Goal: Task Accomplishment & Management: Complete application form

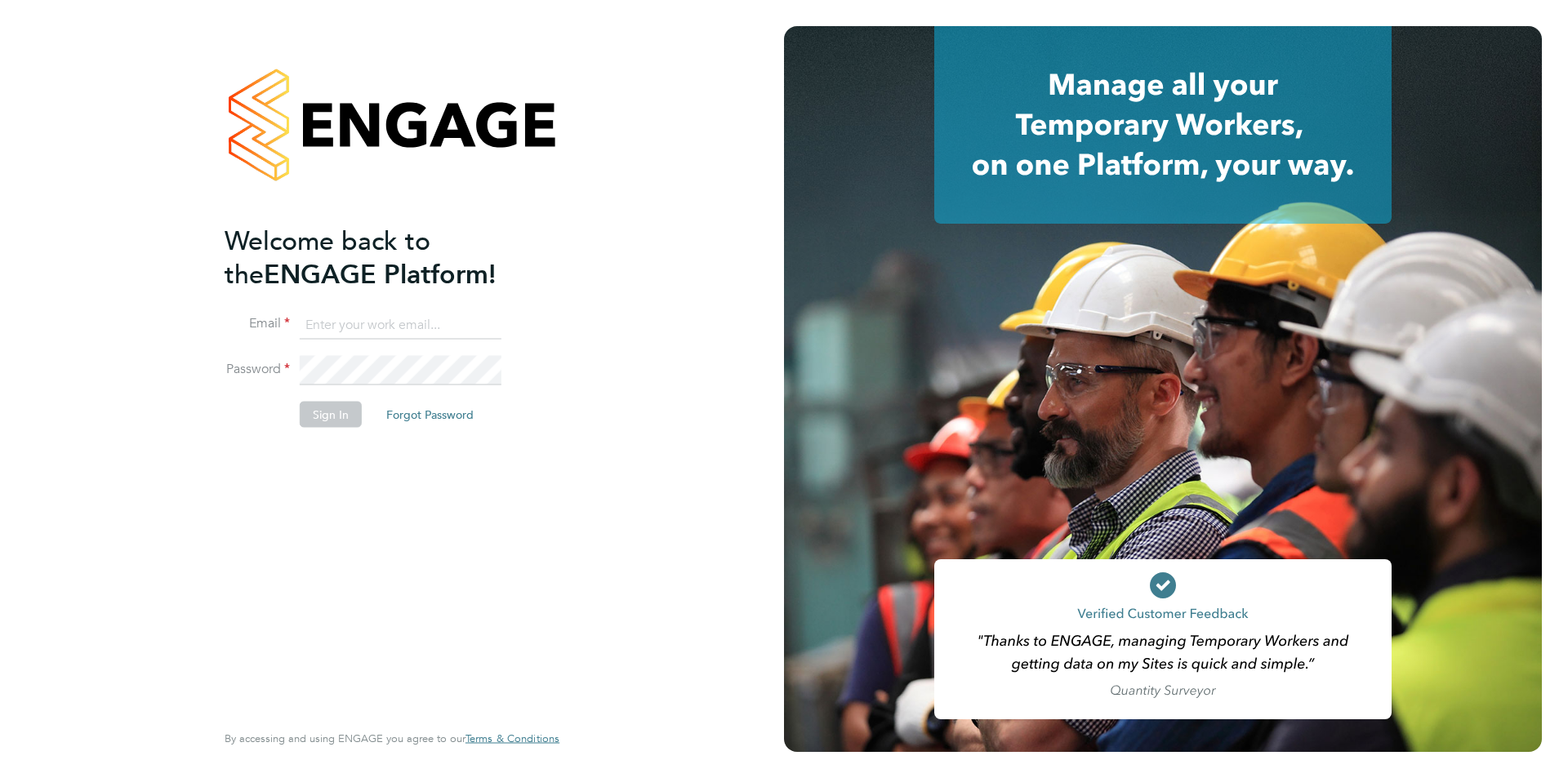
type input "edyta.marchant@brightonandhovealbion.com"
click at [330, 418] on button "Sign In" at bounding box center [330, 414] width 62 height 26
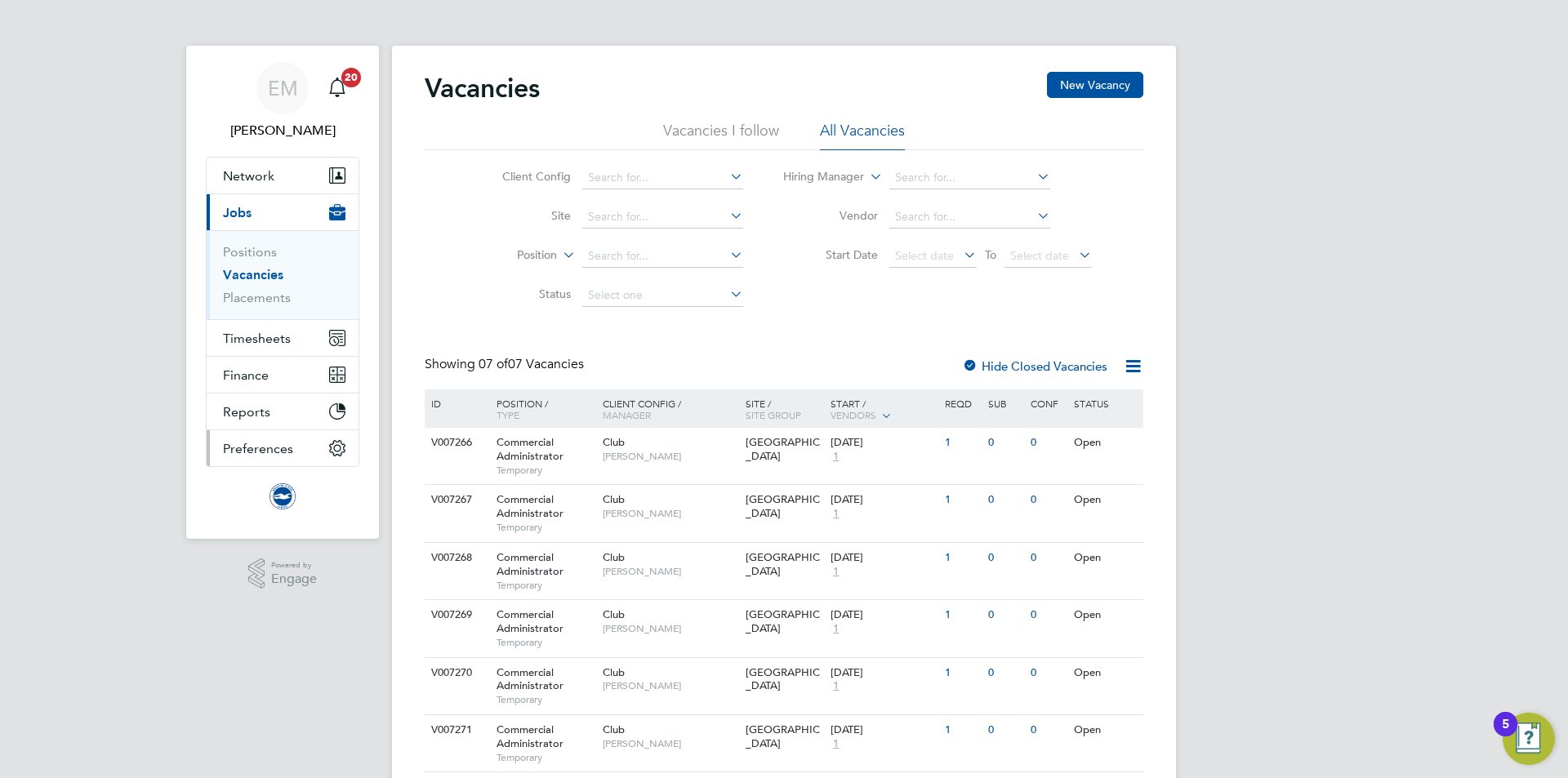
click at [275, 439] on button "Preferences" at bounding box center [282, 448] width 151 height 36
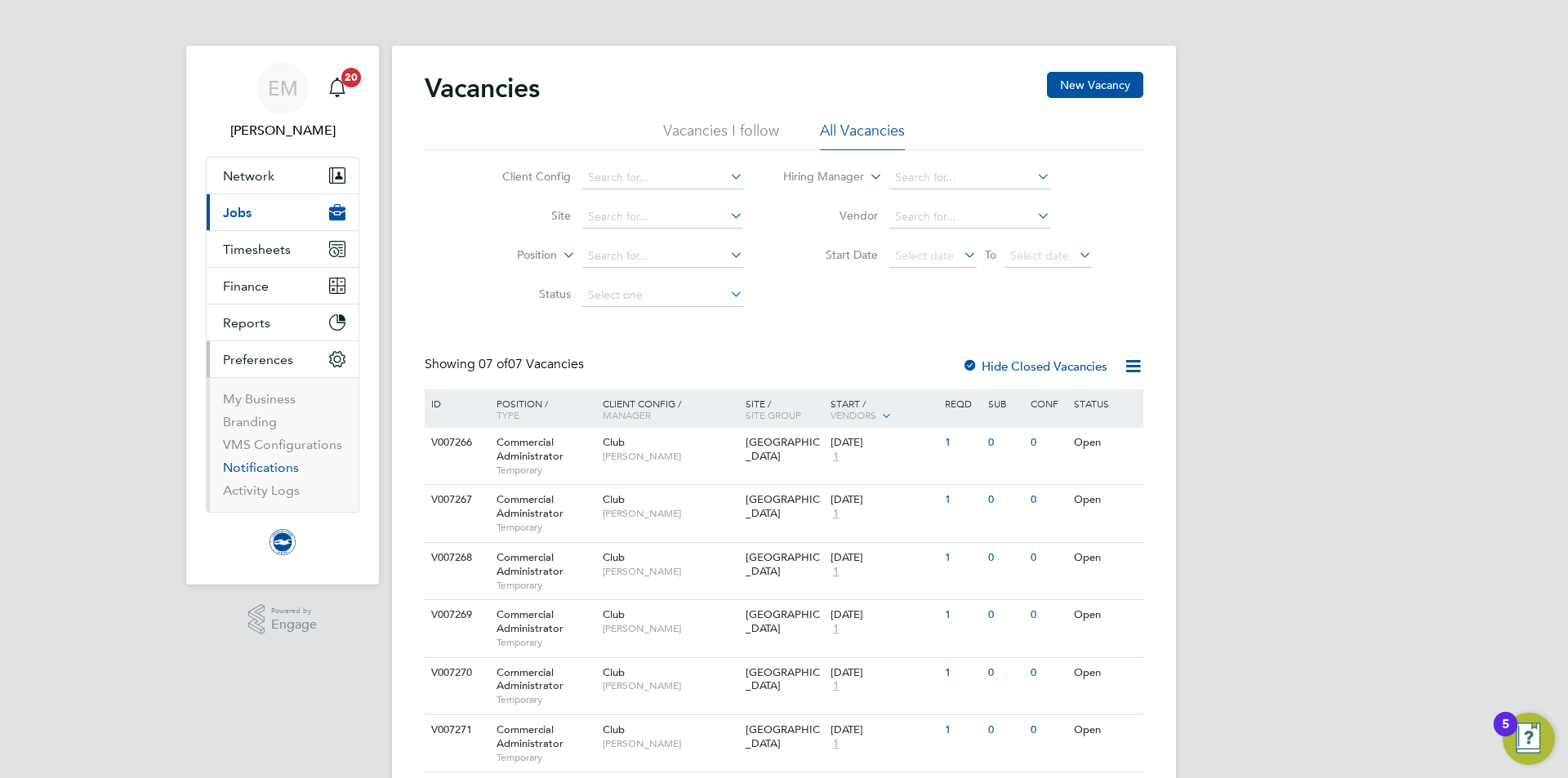
click at [260, 467] on link "Notifications" at bounding box center [261, 467] width 76 height 15
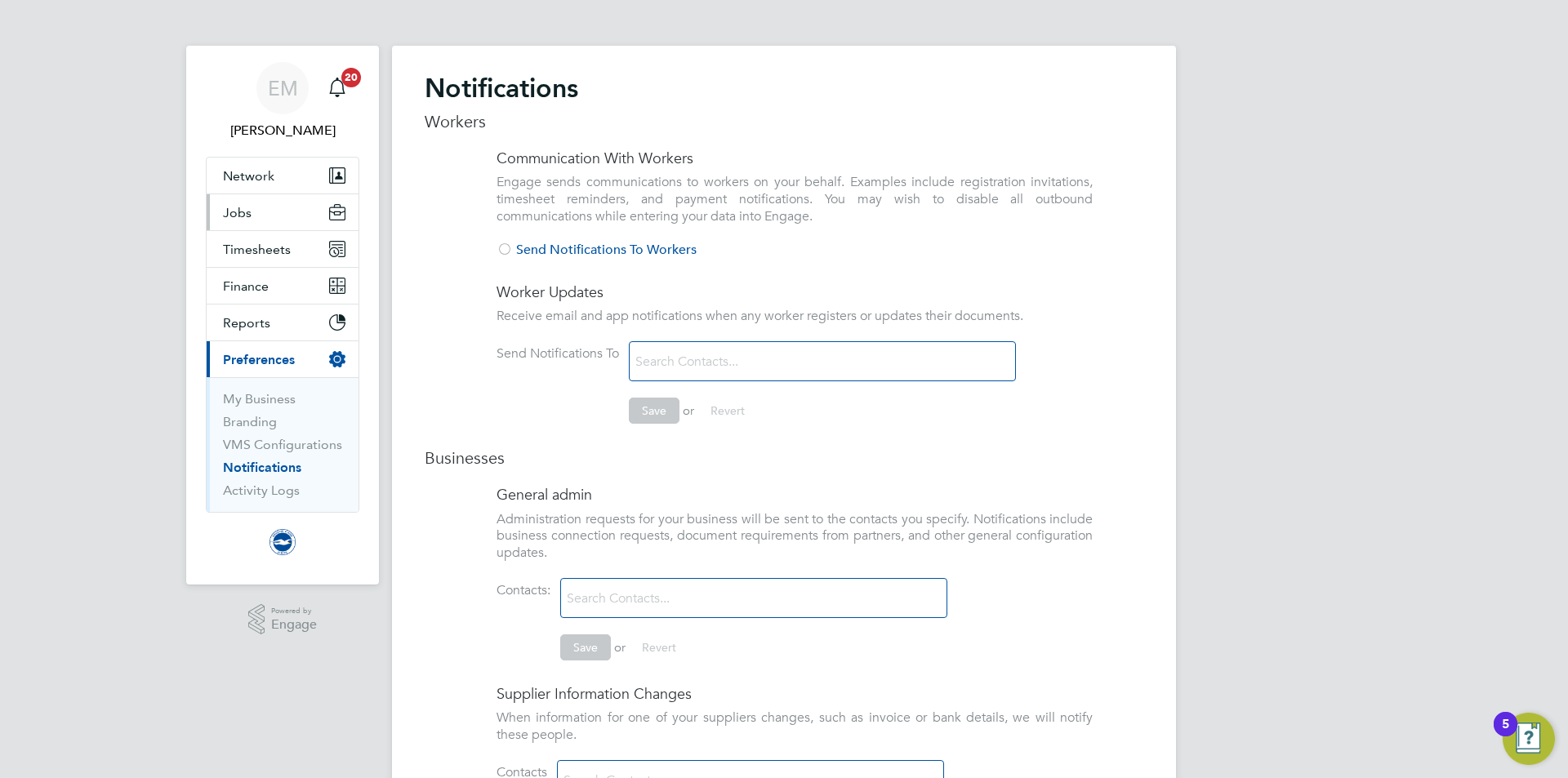
click at [238, 210] on span "Jobs" at bounding box center [237, 213] width 28 height 15
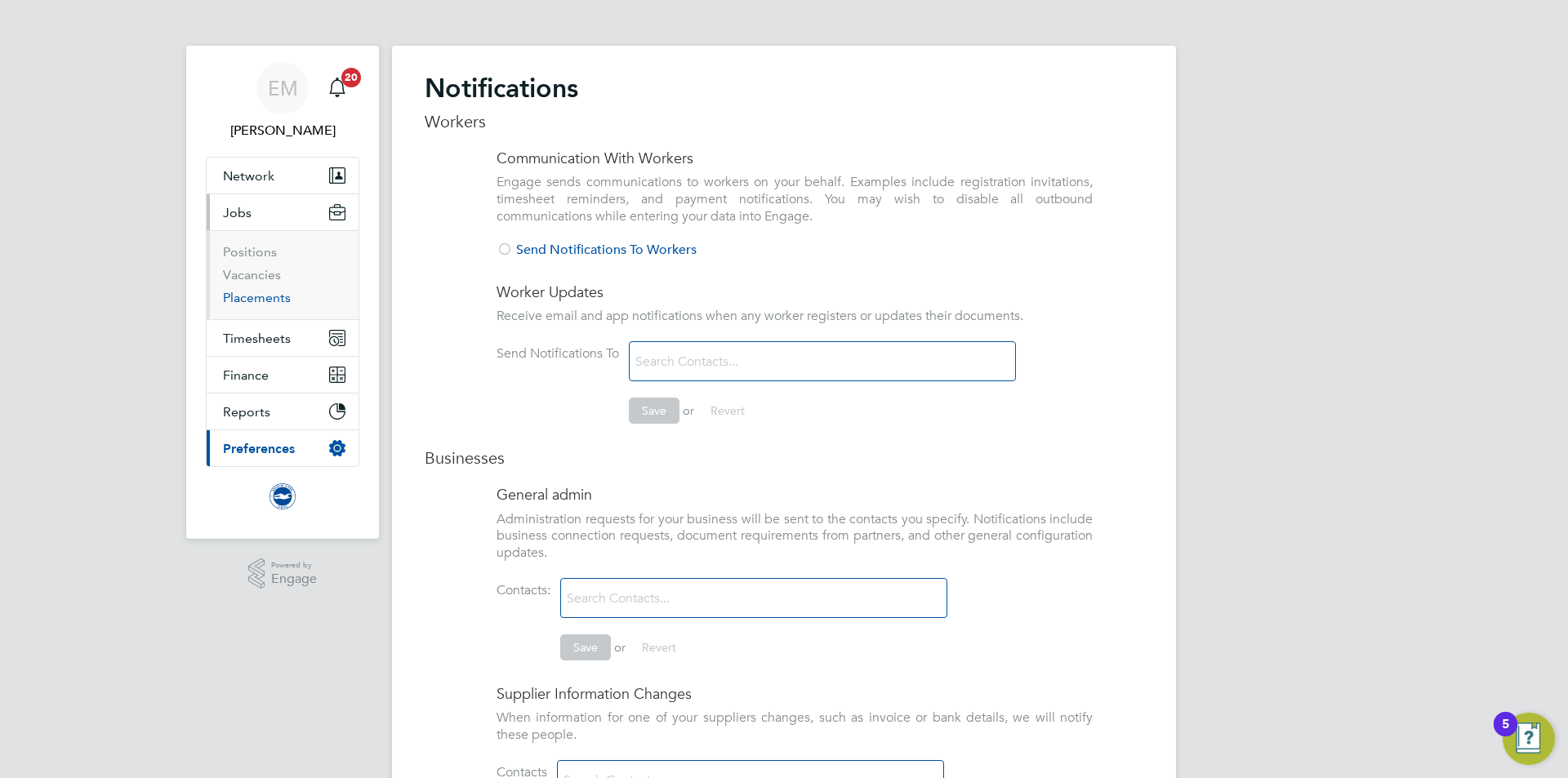
click at [246, 292] on link "Placements" at bounding box center [256, 298] width 68 height 15
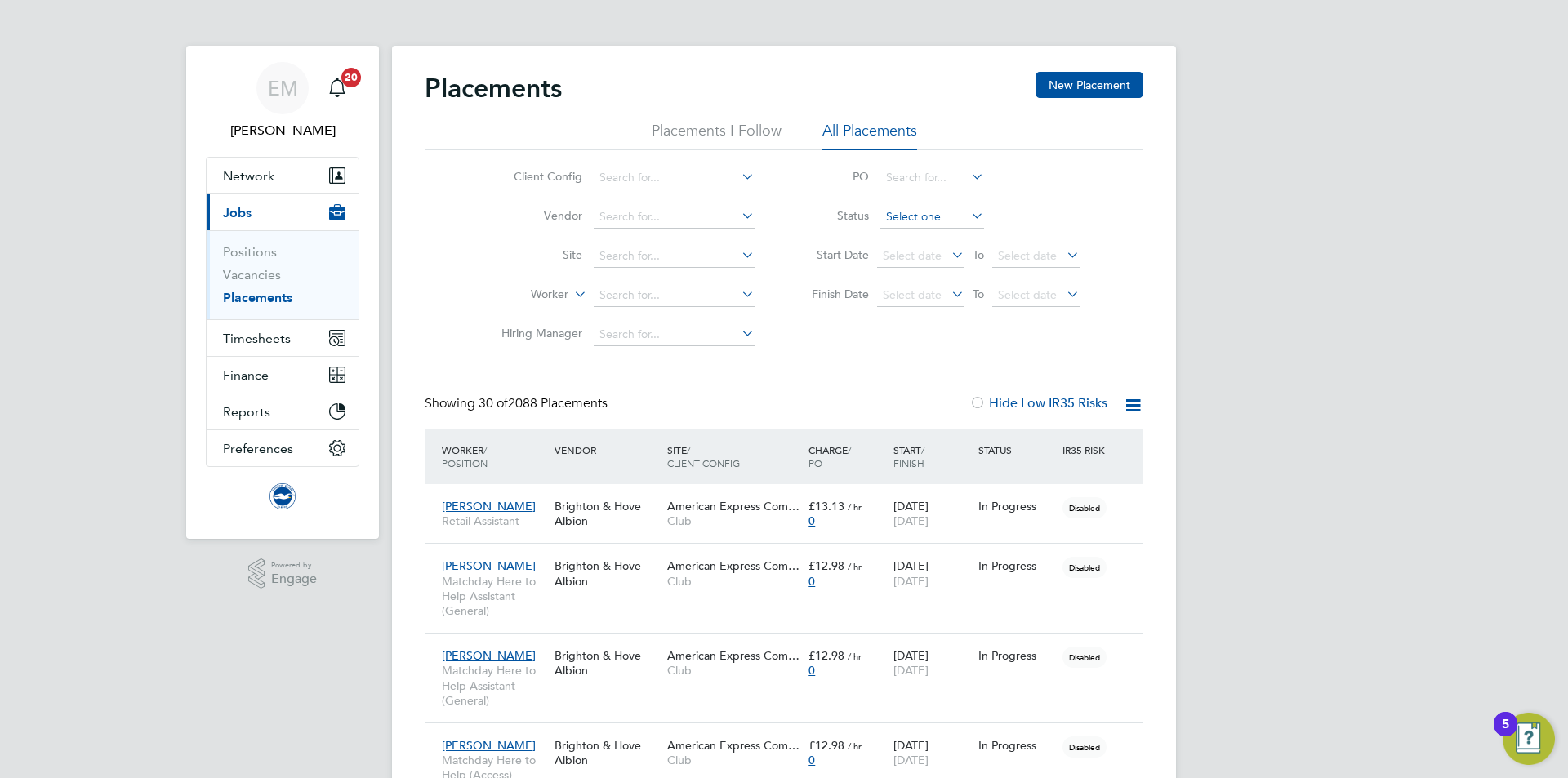
click at [917, 207] on input at bounding box center [932, 217] width 103 height 23
click at [908, 233] on li "Active" at bounding box center [932, 239] width 105 height 22
type input "Active"
click at [707, 291] on input at bounding box center [674, 295] width 161 height 23
type input "[PERSON_NAME]"
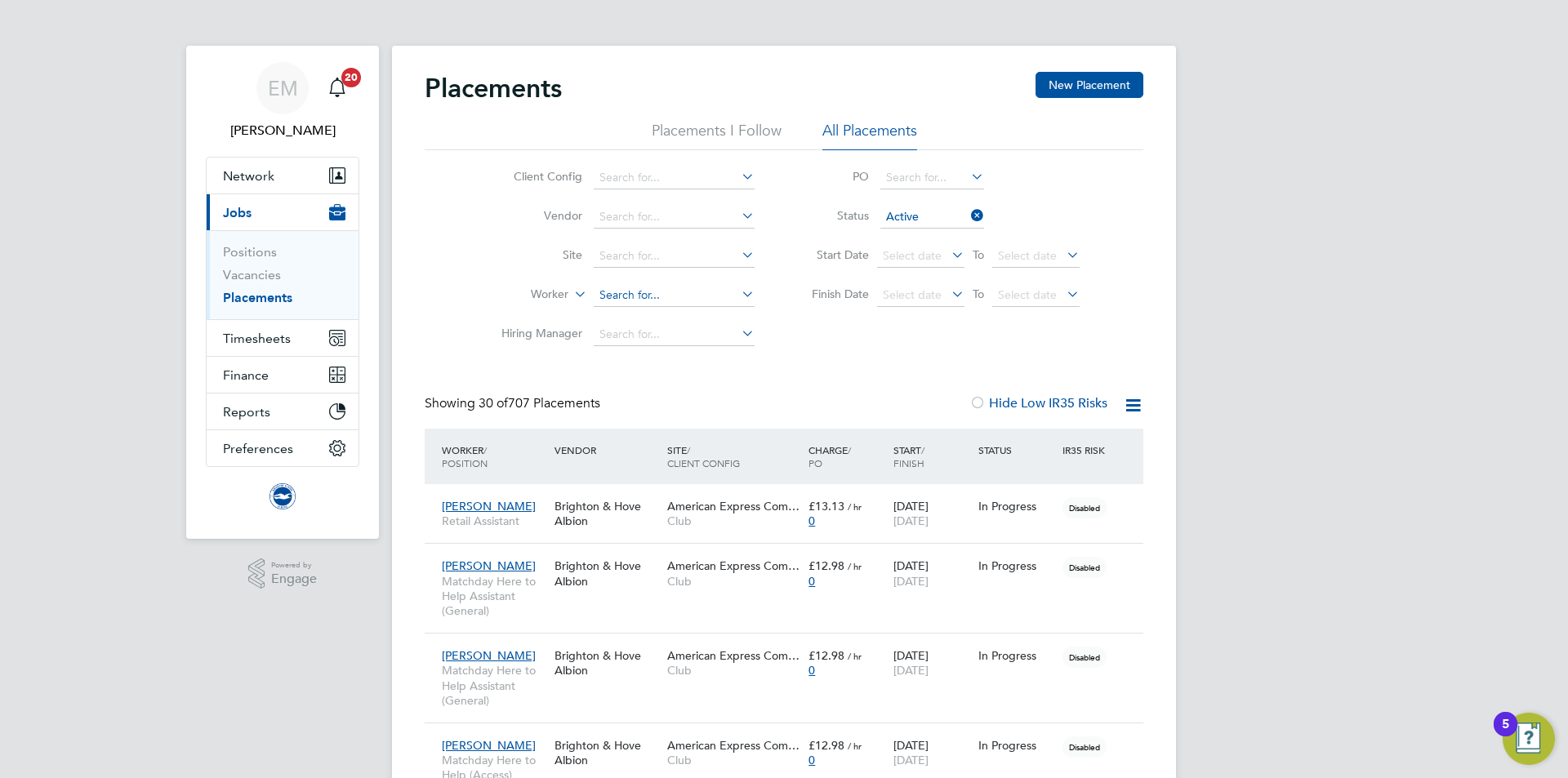
click at [635, 291] on input at bounding box center [674, 295] width 161 height 23
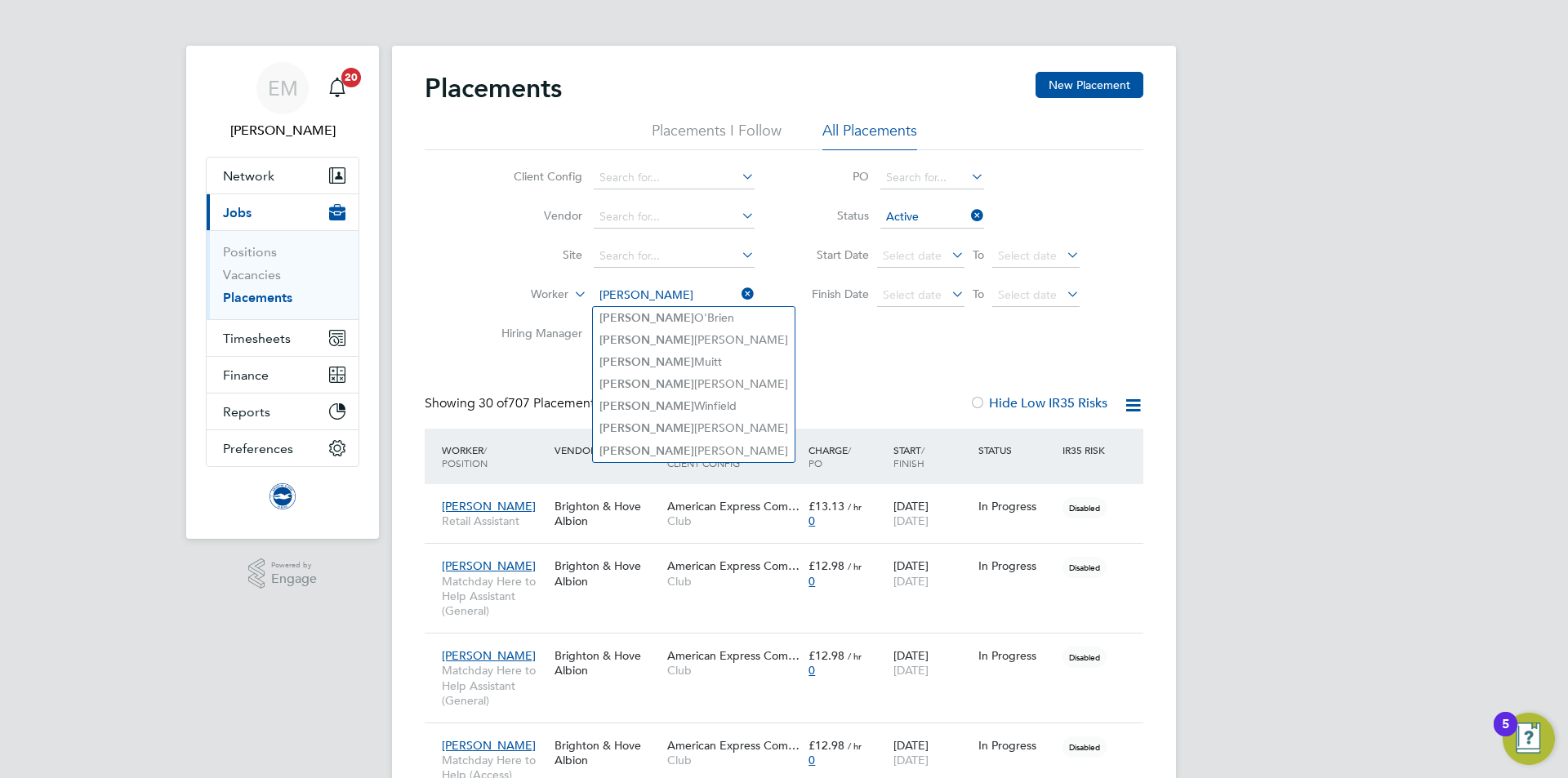
type input "[PERSON_NAME]"
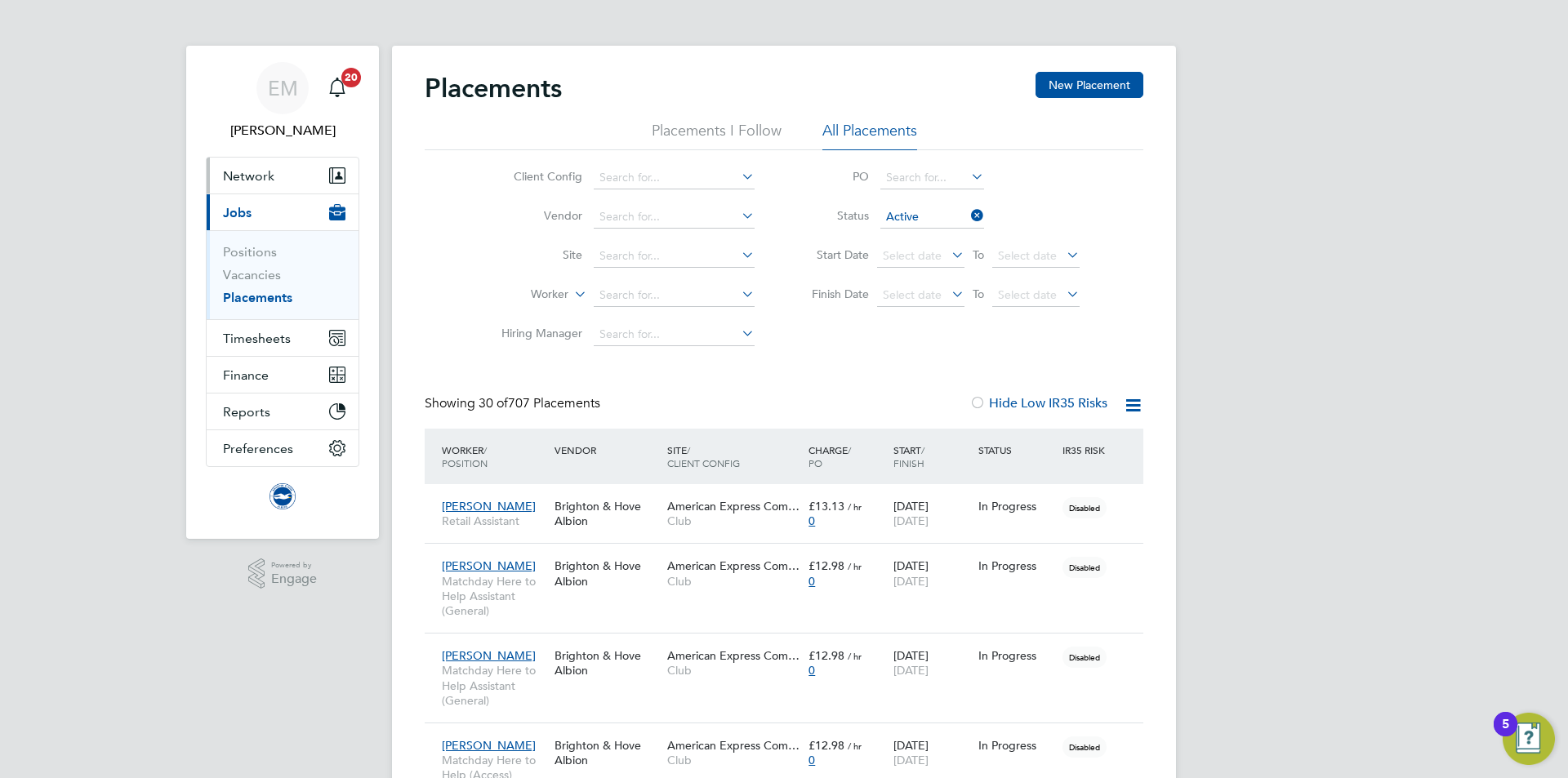
click at [256, 177] on span "Network" at bounding box center [249, 176] width 52 height 15
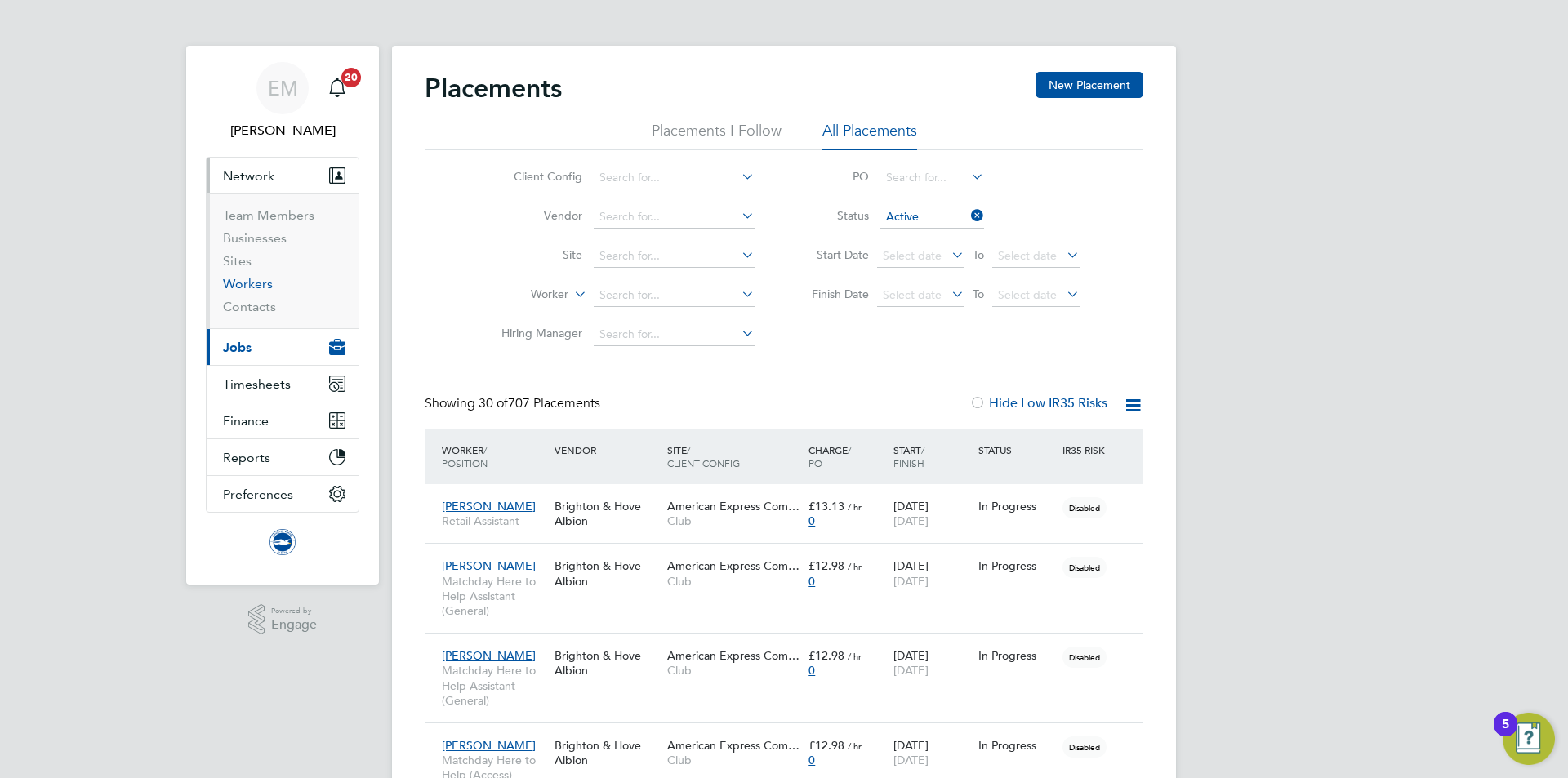
click at [263, 281] on link "Workers" at bounding box center [248, 284] width 50 height 15
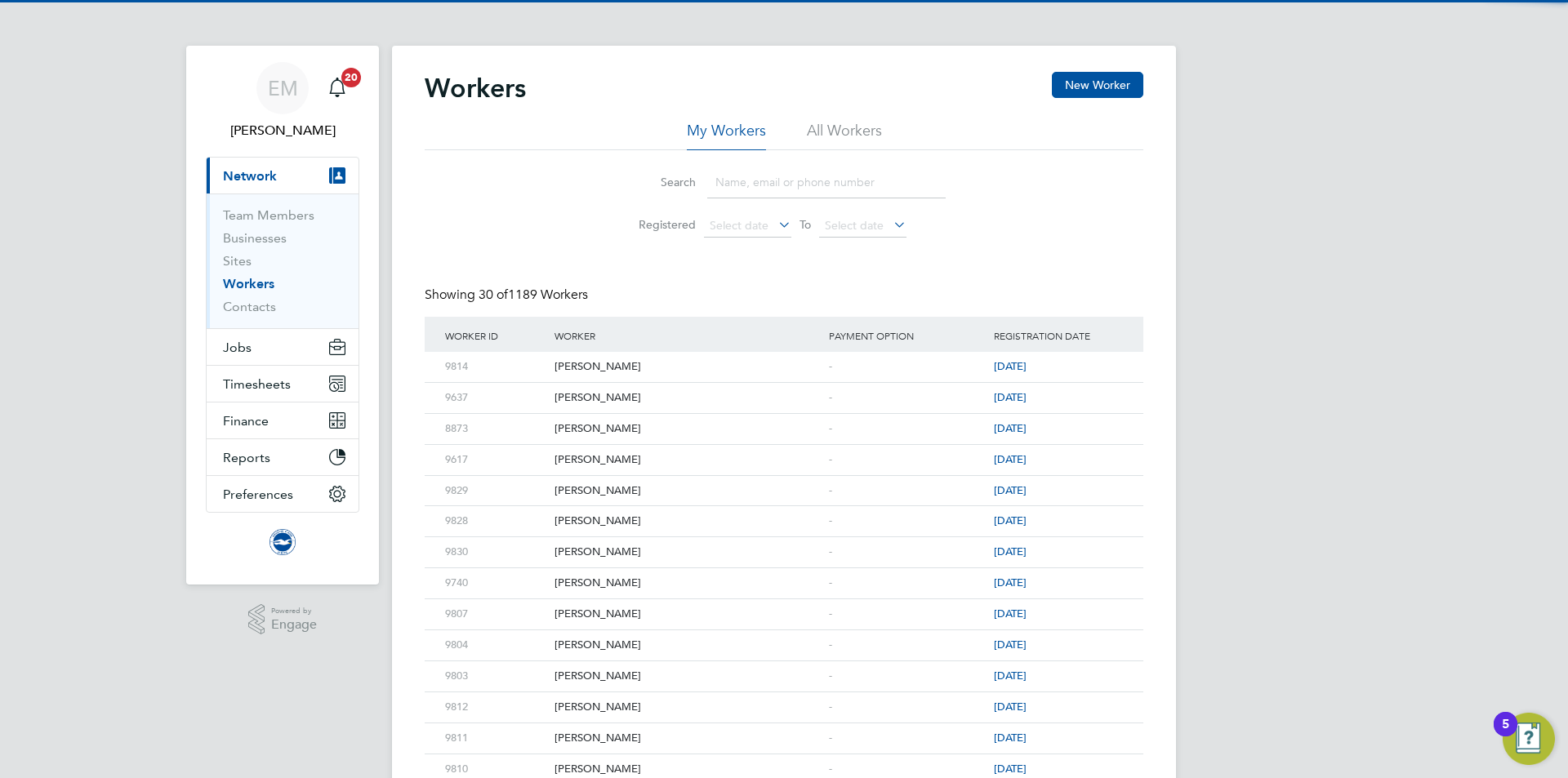
click at [825, 130] on li "All Workers" at bounding box center [843, 135] width 75 height 29
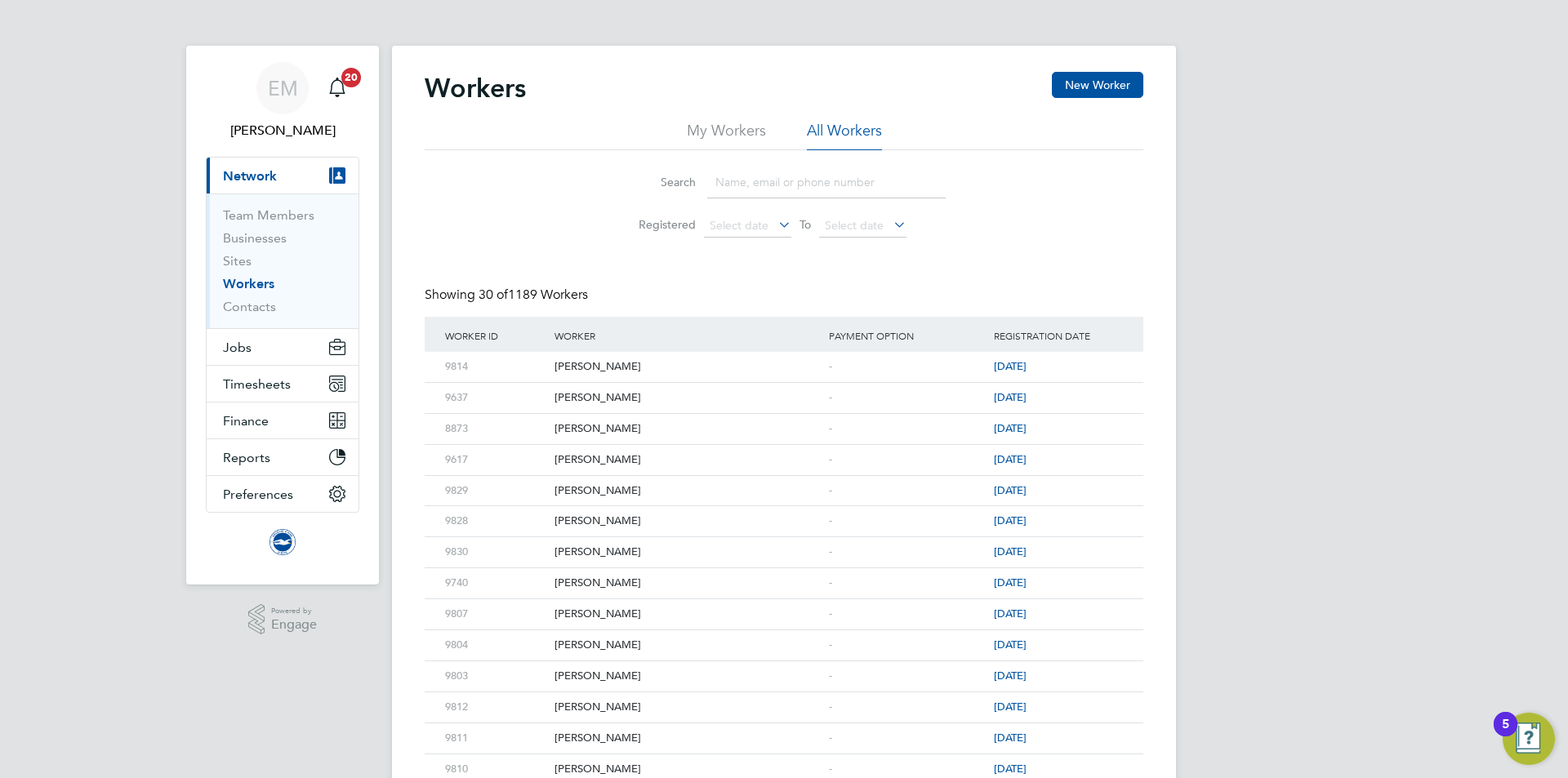
click at [804, 178] on input at bounding box center [826, 182] width 238 height 32
type input "[PERSON_NAME]"
click at [621, 361] on div "[PERSON_NAME]" at bounding box center [687, 367] width 275 height 30
click at [286, 213] on link "Team Members" at bounding box center [269, 215] width 91 height 15
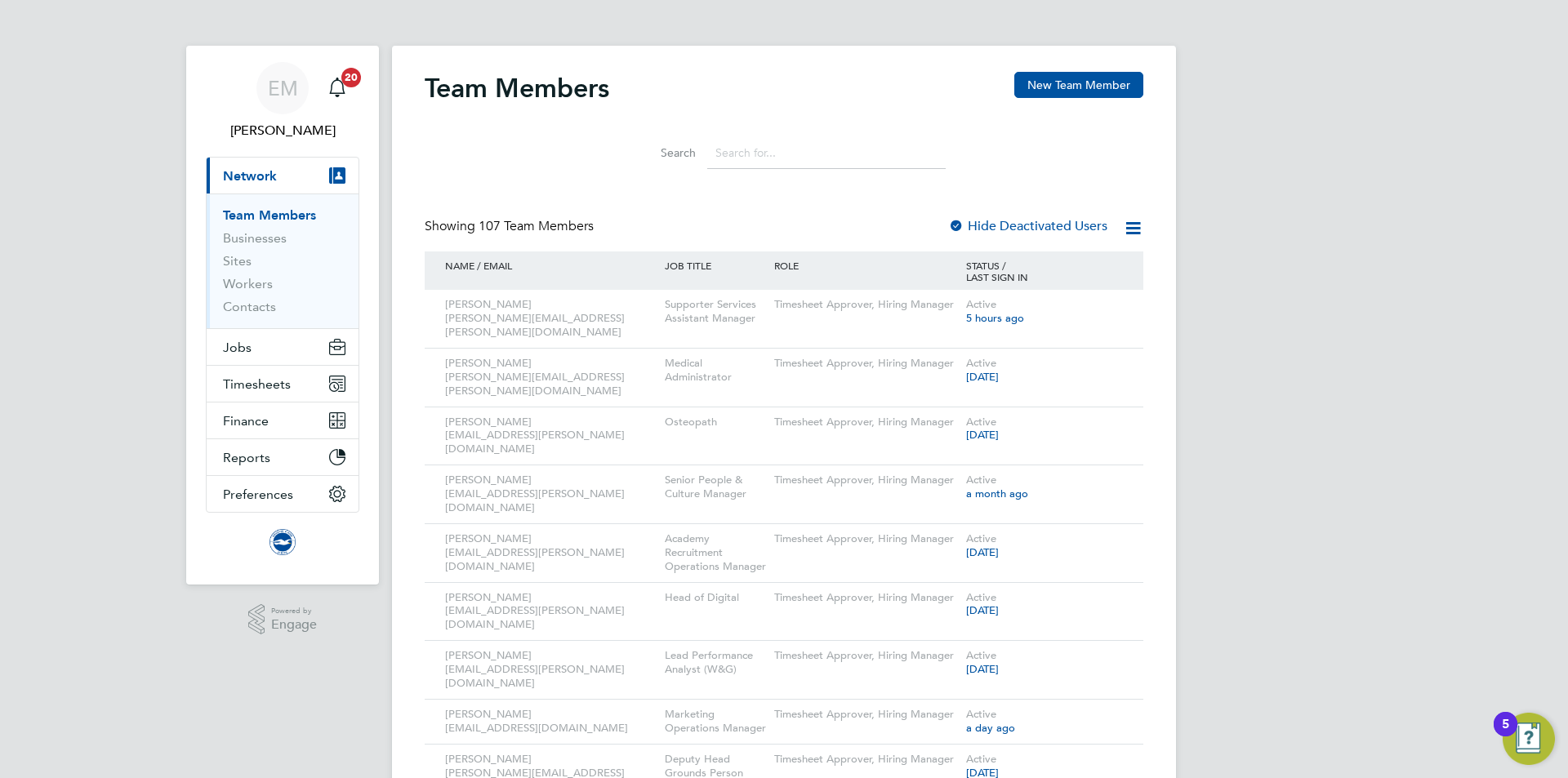
click at [743, 155] on input at bounding box center [826, 152] width 238 height 32
type input "[PERSON_NAME]"
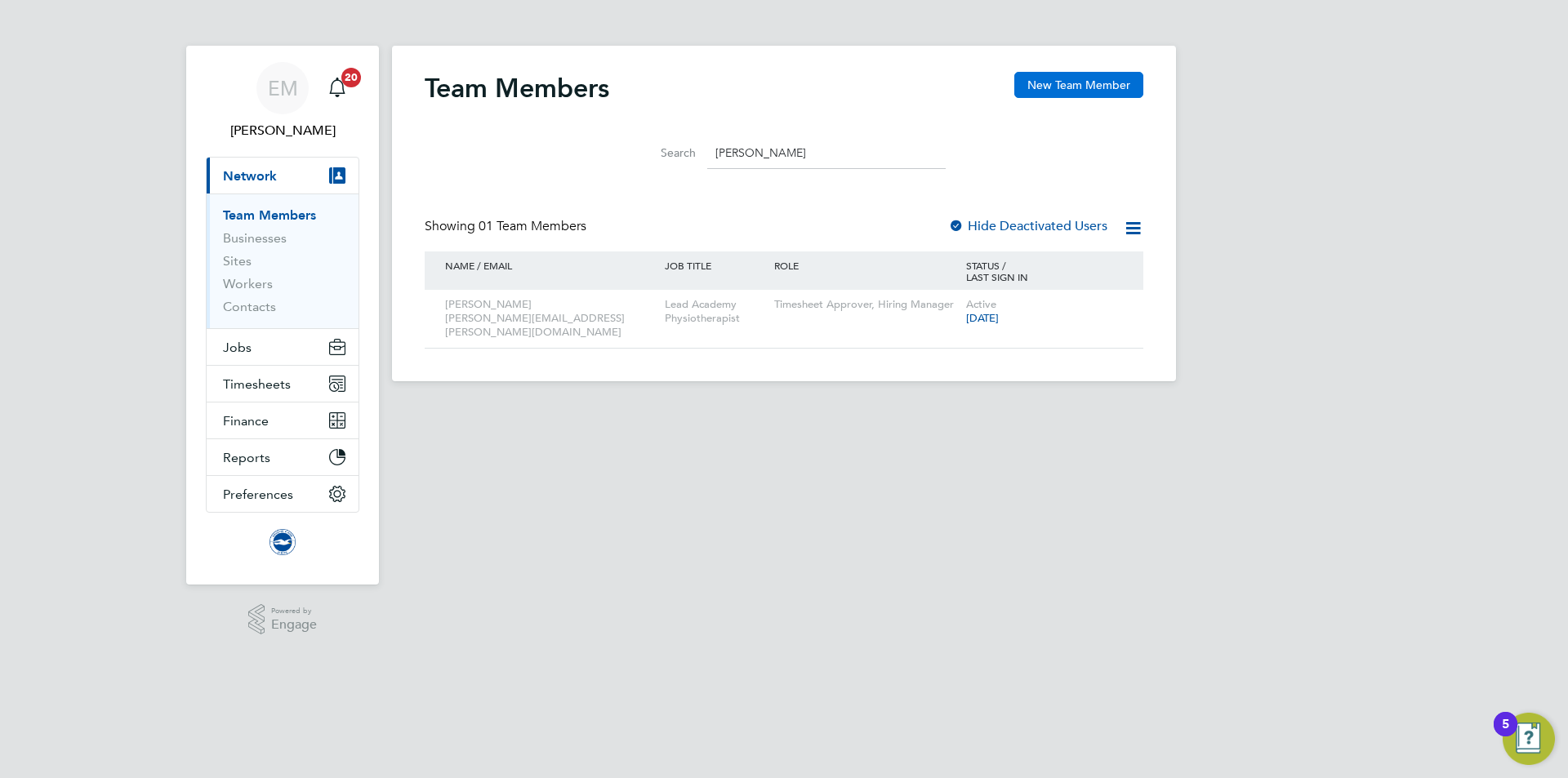
click at [1083, 87] on button "New Team Member" at bounding box center [1078, 84] width 129 height 26
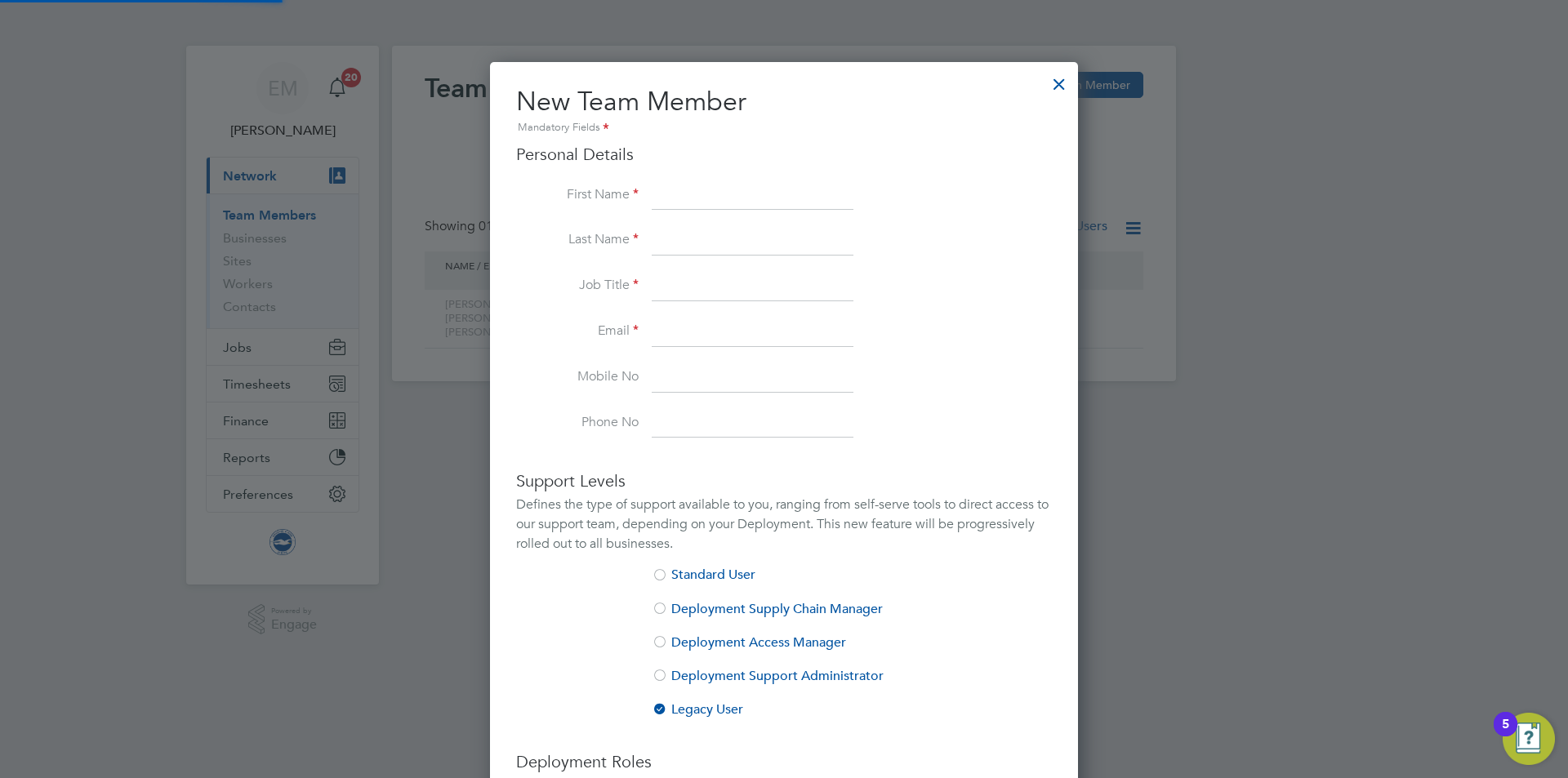
scroll to position [1039, 589]
click at [693, 194] on input at bounding box center [752, 196] width 201 height 29
type input "[PERSON_NAME]"
click at [682, 236] on input at bounding box center [752, 241] width 201 height 29
paste input "[PERSON_NAME]"
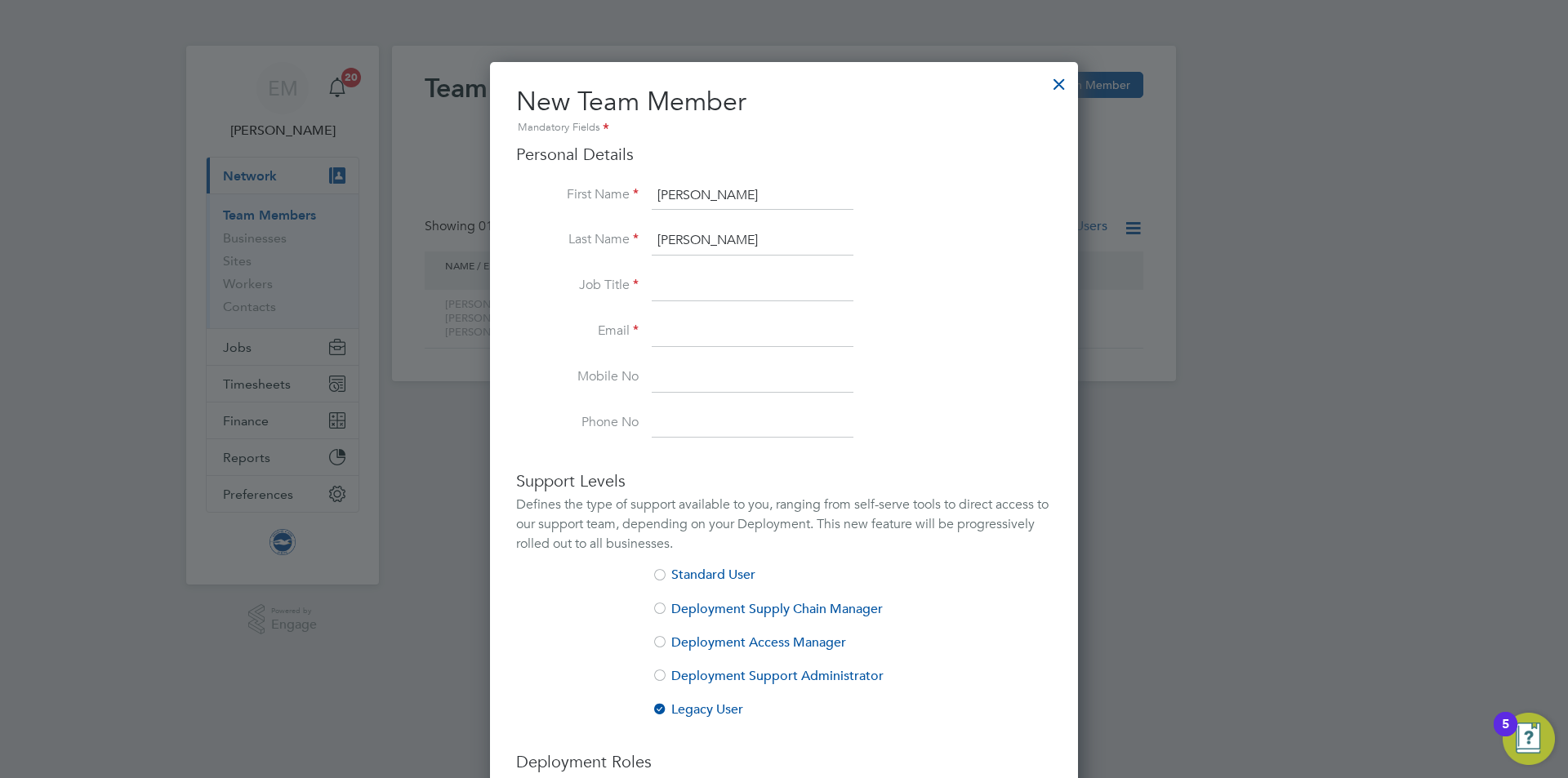
type input "[PERSON_NAME]"
click at [673, 280] on input at bounding box center [752, 287] width 201 height 29
paste input "Retail Manager"
type input "Retail Manager"
click at [663, 336] on input at bounding box center [752, 332] width 201 height 29
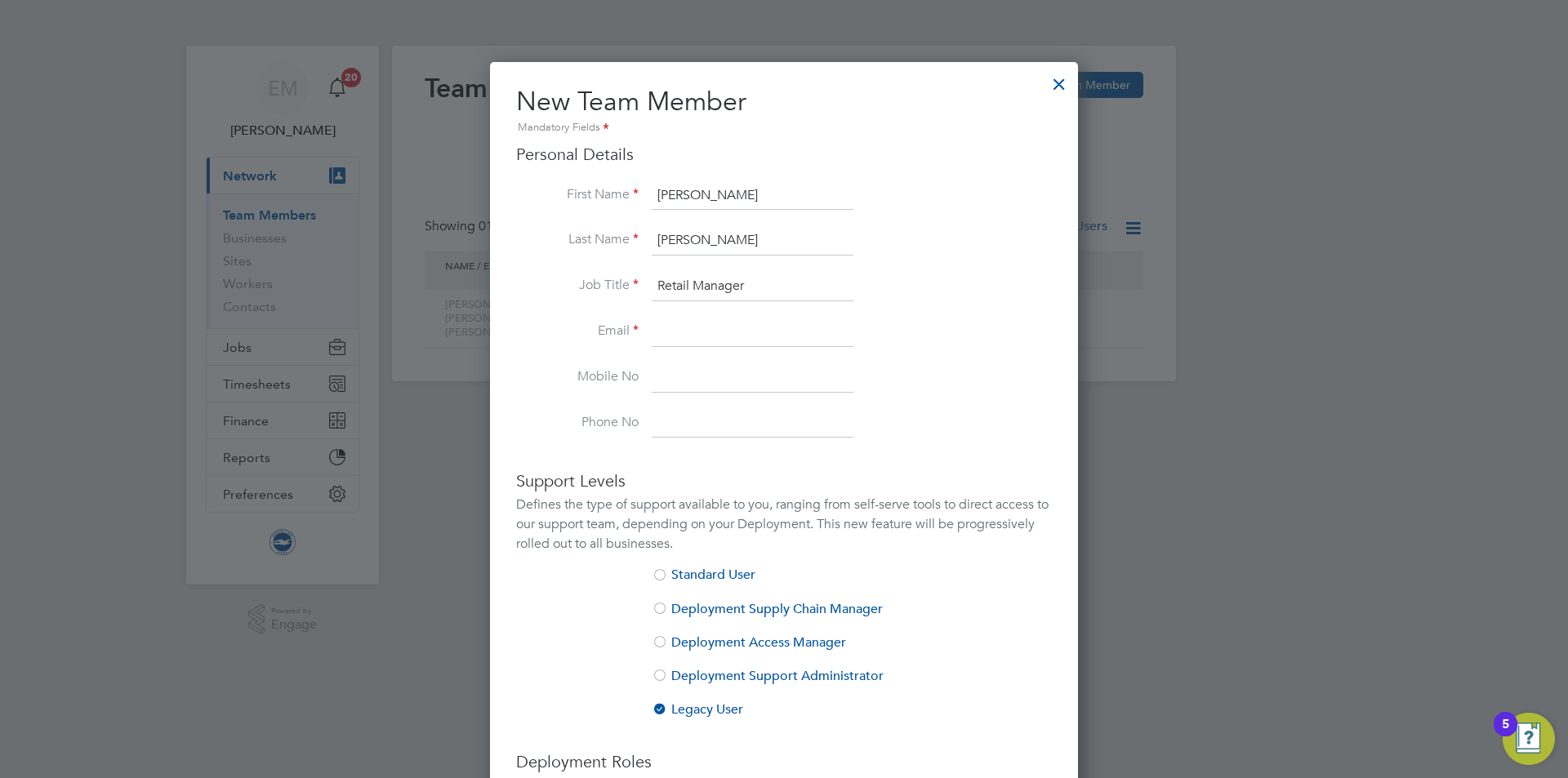
paste input "james.chamberlain@brightonandhovealbion.com"
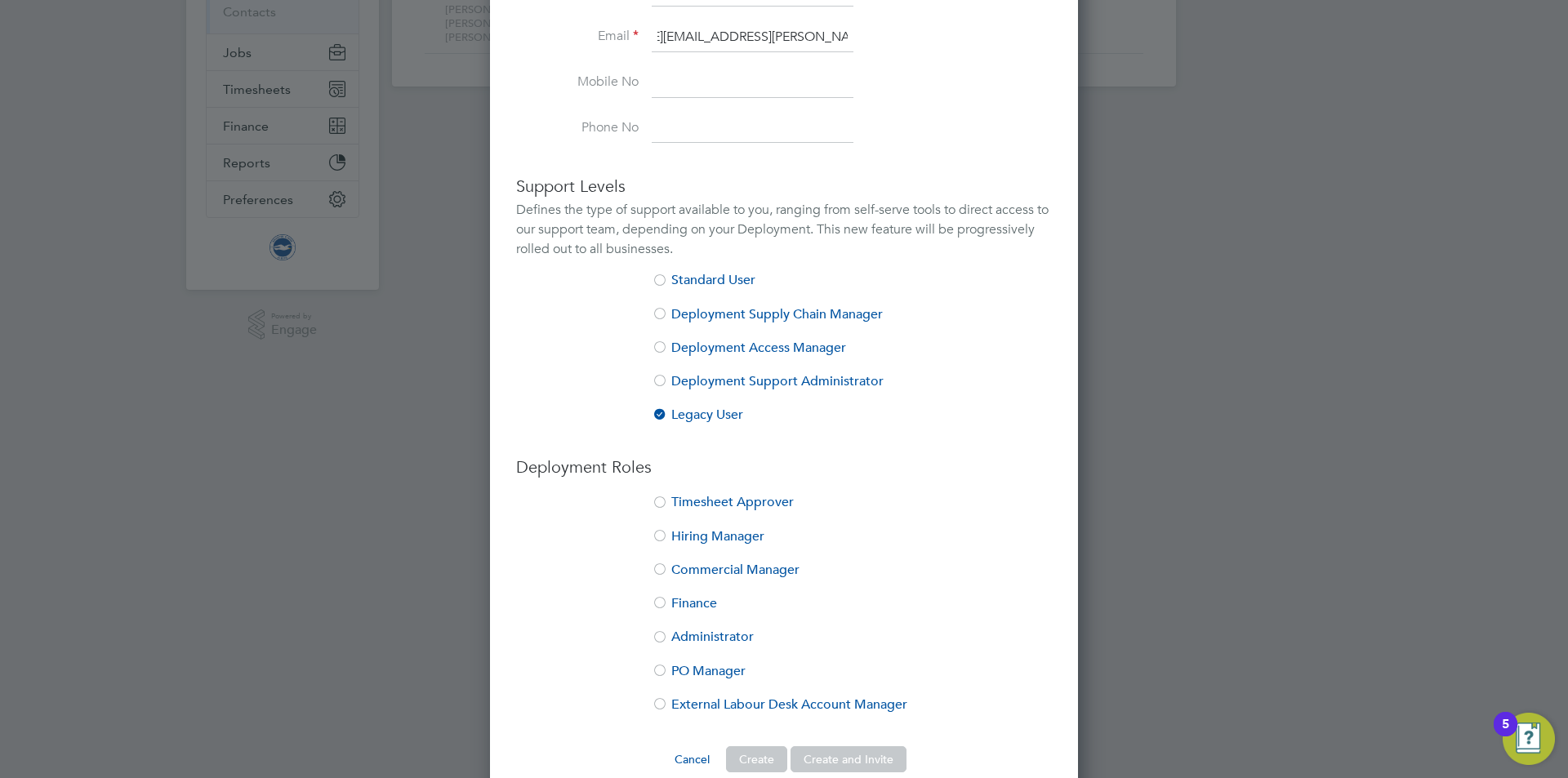
scroll to position [322, 0]
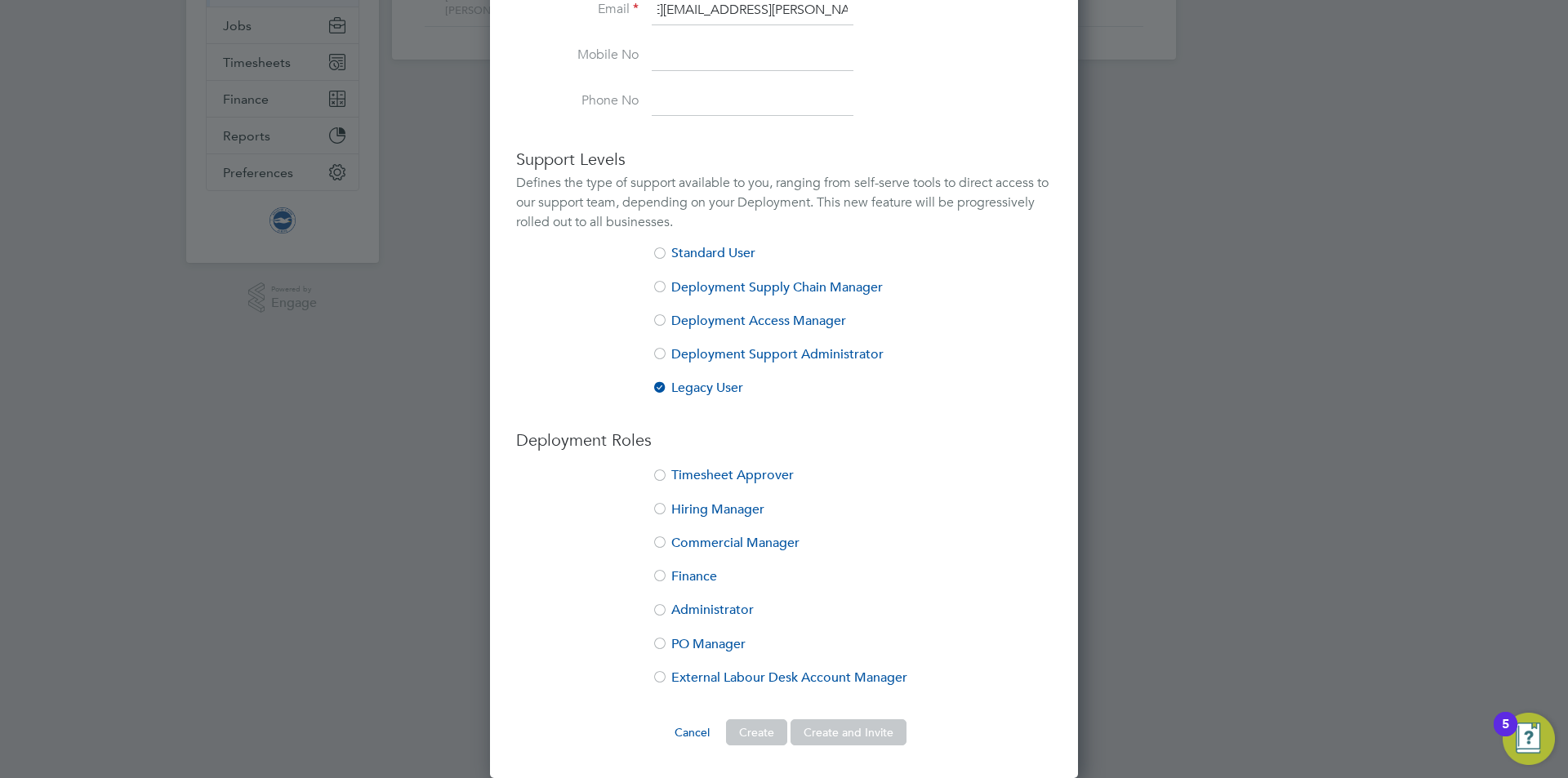
type input "james.chamberlain@brightonandhovealbion.com"
click at [662, 471] on div at bounding box center [659, 477] width 16 height 16
click at [654, 515] on div at bounding box center [659, 509] width 16 height 16
click at [744, 732] on button "Create" at bounding box center [756, 732] width 61 height 26
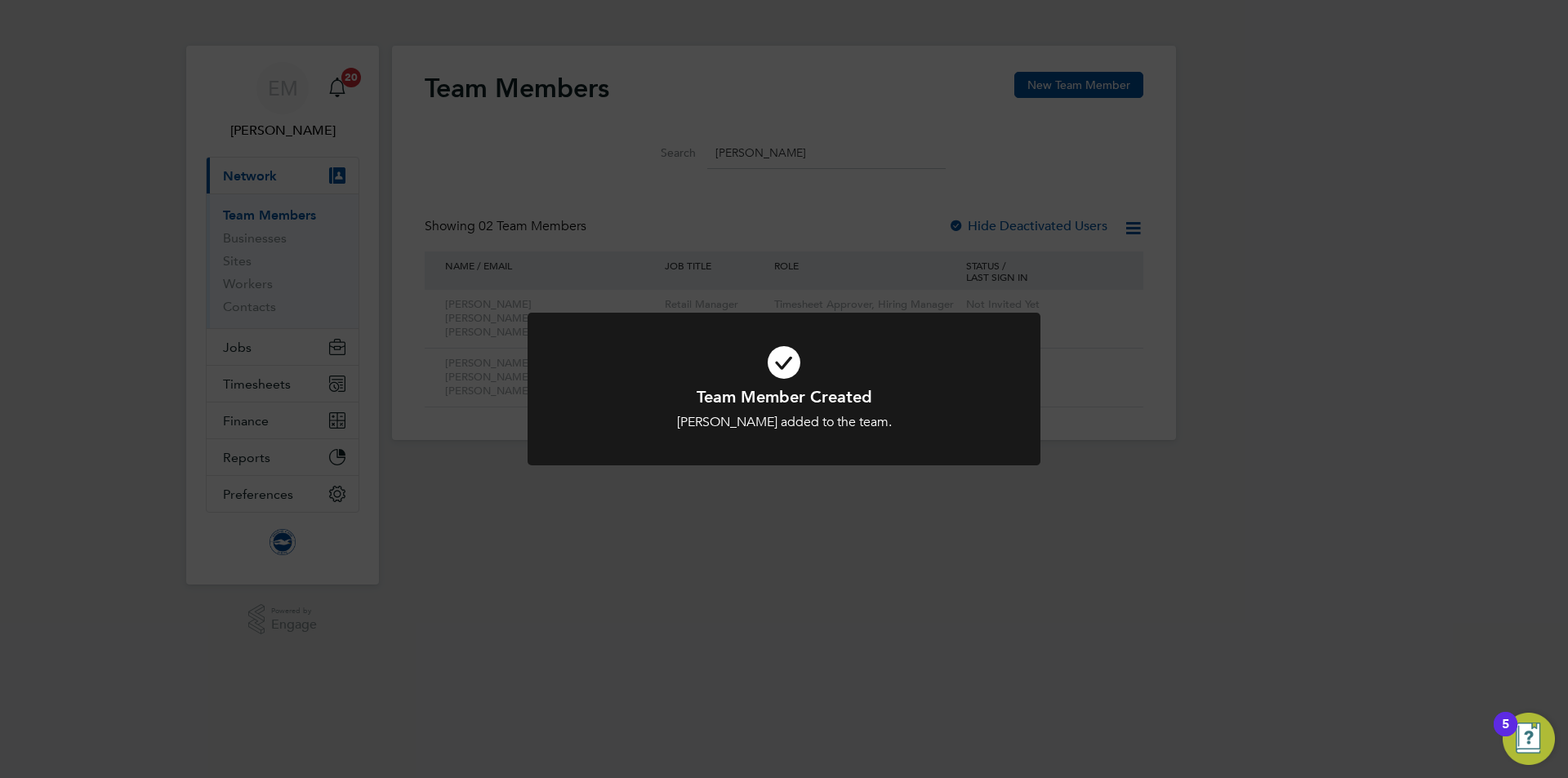
click at [612, 140] on div "Team Member Created James Chamberlain added to the team. Cancel Okay" at bounding box center [784, 389] width 1568 height 778
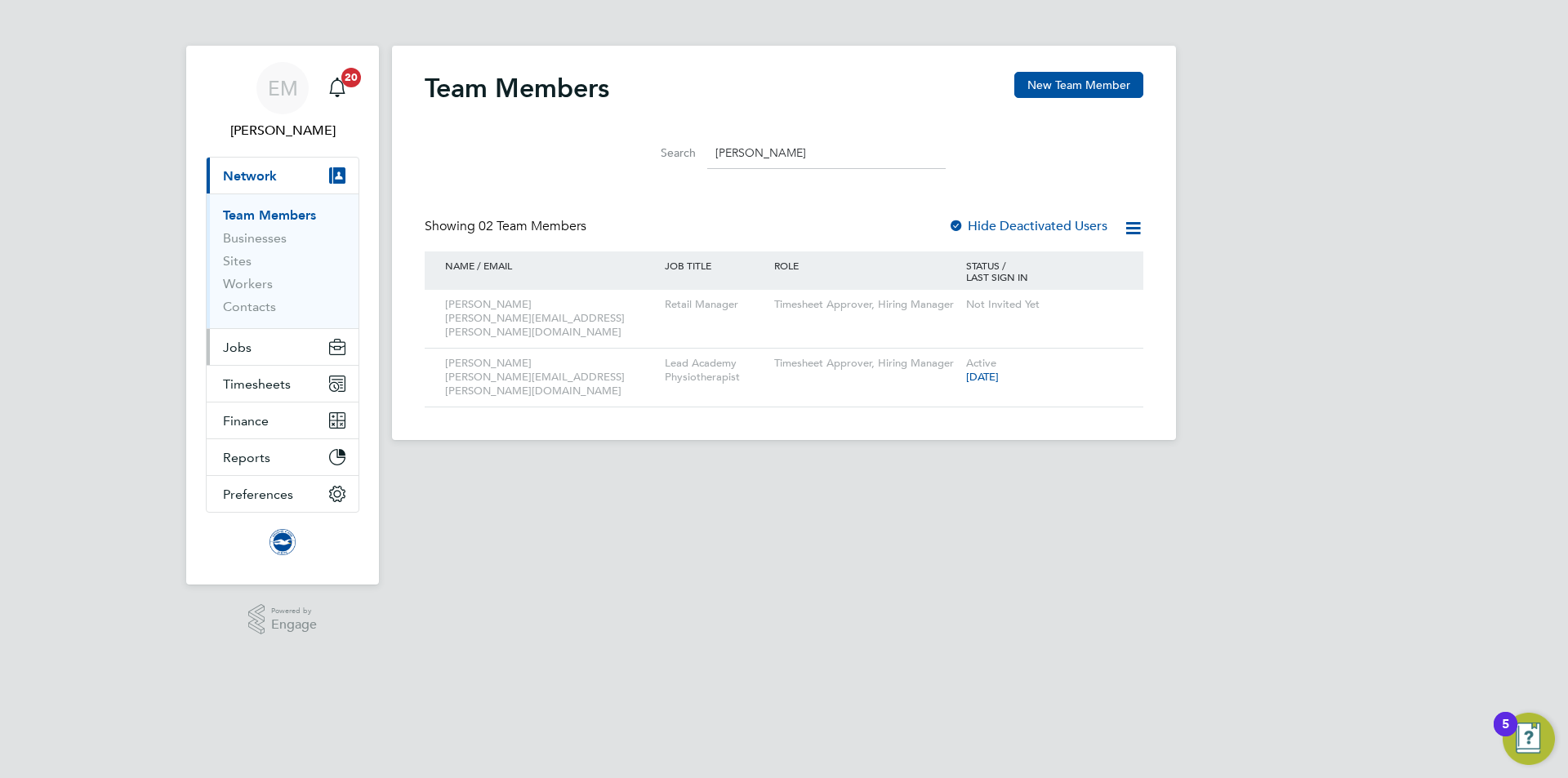
click at [240, 343] on span "Jobs" at bounding box center [237, 348] width 28 height 15
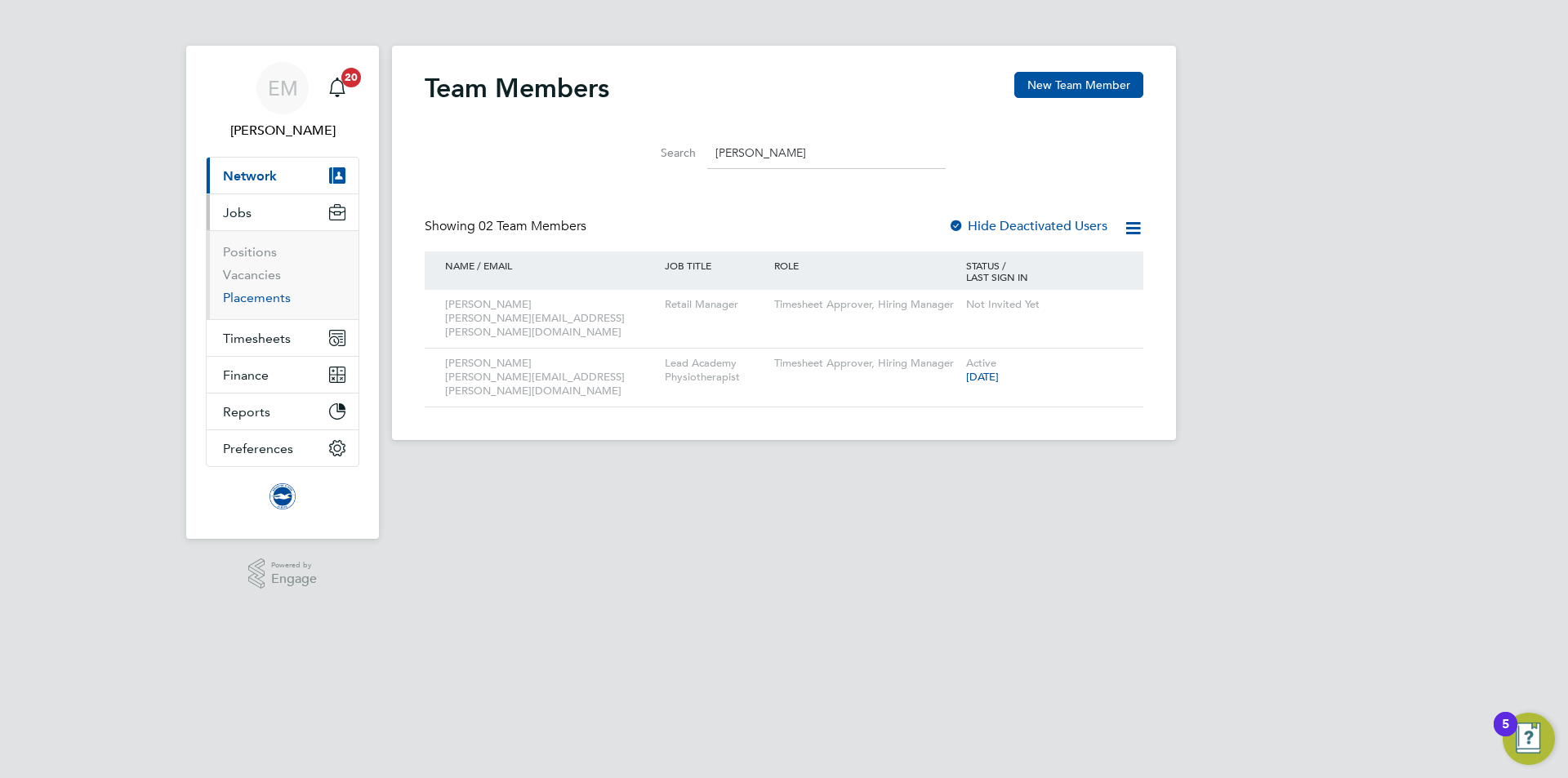
click at [256, 294] on link "Placements" at bounding box center [256, 298] width 68 height 15
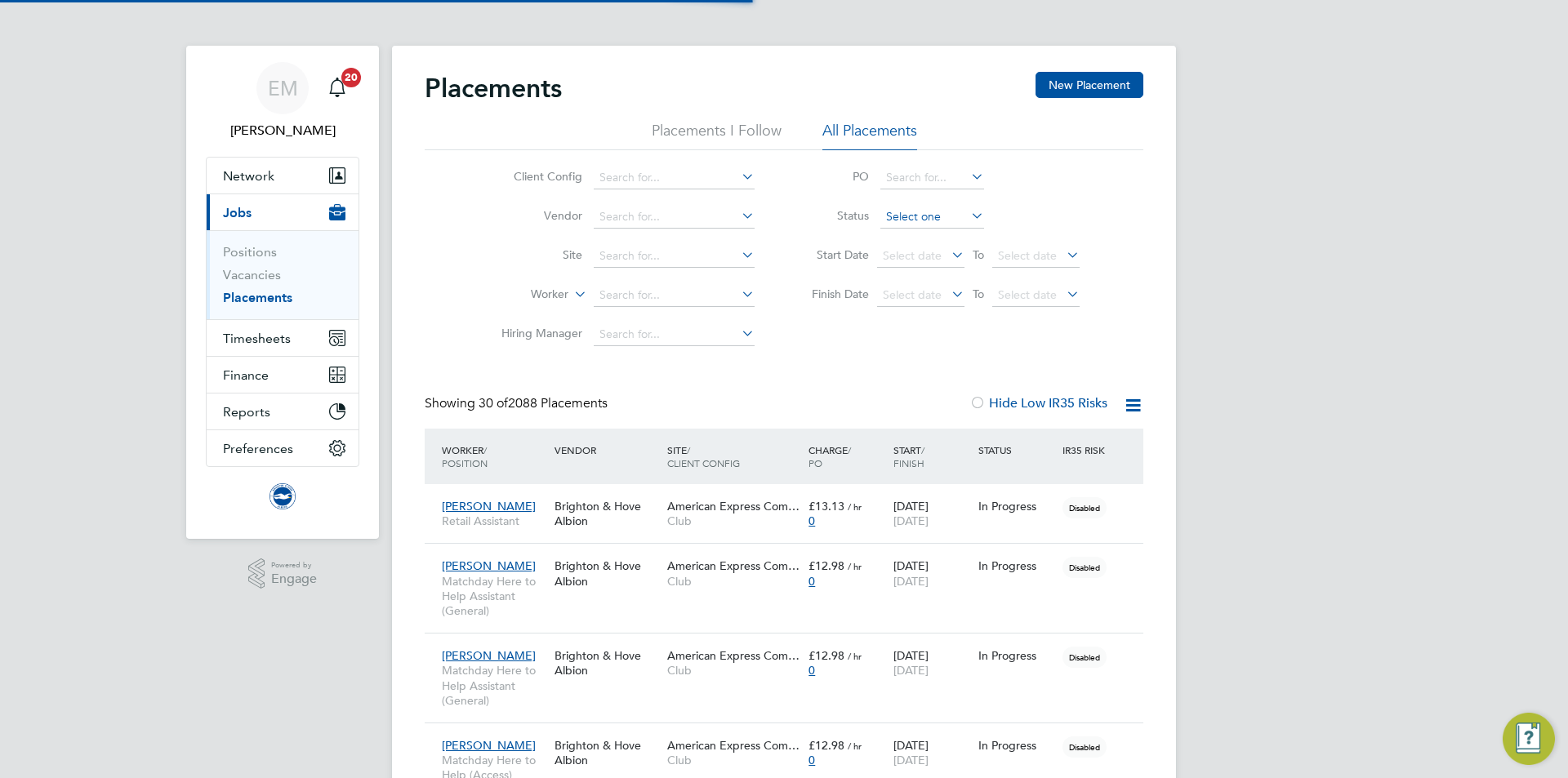
click at [899, 221] on input at bounding box center [932, 217] width 103 height 23
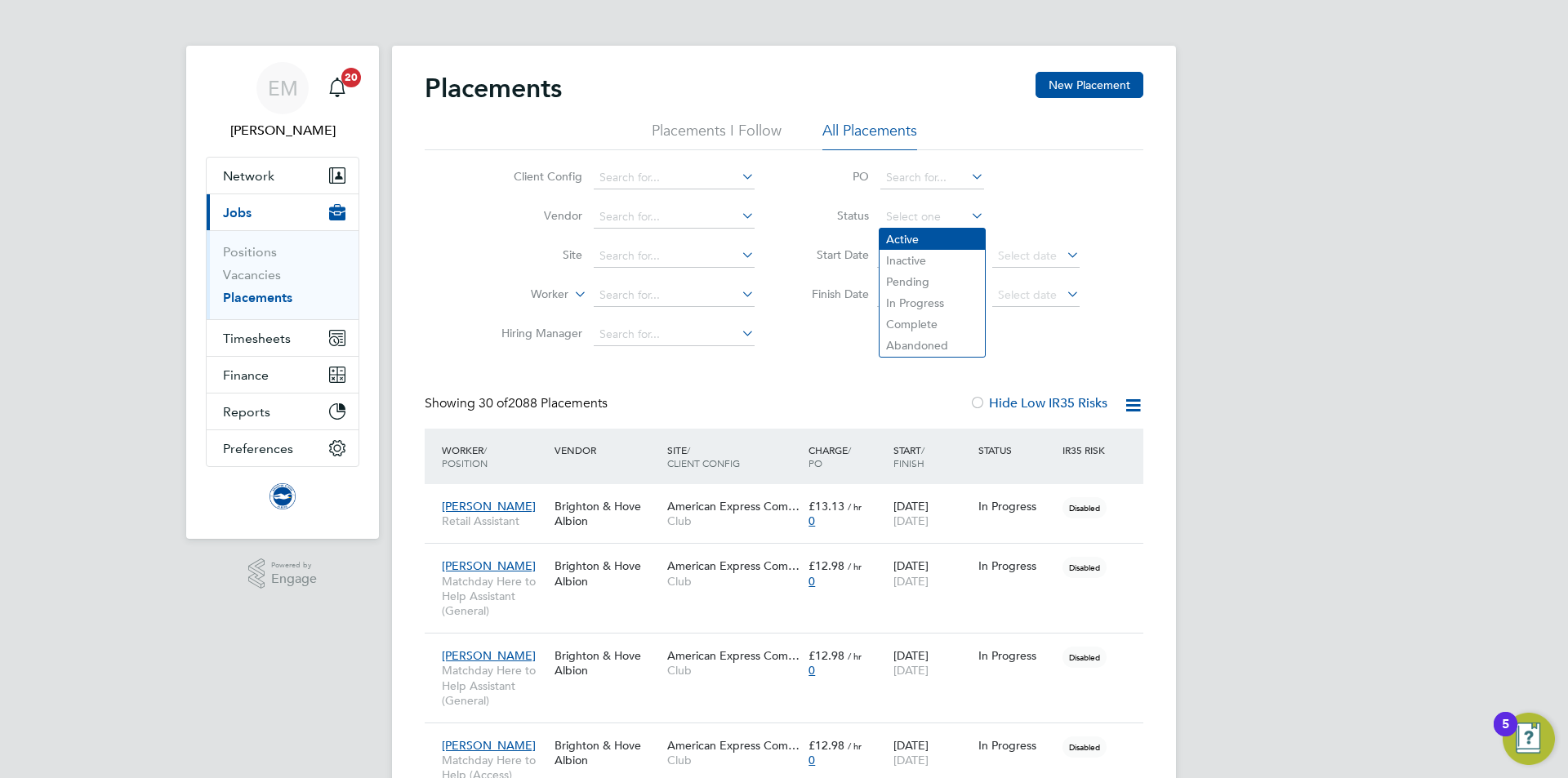
click at [892, 240] on li "Active" at bounding box center [932, 239] width 105 height 22
type input "Active"
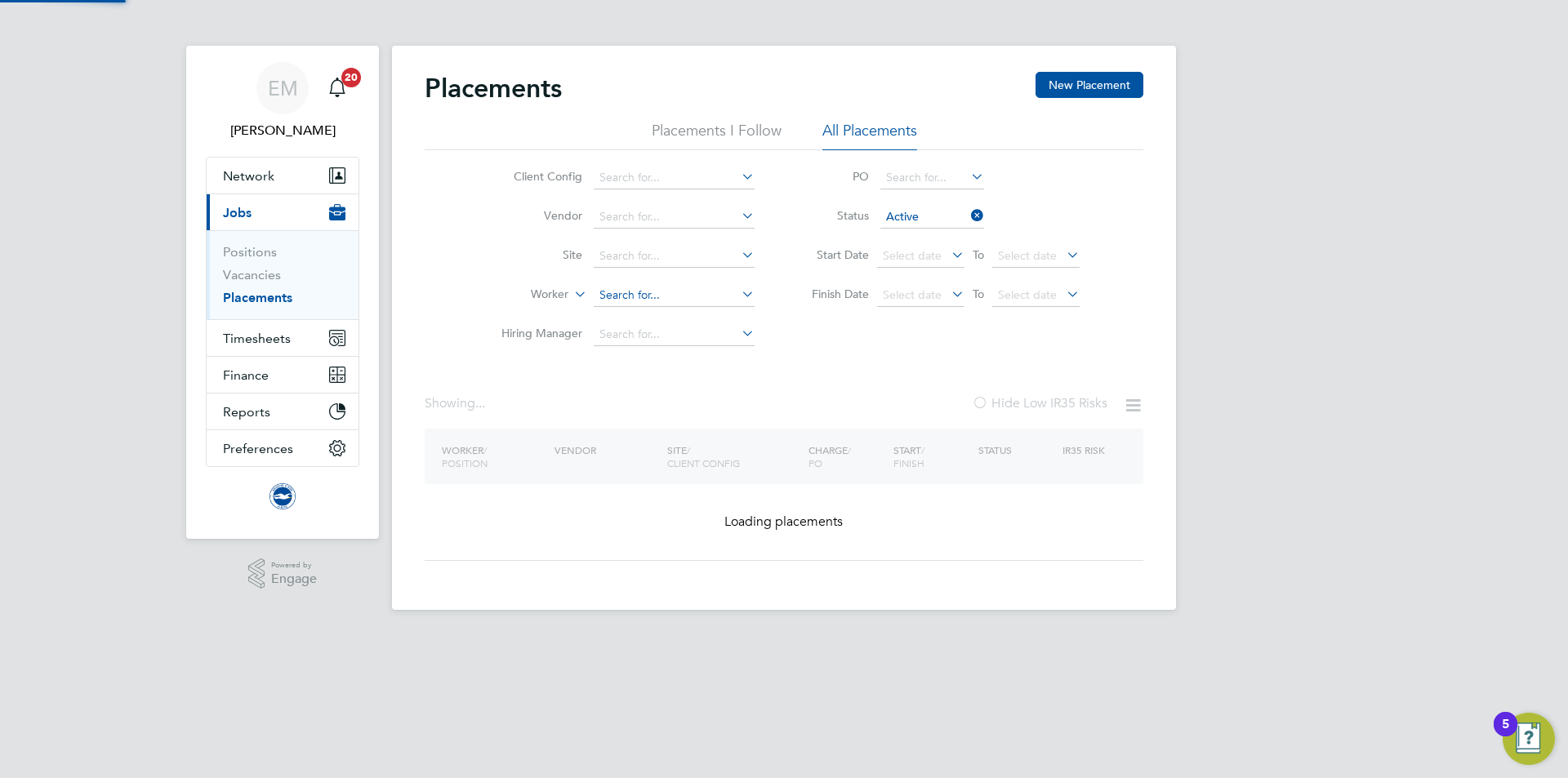
click at [608, 297] on input at bounding box center [674, 295] width 161 height 23
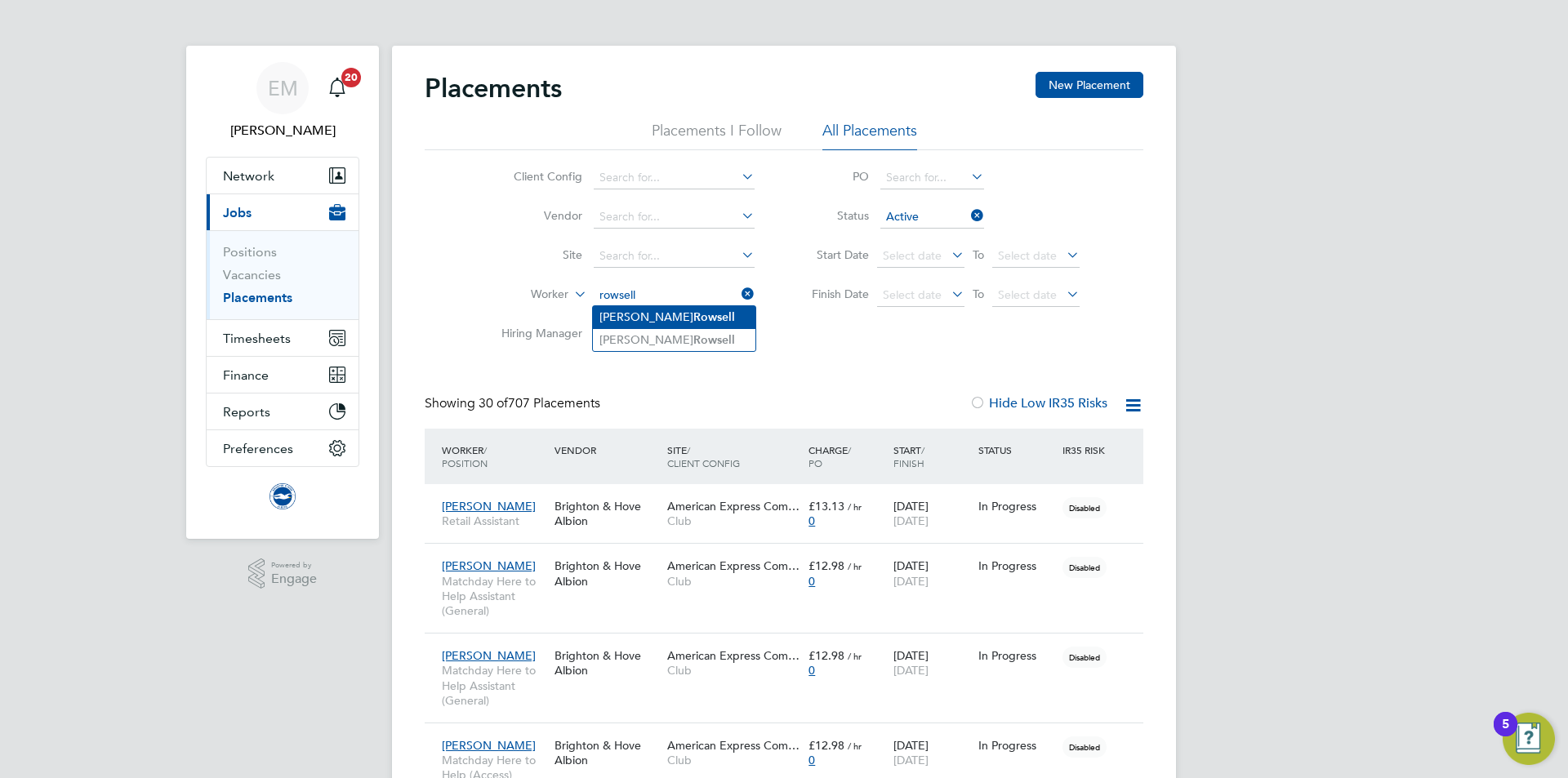
click at [693, 311] on b "Rowsell" at bounding box center [713, 318] width 41 height 14
type input "[PERSON_NAME]"
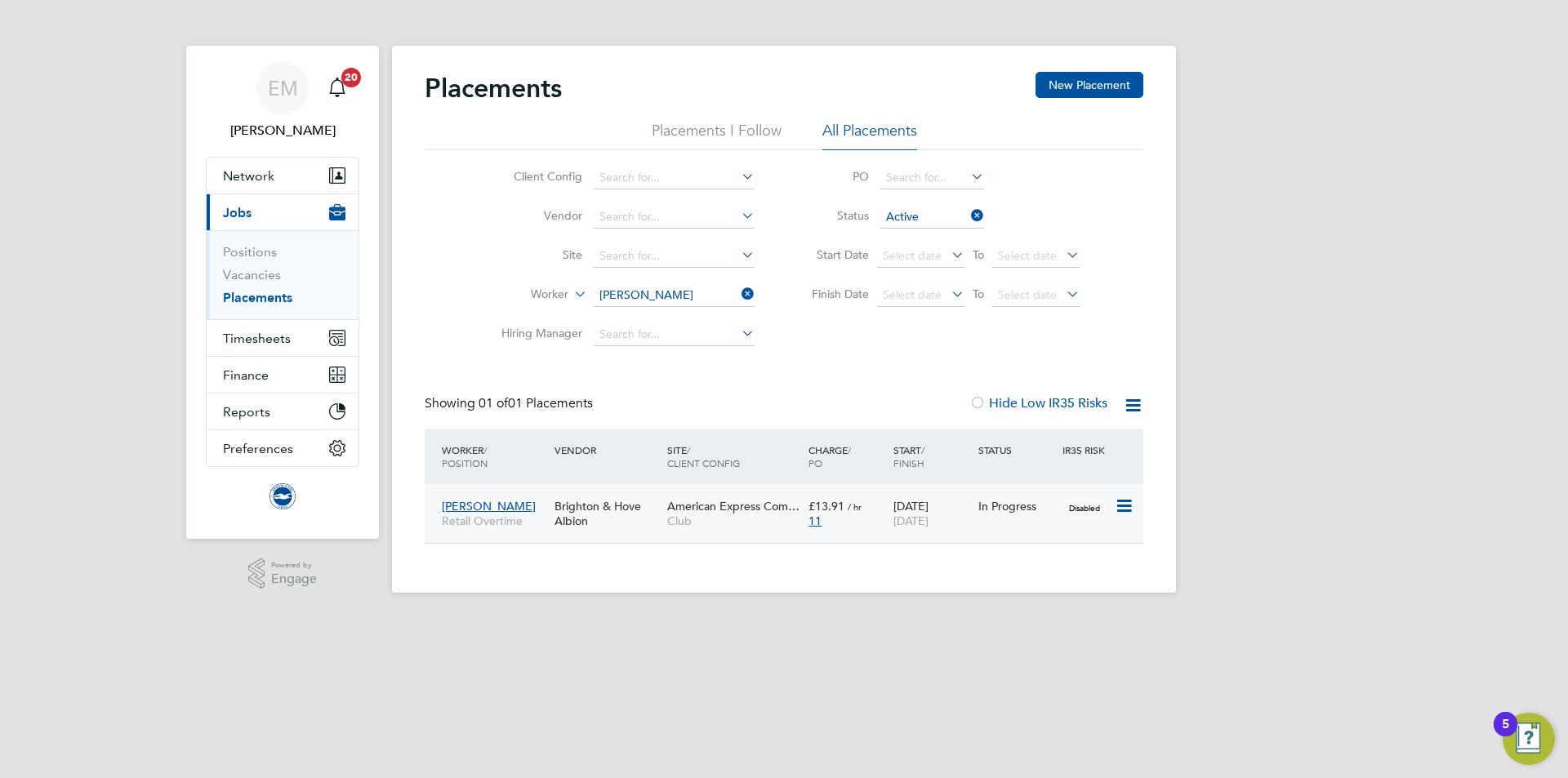
click at [728, 521] on span "Club" at bounding box center [733, 521] width 133 height 15
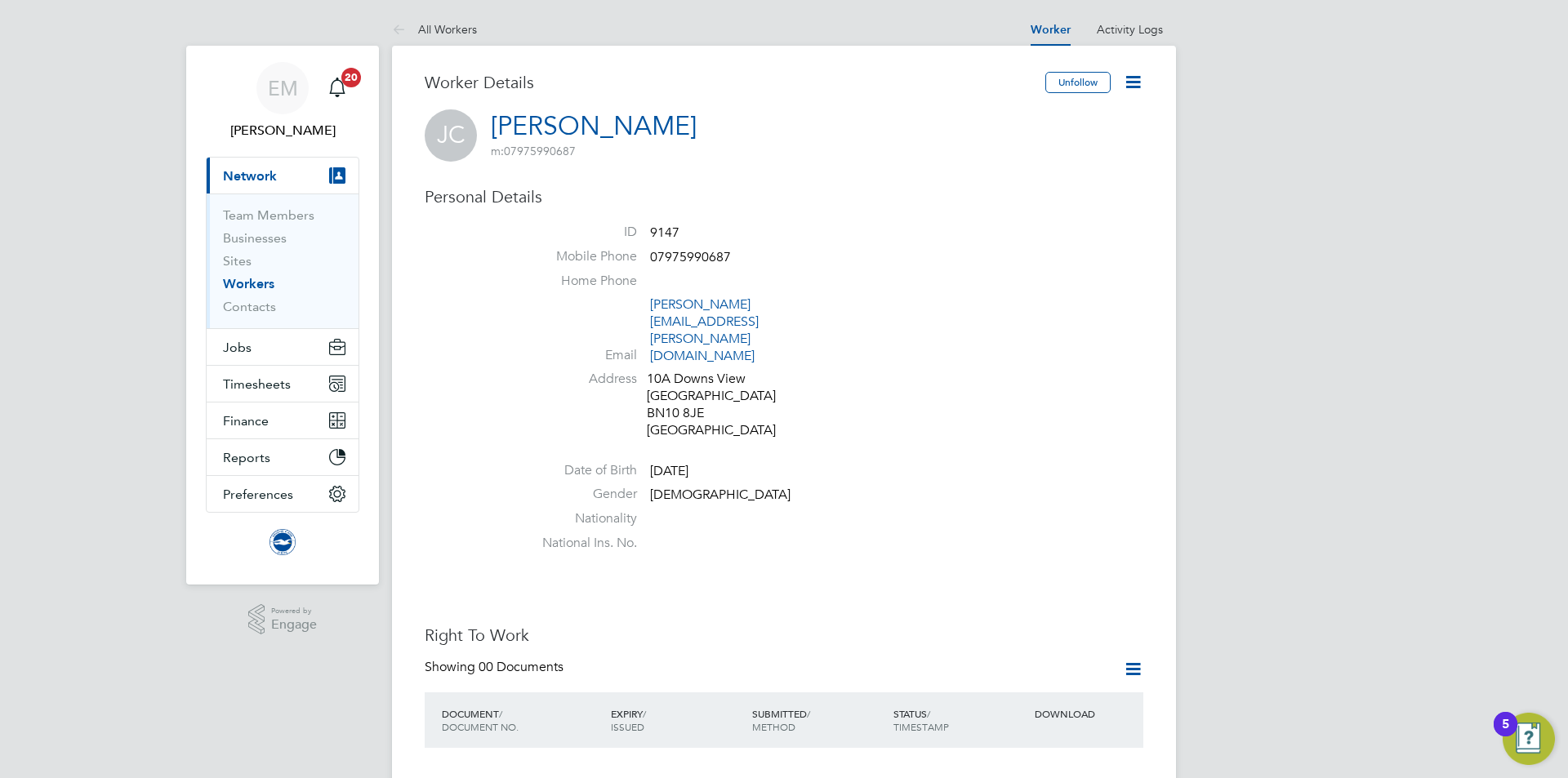
click at [1135, 74] on icon at bounding box center [1133, 82] width 21 height 21
click at [1062, 123] on li "Edit Personal Details e" at bounding box center [1071, 120] width 133 height 23
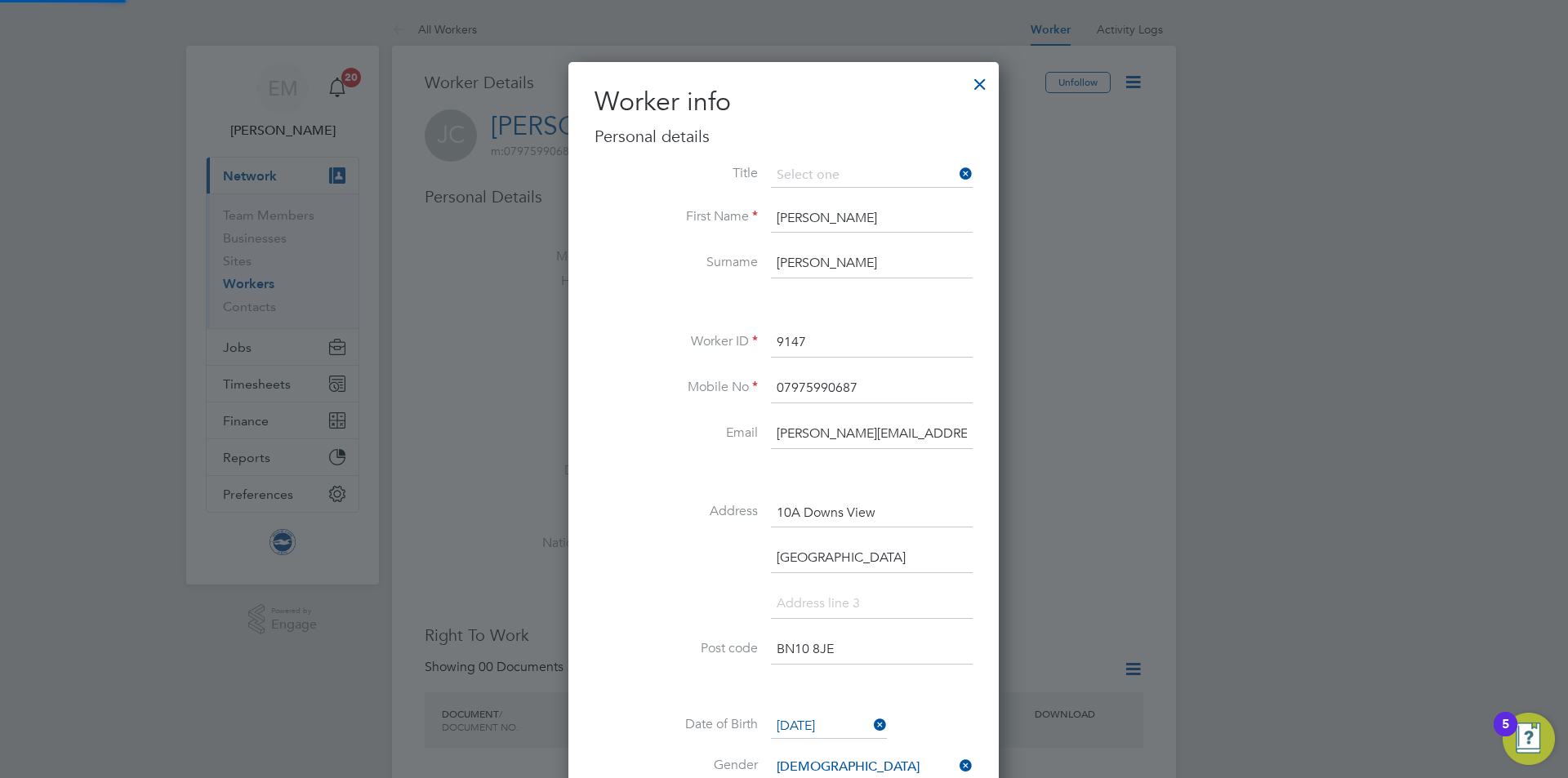
scroll to position [967, 432]
click at [879, 420] on input "[PERSON_NAME][EMAIL_ADDRESS][PERSON_NAME][DOMAIN_NAME]" at bounding box center [872, 435] width 201 height 29
click at [894, 429] on input "[PERSON_NAME][EMAIL_ADDRESS][PERSON_NAME][DOMAIN_NAME]" at bounding box center [872, 435] width 201 height 29
click at [823, 437] on input "james.chamberlainbrightonandhovealbion.com" at bounding box center [872, 435] width 201 height 29
paste input "c199244@hotmail.co.uk"
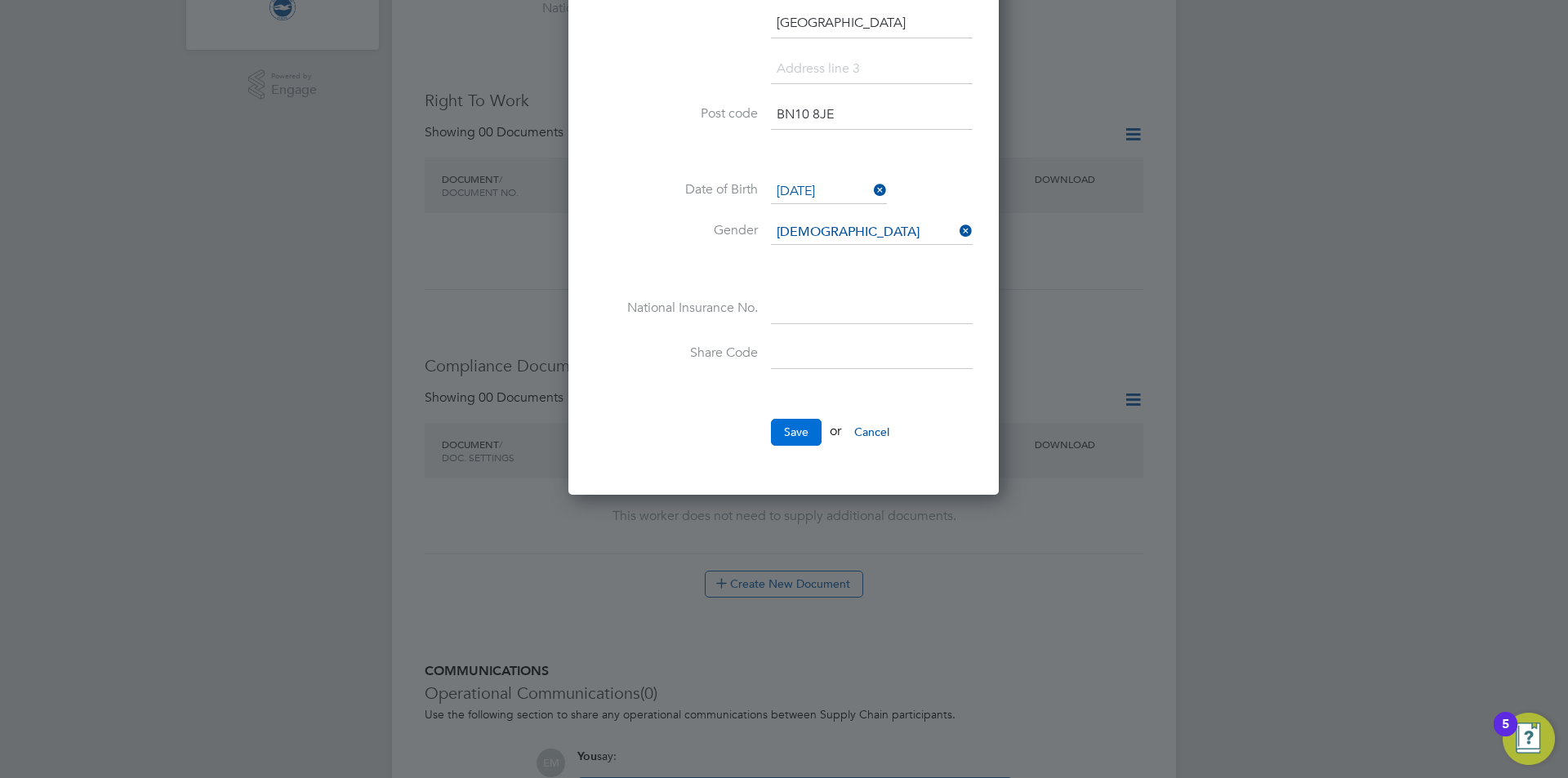
type input "jamesc199244@hotmail.co.uk"
drag, startPoint x: 790, startPoint y: 438, endPoint x: 781, endPoint y: 444, distance: 10.8
click at [790, 438] on button "Save" at bounding box center [796, 432] width 51 height 26
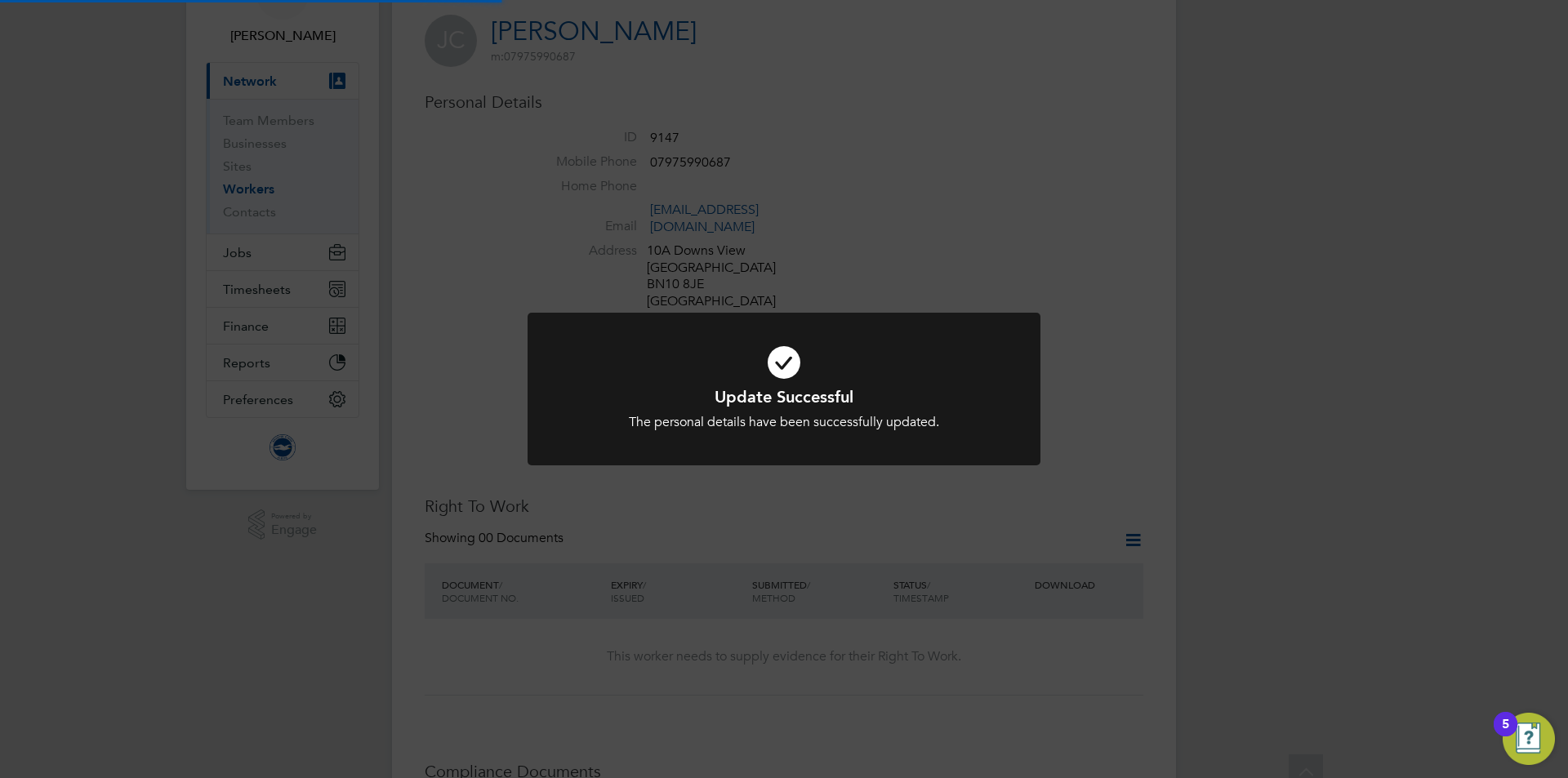
scroll to position [0, 0]
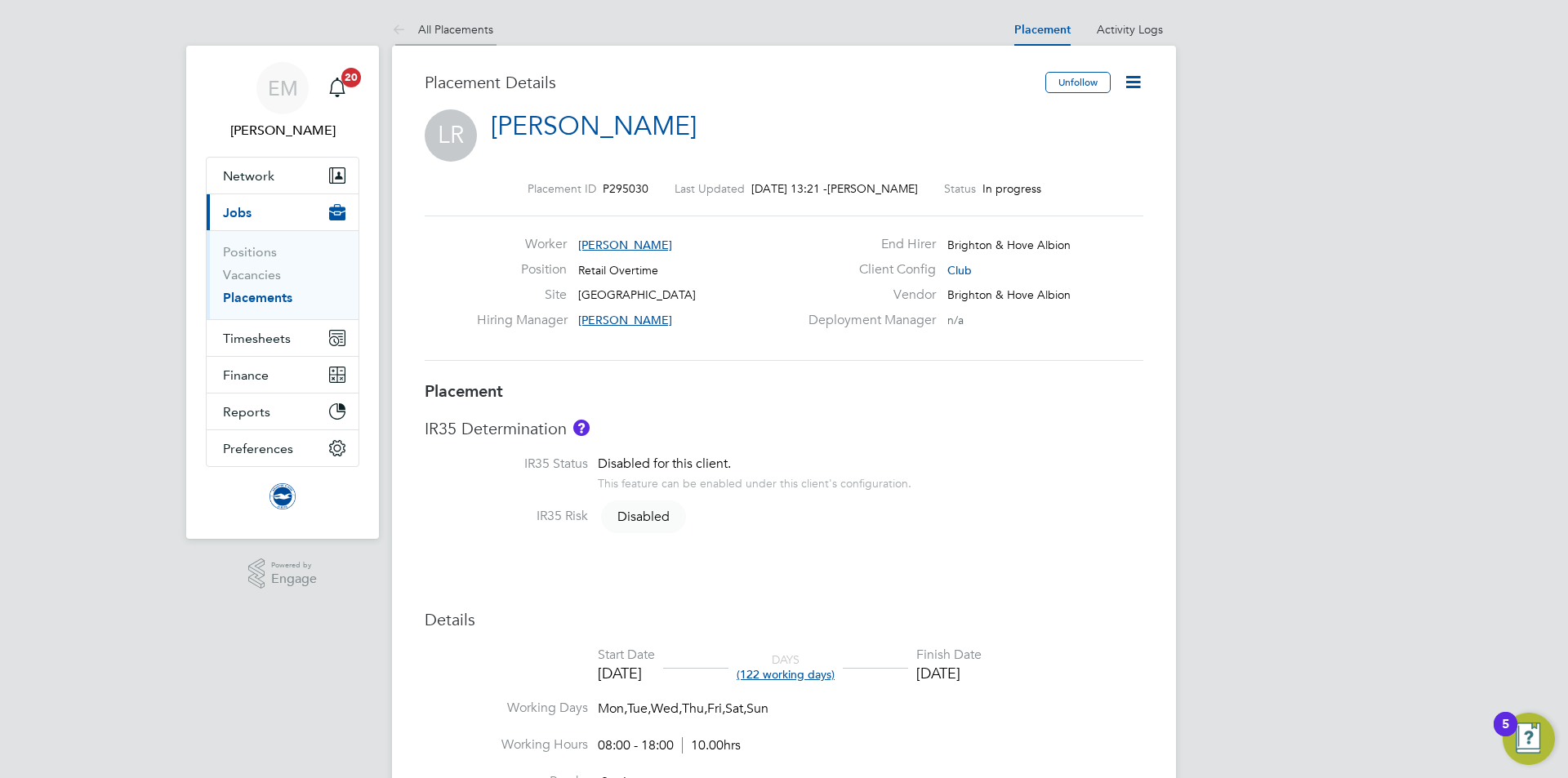
click at [460, 37] on li "All Placements" at bounding box center [442, 29] width 102 height 33
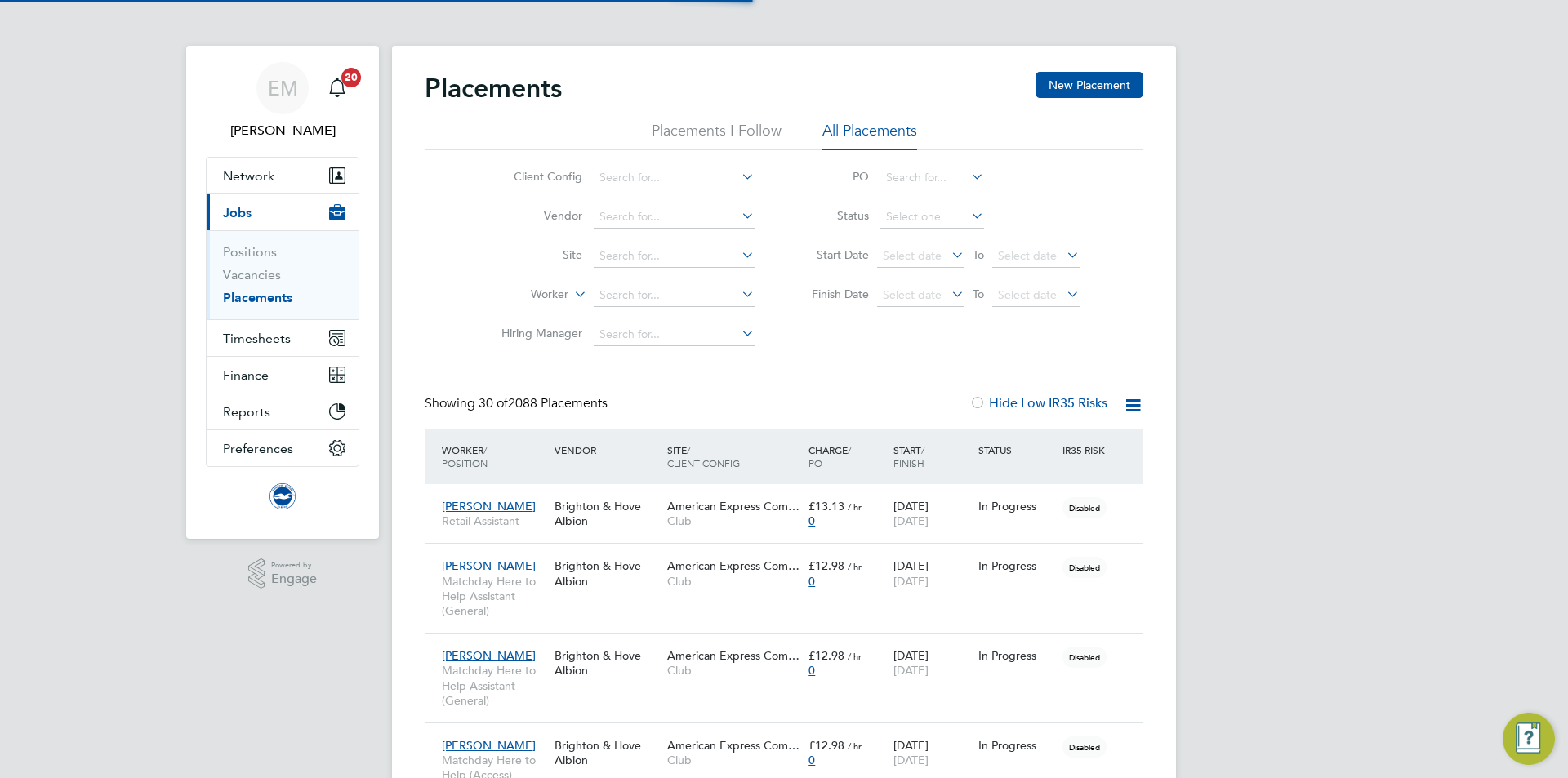
click at [627, 279] on li "Worker" at bounding box center [621, 296] width 307 height 40
click at [629, 292] on input at bounding box center [674, 295] width 161 height 23
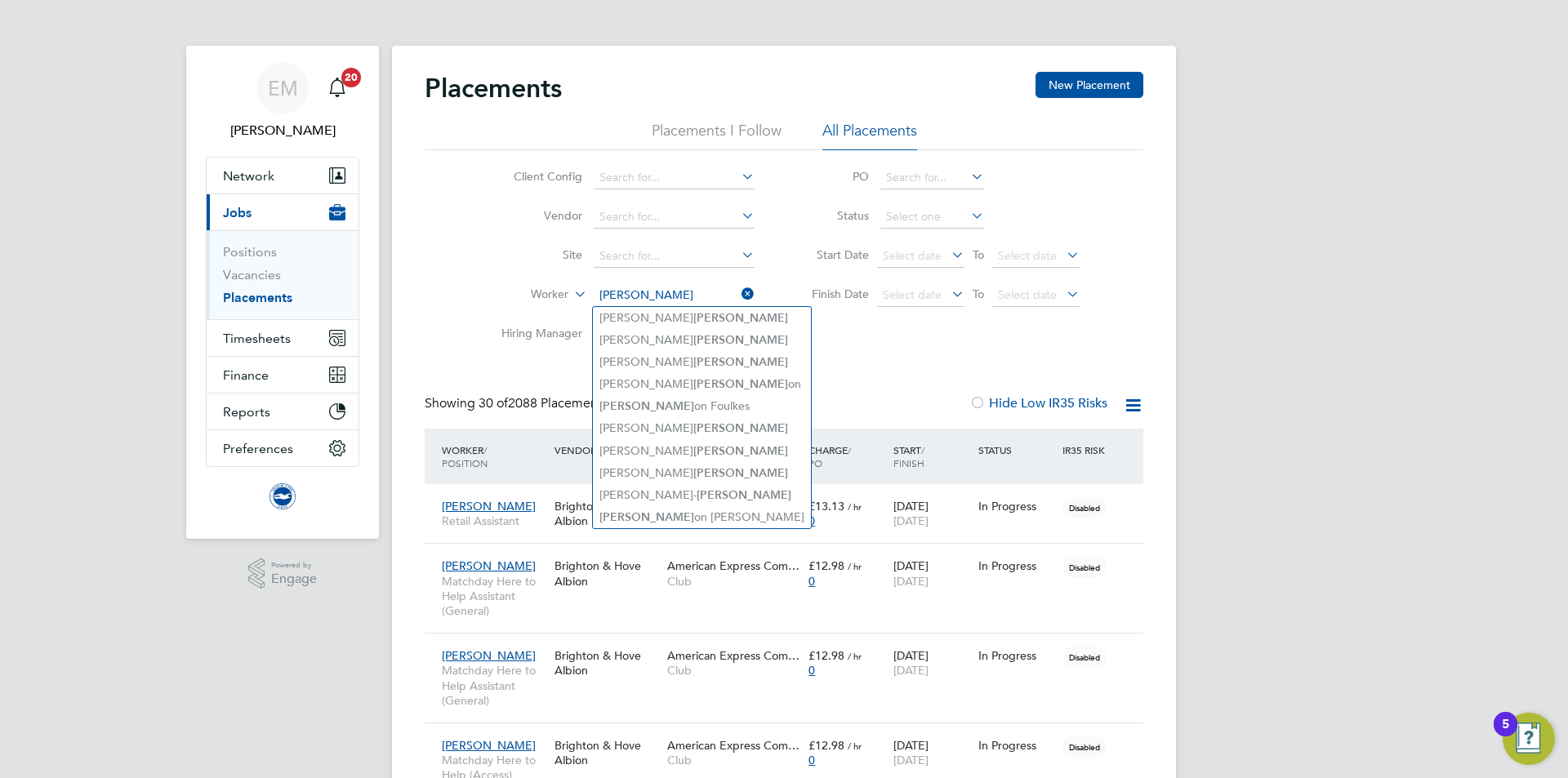
drag, startPoint x: 642, startPoint y: 294, endPoint x: 595, endPoint y: 284, distance: 48.1
click at [595, 284] on input "[PERSON_NAME]" at bounding box center [674, 295] width 161 height 23
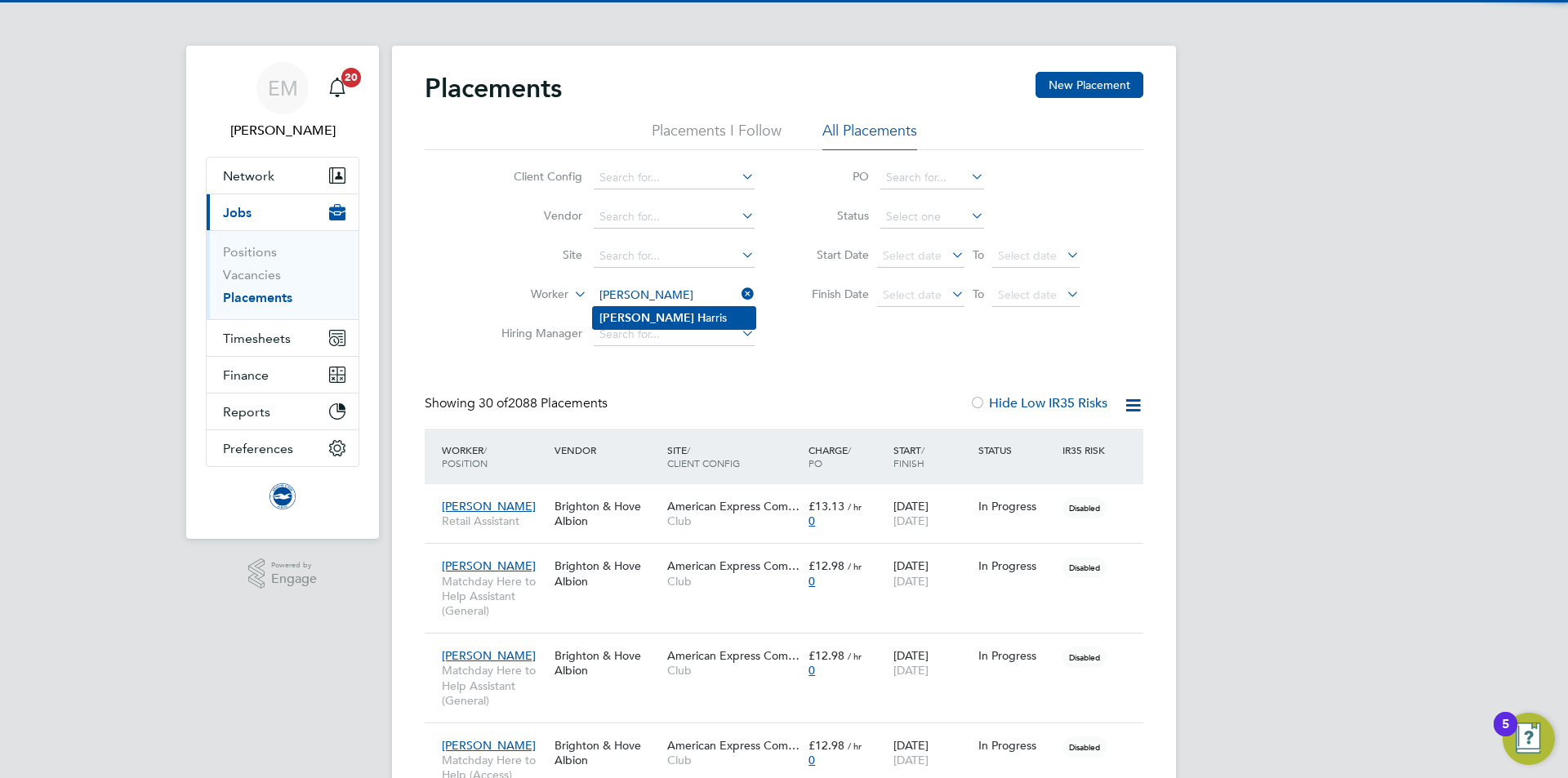
click at [682, 311] on li "[PERSON_NAME]" at bounding box center [674, 318] width 163 height 22
type input "[PERSON_NAME]"
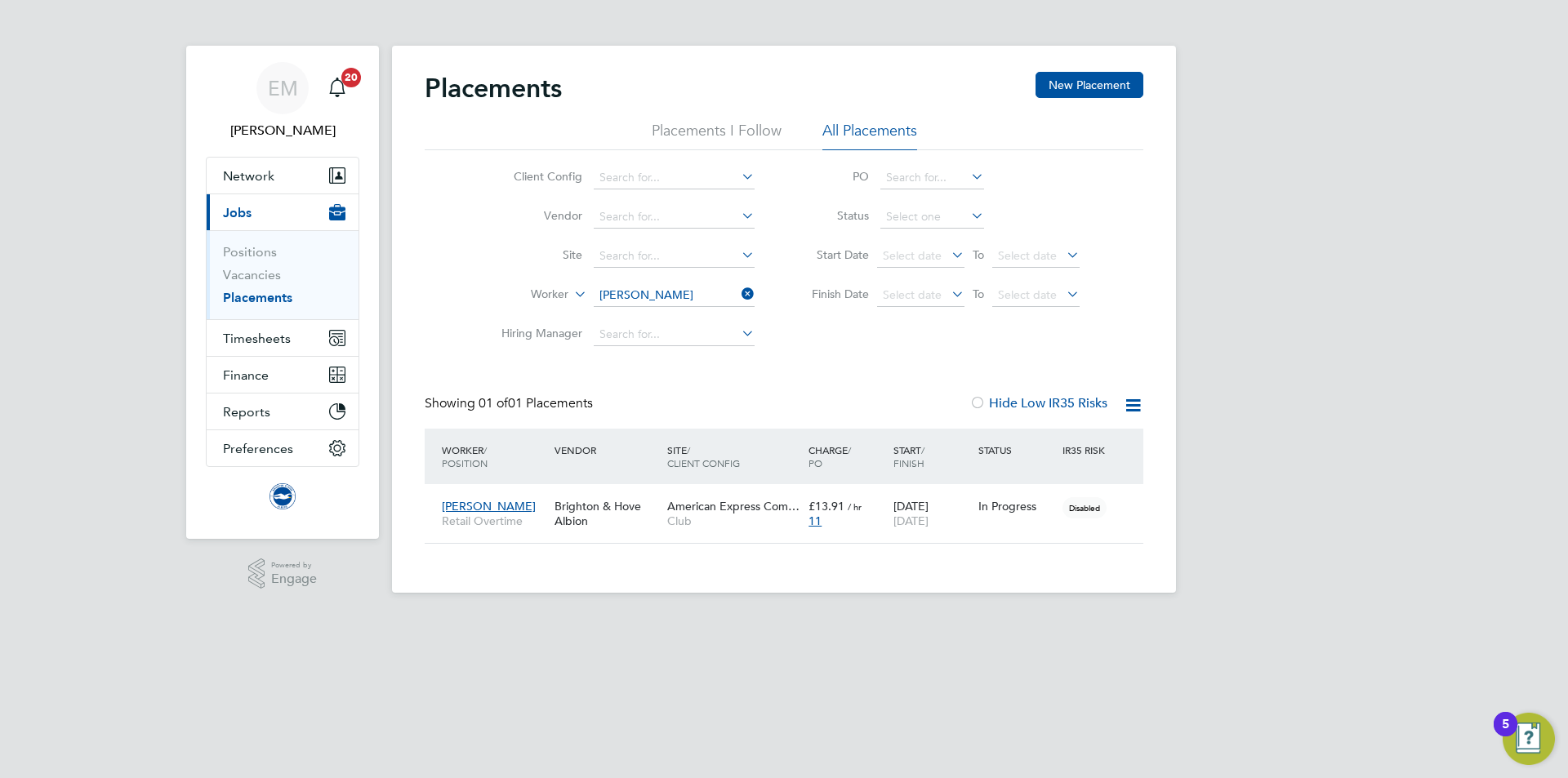
click at [555, 282] on li "Worker Alex Harris" at bounding box center [621, 296] width 307 height 40
click at [556, 285] on li "Worker Alex Harris" at bounding box center [621, 296] width 307 height 40
drag, startPoint x: 553, startPoint y: 292, endPoint x: 546, endPoint y: 306, distance: 15.7
click at [553, 293] on label "Worker" at bounding box center [521, 294] width 94 height 16
click at [534, 328] on li "Position" at bounding box center [519, 335] width 102 height 22
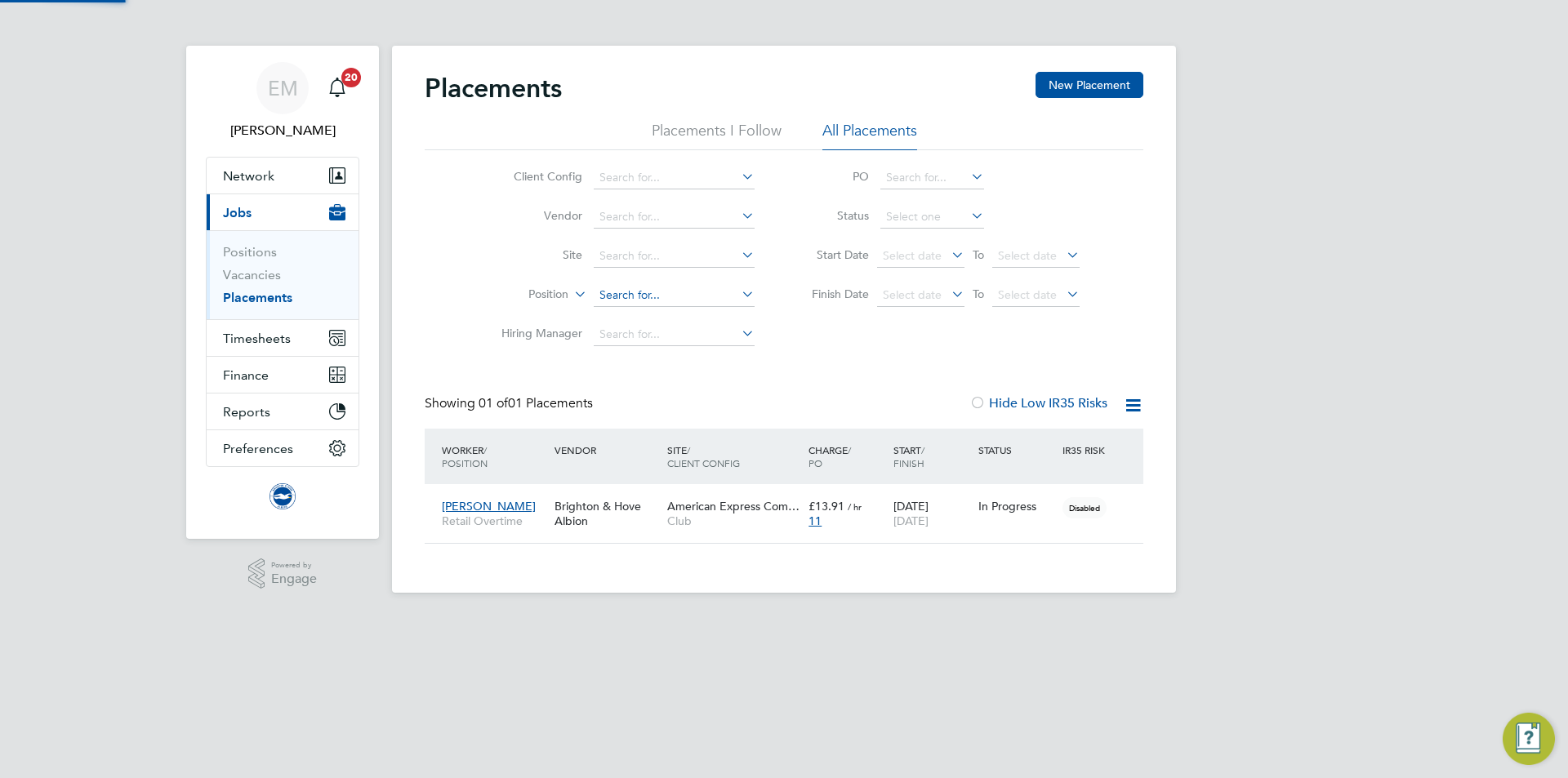
click at [645, 289] on input at bounding box center [674, 295] width 161 height 23
type input "mail"
click at [630, 174] on input at bounding box center [674, 178] width 161 height 23
click at [623, 201] on li "Club" at bounding box center [674, 201] width 163 height 22
type input "Club"
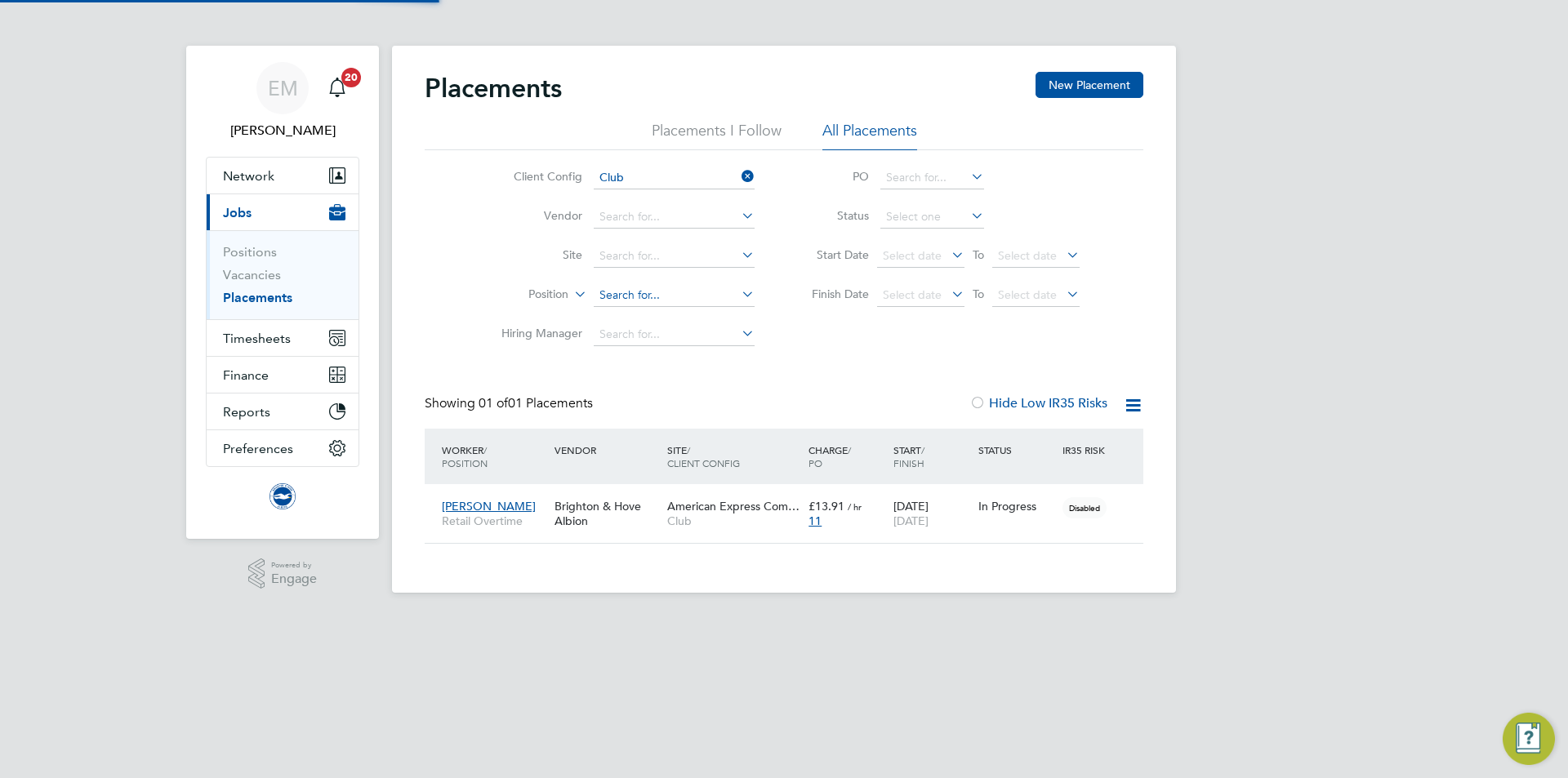
click at [614, 294] on input at bounding box center [674, 295] width 161 height 23
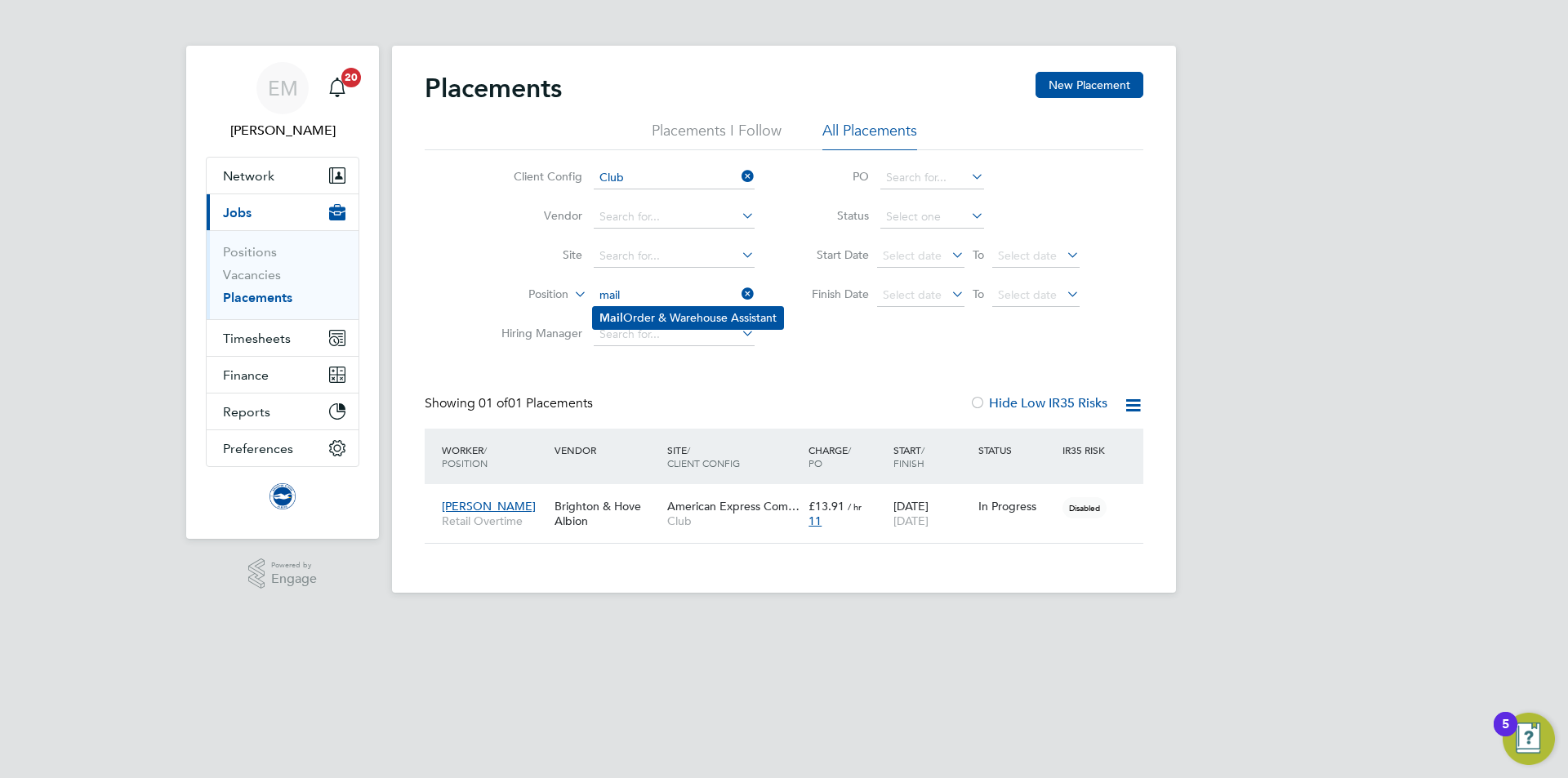
click at [671, 317] on li "Mail Order & Warehouse Assistant" at bounding box center [688, 318] width 190 height 22
type input "Mail Order & Warehouse Assistant"
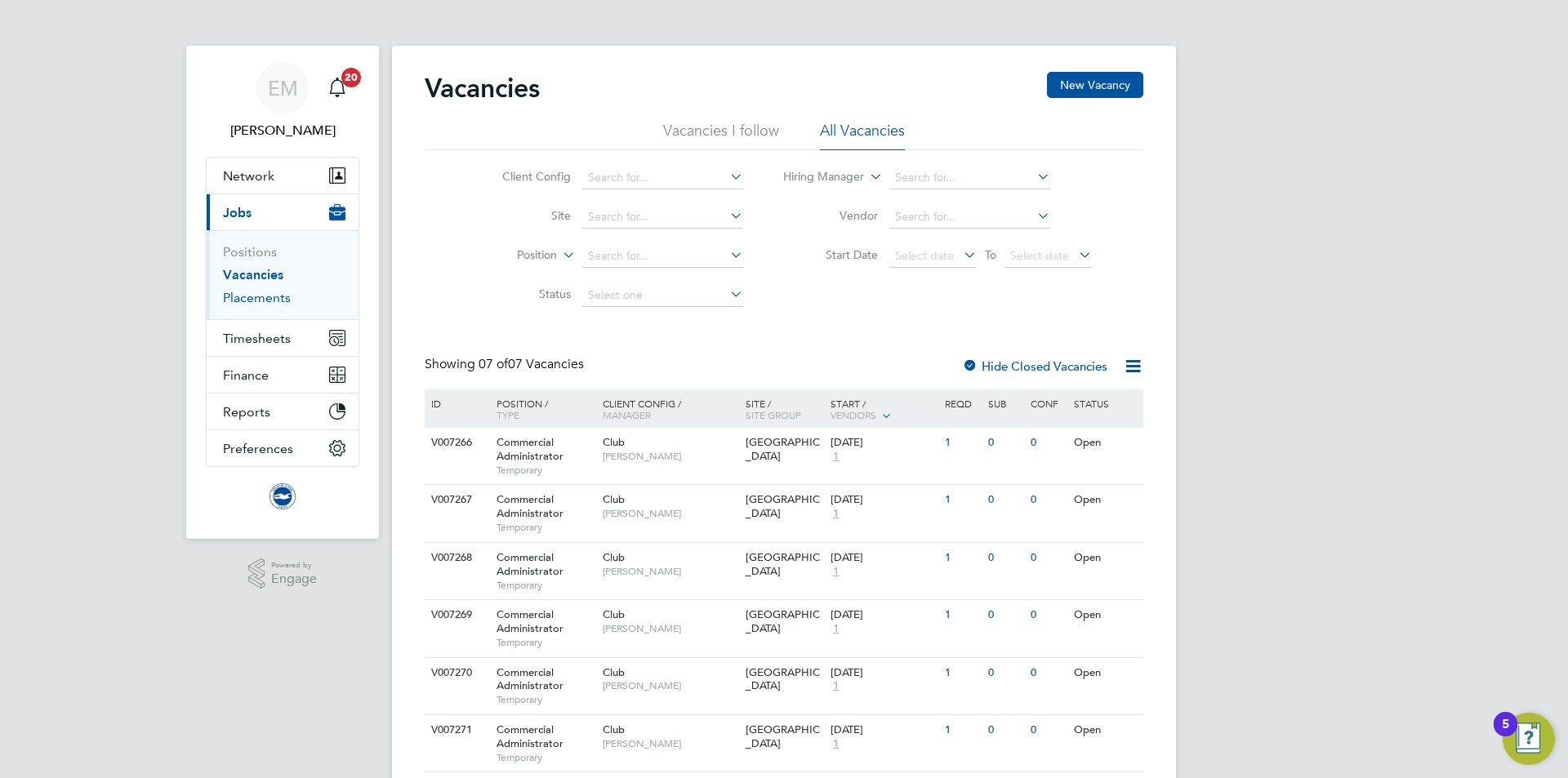
click at [262, 293] on link "Placements" at bounding box center [256, 298] width 68 height 15
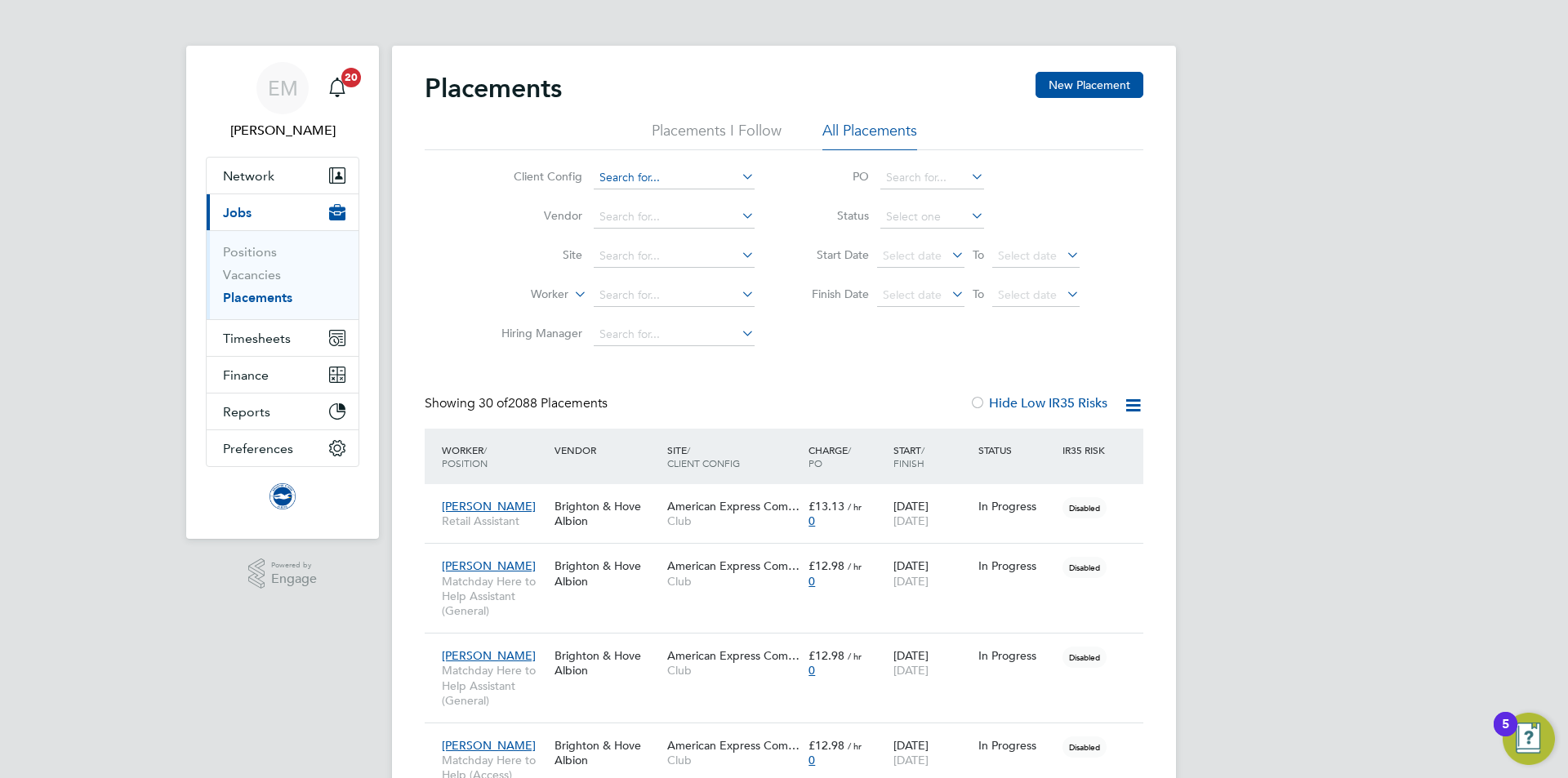
click at [644, 179] on input at bounding box center [674, 178] width 161 height 23
click at [632, 198] on li "Club" at bounding box center [674, 201] width 163 height 22
type input "Club"
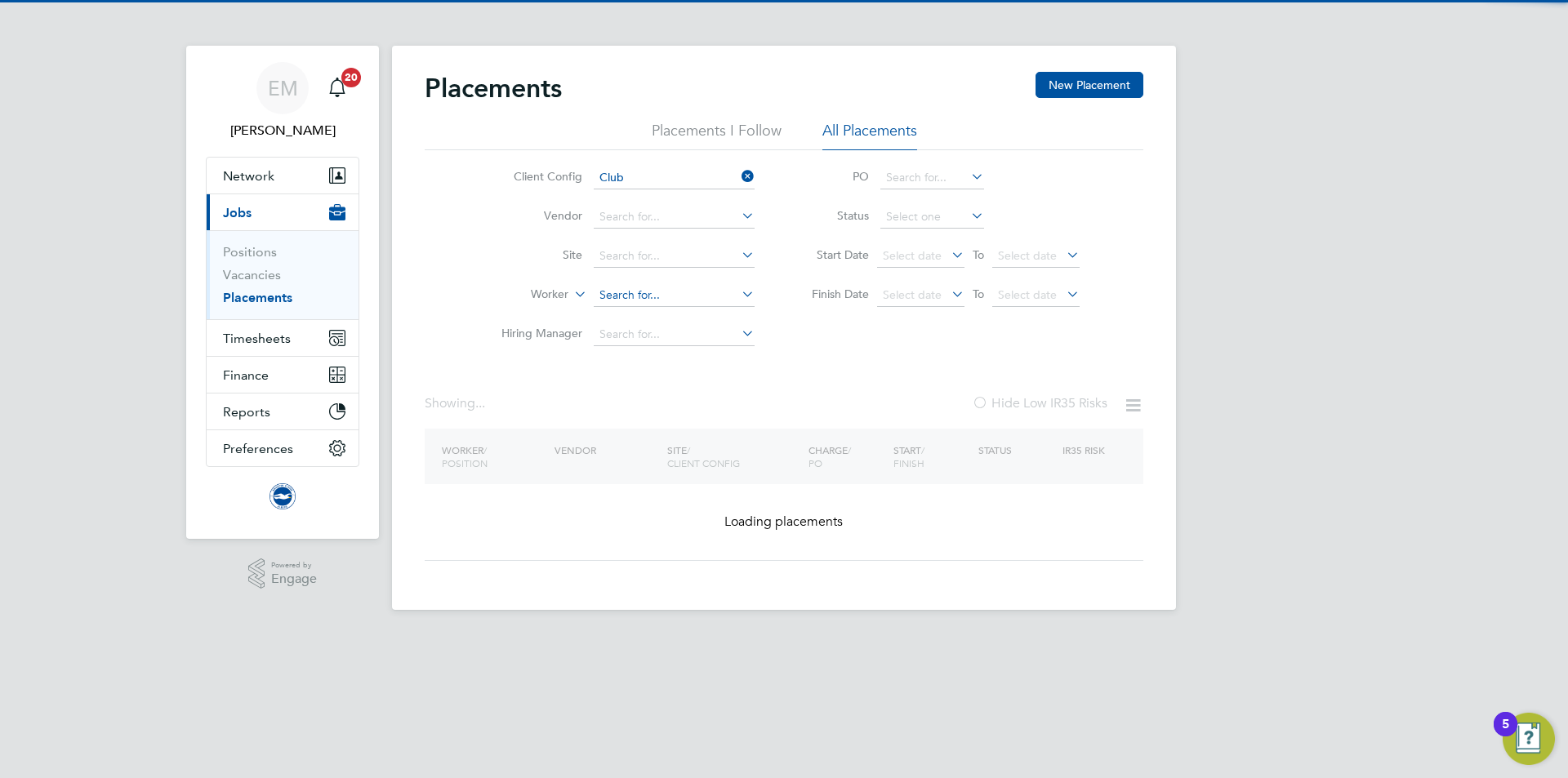
click at [627, 294] on input at bounding box center [674, 295] width 161 height 23
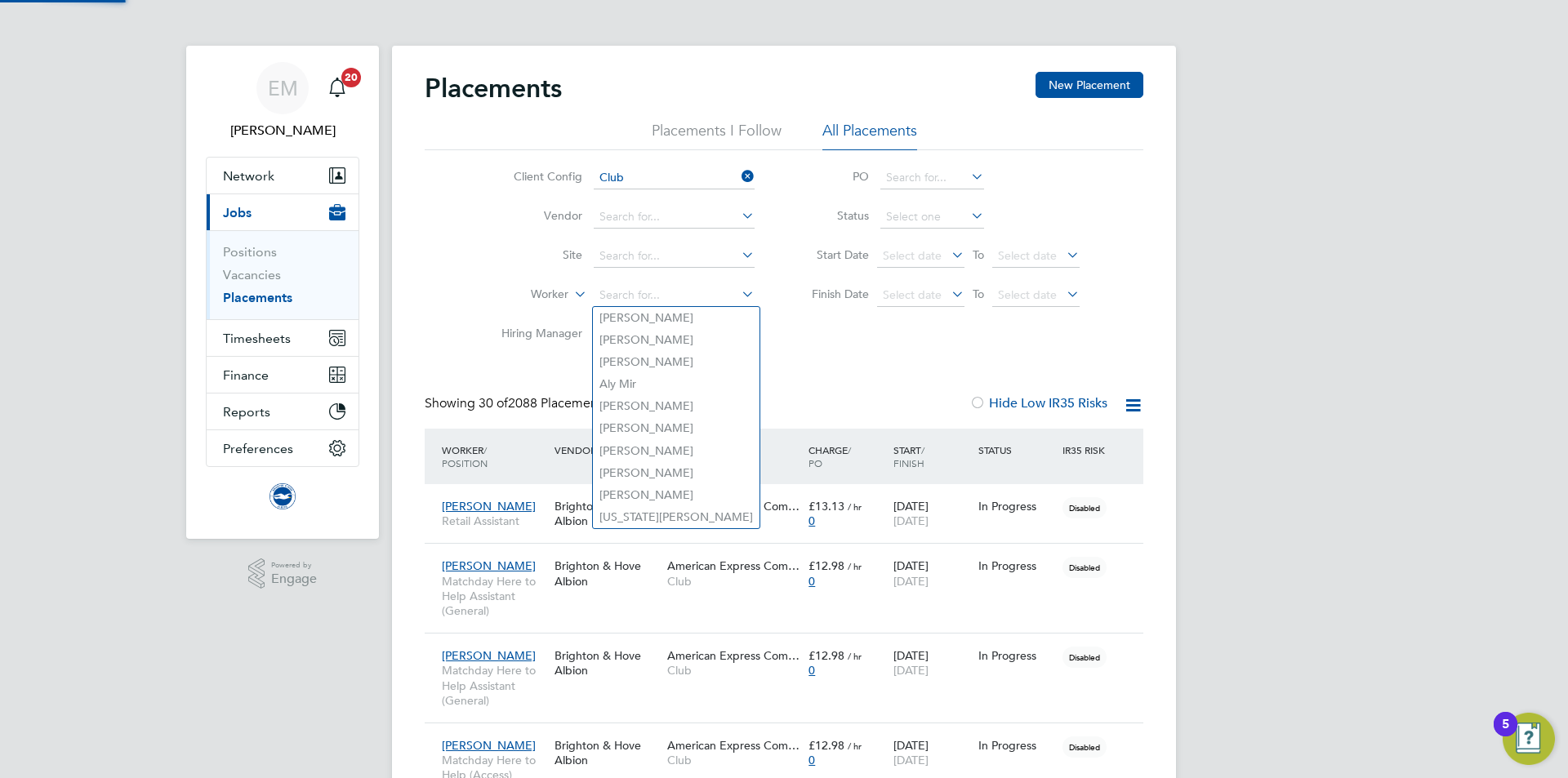
click at [540, 290] on label "Worker" at bounding box center [521, 294] width 94 height 16
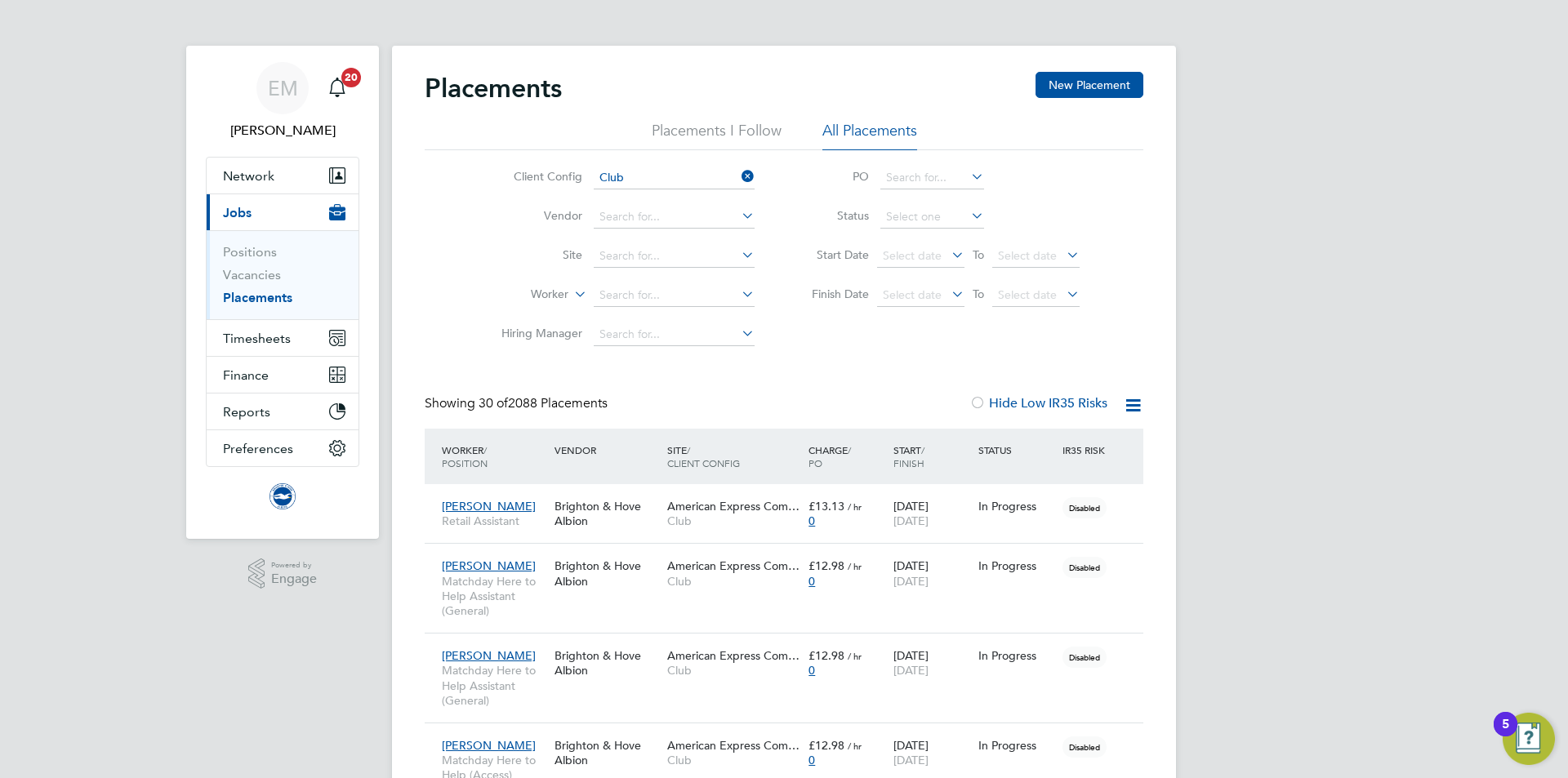
click at [513, 330] on li "Position" at bounding box center [519, 335] width 102 height 22
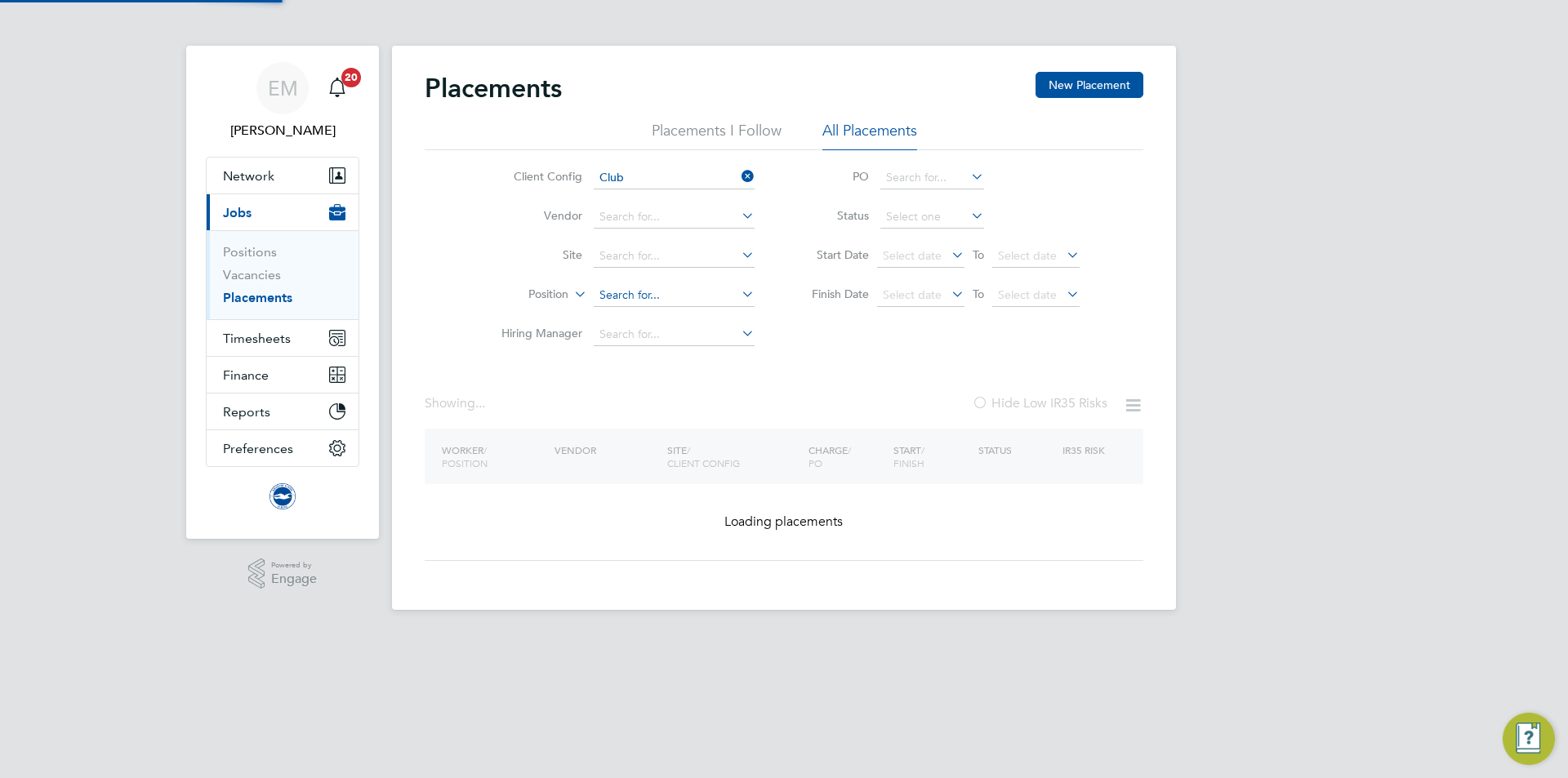
click at [645, 281] on li "Position" at bounding box center [621, 296] width 307 height 40
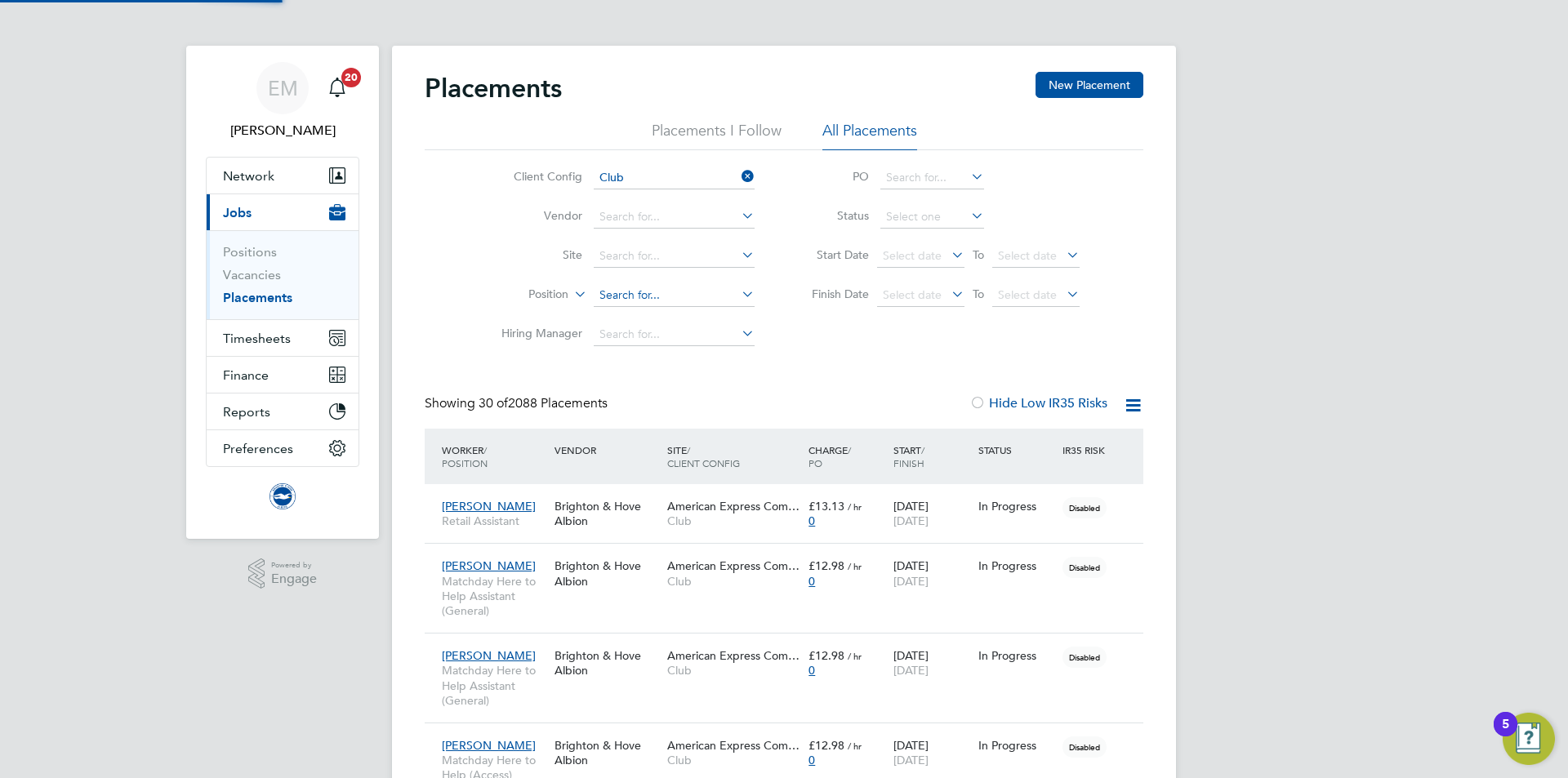
click at [645, 297] on input at bounding box center [674, 295] width 161 height 23
click at [713, 314] on li "Mail Order & Warehouse Assistant" at bounding box center [688, 318] width 190 height 22
type input "Mail Order & Warehouse Assistant"
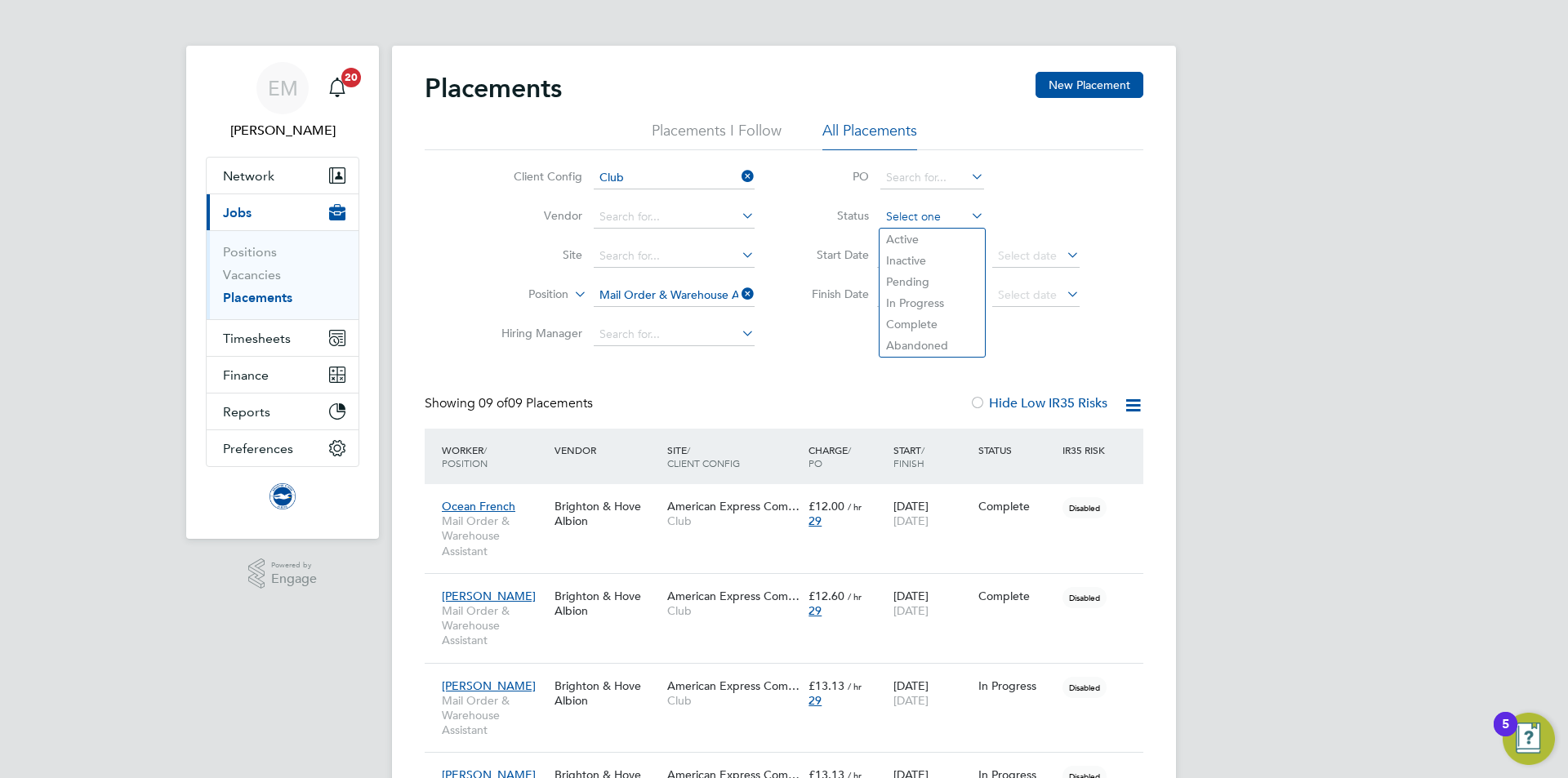
click at [908, 213] on input at bounding box center [932, 217] width 103 height 23
drag, startPoint x: 907, startPoint y: 243, endPoint x: 880, endPoint y: 275, distance: 41.9
click at [906, 244] on li "Active" at bounding box center [932, 239] width 105 height 22
type input "Active"
click at [278, 297] on link "Placements" at bounding box center [257, 298] width 70 height 15
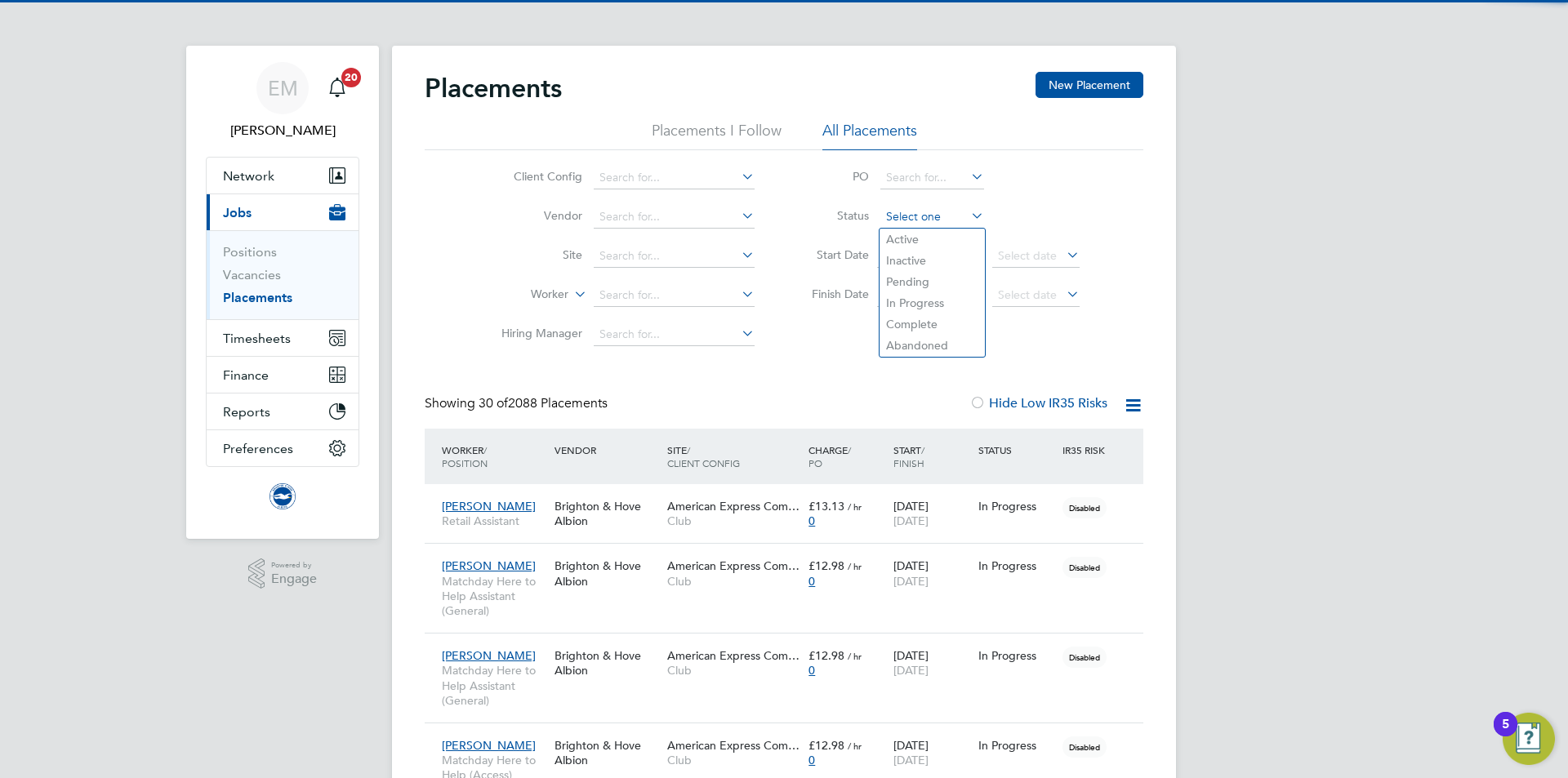
scroll to position [47, 142]
click at [921, 219] on input at bounding box center [932, 217] width 103 height 23
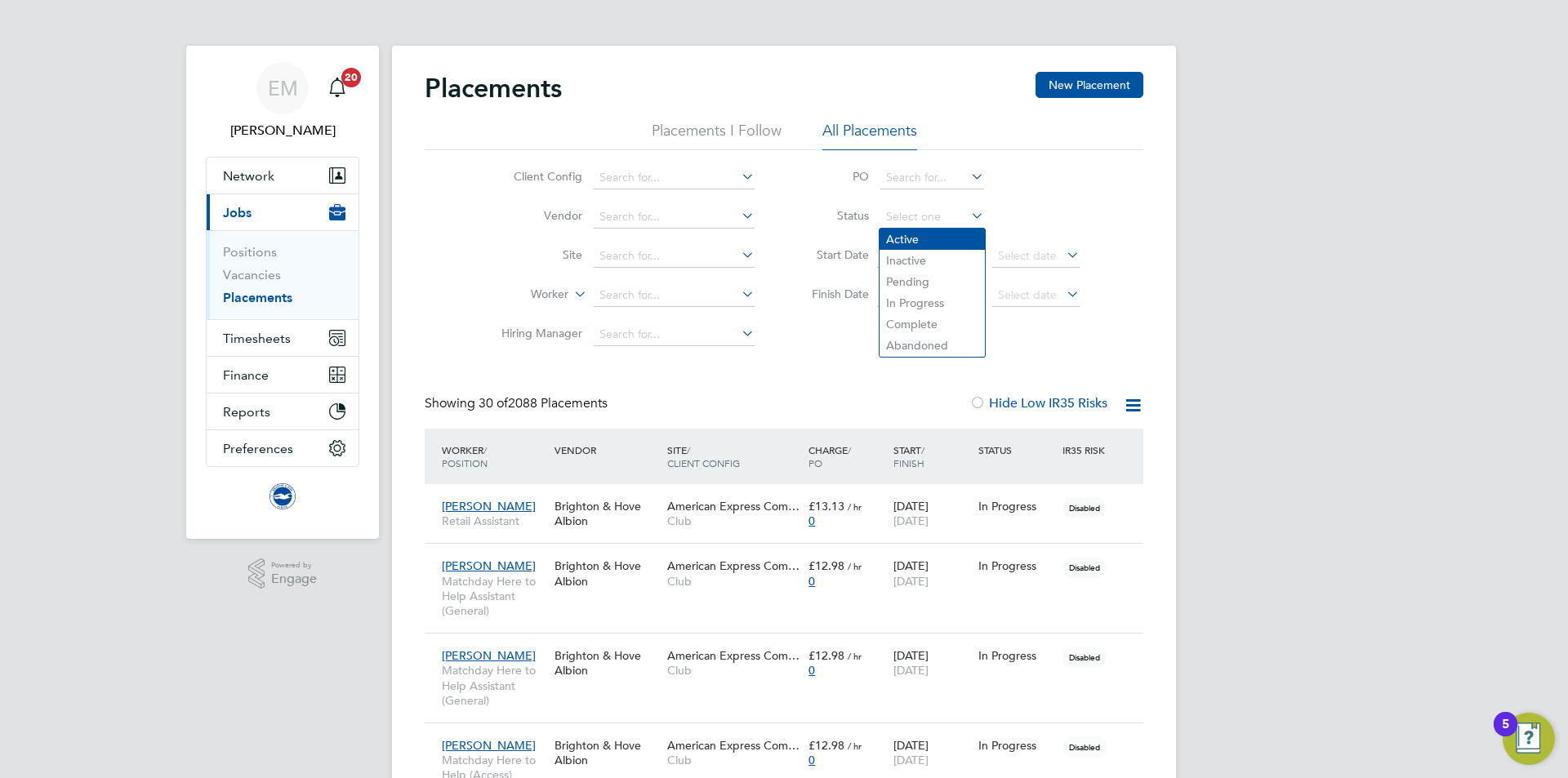
click at [914, 247] on li "Active" at bounding box center [932, 239] width 105 height 22
type input "Active"
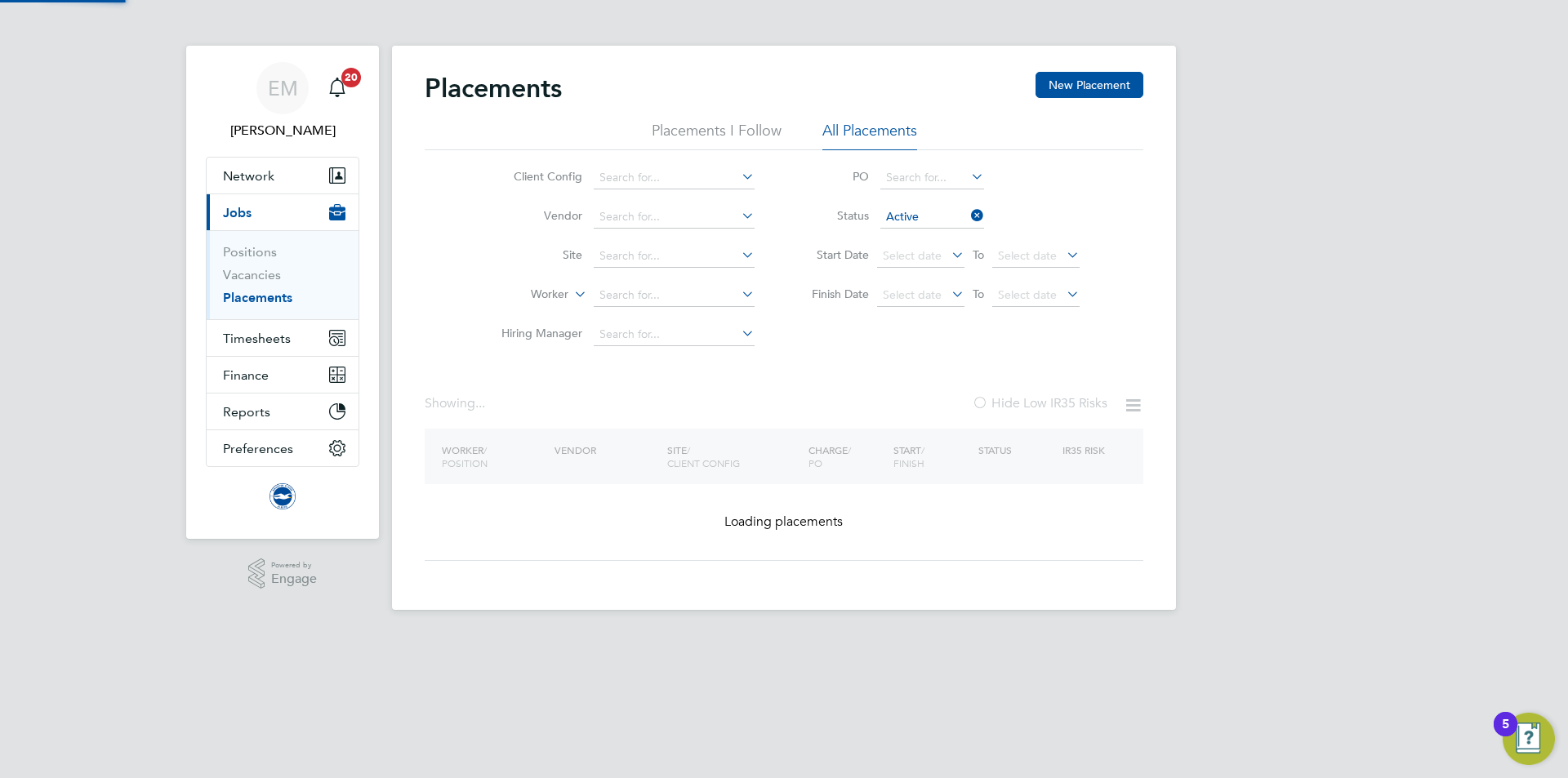
click at [651, 308] on li "Worker" at bounding box center [621, 296] width 307 height 40
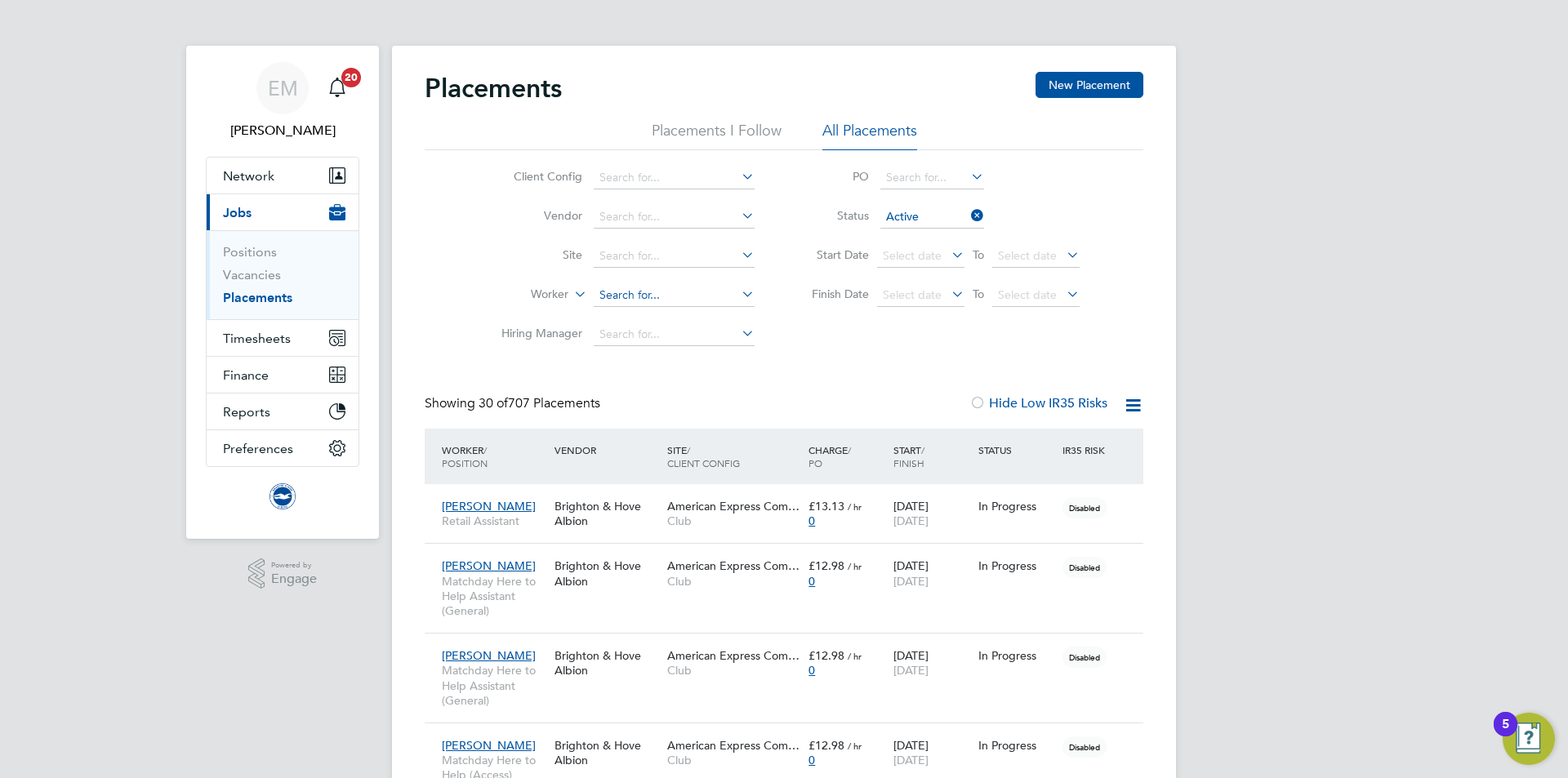
click at [642, 295] on input at bounding box center [674, 295] width 161 height 23
drag, startPoint x: 647, startPoint y: 313, endPoint x: 647, endPoint y: 324, distance: 11.0
click at [647, 318] on li "Liam Rowsell" at bounding box center [694, 318] width 201 height 22
type input "[PERSON_NAME]"
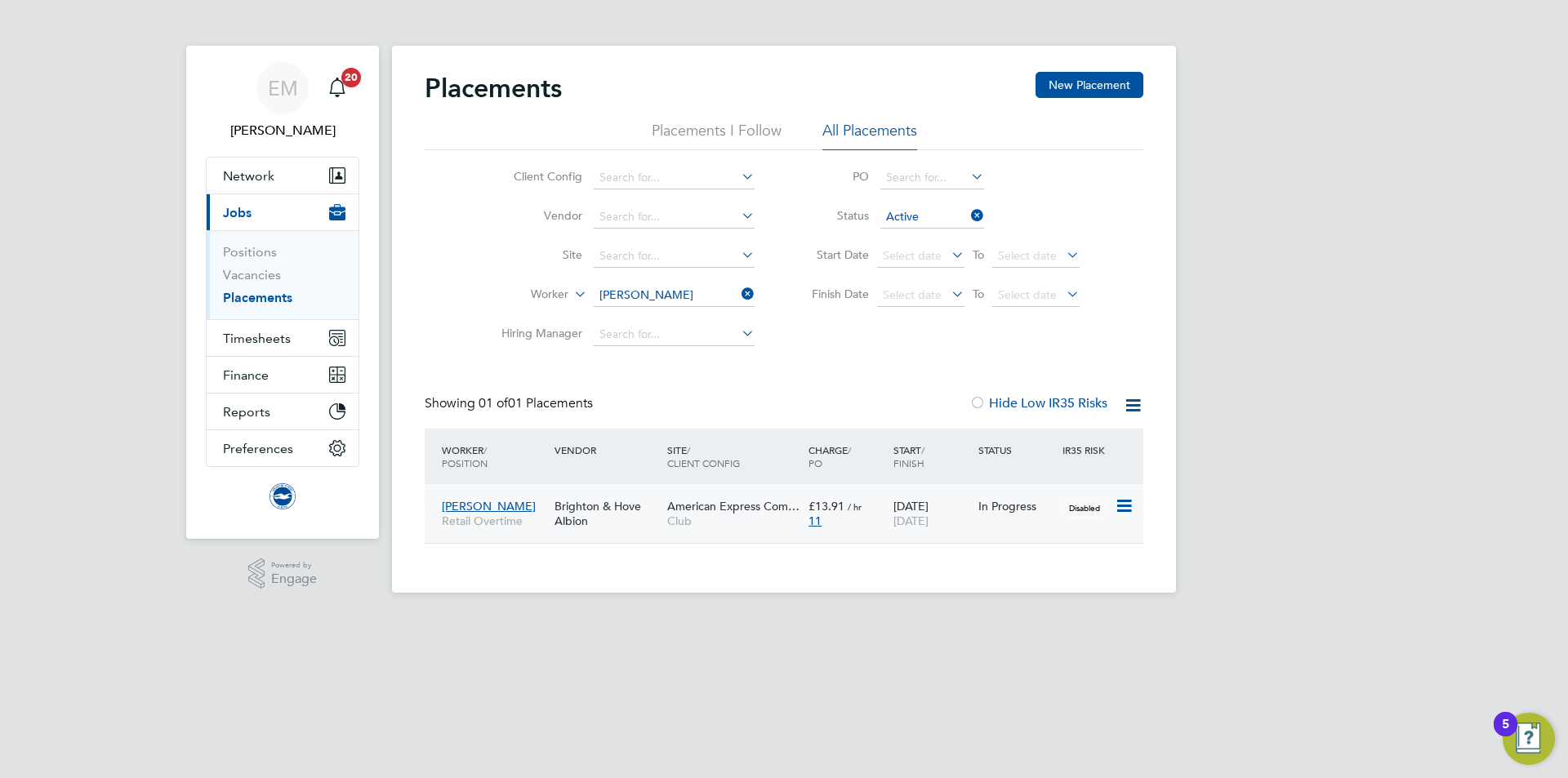
click at [969, 504] on div "01 Jun 2025 30 Sep 2025" at bounding box center [931, 513] width 85 height 46
click at [650, 518] on div "Brighton & Hove Albion" at bounding box center [606, 513] width 113 height 46
click at [233, 345] on span "Timesheets" at bounding box center [256, 338] width 68 height 15
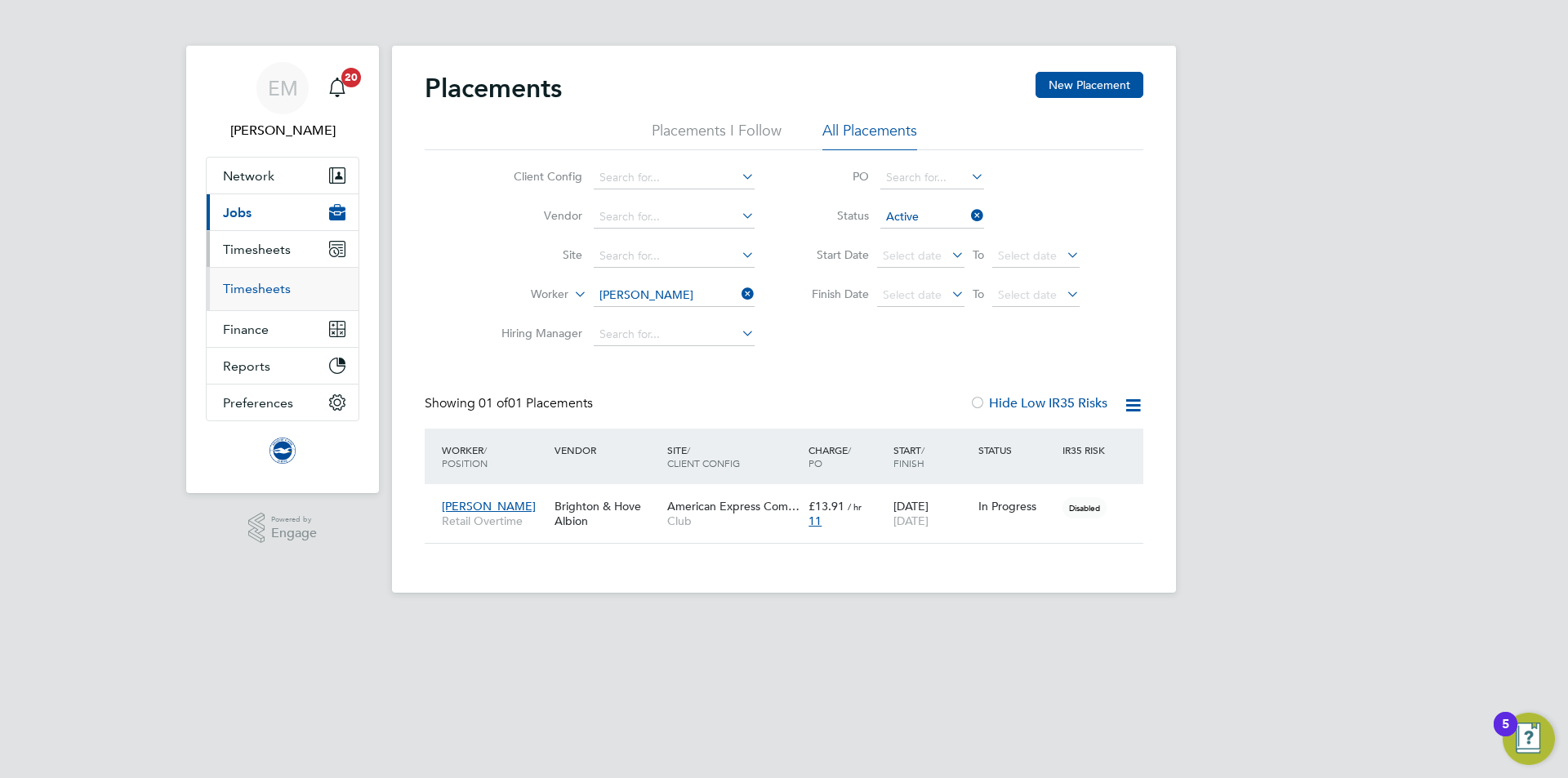
click at [251, 281] on link "Timesheets" at bounding box center [256, 288] width 68 height 15
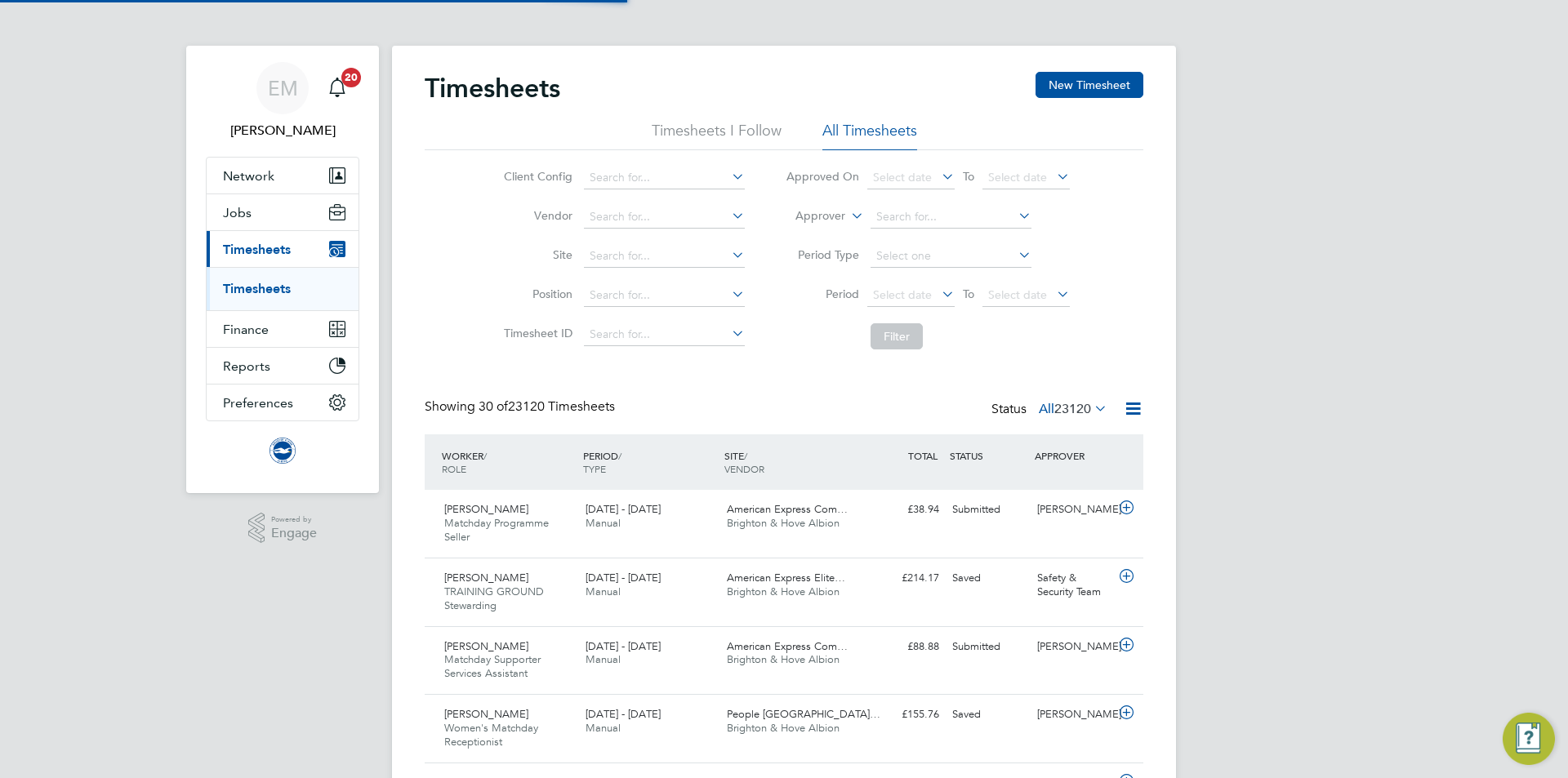
scroll to position [55, 142]
click at [829, 208] on li "Approver" at bounding box center [928, 218] width 325 height 40
click at [812, 214] on label "Approver" at bounding box center [808, 216] width 73 height 16
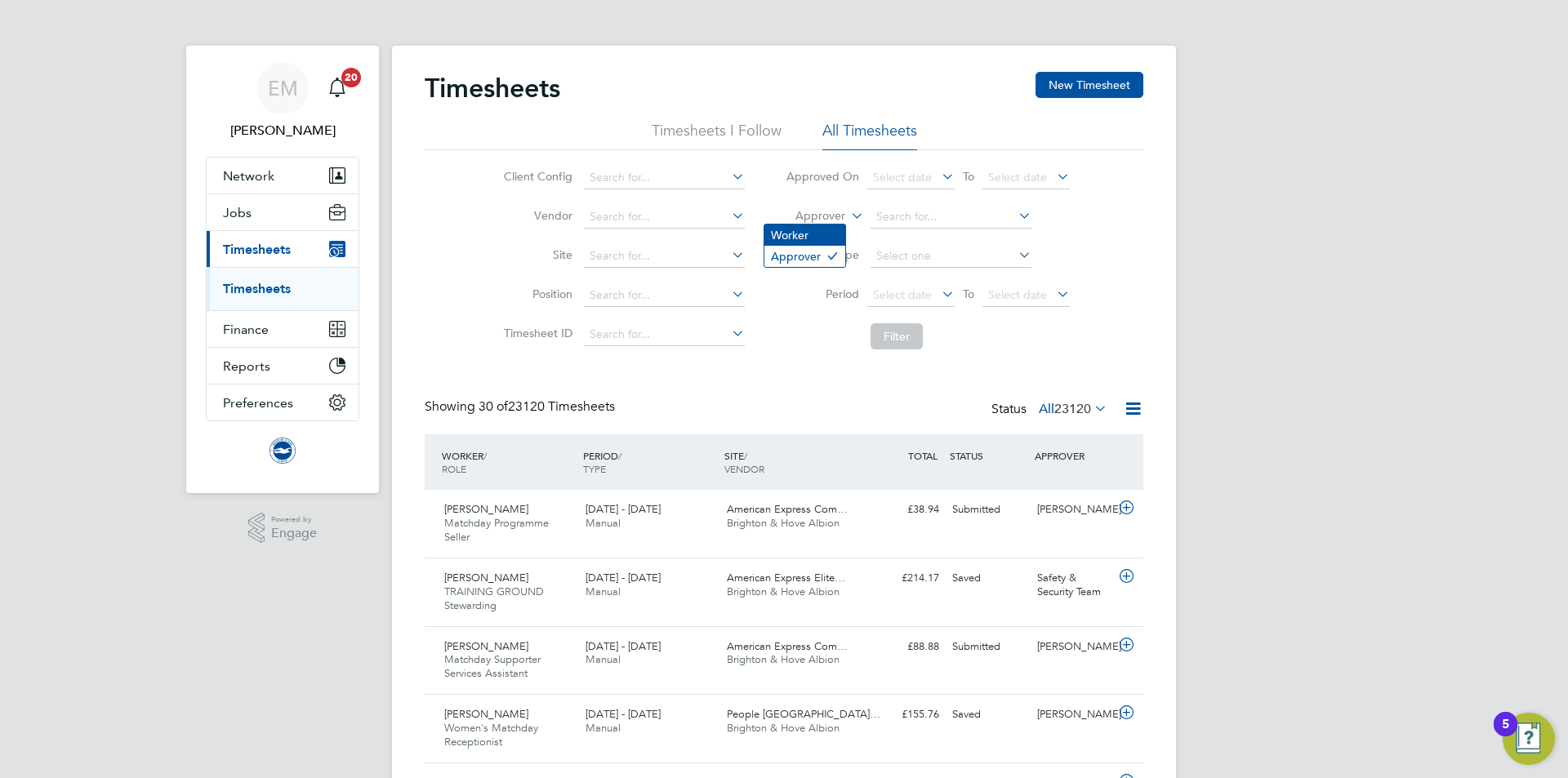
click at [799, 235] on li "Worker" at bounding box center [805, 235] width 81 height 22
click at [927, 226] on input at bounding box center [950, 217] width 161 height 23
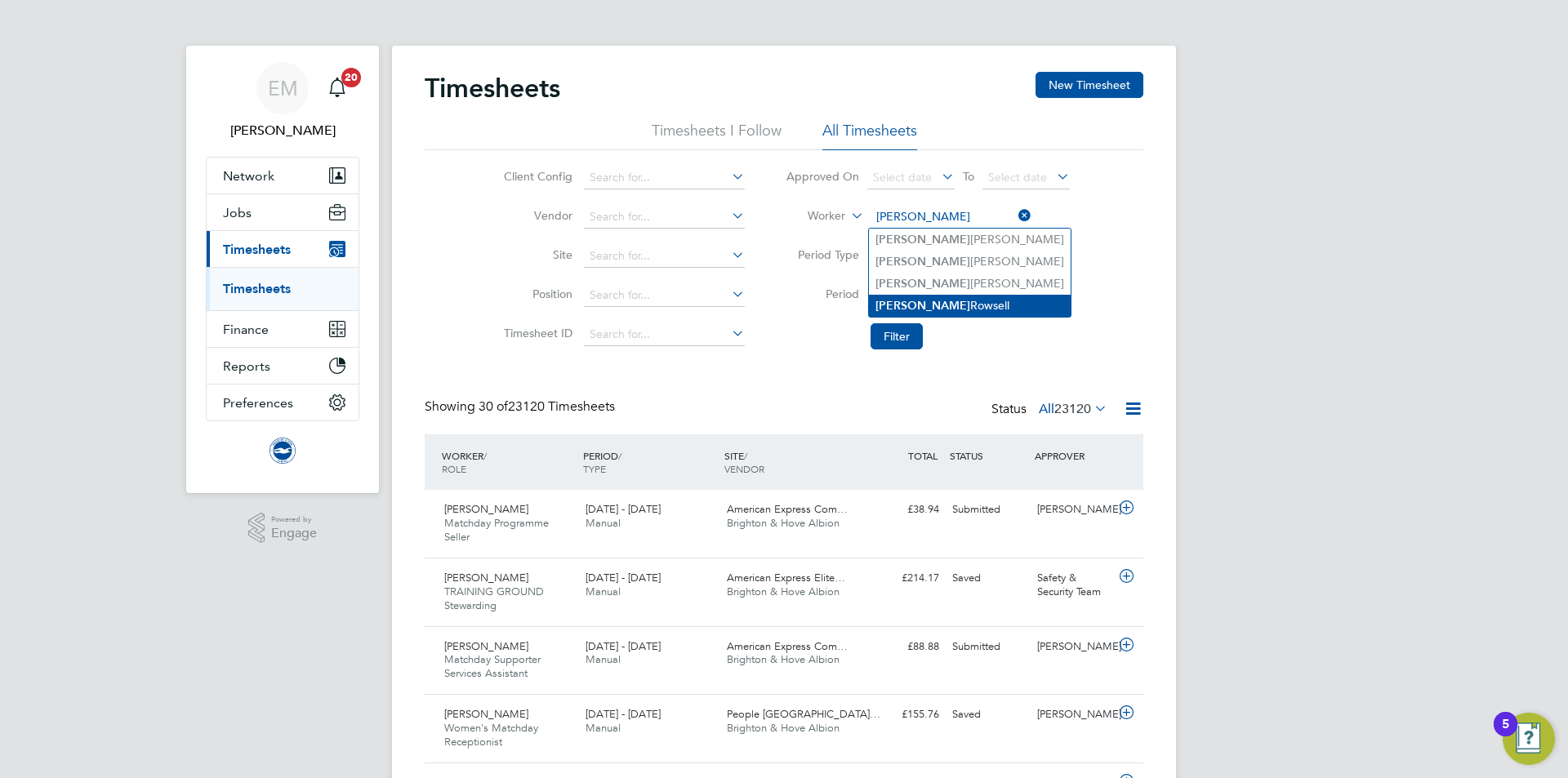
click at [954, 297] on li "Liam Rowsell" at bounding box center [969, 306] width 201 height 22
type input "Liam Rowsell"
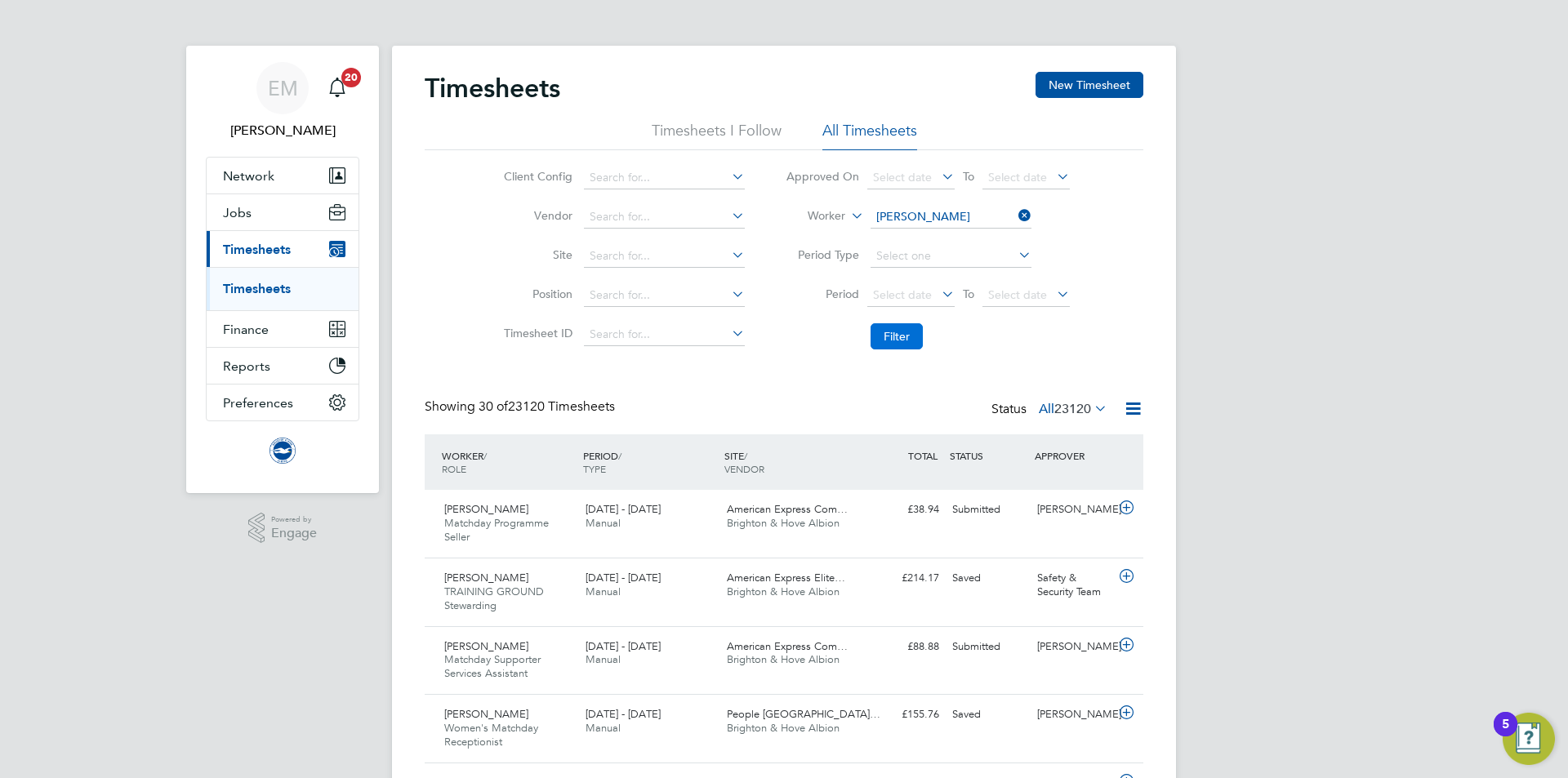
click at [899, 347] on button "Filter" at bounding box center [896, 337] width 52 height 26
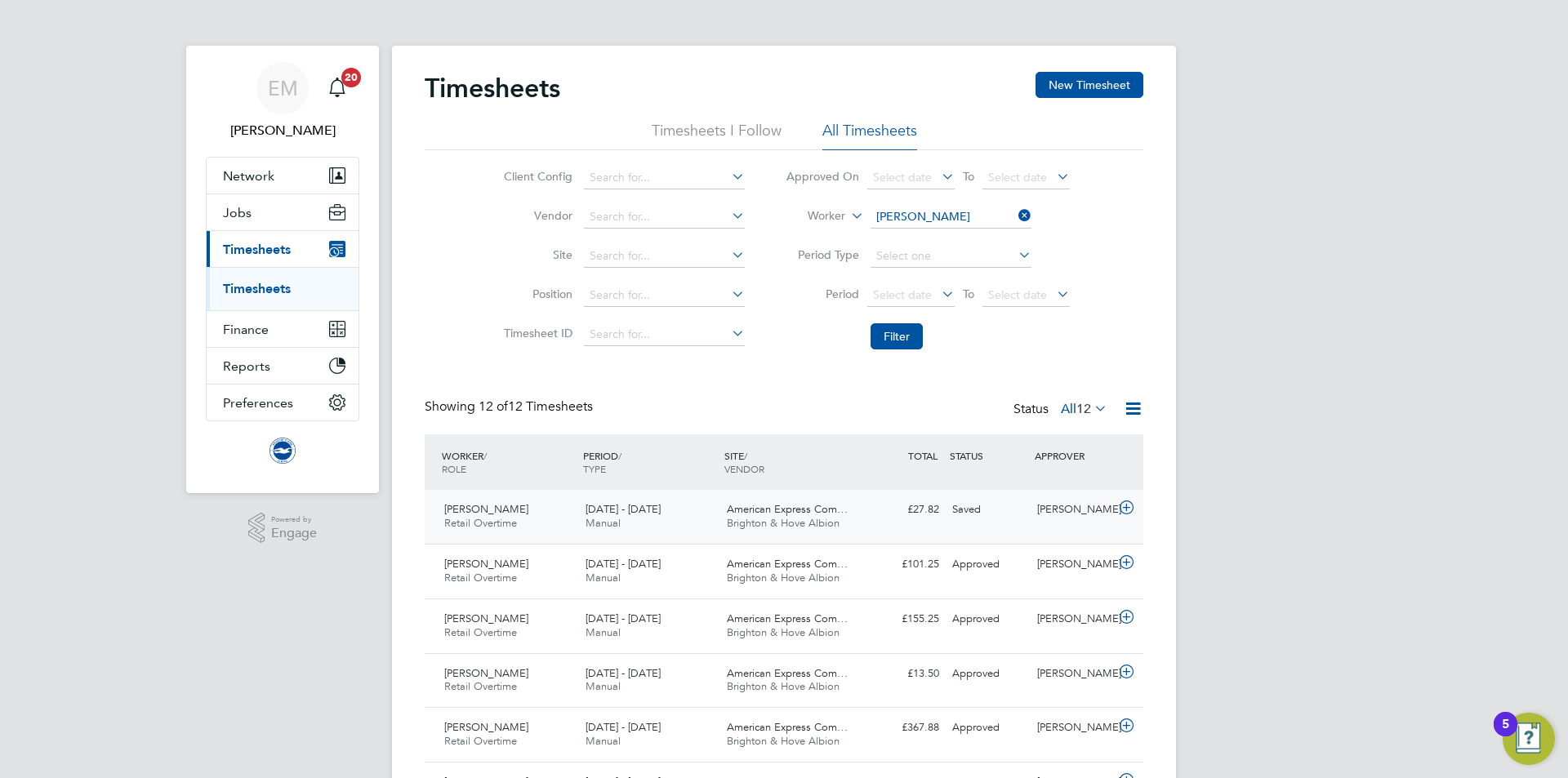
click at [1020, 512] on div "Saved" at bounding box center [988, 509] width 85 height 27
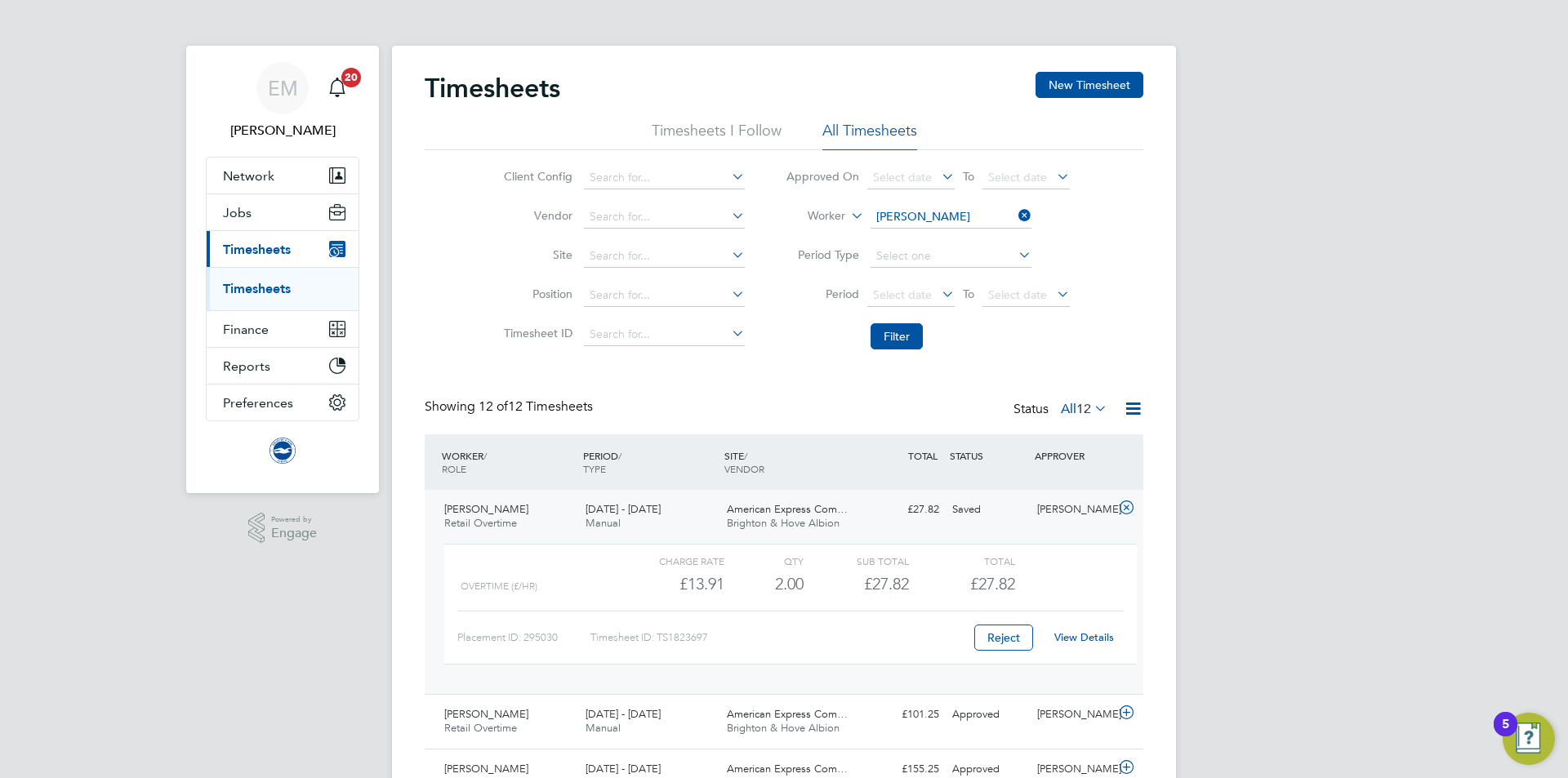
click at [1087, 636] on link "View Details" at bounding box center [1083, 637] width 59 height 14
click at [610, 509] on span "1 - 30 Sep 2025" at bounding box center [622, 509] width 75 height 14
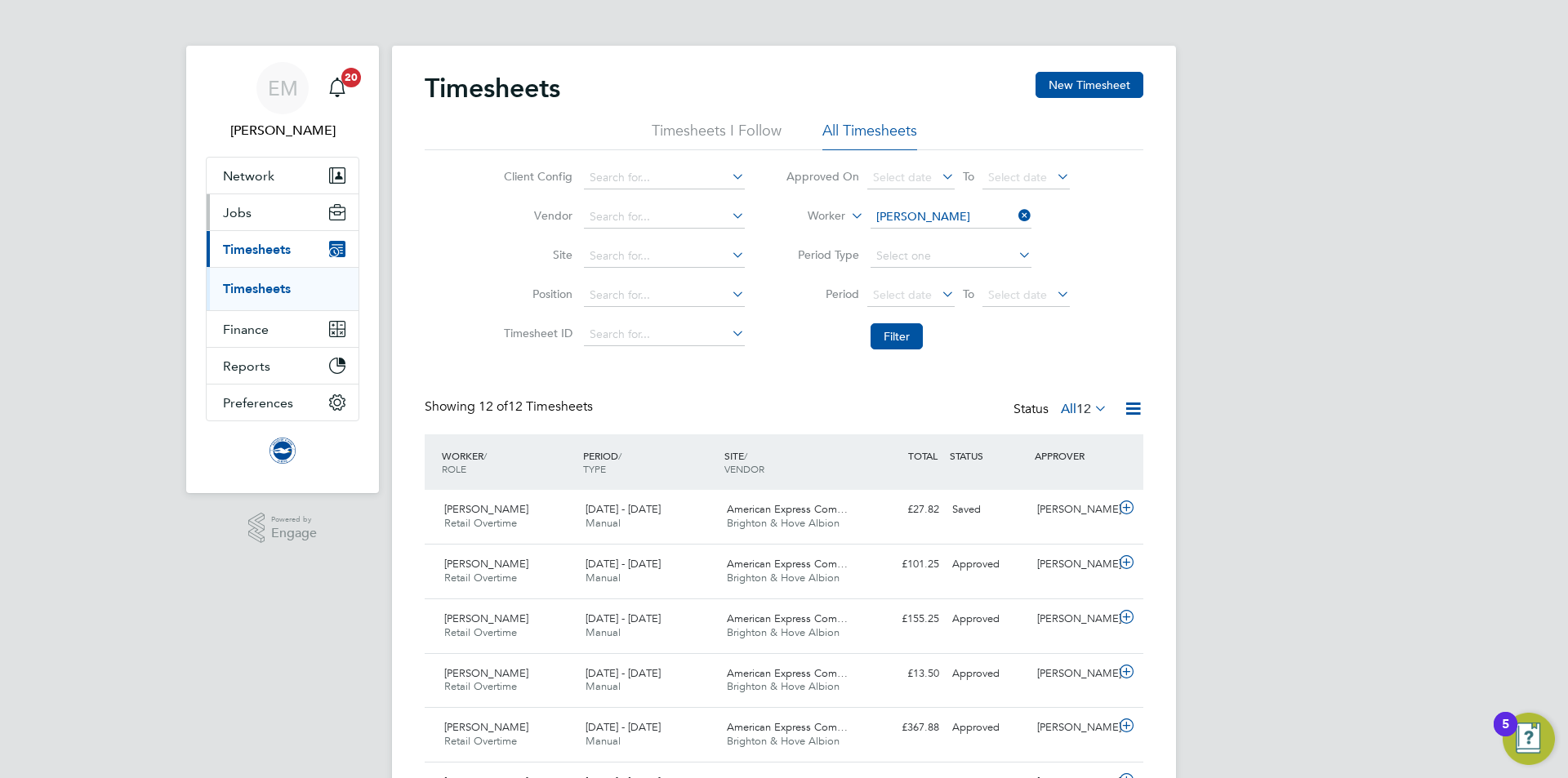
click at [235, 214] on span "Jobs" at bounding box center [237, 213] width 28 height 15
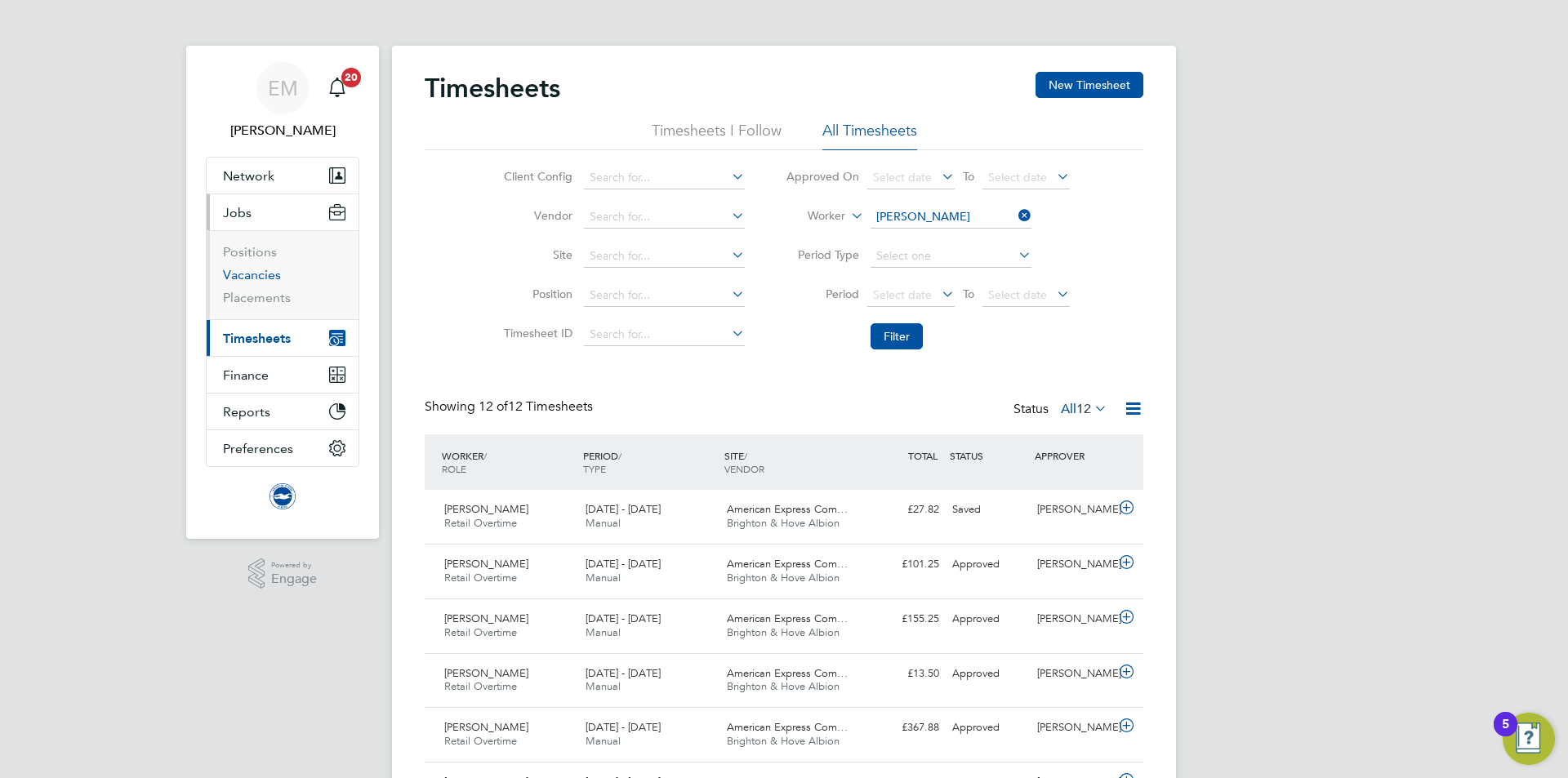
click at [245, 273] on link "Vacancies" at bounding box center [251, 275] width 58 height 15
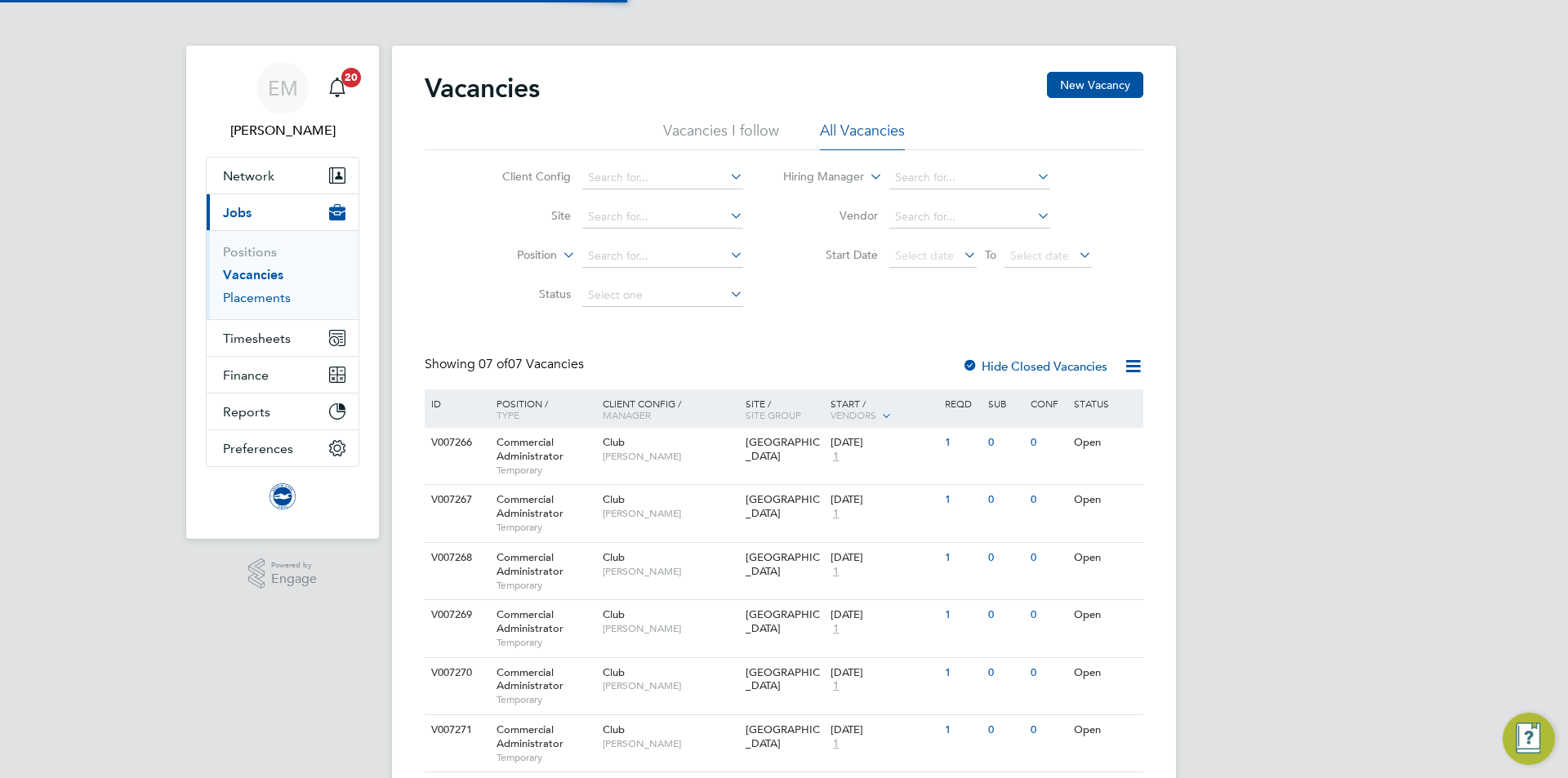
click at [247, 298] on link "Placements" at bounding box center [256, 298] width 68 height 15
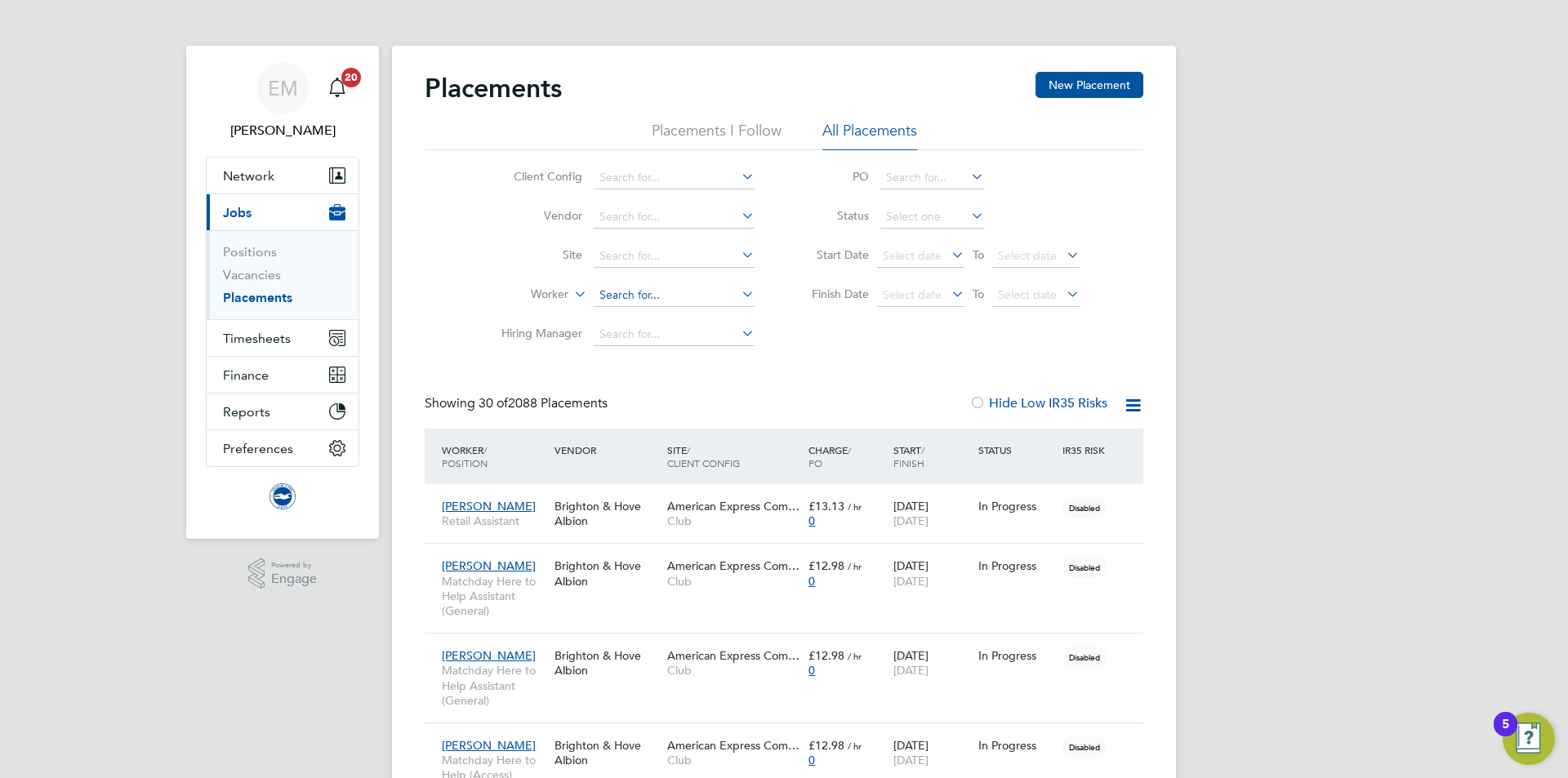
click at [623, 303] on input at bounding box center [674, 295] width 161 height 23
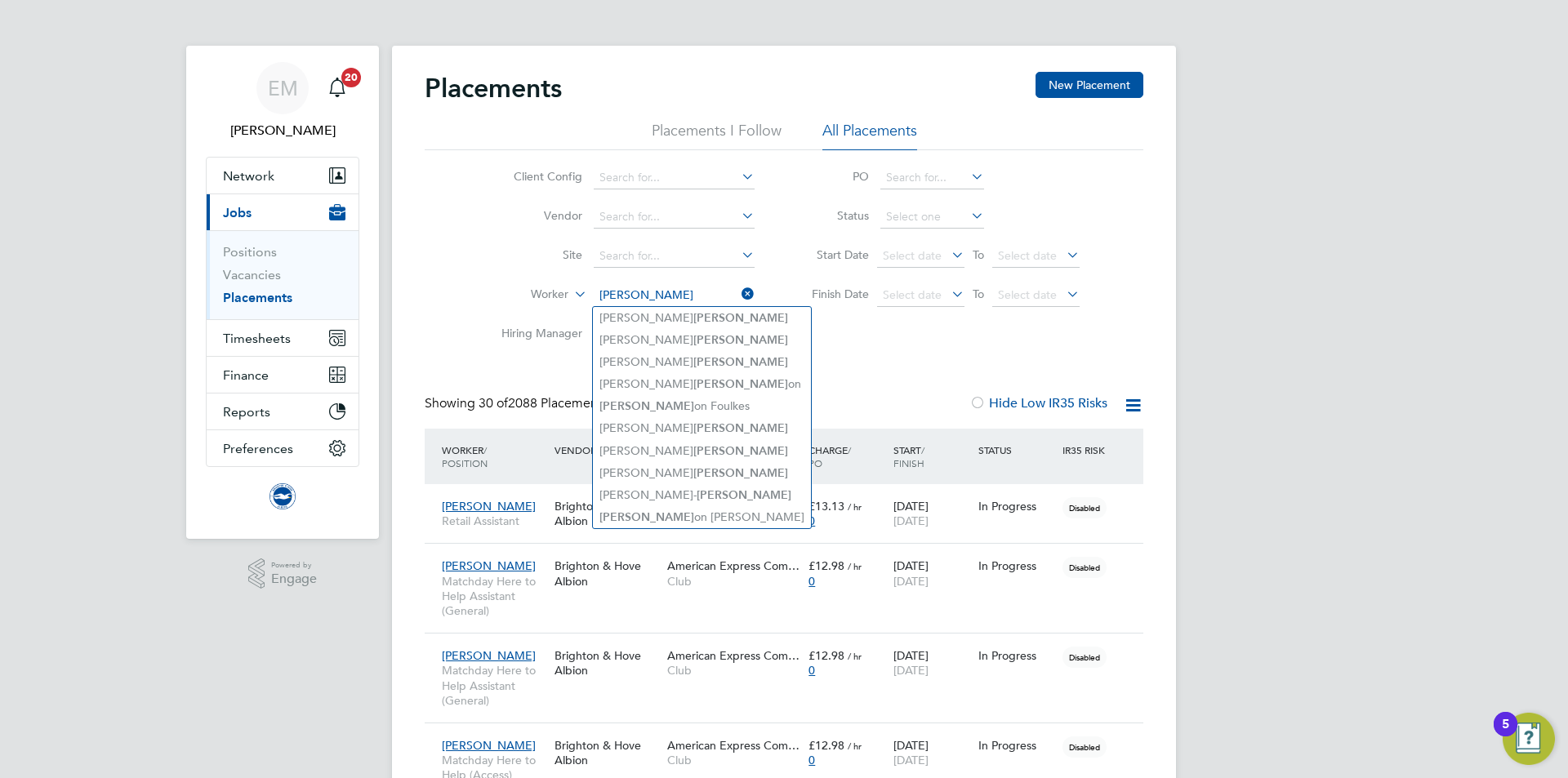
type input "harris"
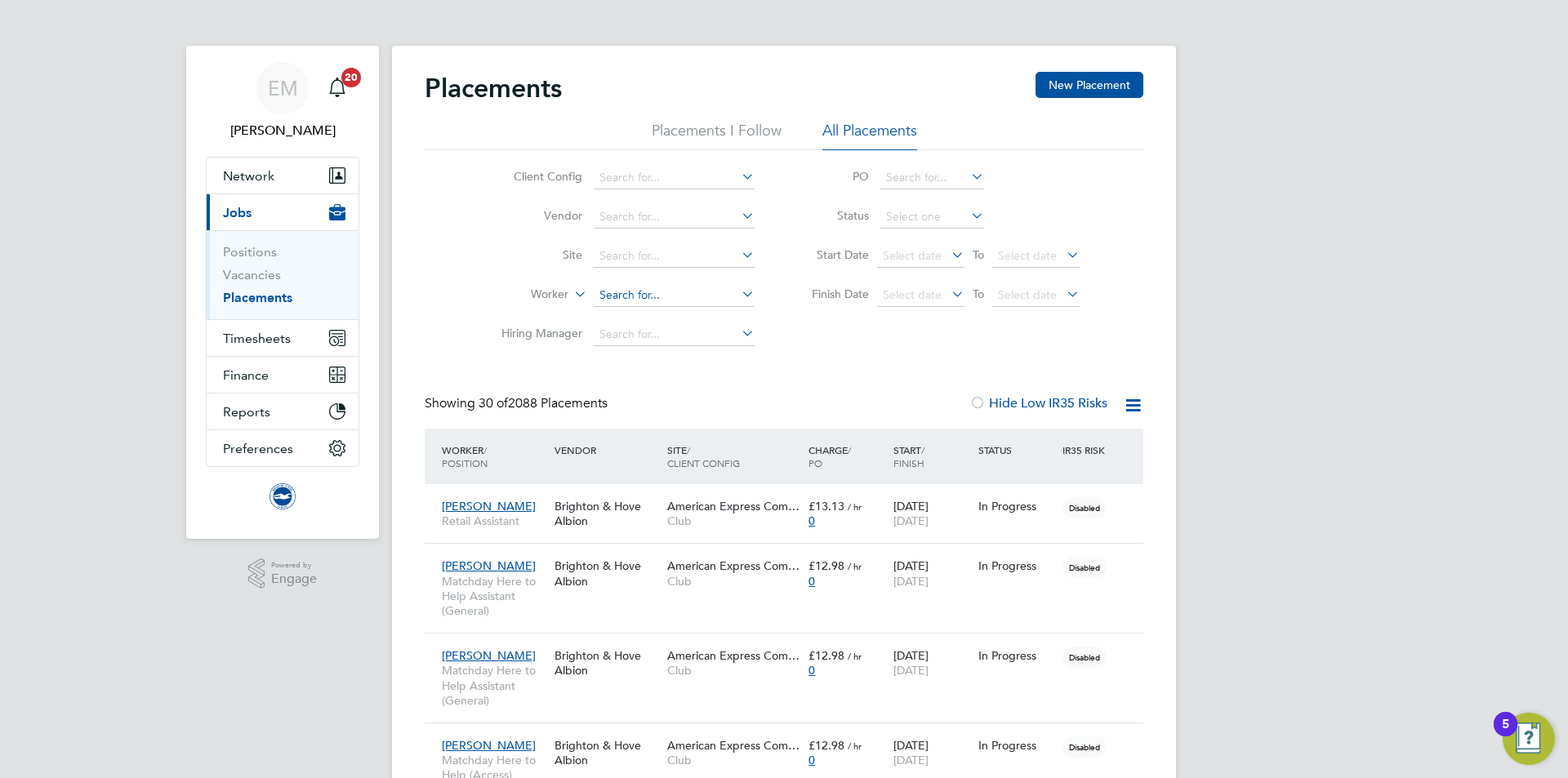
click at [634, 290] on input at bounding box center [674, 295] width 161 height 23
click at [667, 323] on li "Alex H arris" at bounding box center [674, 318] width 163 height 22
type input "[PERSON_NAME]"
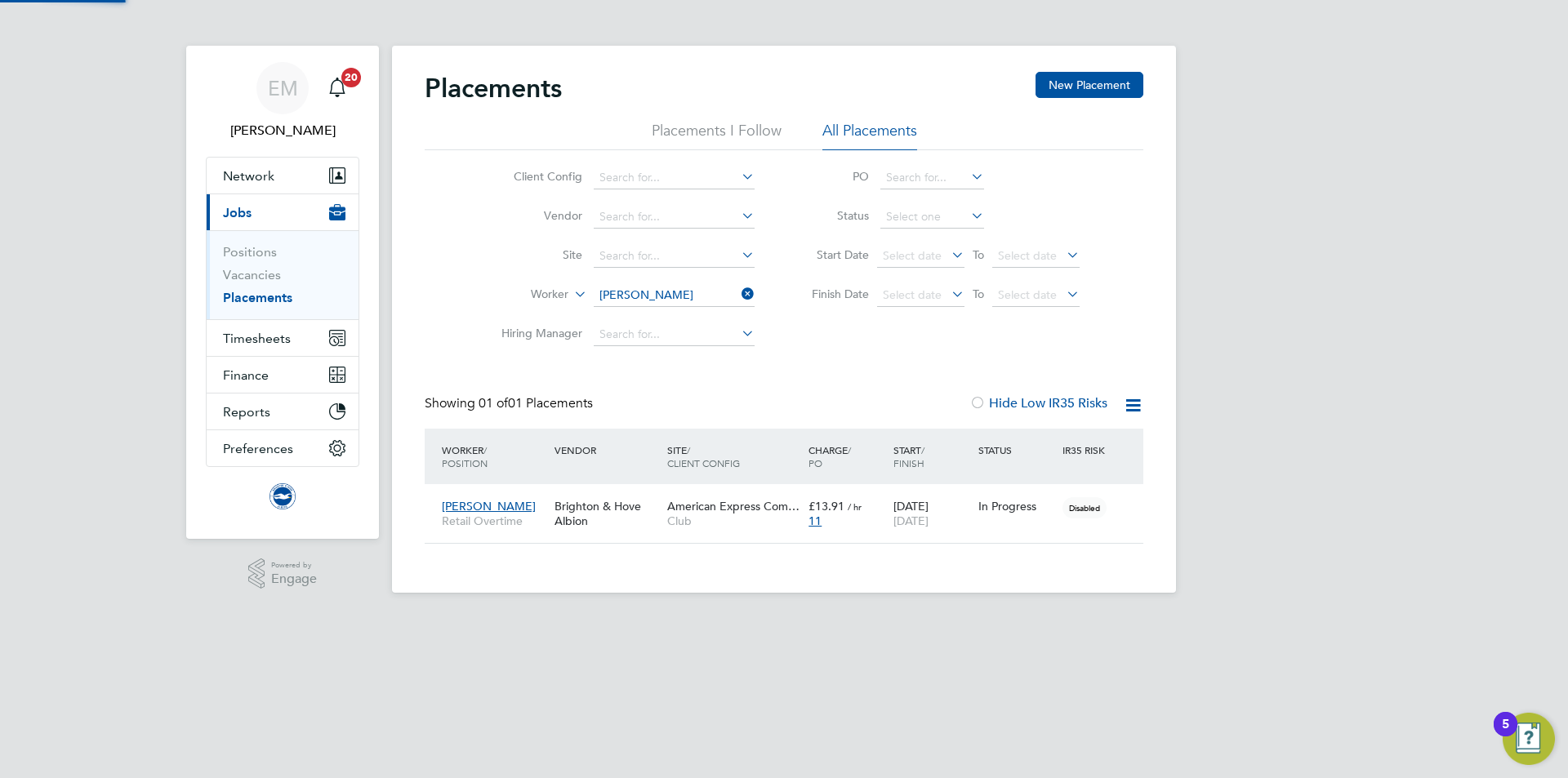
scroll to position [15, 77]
click at [892, 221] on input at bounding box center [932, 217] width 103 height 23
click at [892, 237] on li "Active" at bounding box center [932, 239] width 105 height 22
type input "Active"
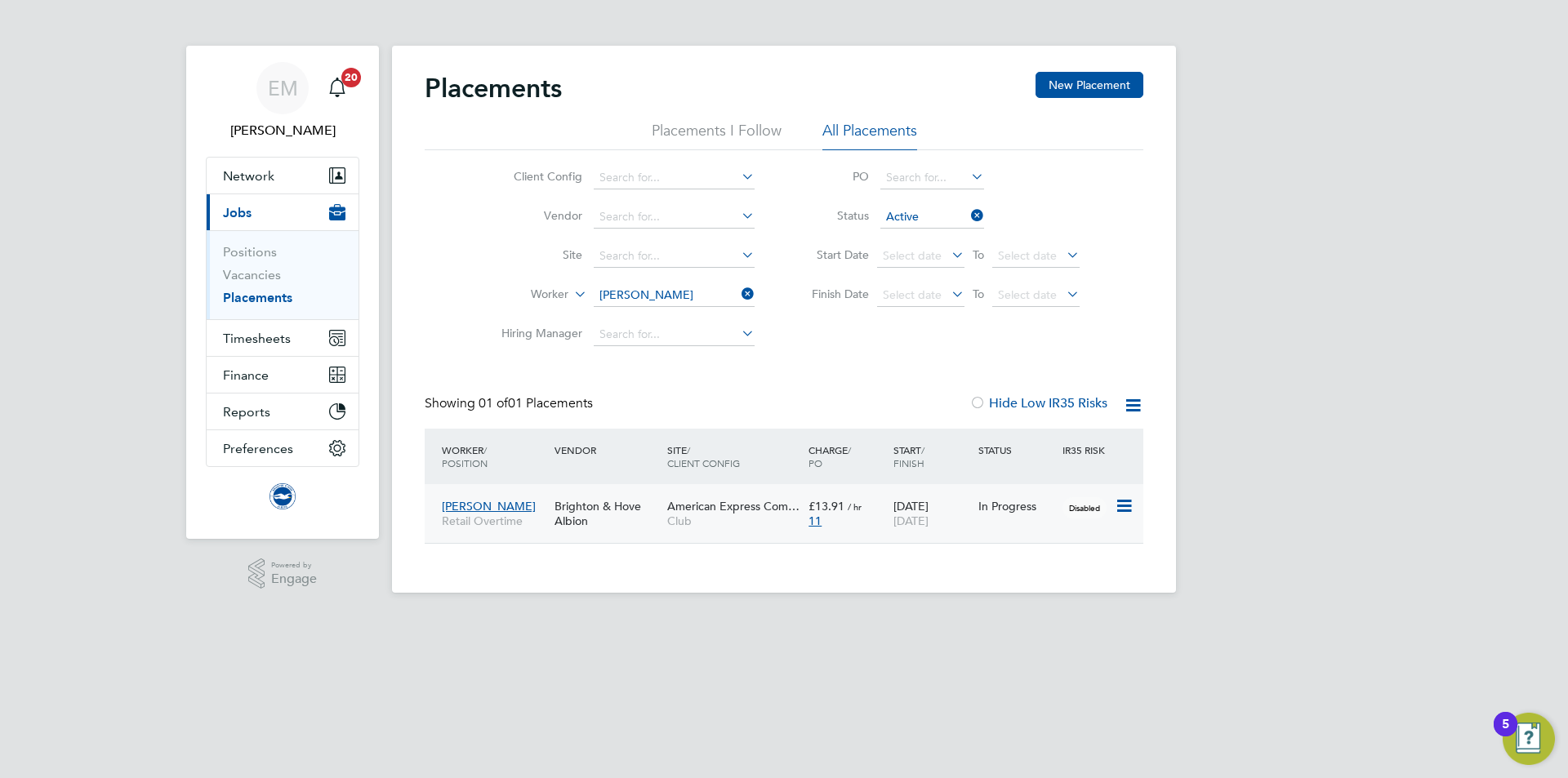
click at [748, 518] on span "Club" at bounding box center [733, 521] width 133 height 15
click at [617, 521] on div "Brighton & Hove Albion" at bounding box center [606, 513] width 113 height 46
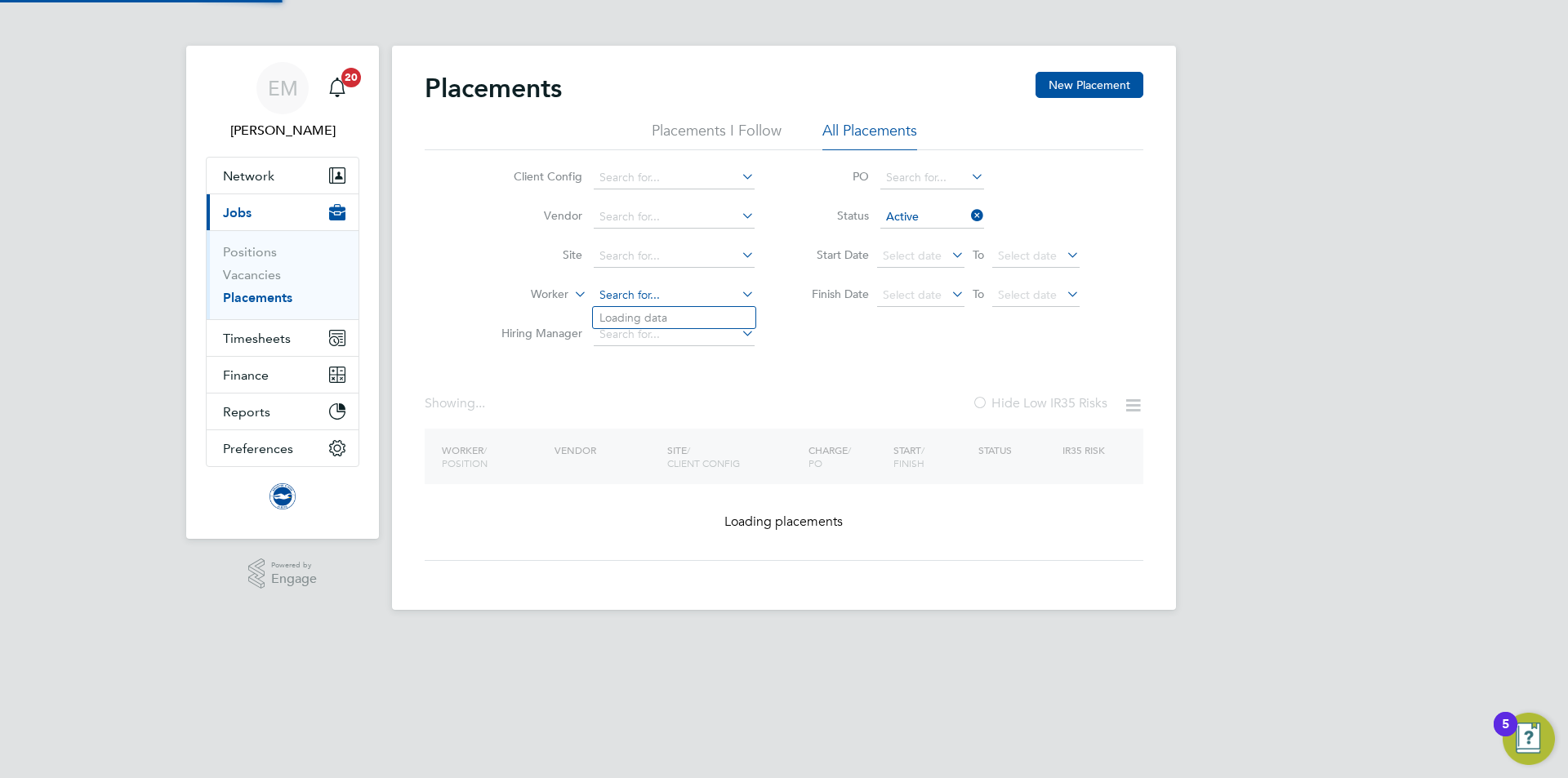
click at [626, 294] on input at bounding box center [674, 295] width 161 height 23
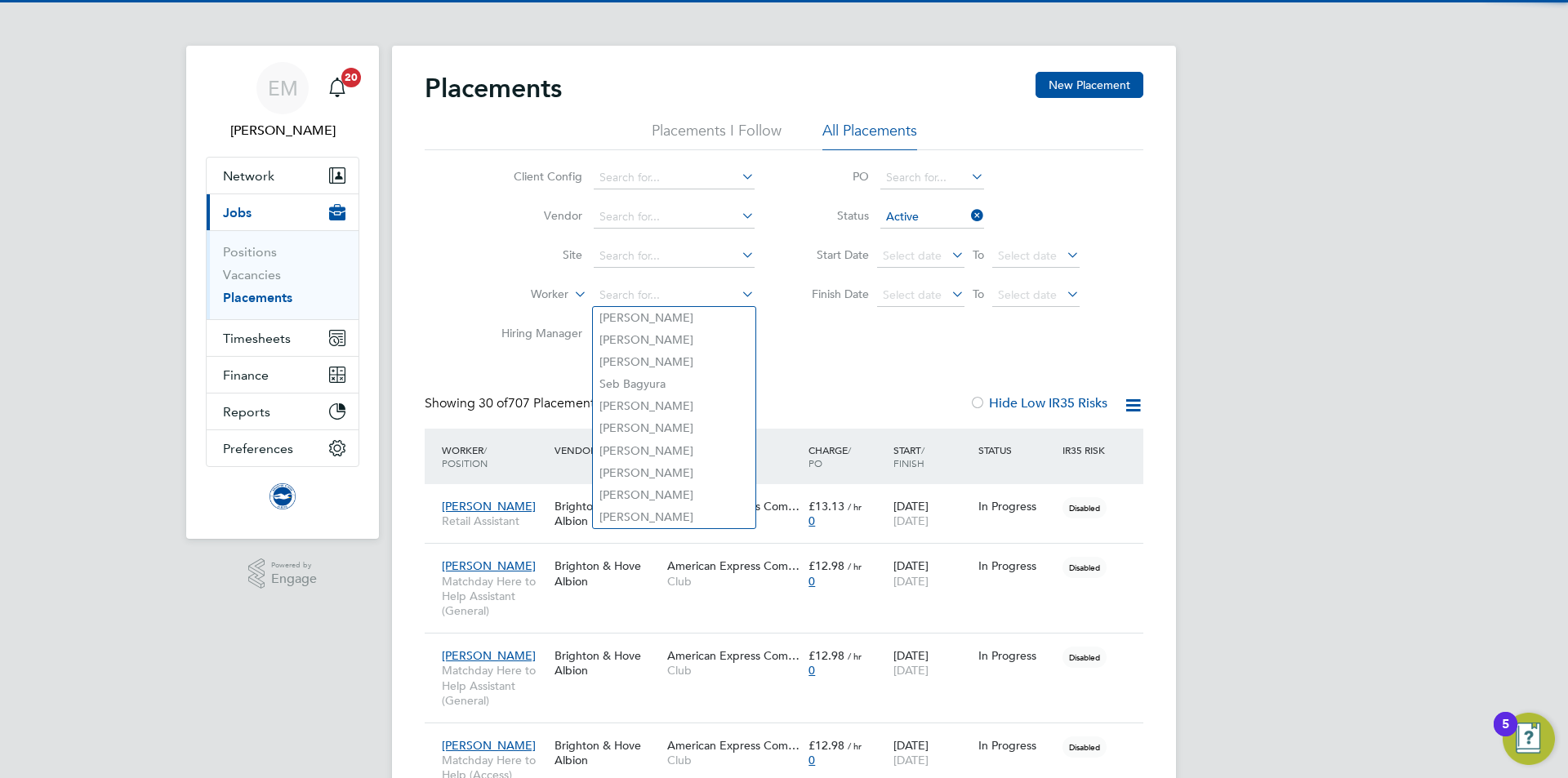
scroll to position [47, 142]
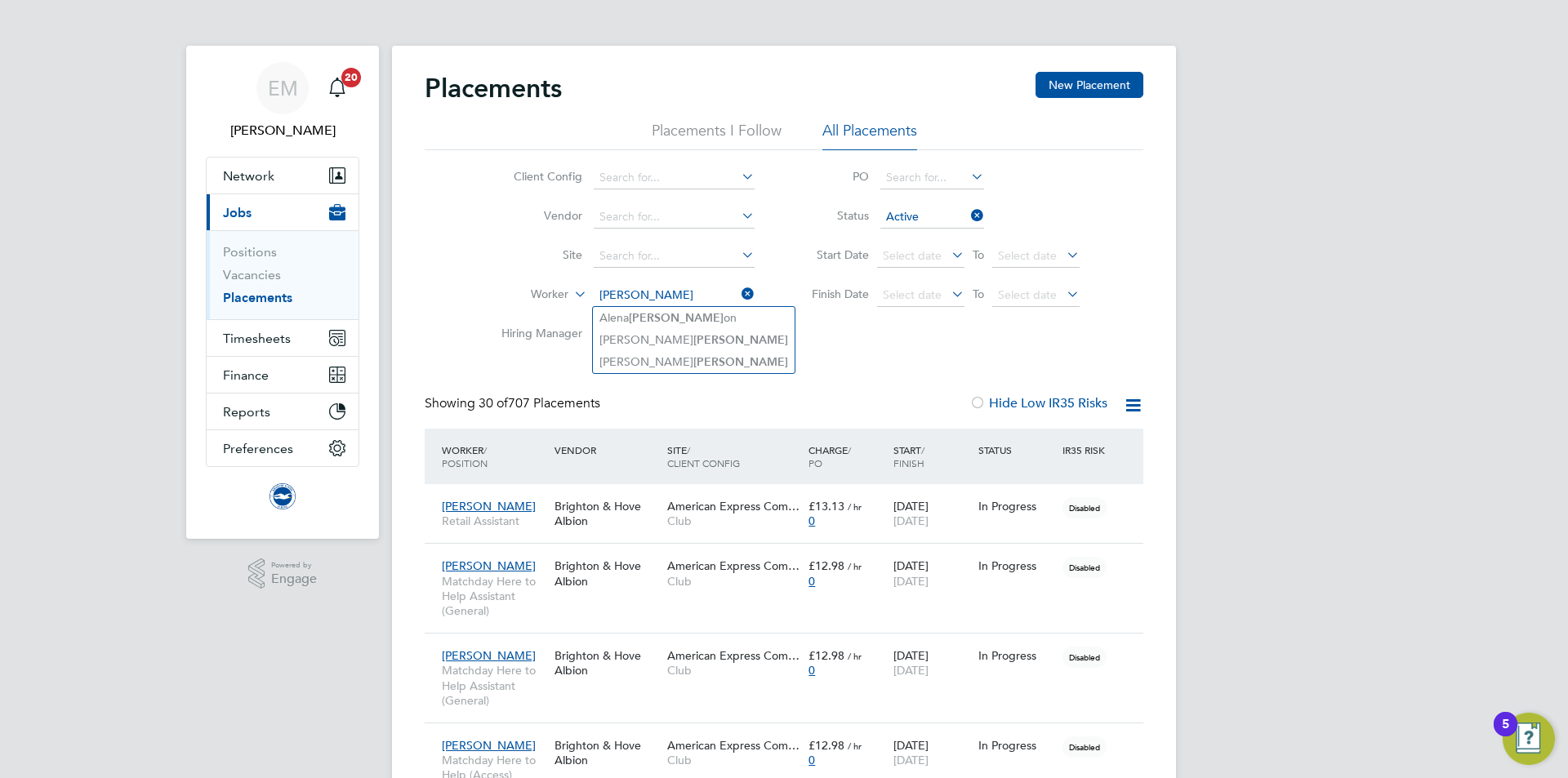
click at [648, 293] on input "morris" at bounding box center [674, 295] width 161 height 23
click at [648, 293] on input "morris" at bounding box center [674, 295] width 161 height 23
click at [610, 293] on input "morris" at bounding box center [674, 295] width 161 height 23
click at [639, 296] on input "morris" at bounding box center [674, 295] width 161 height 23
drag, startPoint x: 644, startPoint y: 296, endPoint x: 549, endPoint y: 290, distance: 95.2
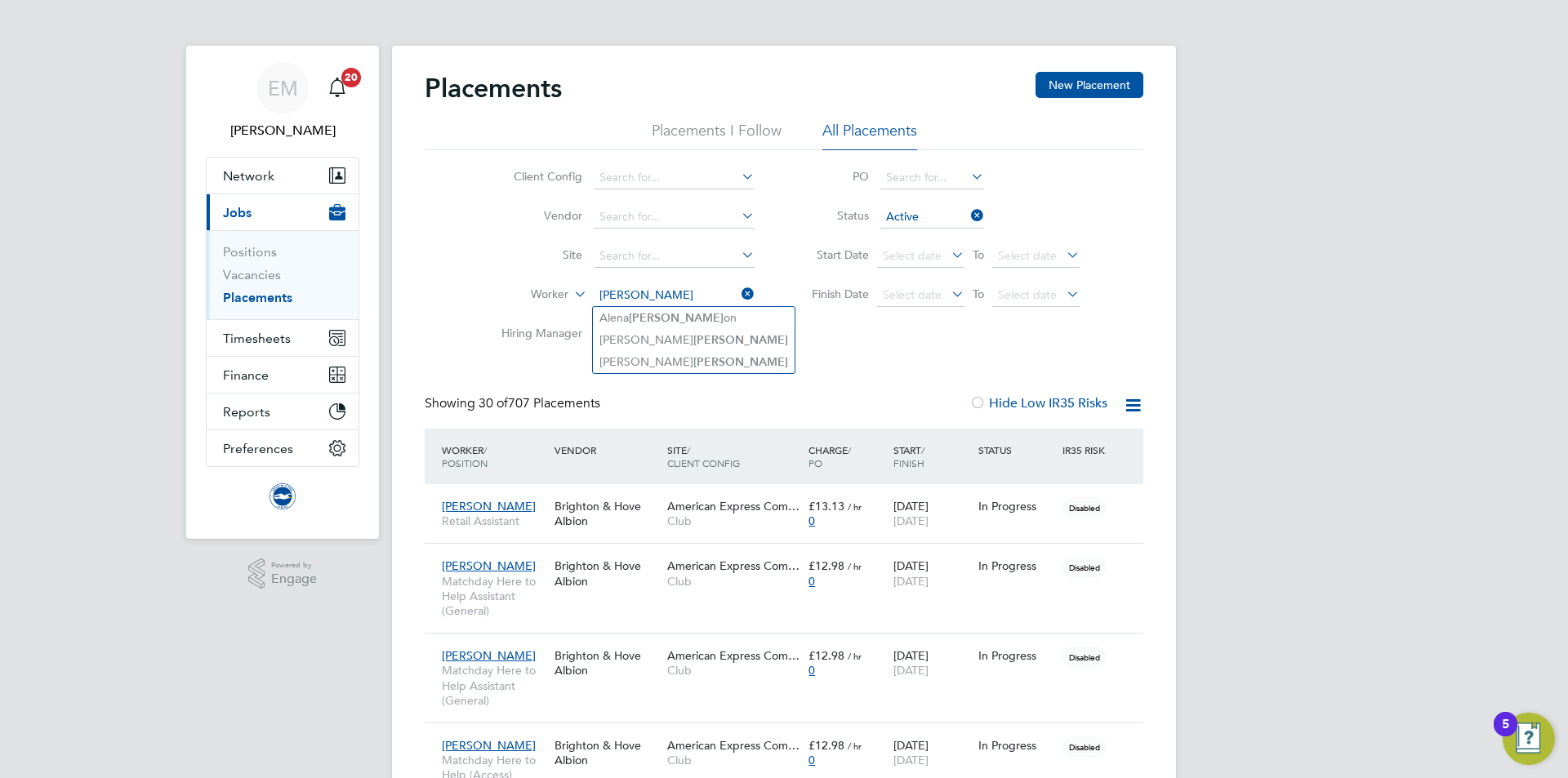
click at [549, 290] on li "Worker morris" at bounding box center [621, 296] width 307 height 40
type input "morris"
click at [652, 285] on input at bounding box center [674, 295] width 161 height 23
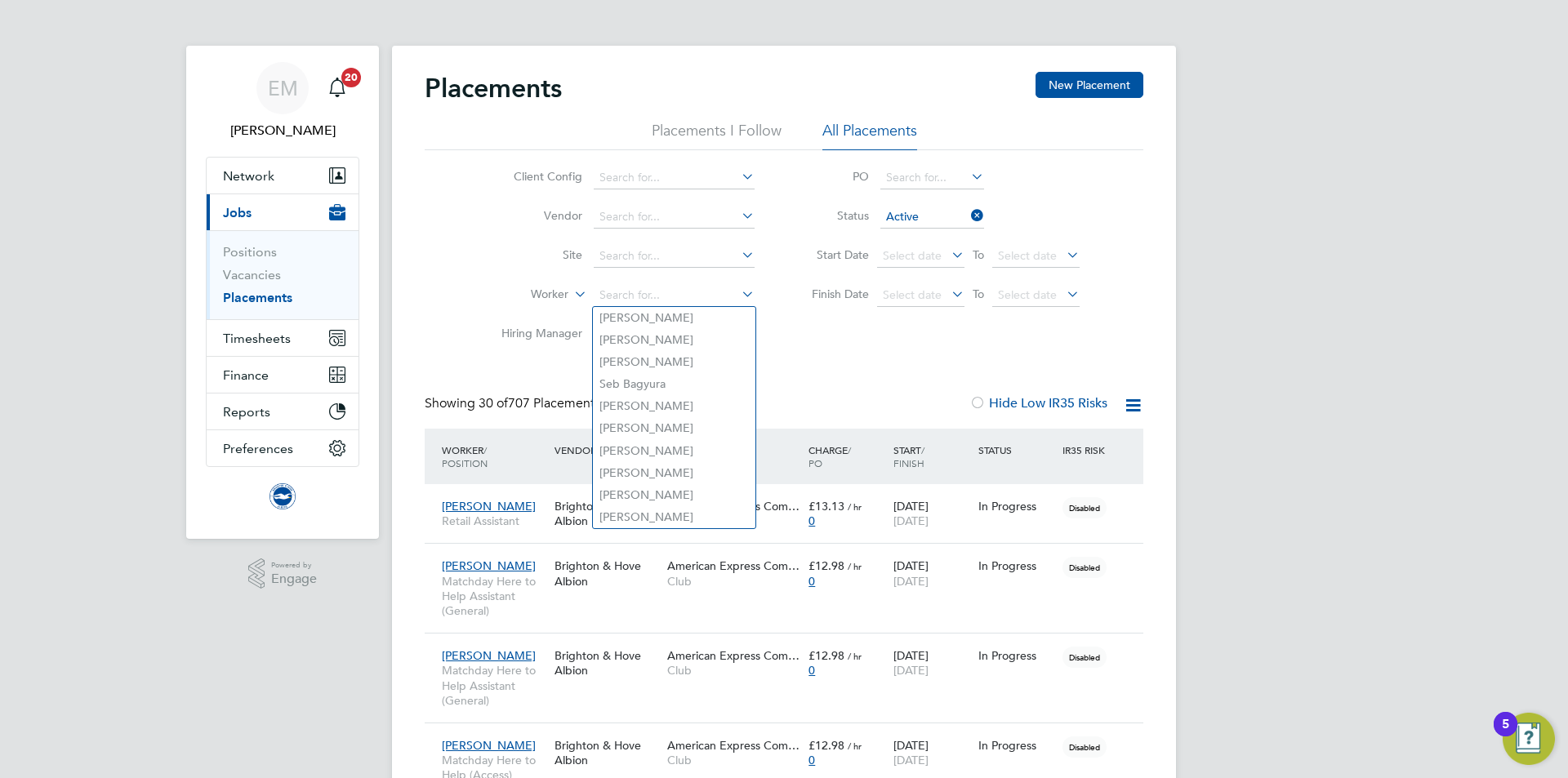
click at [967, 213] on icon at bounding box center [967, 215] width 0 height 23
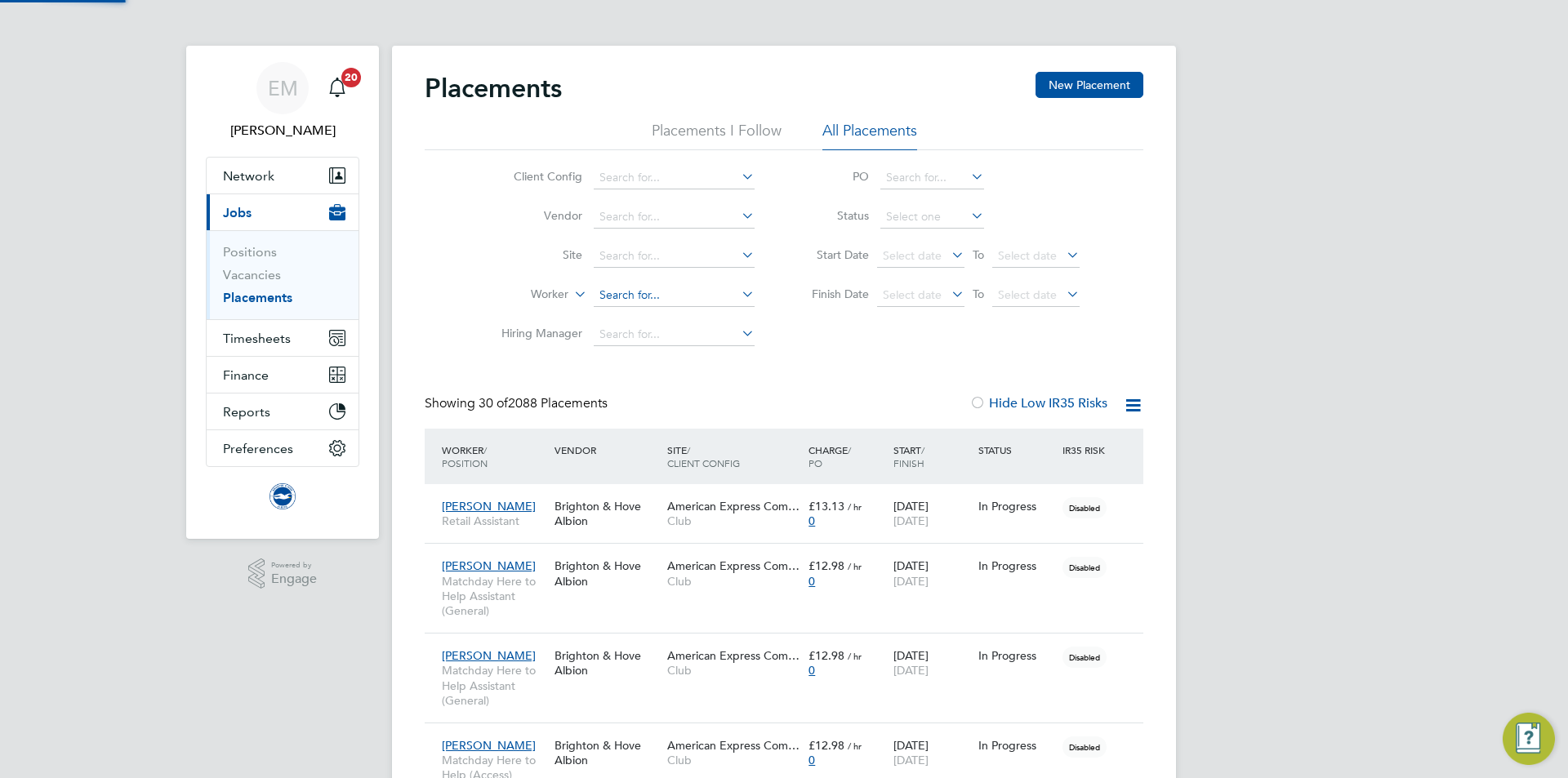
click at [632, 297] on input at bounding box center [674, 295] width 161 height 23
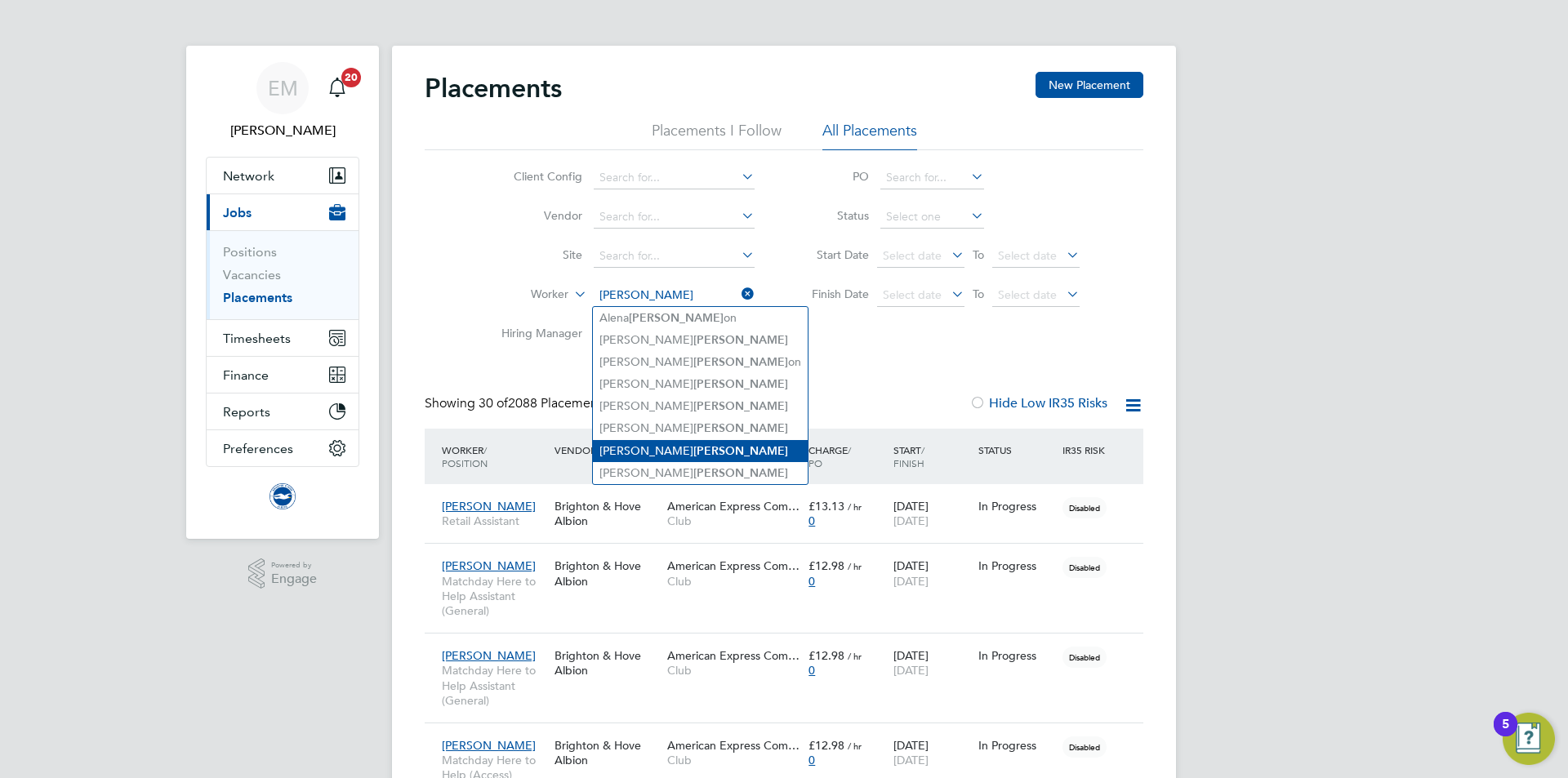
click at [663, 440] on li "Tom Morris" at bounding box center [701, 451] width 215 height 22
type input "Tom Morris"
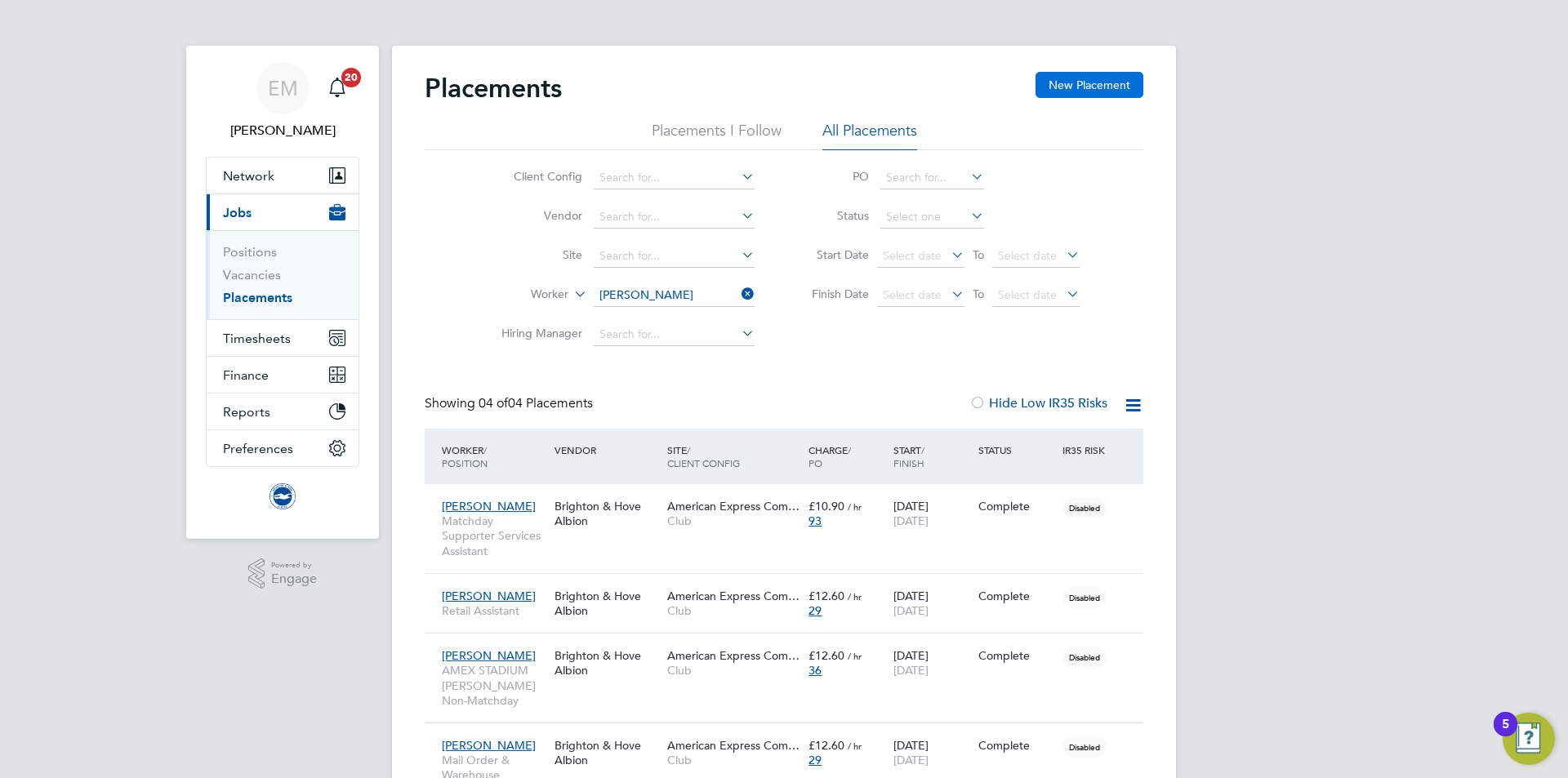
click at [1047, 89] on button "New Placement" at bounding box center [1089, 84] width 108 height 26
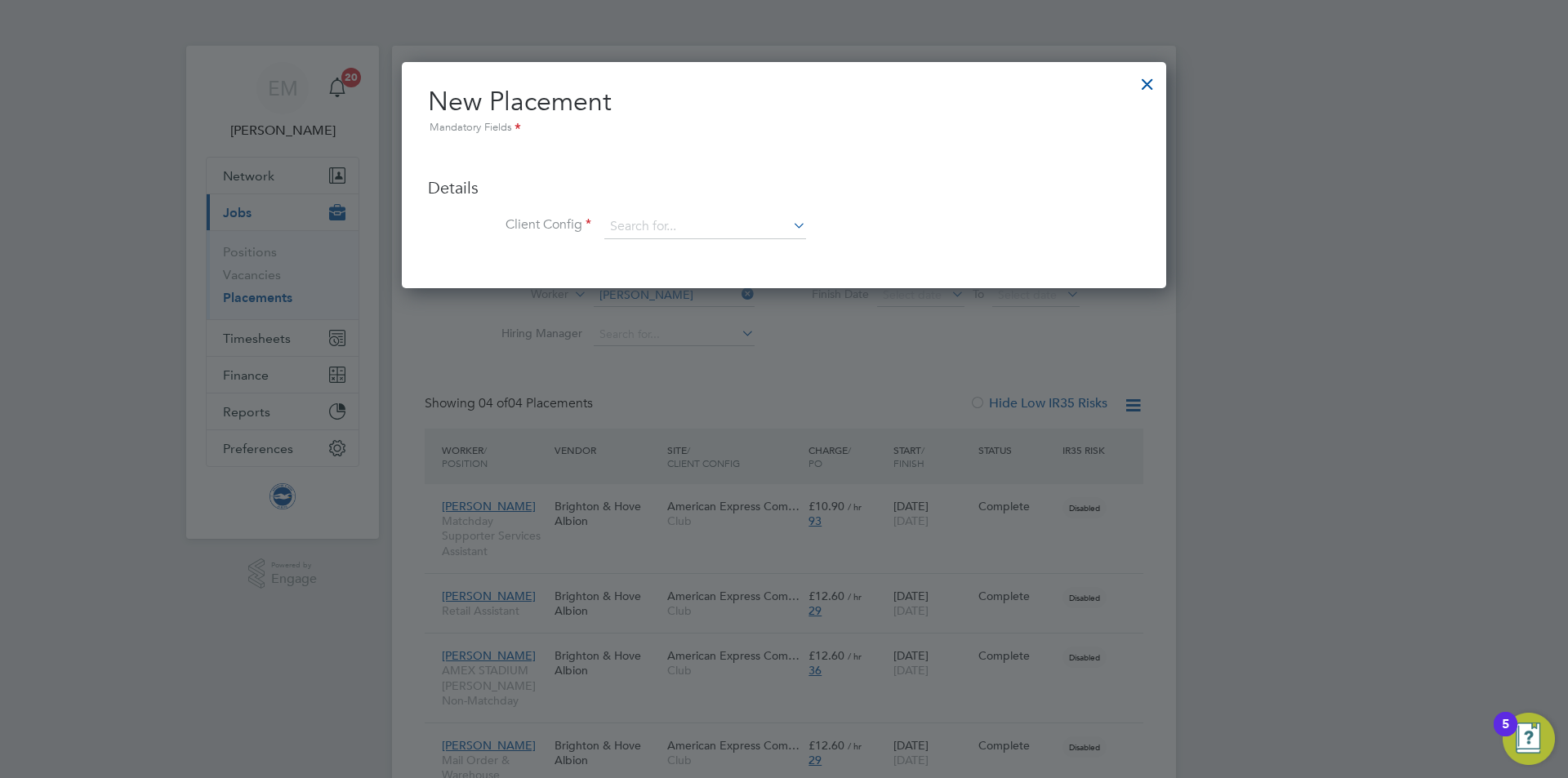
click at [683, 207] on ul "Details Client Config Hiring Manager Worker Position Placement Type Worker Work…" at bounding box center [783, 200] width 712 height 112
click at [686, 225] on input at bounding box center [705, 227] width 201 height 24
click at [657, 245] on li "Club" at bounding box center [705, 250] width 203 height 22
type input "Club"
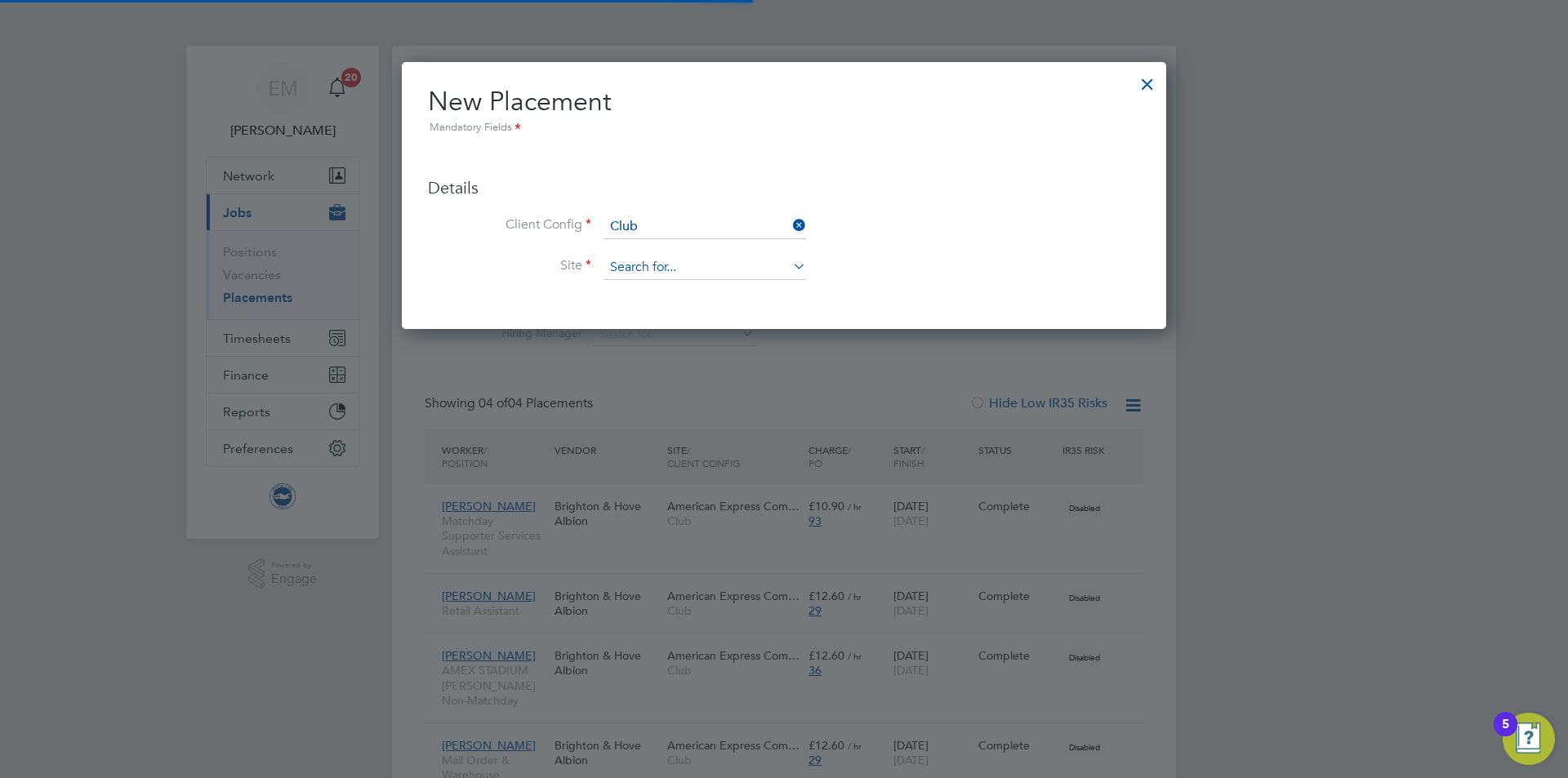
click at [652, 269] on input at bounding box center [705, 268] width 201 height 24
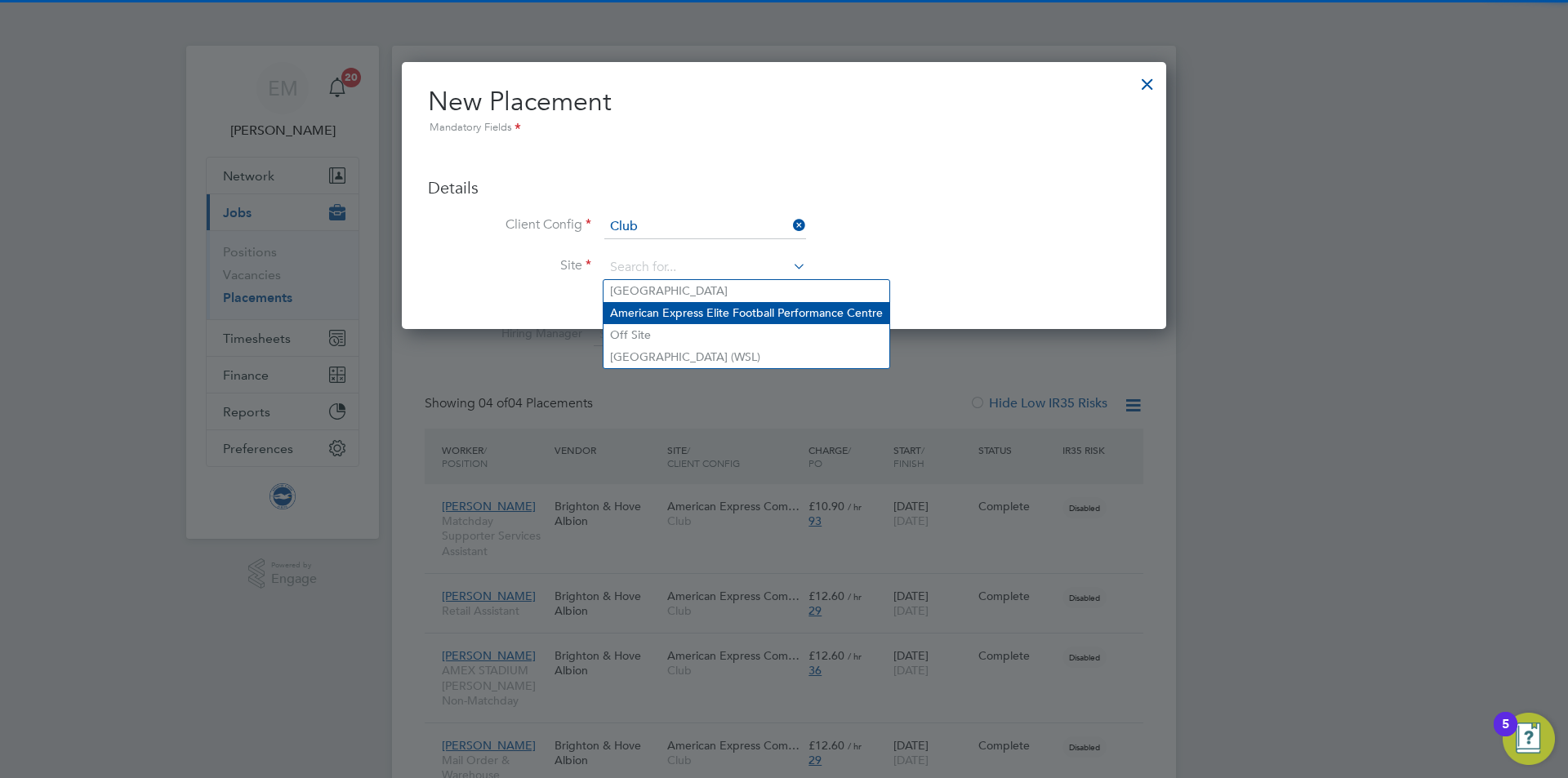
drag, startPoint x: 652, startPoint y: 293, endPoint x: 652, endPoint y: 311, distance: 18.0
click at [652, 293] on li "[GEOGRAPHIC_DATA]" at bounding box center [746, 291] width 286 height 22
type input "[GEOGRAPHIC_DATA]"
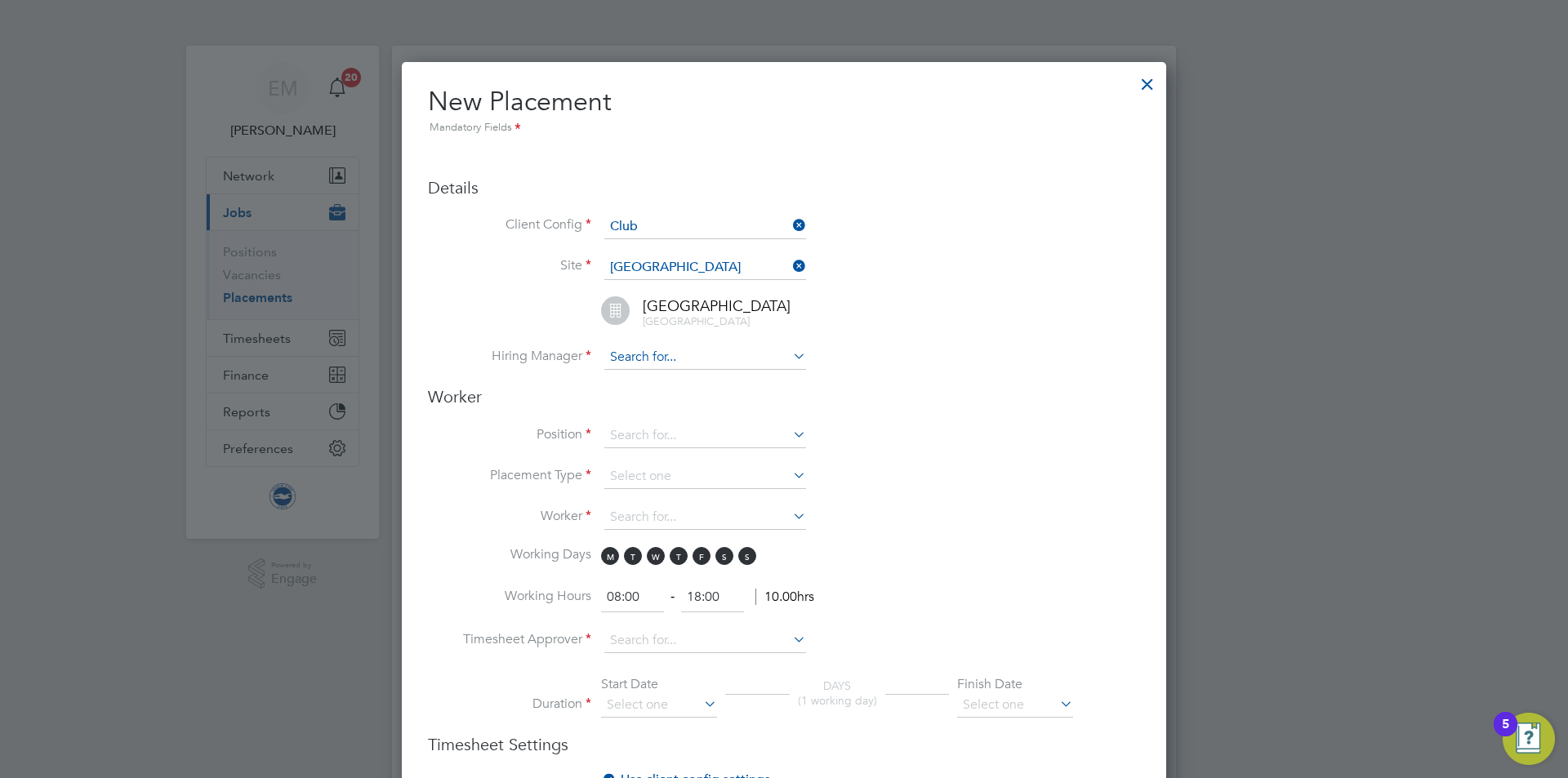
click at [649, 360] on input at bounding box center [705, 357] width 201 height 24
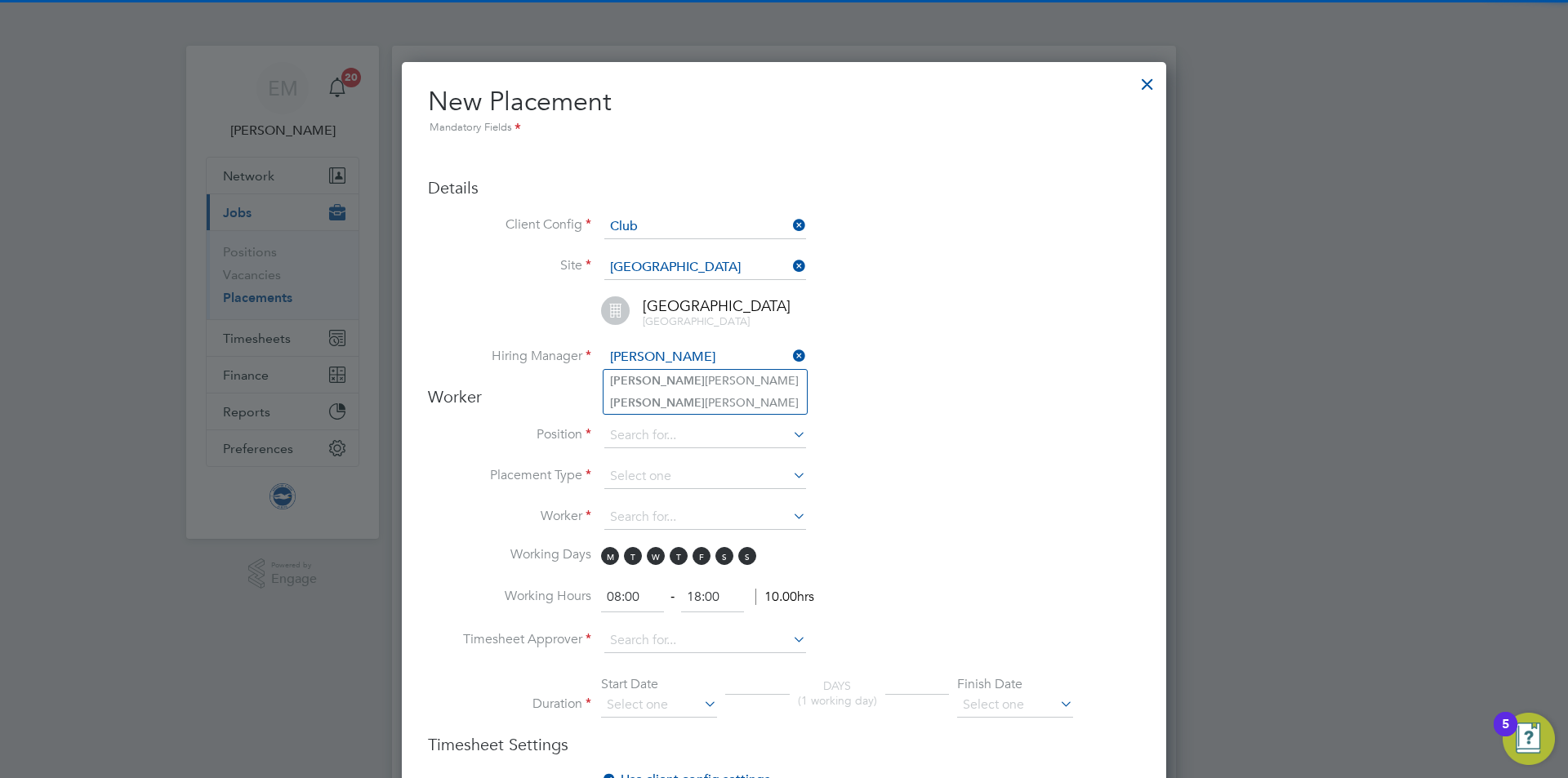
click at [660, 379] on li "[PERSON_NAME]" at bounding box center [705, 381] width 203 height 22
type input "[PERSON_NAME]"
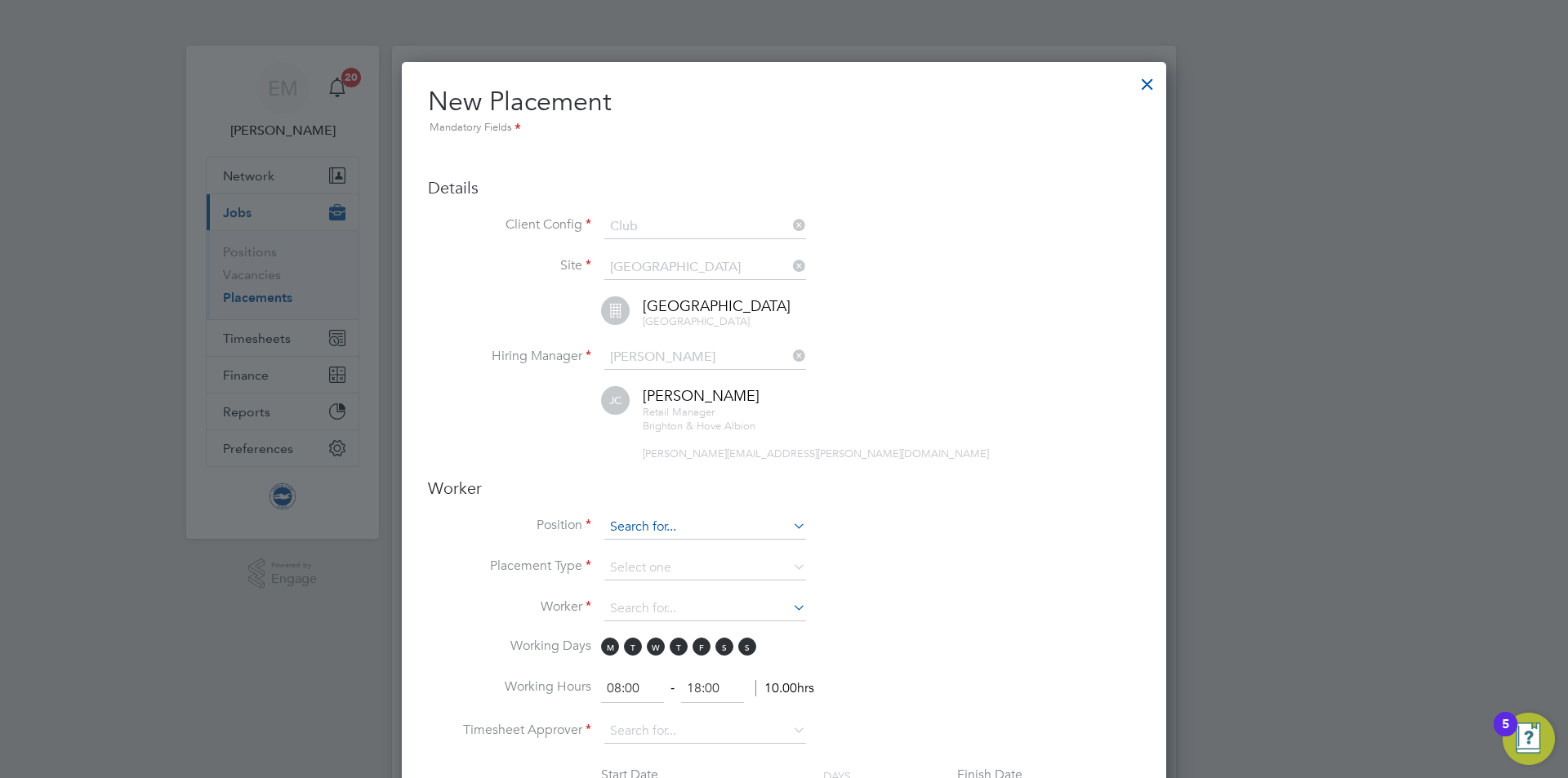
click at [646, 517] on input at bounding box center [705, 528] width 201 height 24
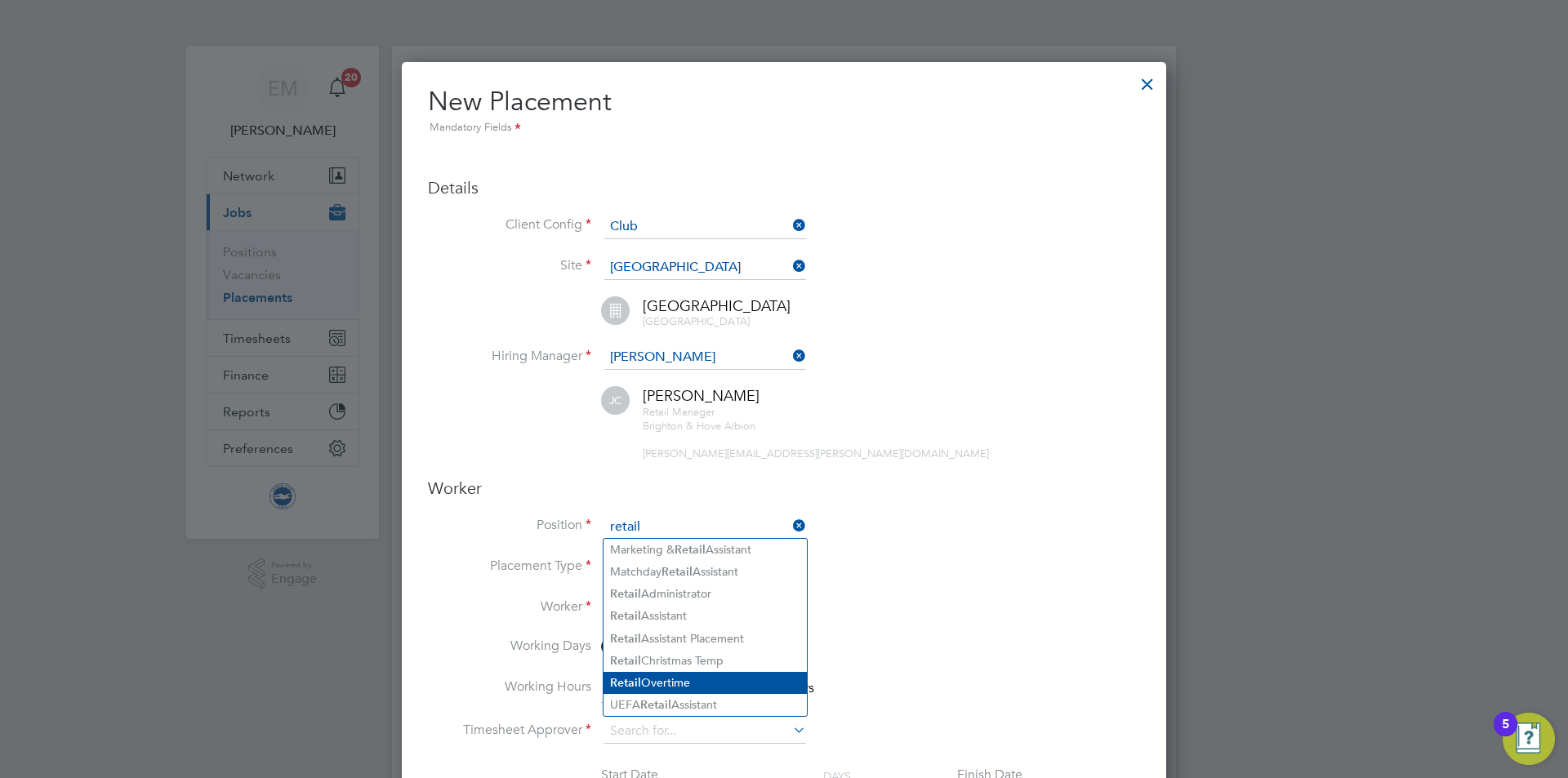
click at [707, 678] on li "Retail Overtime" at bounding box center [705, 683] width 203 height 22
type input "Retail Overtime"
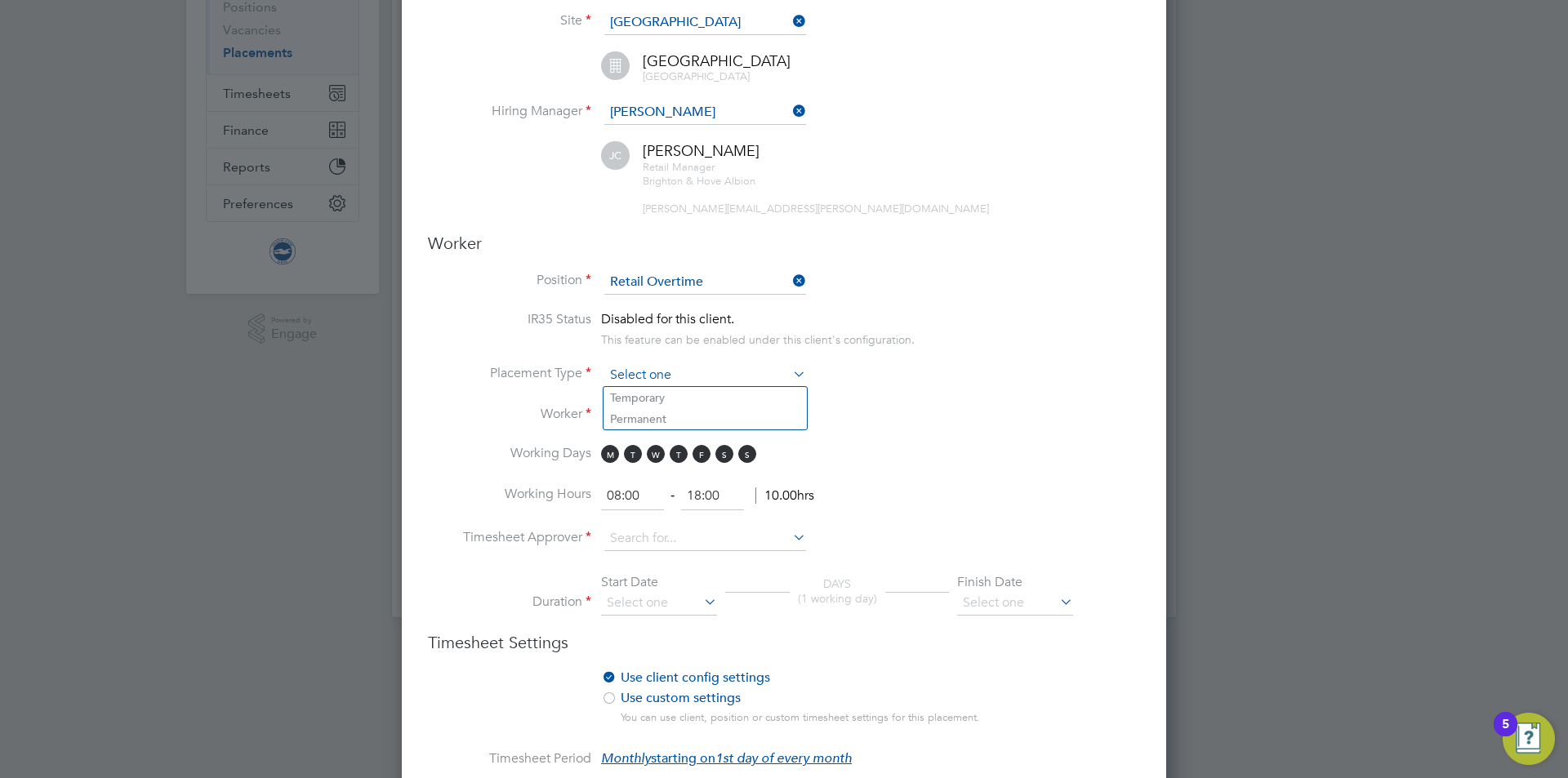
click at [672, 363] on input at bounding box center [705, 375] width 201 height 24
click at [627, 404] on li "Temporary" at bounding box center [705, 398] width 203 height 22
type input "Temporary"
click at [623, 421] on input at bounding box center [705, 417] width 201 height 24
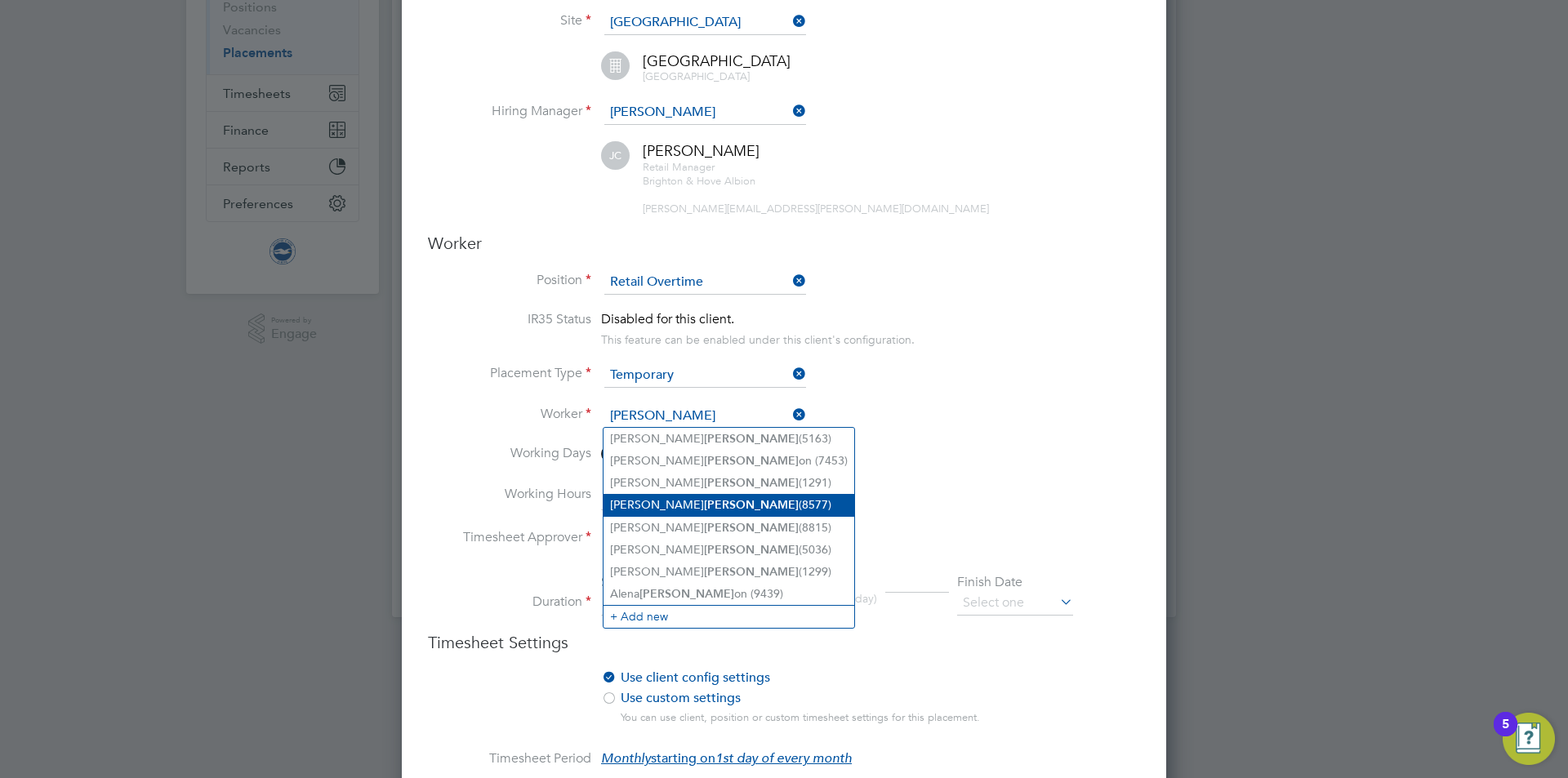
click at [704, 499] on b "Morris" at bounding box center [751, 505] width 95 height 14
type input "Tom Morris (8577)"
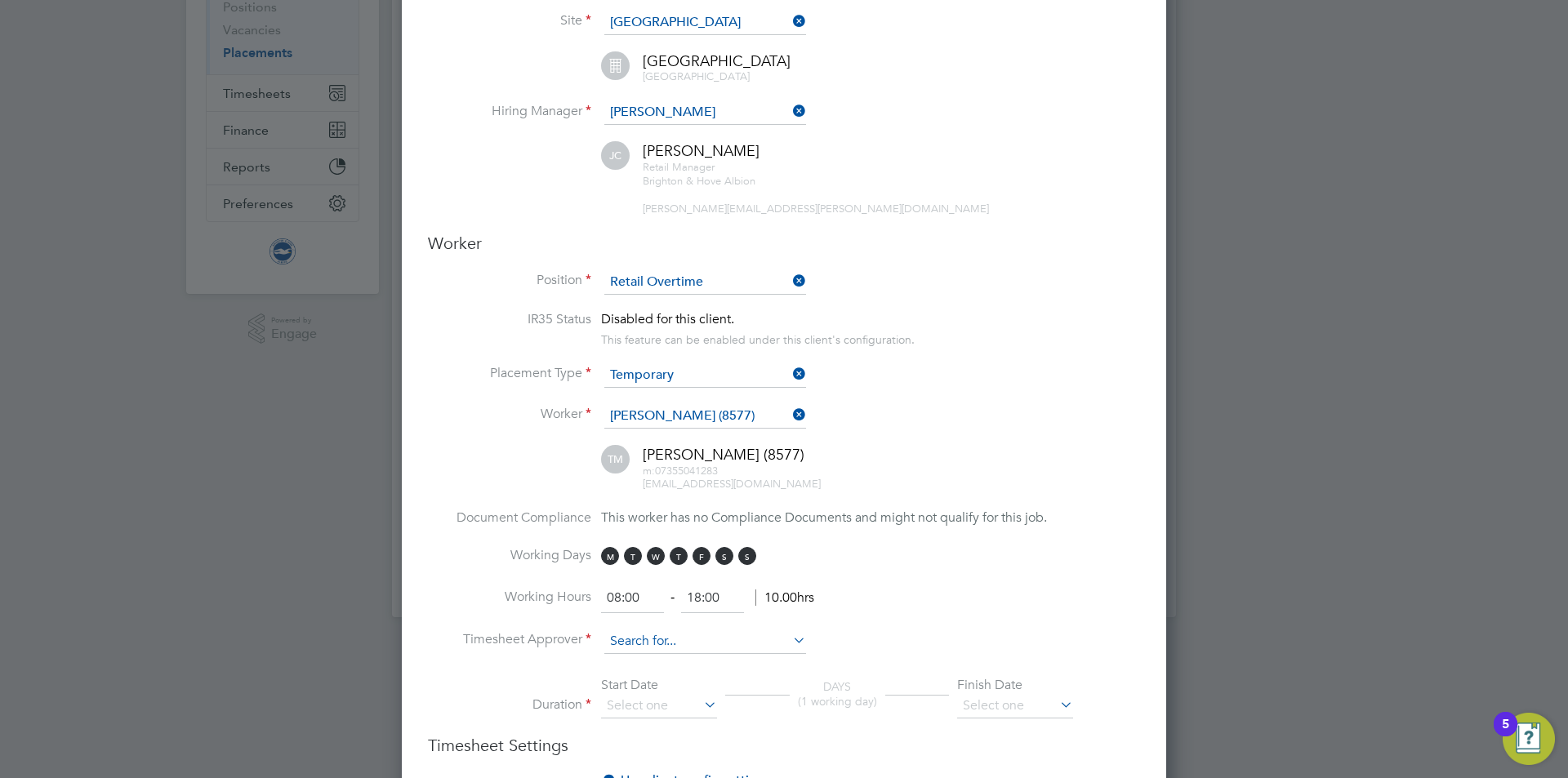
click at [624, 645] on input at bounding box center [705, 641] width 201 height 24
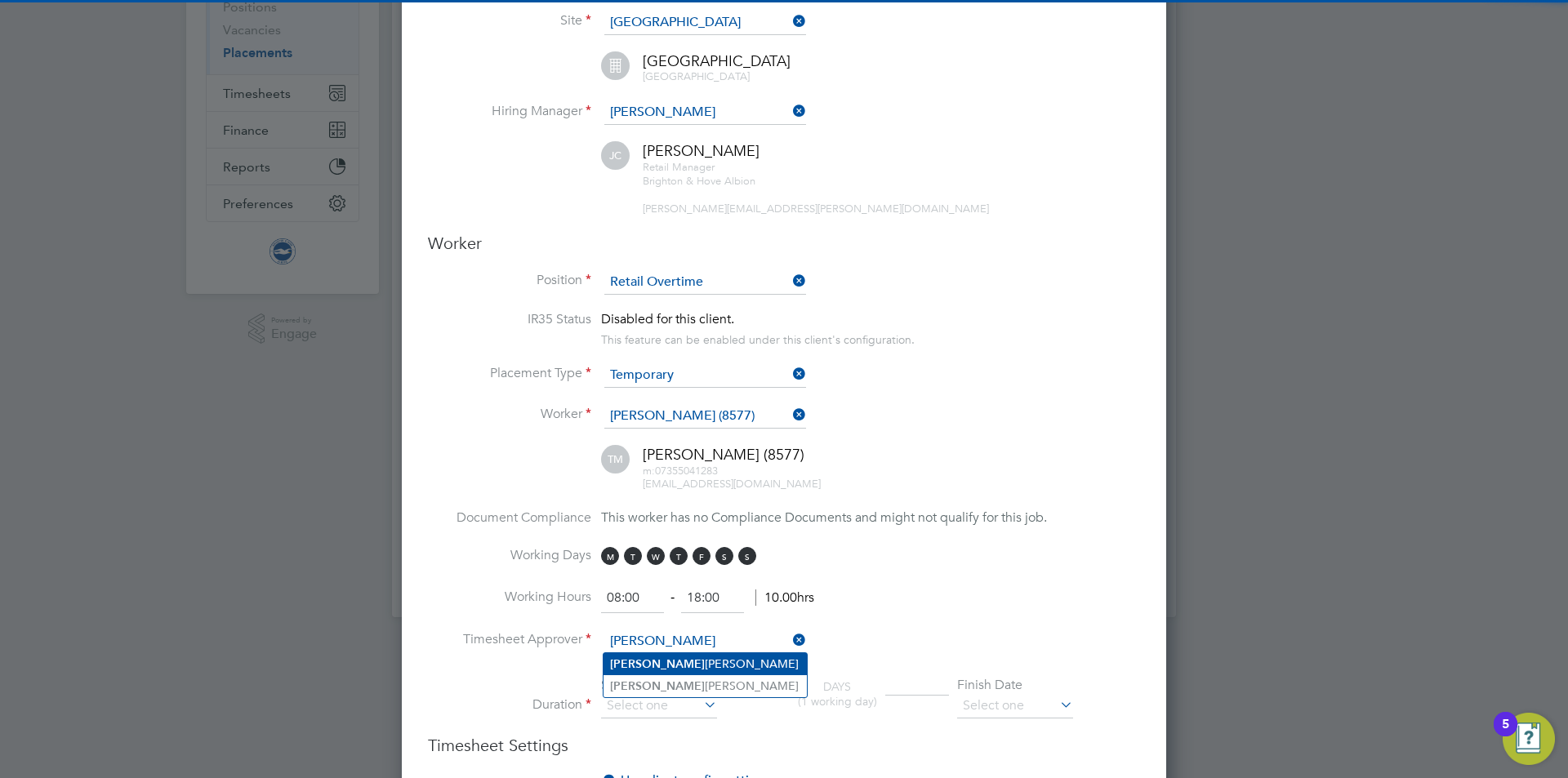
click at [661, 664] on li "[PERSON_NAME]" at bounding box center [705, 664] width 203 height 22
type input "[PERSON_NAME]"
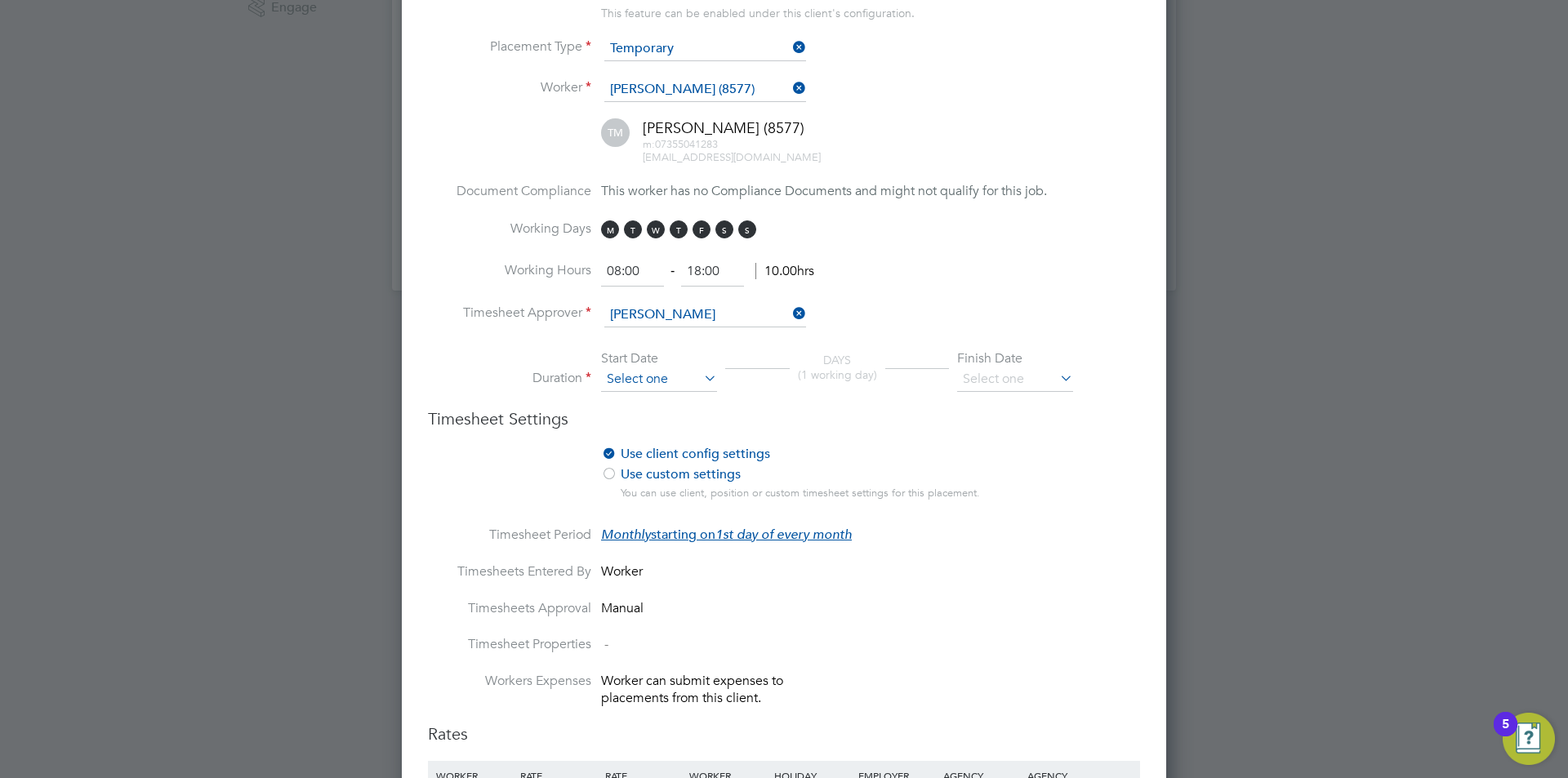
click at [627, 367] on input at bounding box center [658, 380] width 116 height 24
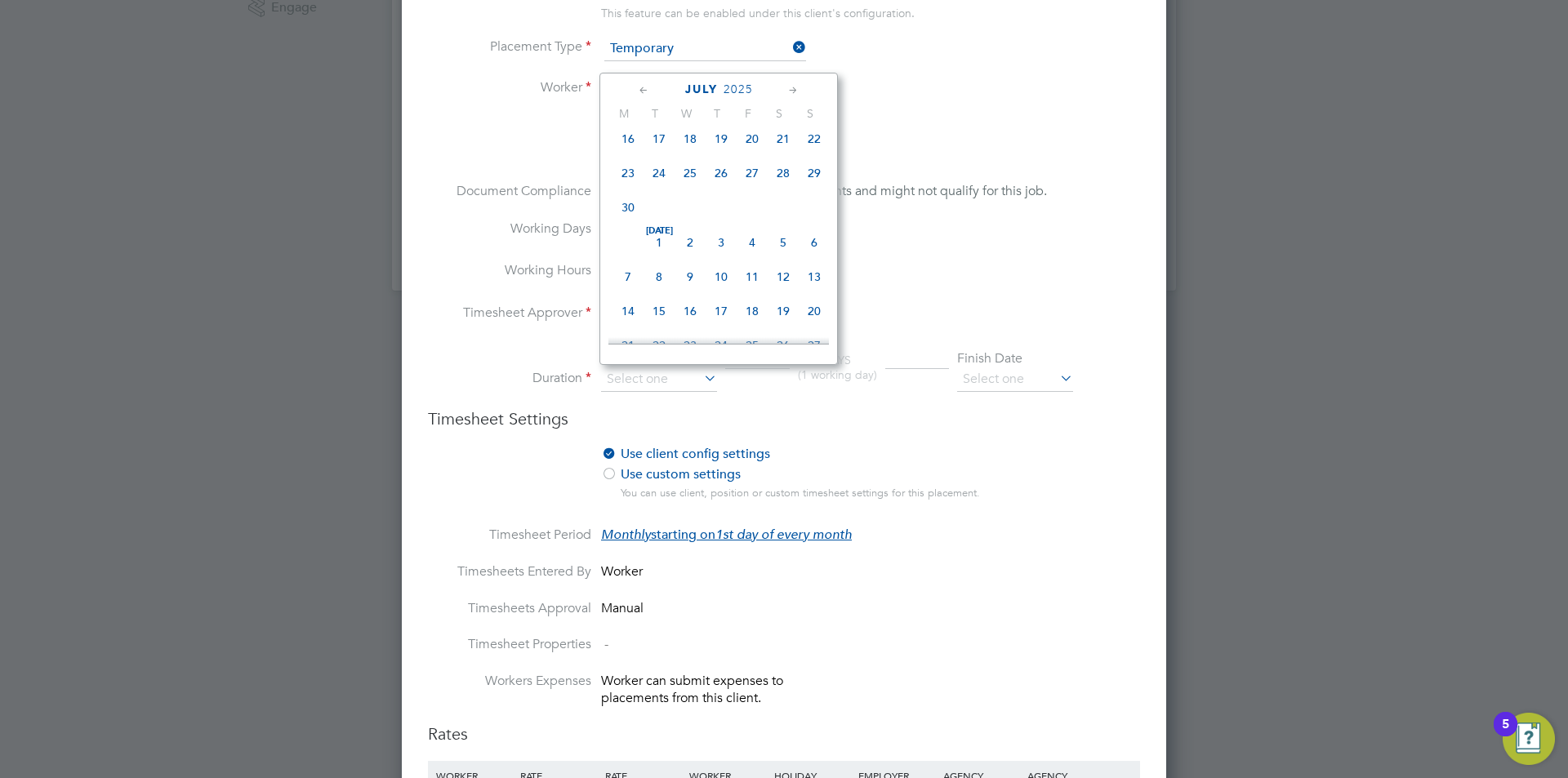
drag, startPoint x: 663, startPoint y: 246, endPoint x: 675, endPoint y: 253, distance: 13.9
click at [663, 245] on span "Jul 1" at bounding box center [659, 243] width 31 height 31
type input "01 Jul 2025"
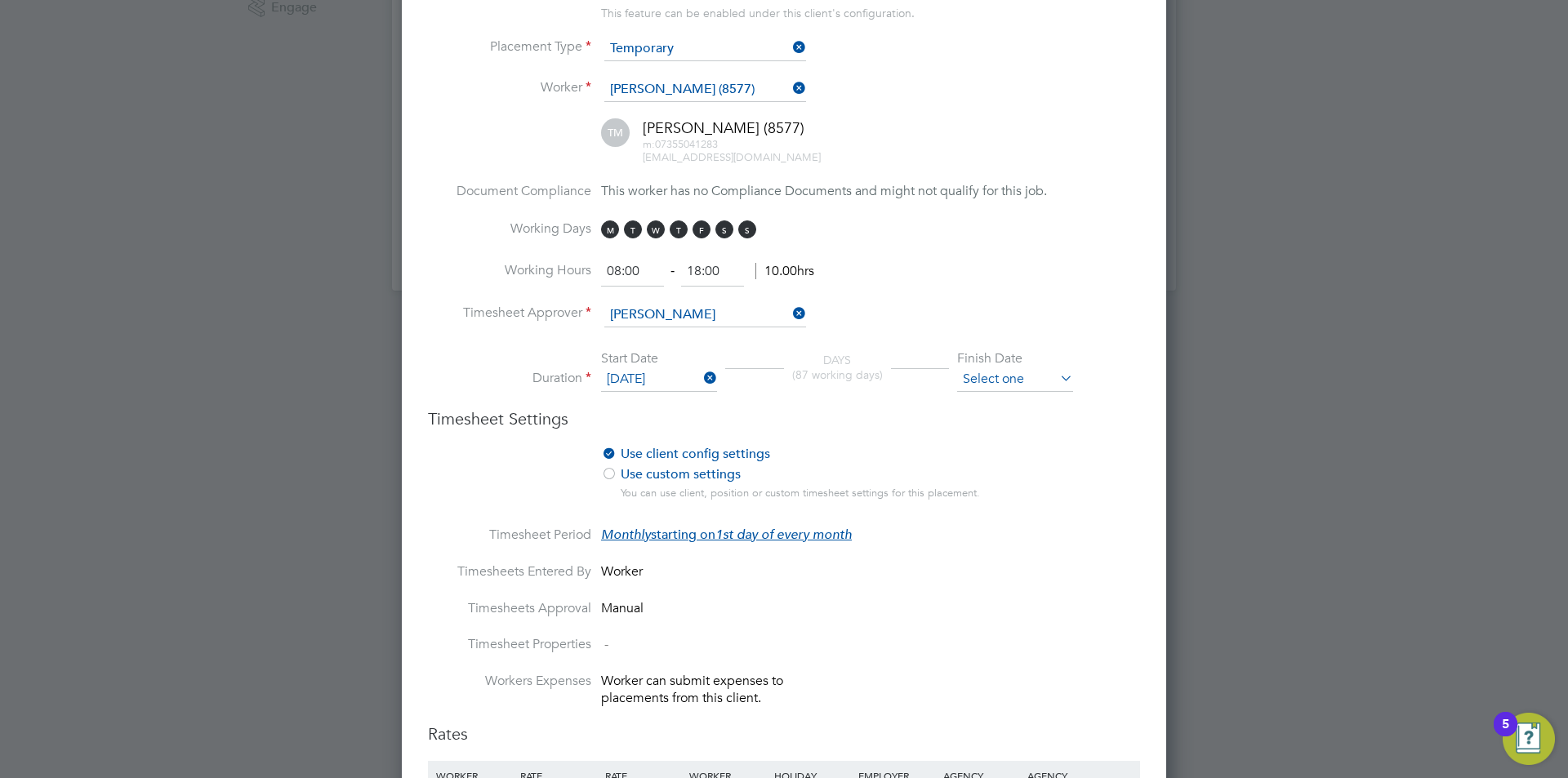
click at [968, 374] on input at bounding box center [1015, 380] width 116 height 24
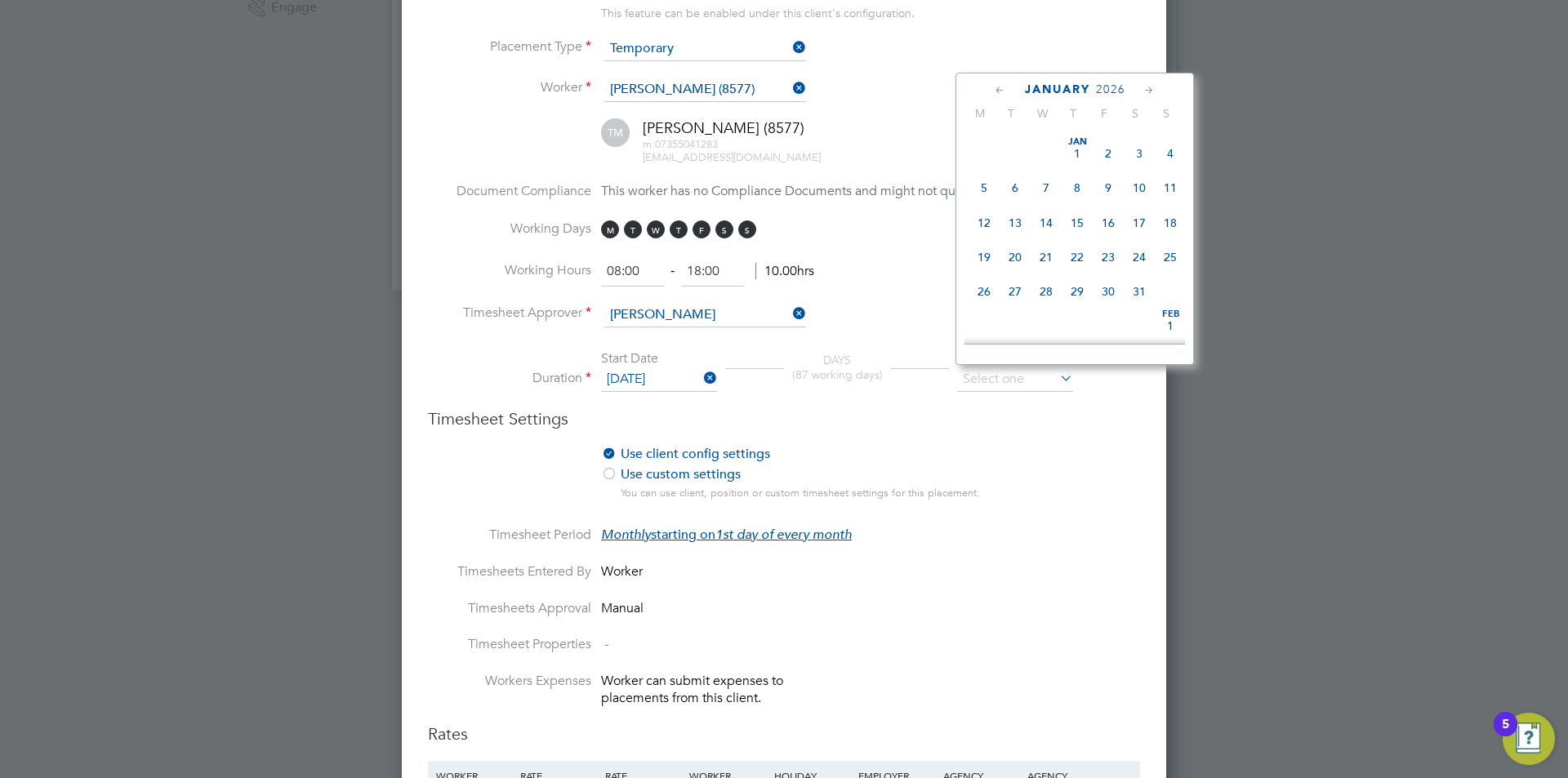
click at [1135, 307] on span "31" at bounding box center [1139, 292] width 31 height 31
type input "[DATE]"
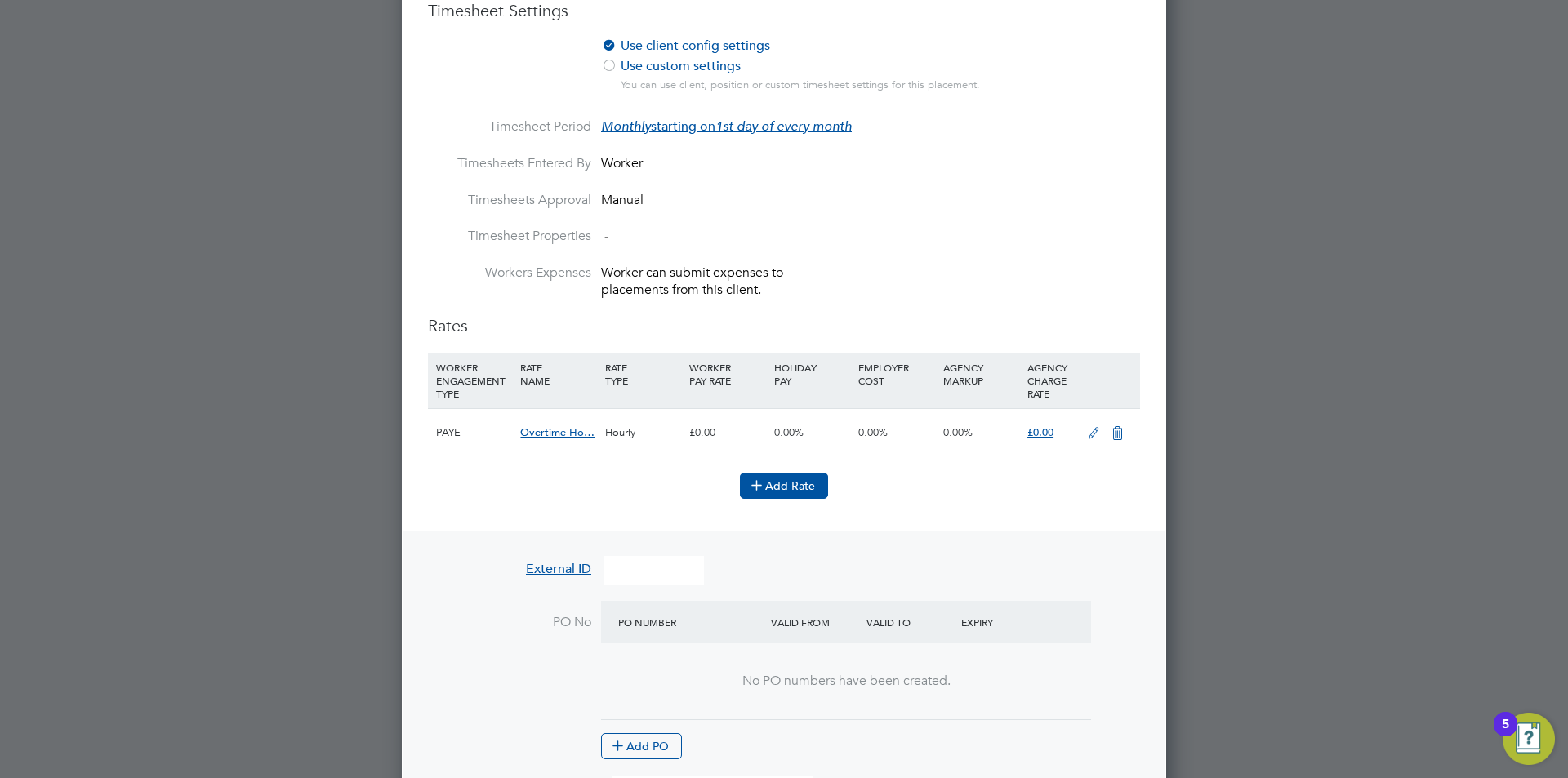
click at [796, 484] on button "Add Rate" at bounding box center [784, 485] width 88 height 26
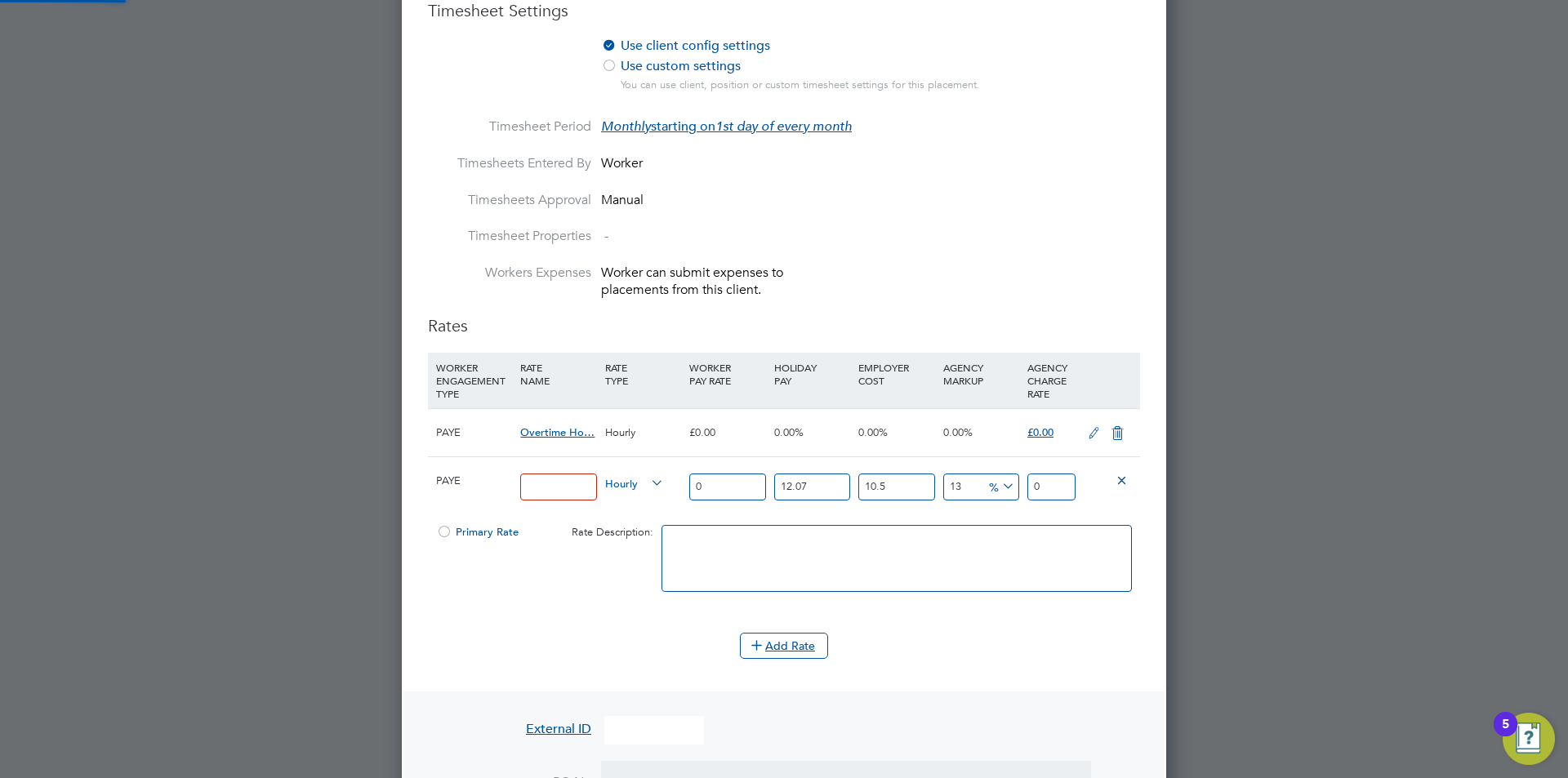
click at [559, 485] on input at bounding box center [558, 486] width 76 height 27
type input "OVERTIME"
click at [1114, 428] on icon at bounding box center [1117, 433] width 21 height 13
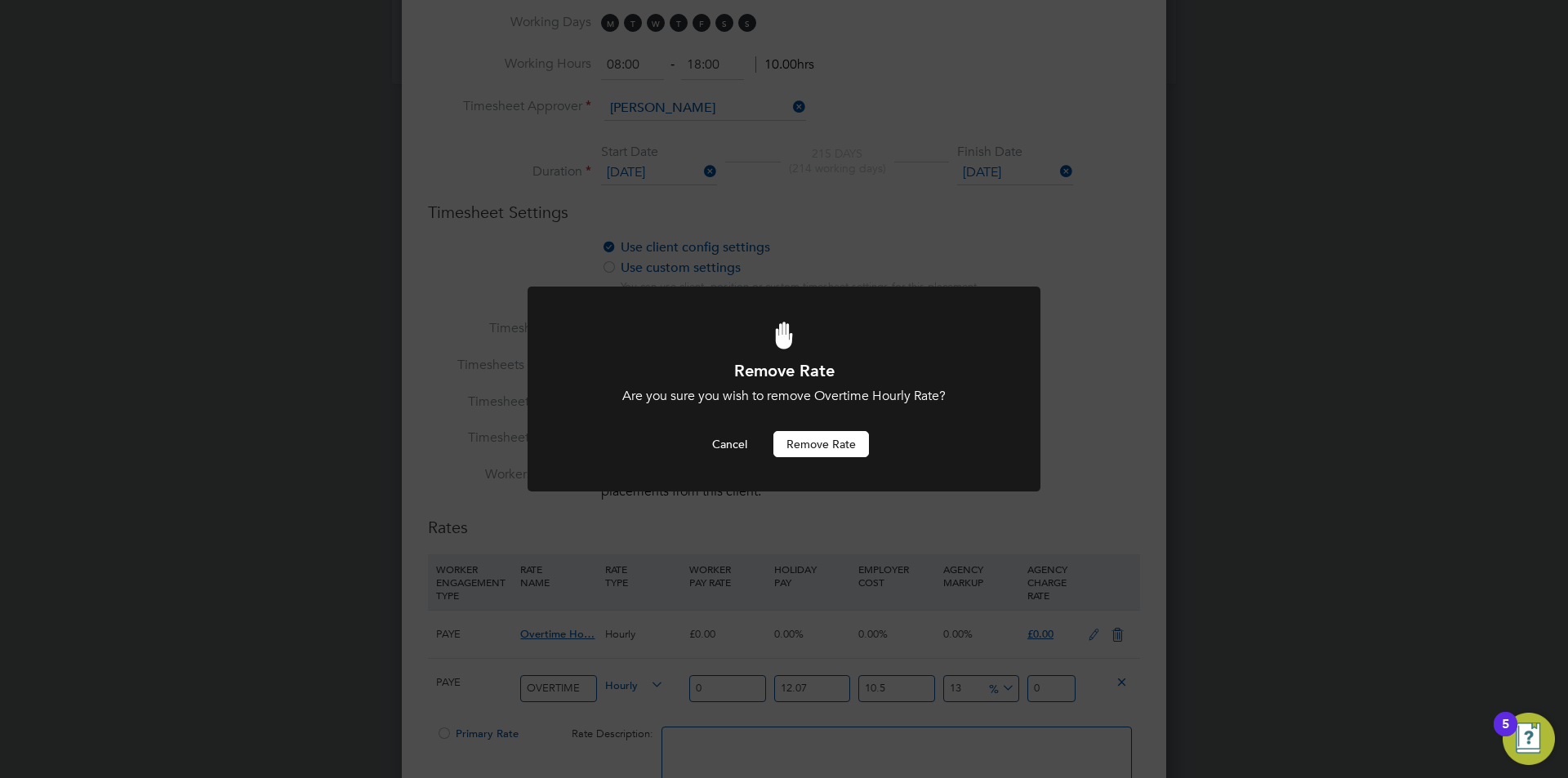
click at [806, 438] on button "Remove rate" at bounding box center [820, 444] width 96 height 26
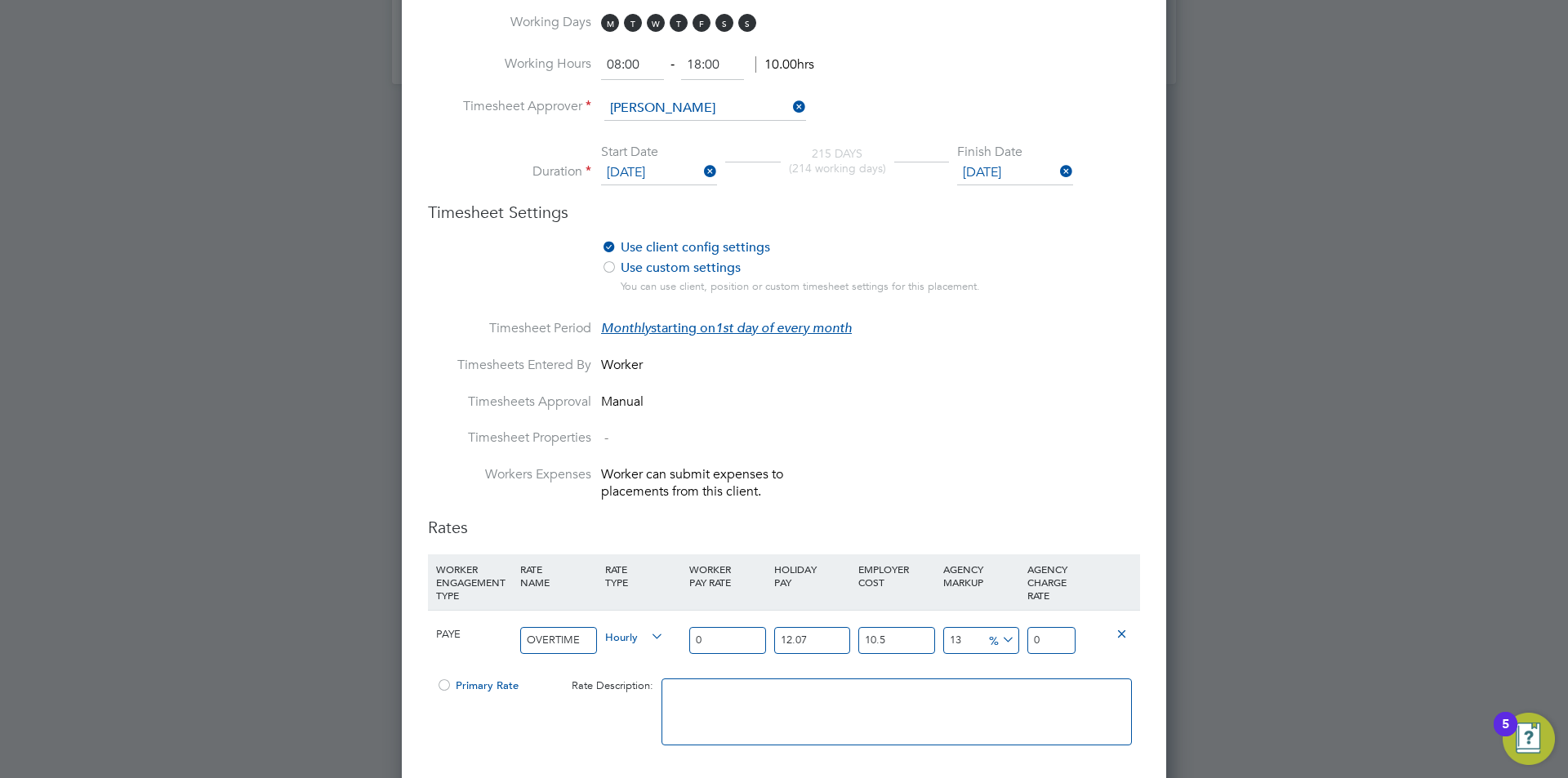
click at [445, 684] on div at bounding box center [444, 690] width 16 height 12
drag, startPoint x: 722, startPoint y: 643, endPoint x: 657, endPoint y: 643, distance: 65.0
click at [657, 643] on div "PAYE OVERTIME Hourly 0 12.07 n/a 10.5 n/a 13 0 % 0" at bounding box center [783, 640] width 712 height 60
type input "1"
type input "1.399362055"
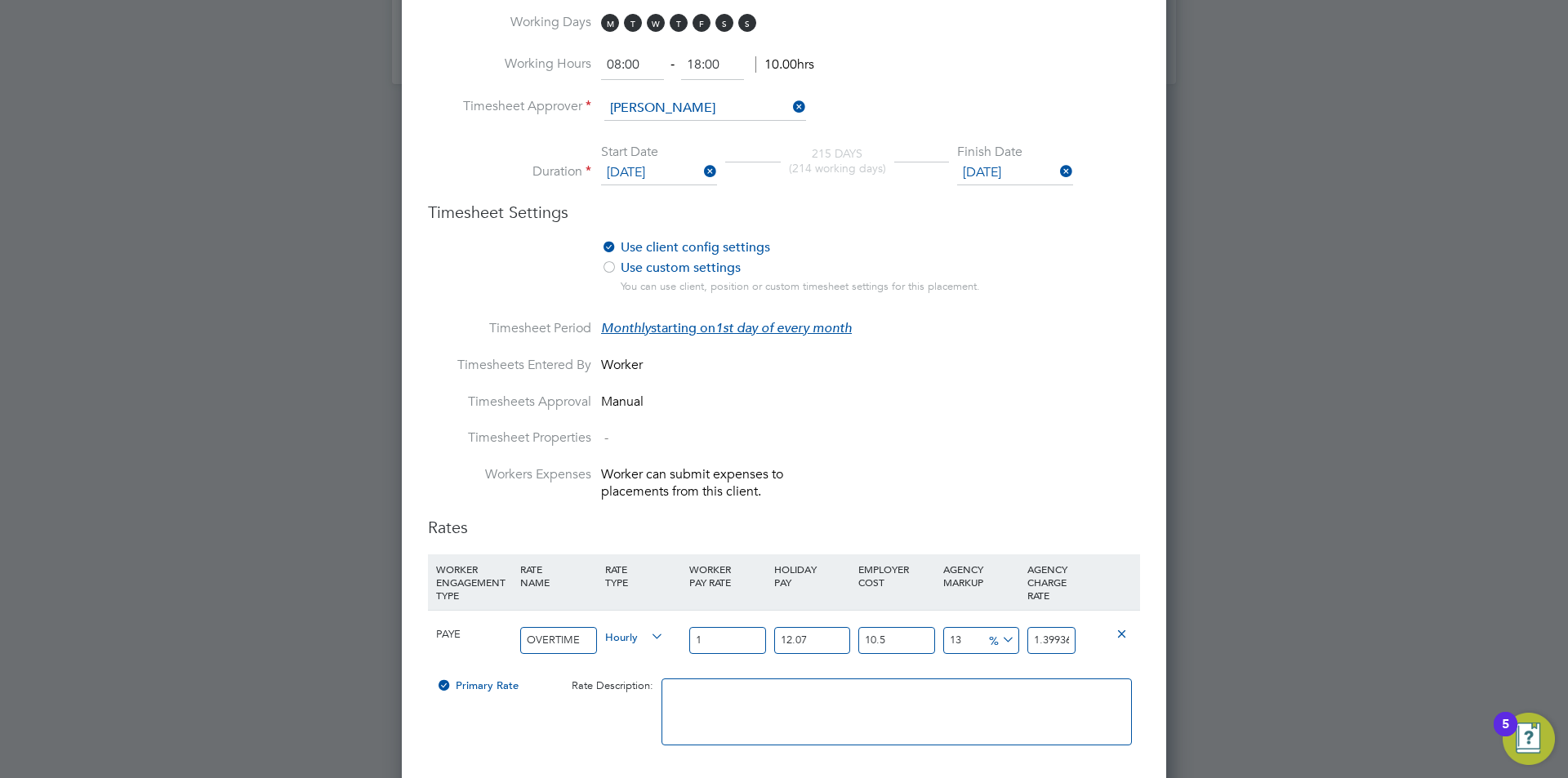
type input "13"
type input "18.191706715"
type input "13.3"
type input "18.6115153315"
type input "13.38"
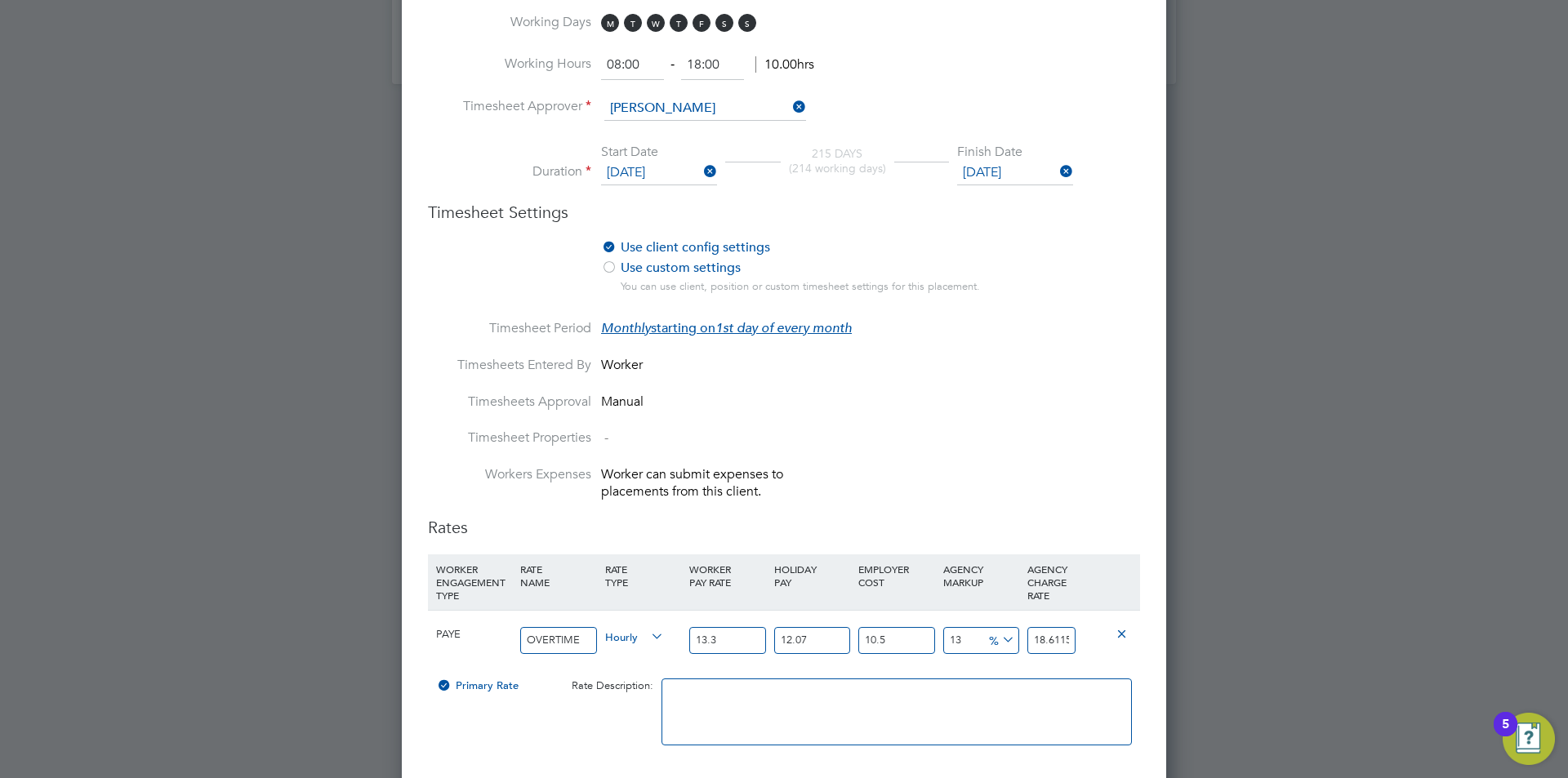
type input "18.7234642959"
type input "13.38"
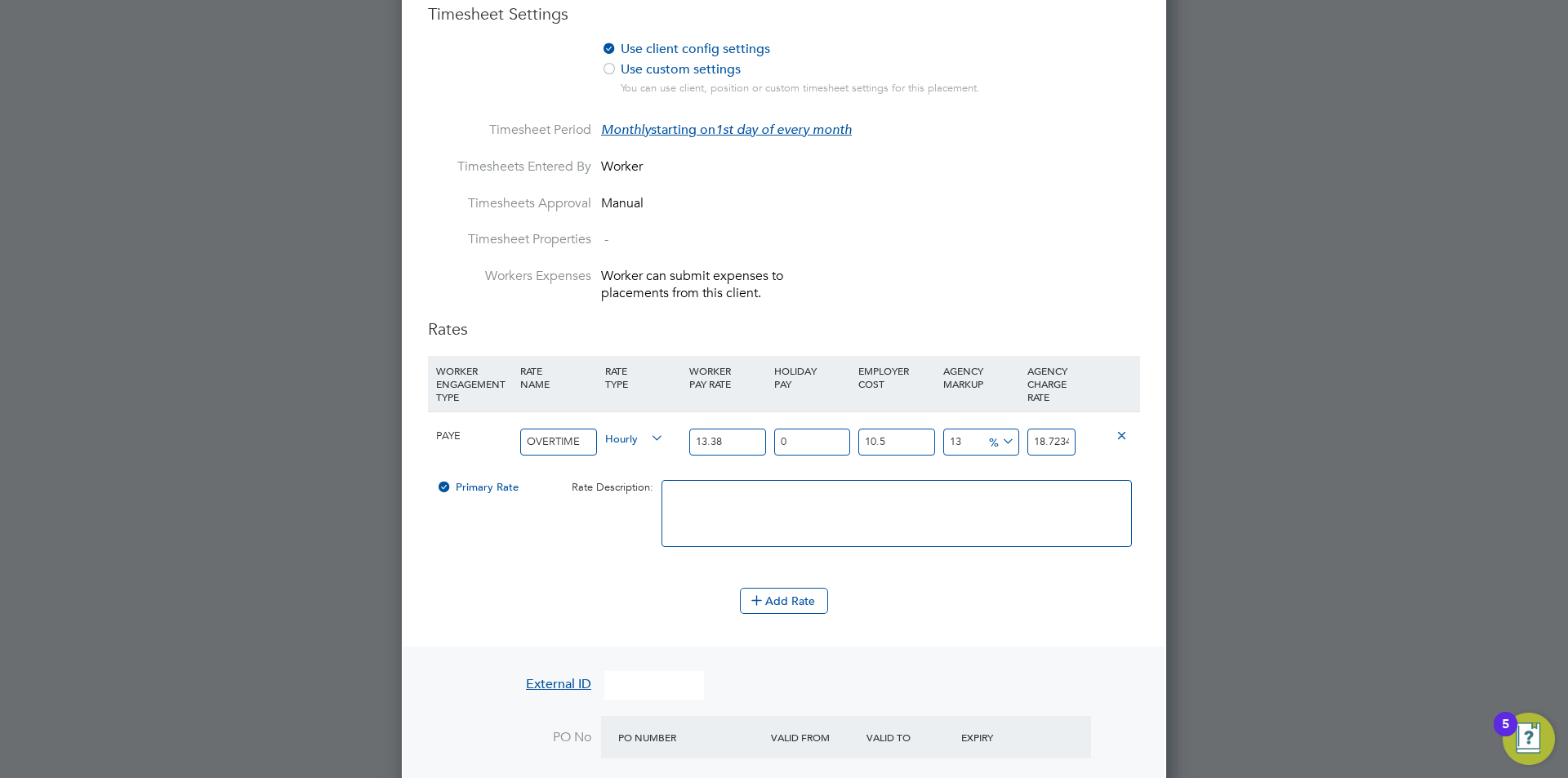
type input "0"
type input "16.706937"
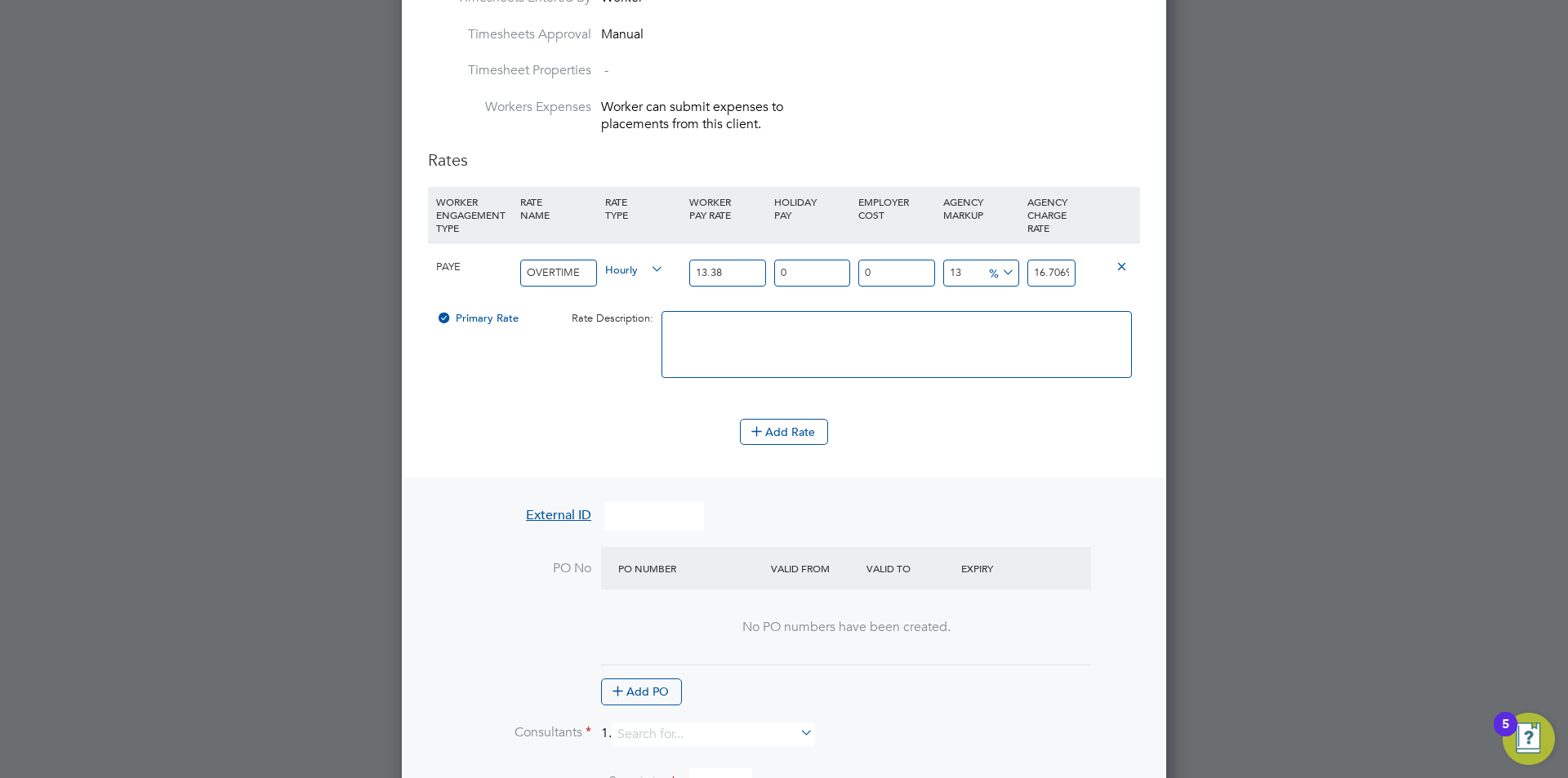
type input "0"
type input "15.1194"
type input "0"
type input "13.38"
type input "0"
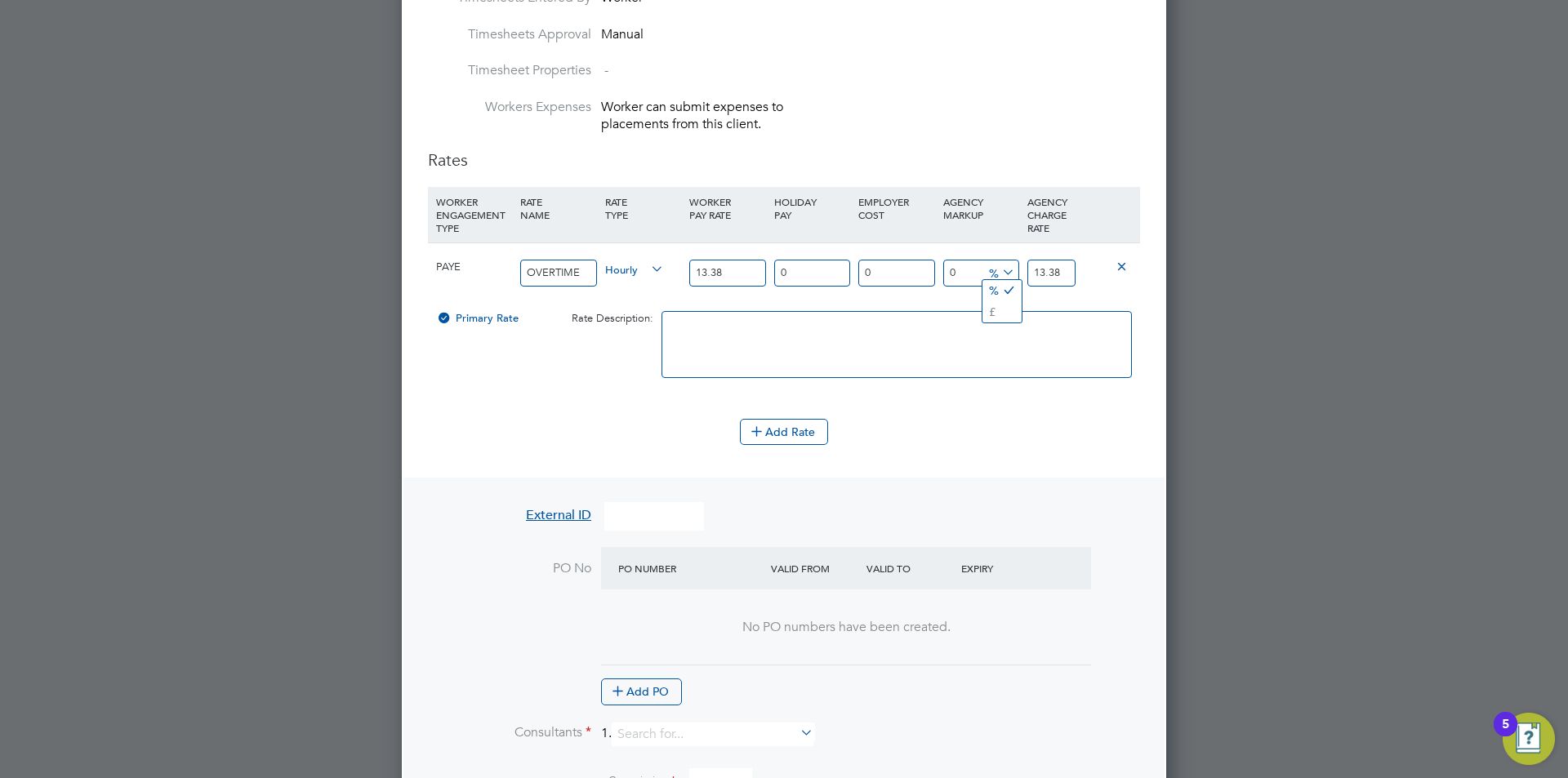
click at [1012, 431] on div "Add Rate" at bounding box center [783, 432] width 712 height 26
click at [762, 436] on icon at bounding box center [756, 430] width 12 height 12
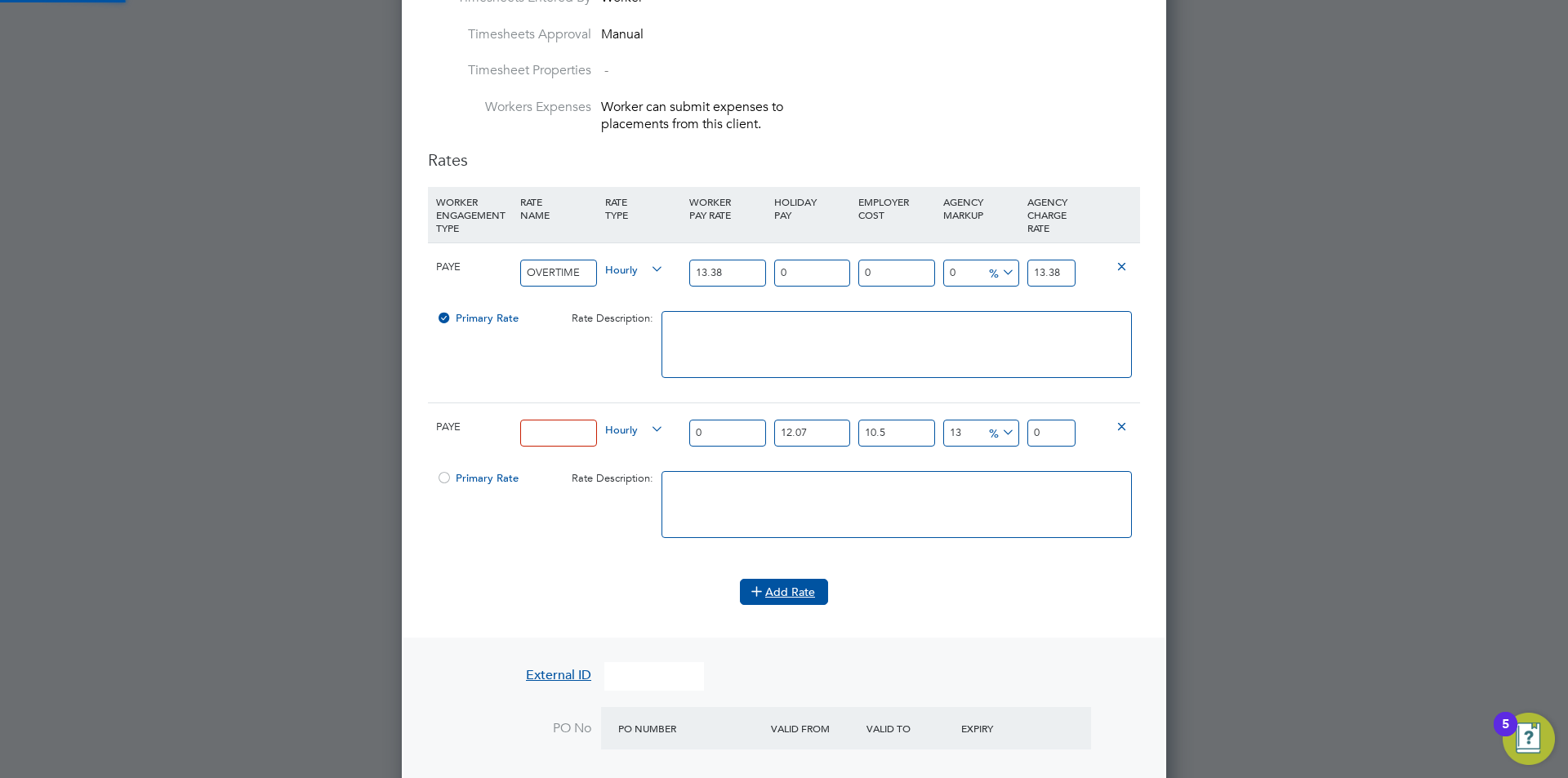
scroll to position [8, 8]
click at [1121, 426] on icon at bounding box center [1121, 426] width 12 height 12
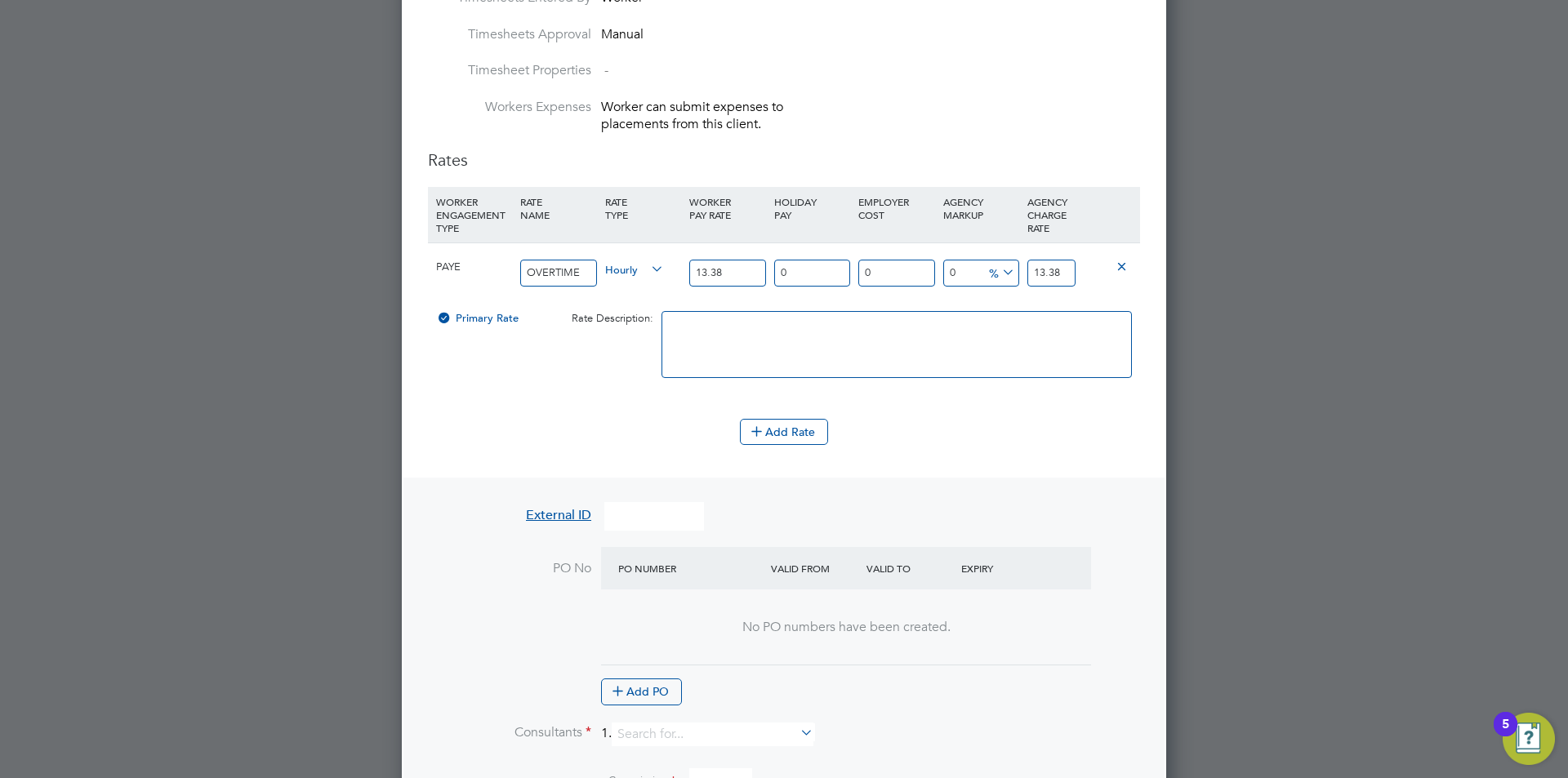
scroll to position [2189, 765]
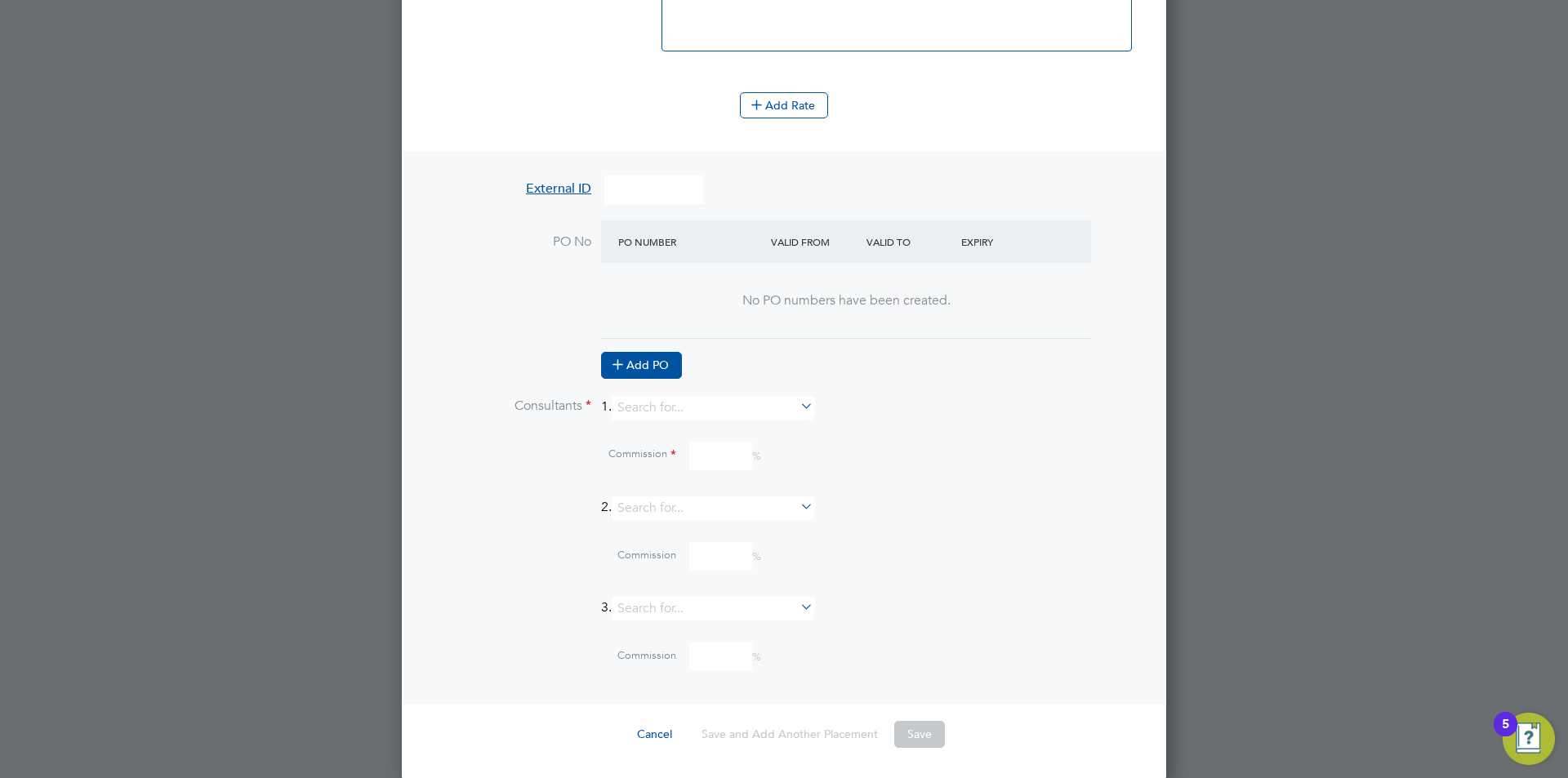
click at [664, 356] on button "Add PO" at bounding box center [641, 365] width 81 height 26
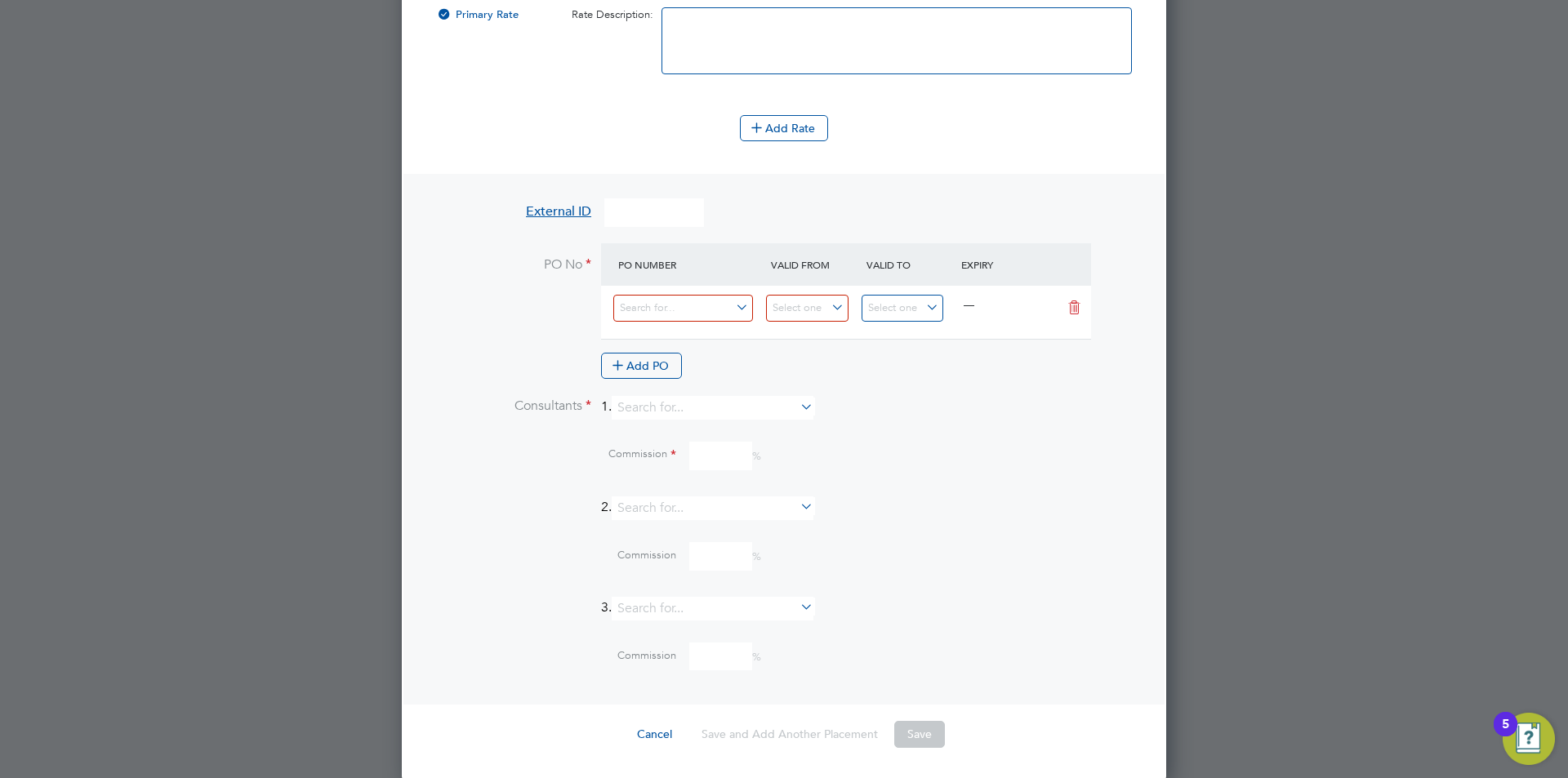
click at [701, 287] on div "—" at bounding box center [845, 312] width 490 height 53
click at [701, 294] on input at bounding box center [682, 307] width 139 height 27
type input "11"
click at [664, 337] on li "11" at bounding box center [683, 331] width 141 height 22
type input "[DATE]"
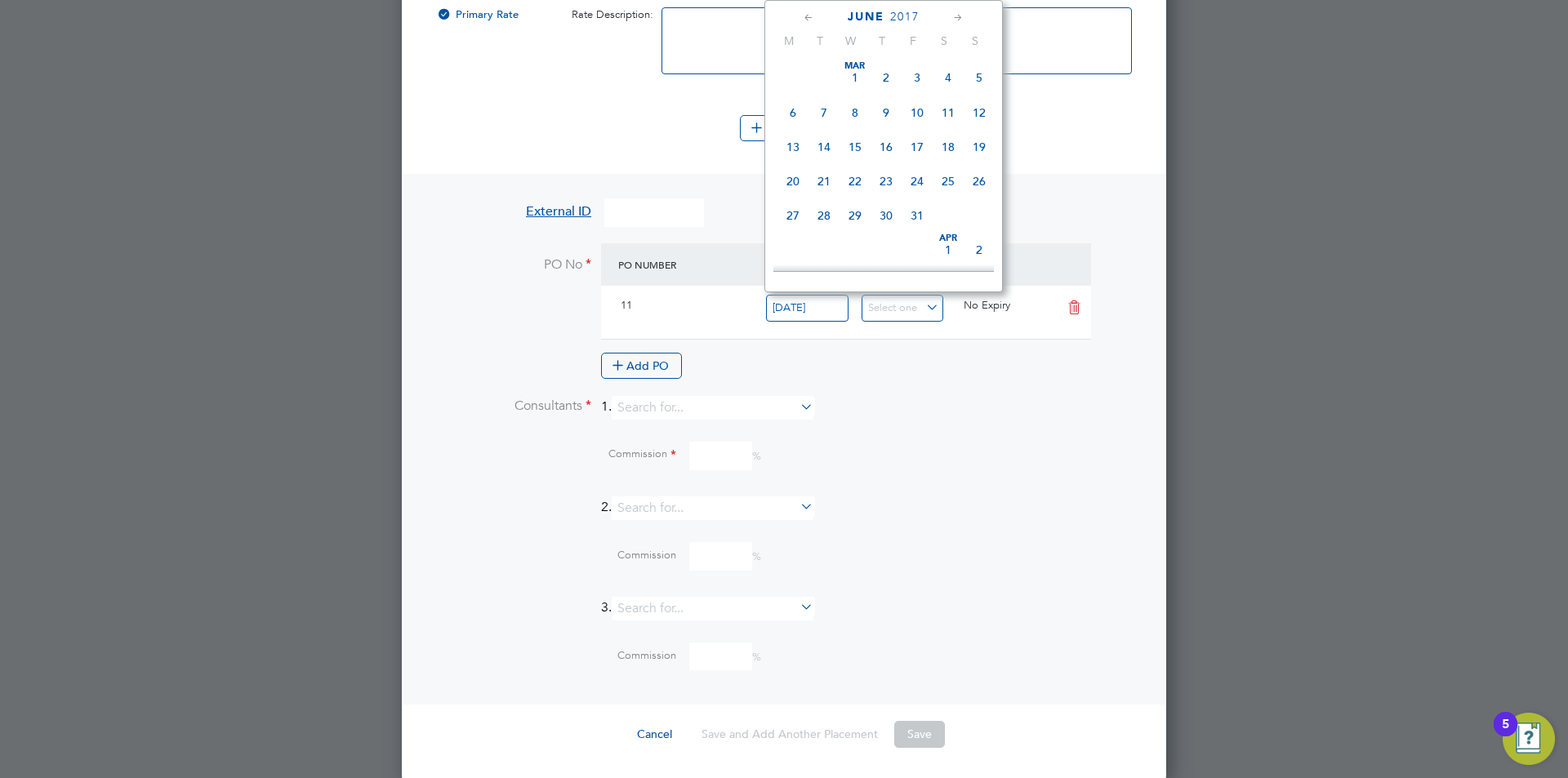
click at [812, 311] on input "[DATE]" at bounding box center [807, 307] width 83 height 27
click at [971, 463] on div "Commission %" at bounding box center [826, 455] width 627 height 28
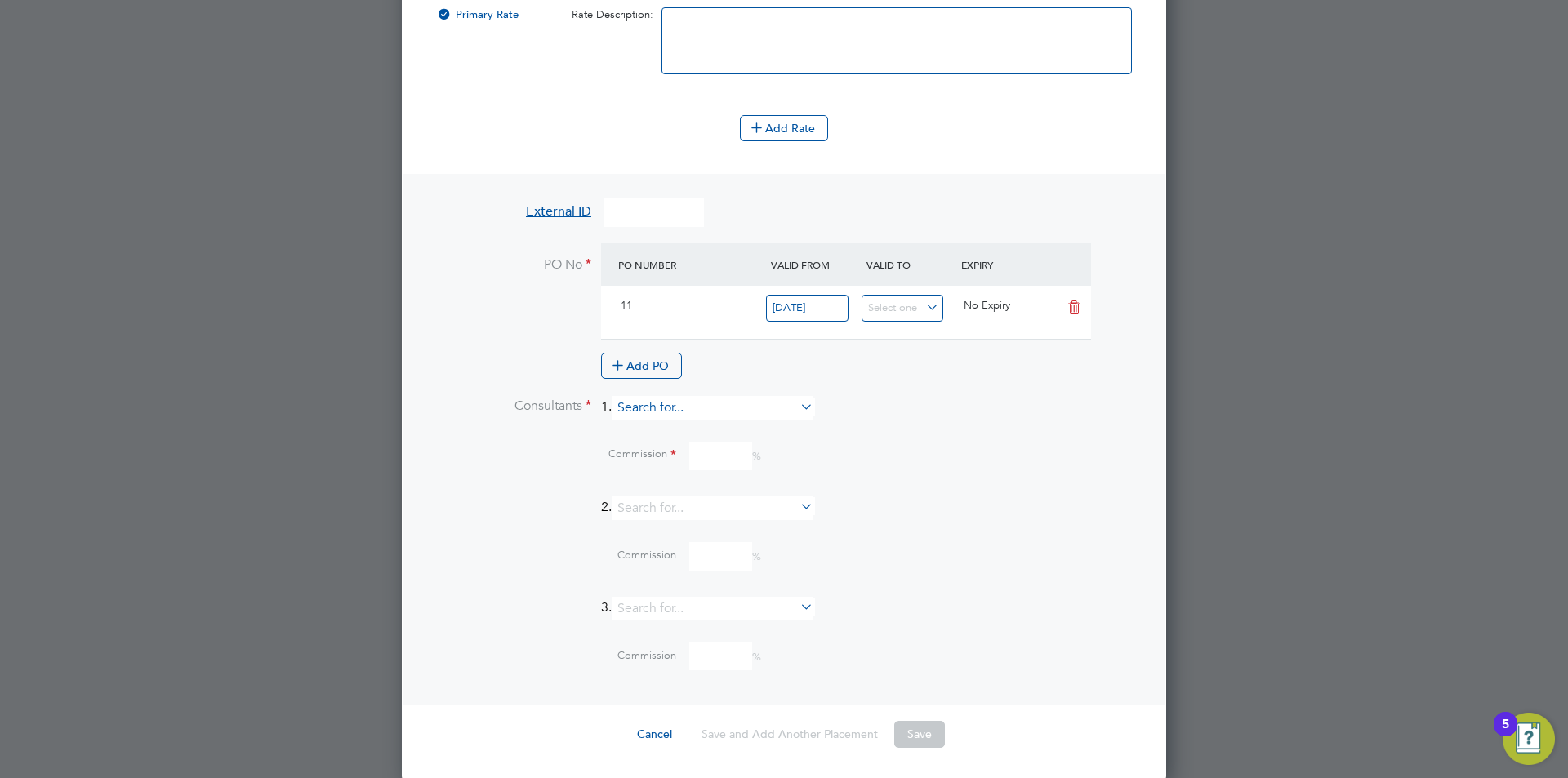
click at [673, 409] on input at bounding box center [713, 408] width 201 height 24
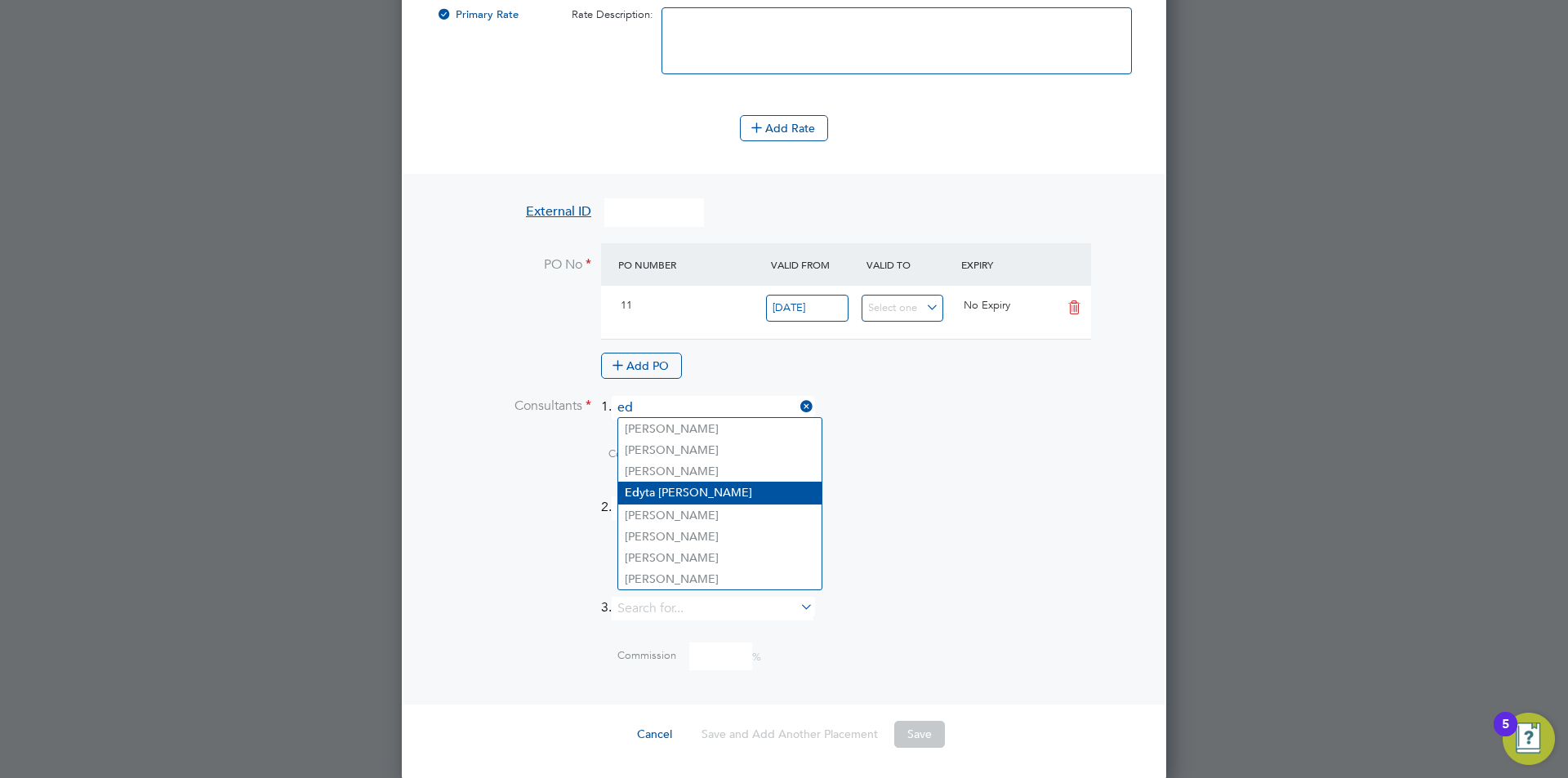
click at [697, 483] on li "Ed yta Marchant" at bounding box center [719, 493] width 203 height 22
type input "[PERSON_NAME]"
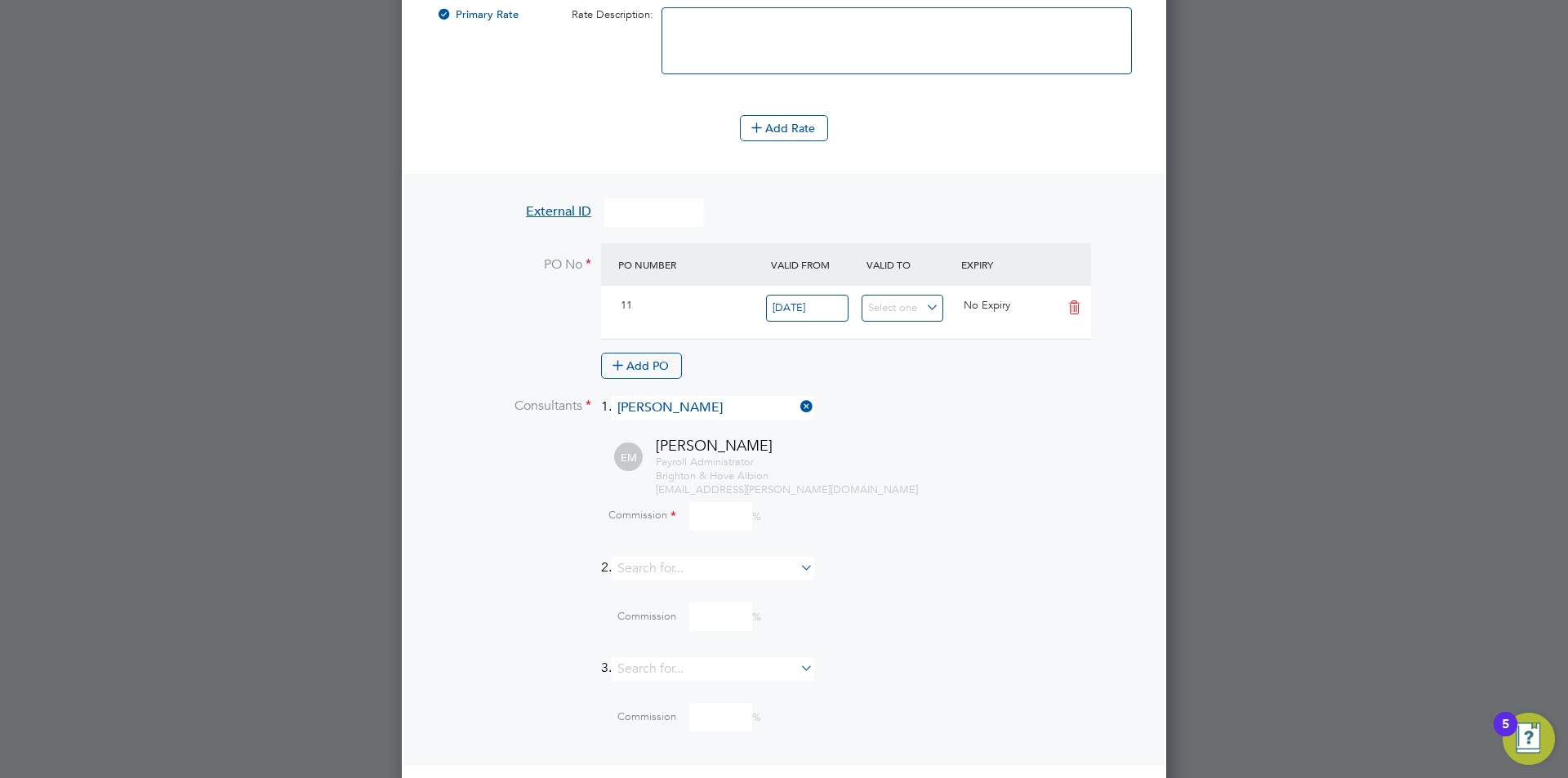
drag, startPoint x: 719, startPoint y: 509, endPoint x: 729, endPoint y: 517, distance: 12.8
click at [719, 509] on input at bounding box center [720, 516] width 63 height 28
type input "0"
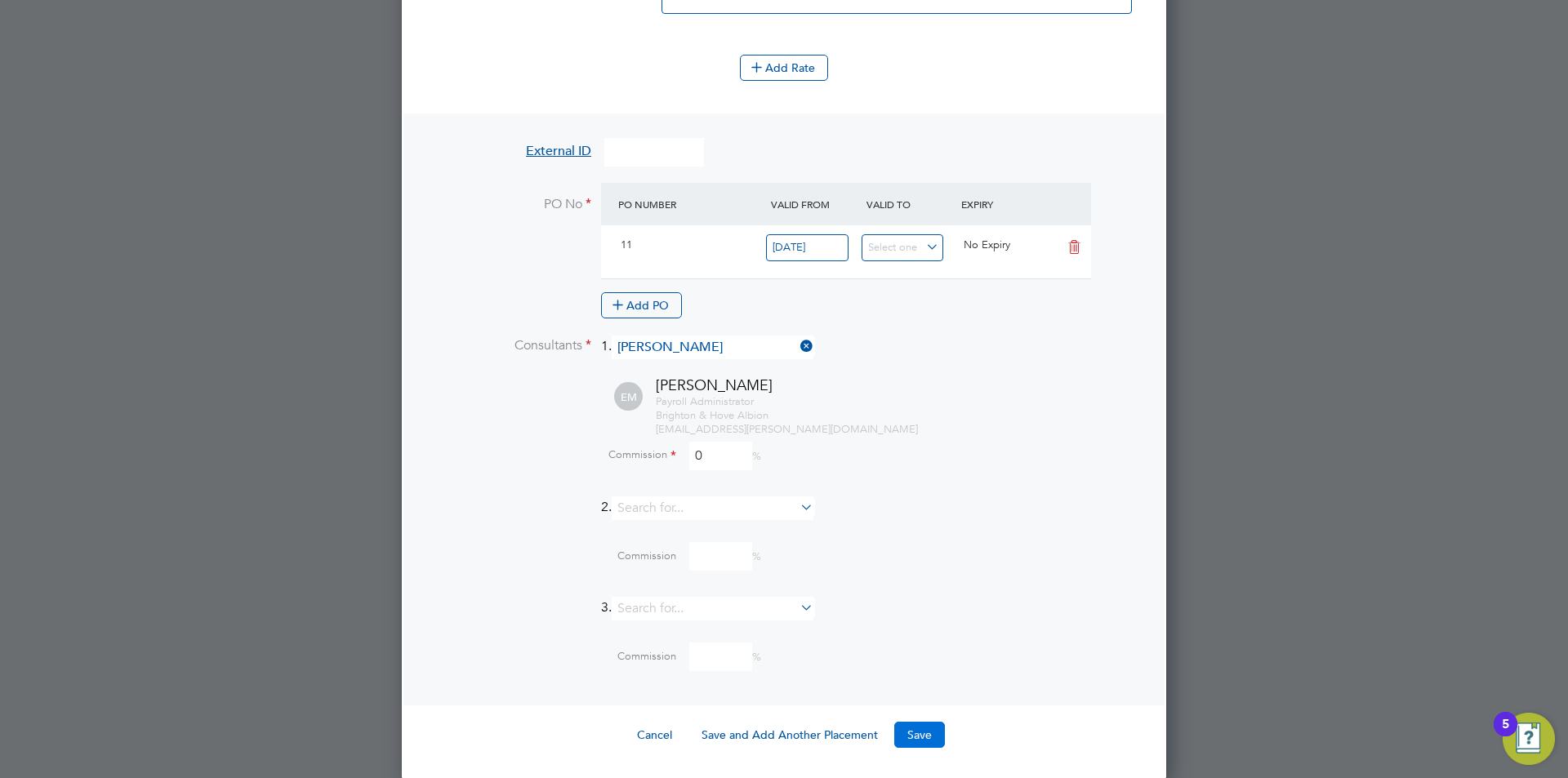
click at [907, 740] on button "Save" at bounding box center [919, 735] width 51 height 26
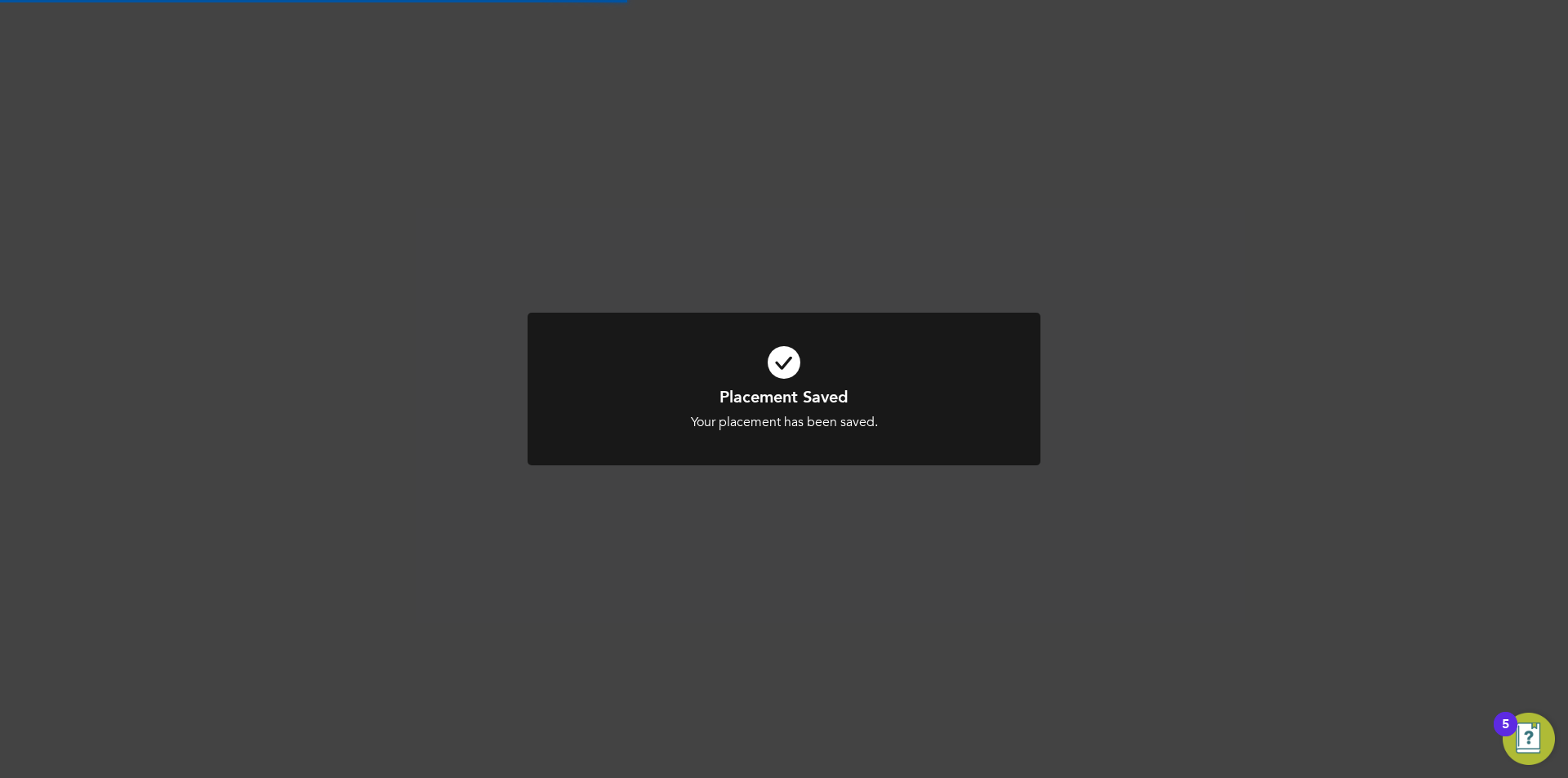
scroll to position [1171, 0]
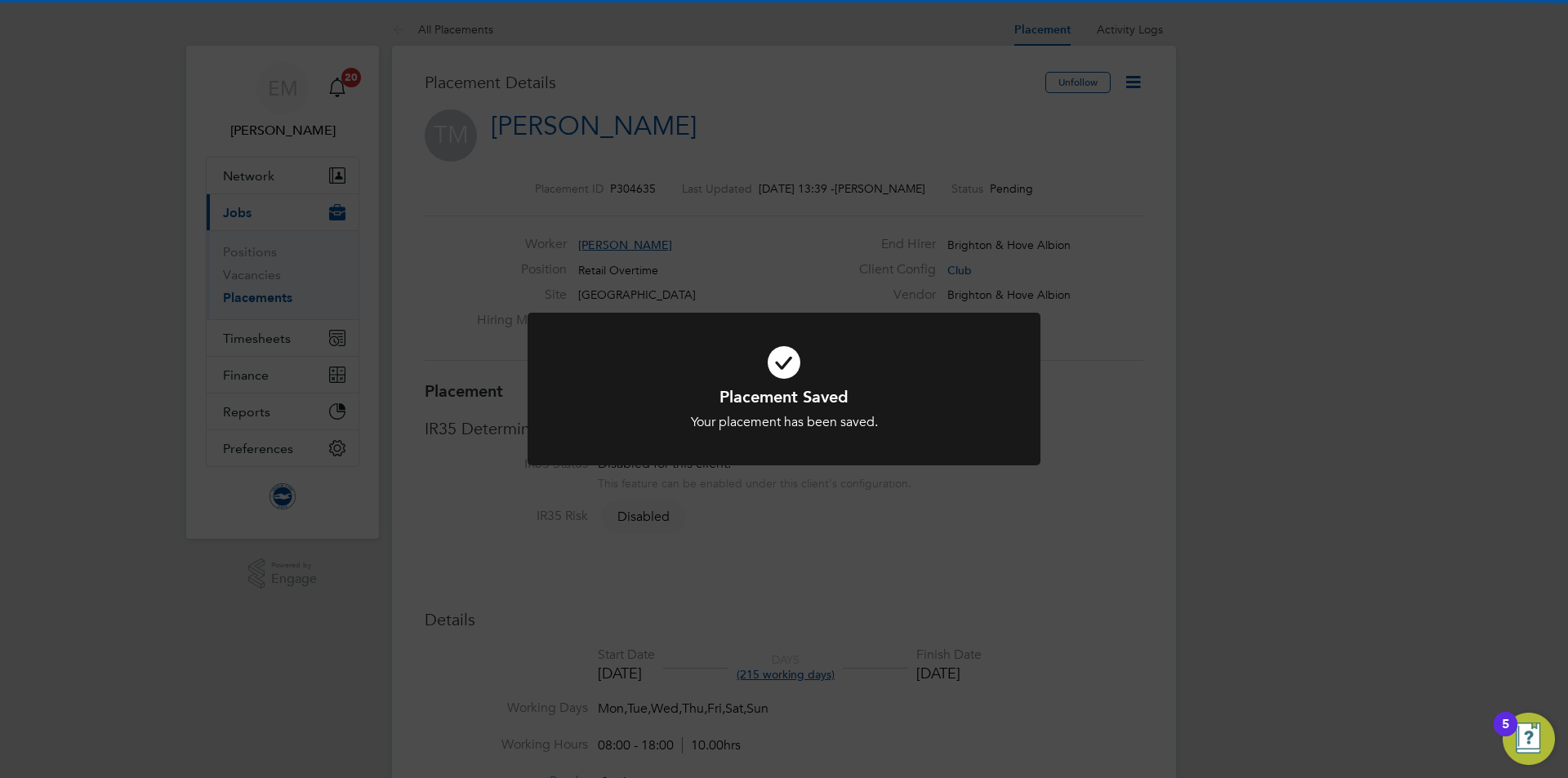
click at [770, 64] on div "Placement Saved Your placement has been saved. Cancel Okay" at bounding box center [784, 389] width 1568 height 778
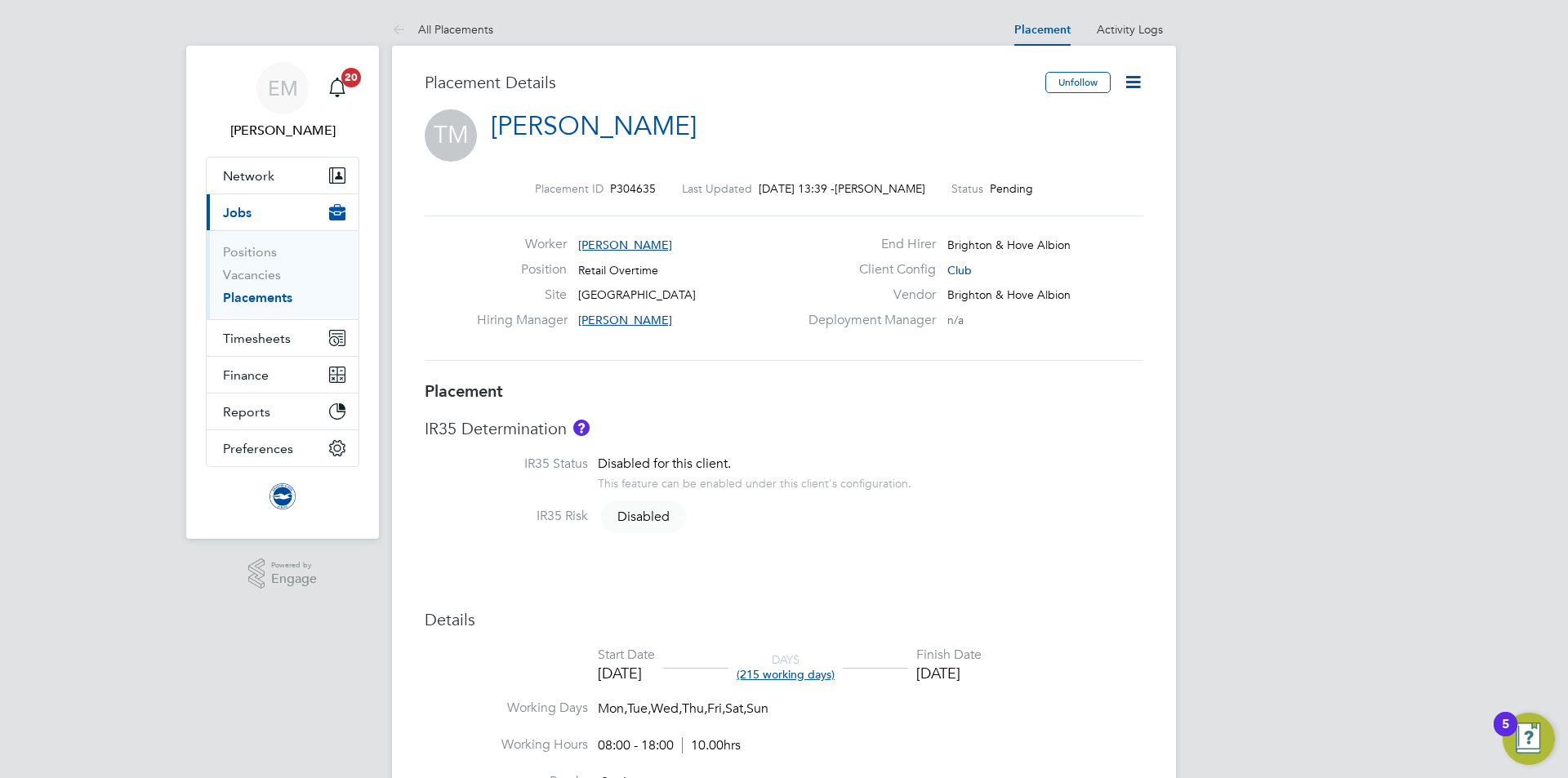
click at [1136, 84] on icon at bounding box center [1133, 82] width 21 height 21
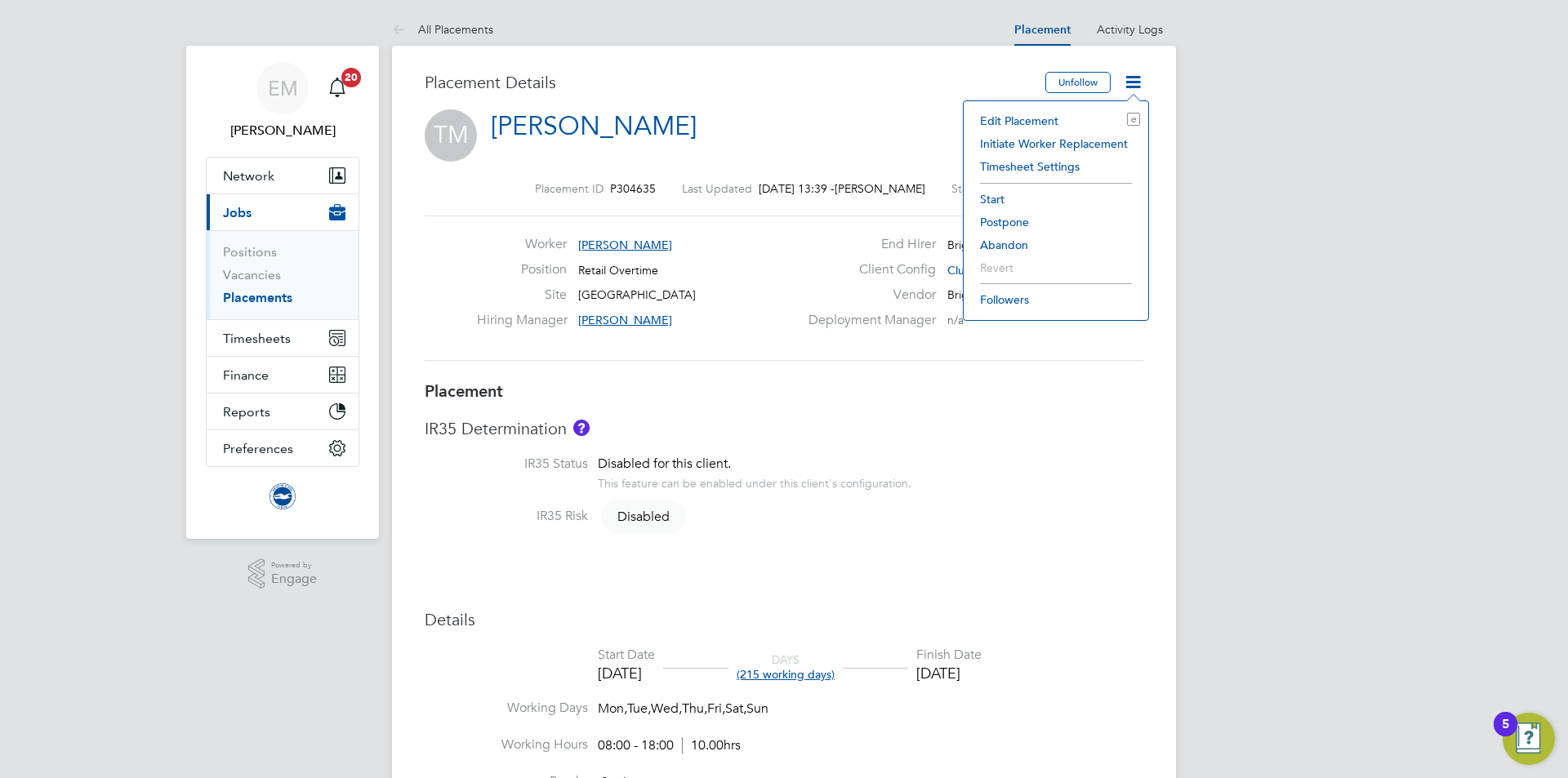
click at [1004, 201] on li "Start" at bounding box center [1055, 199] width 168 height 23
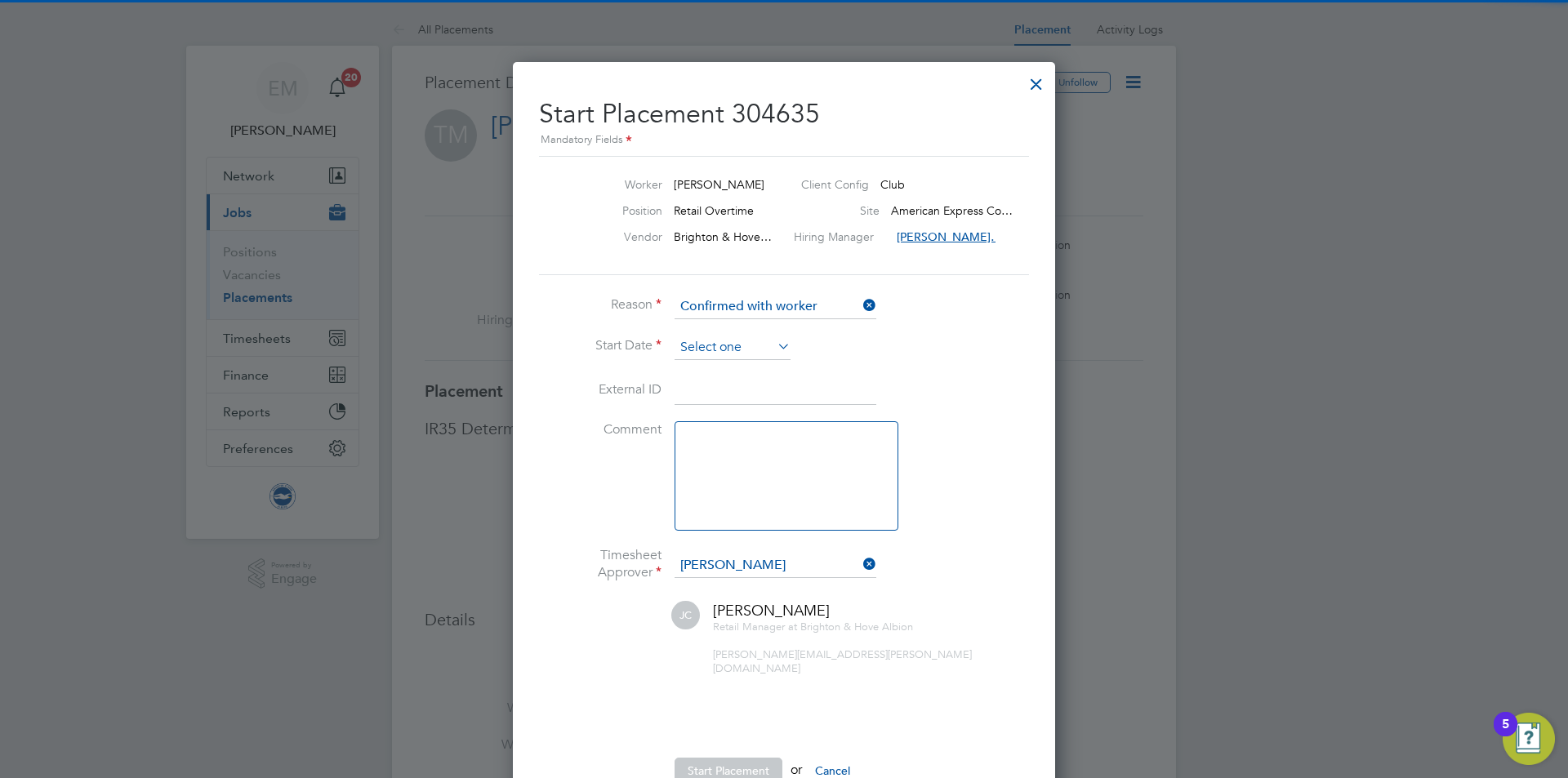
click at [715, 348] on input at bounding box center [732, 348] width 116 height 24
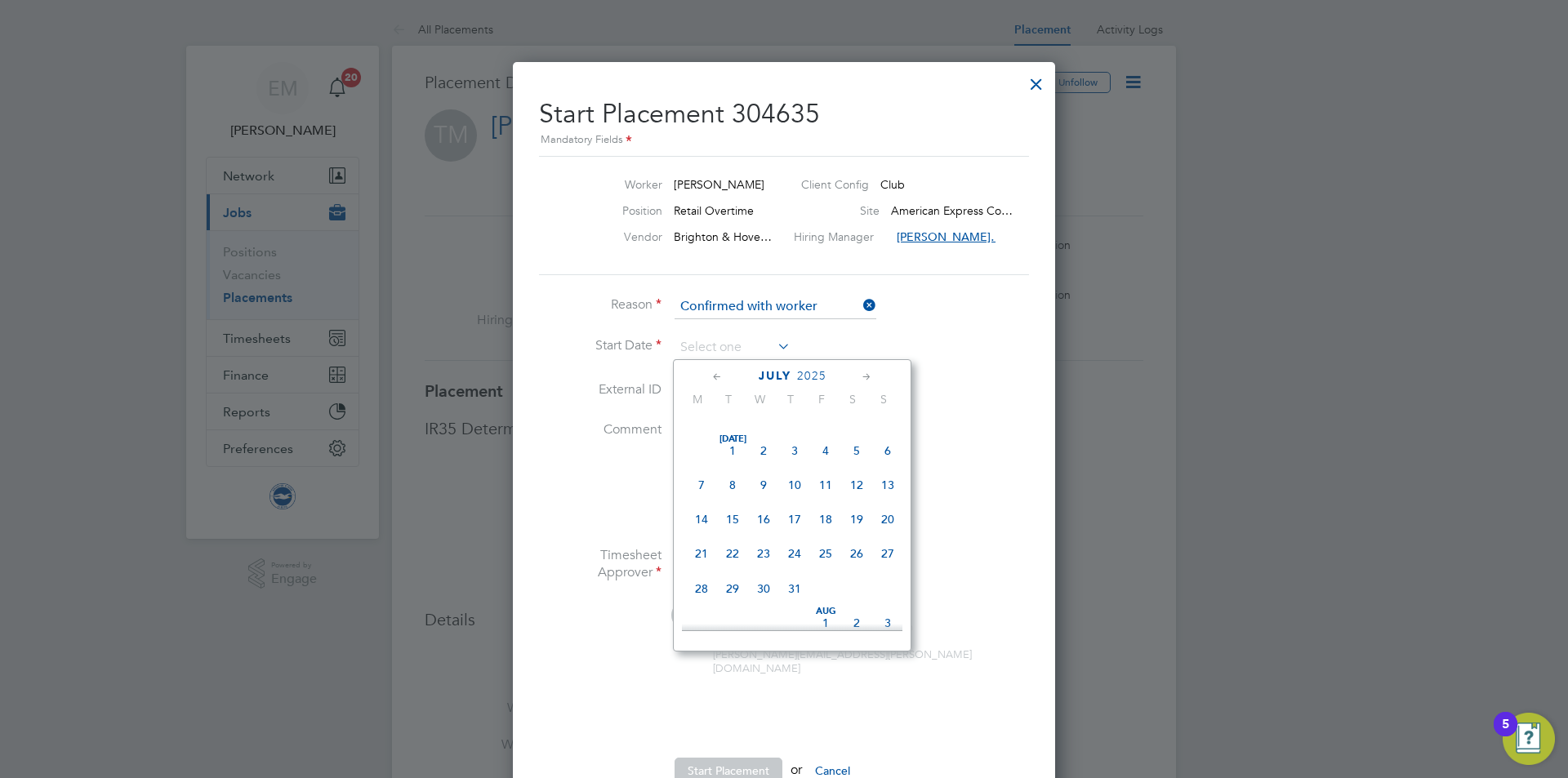
click at [734, 460] on span "Jul 1" at bounding box center [732, 451] width 31 height 31
type input "01 Jul 2025"
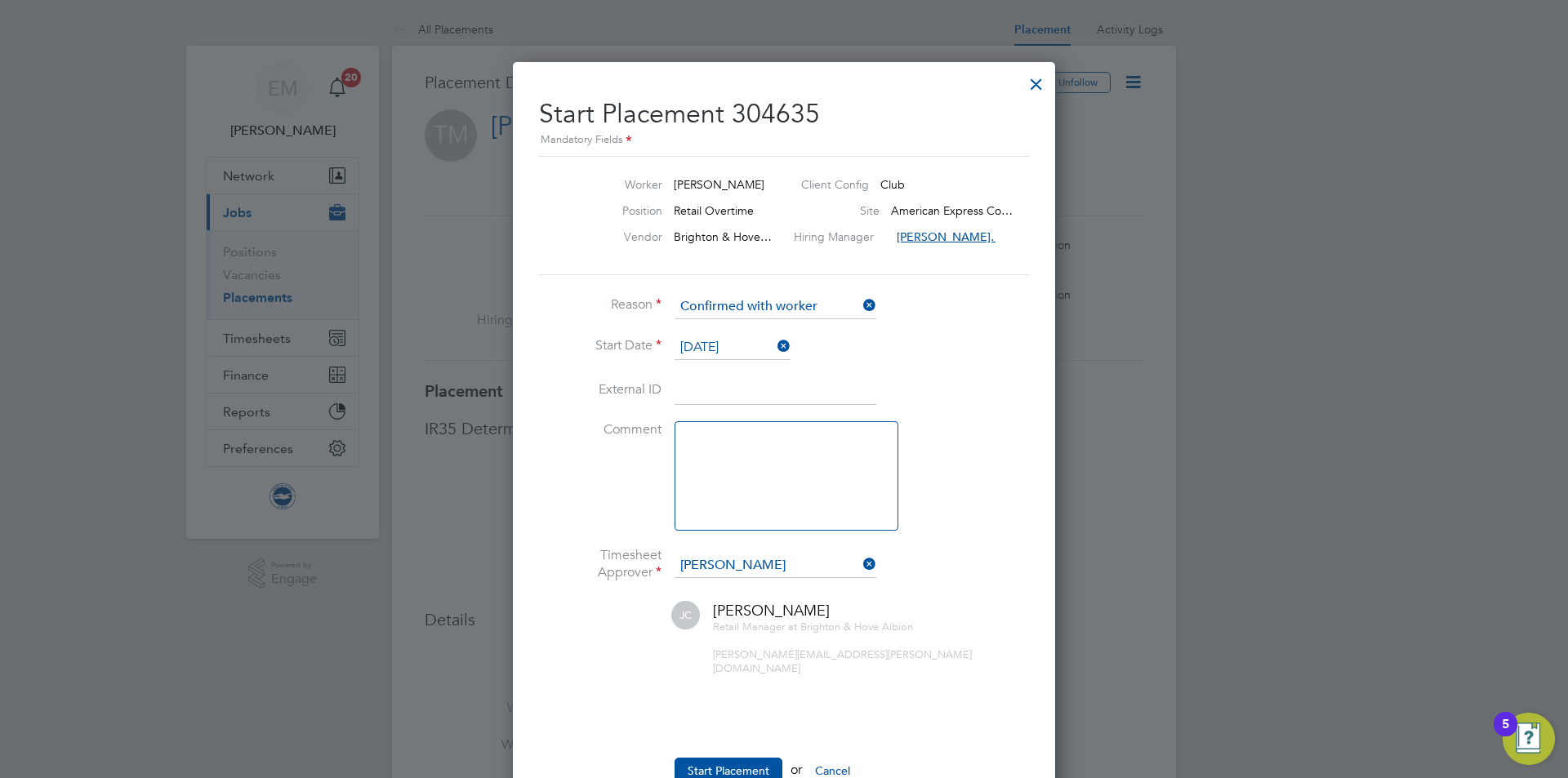
drag, startPoint x: 726, startPoint y: 764, endPoint x: 720, endPoint y: 777, distance: 14.3
click at [725, 764] on button "Start Placement" at bounding box center [728, 770] width 108 height 26
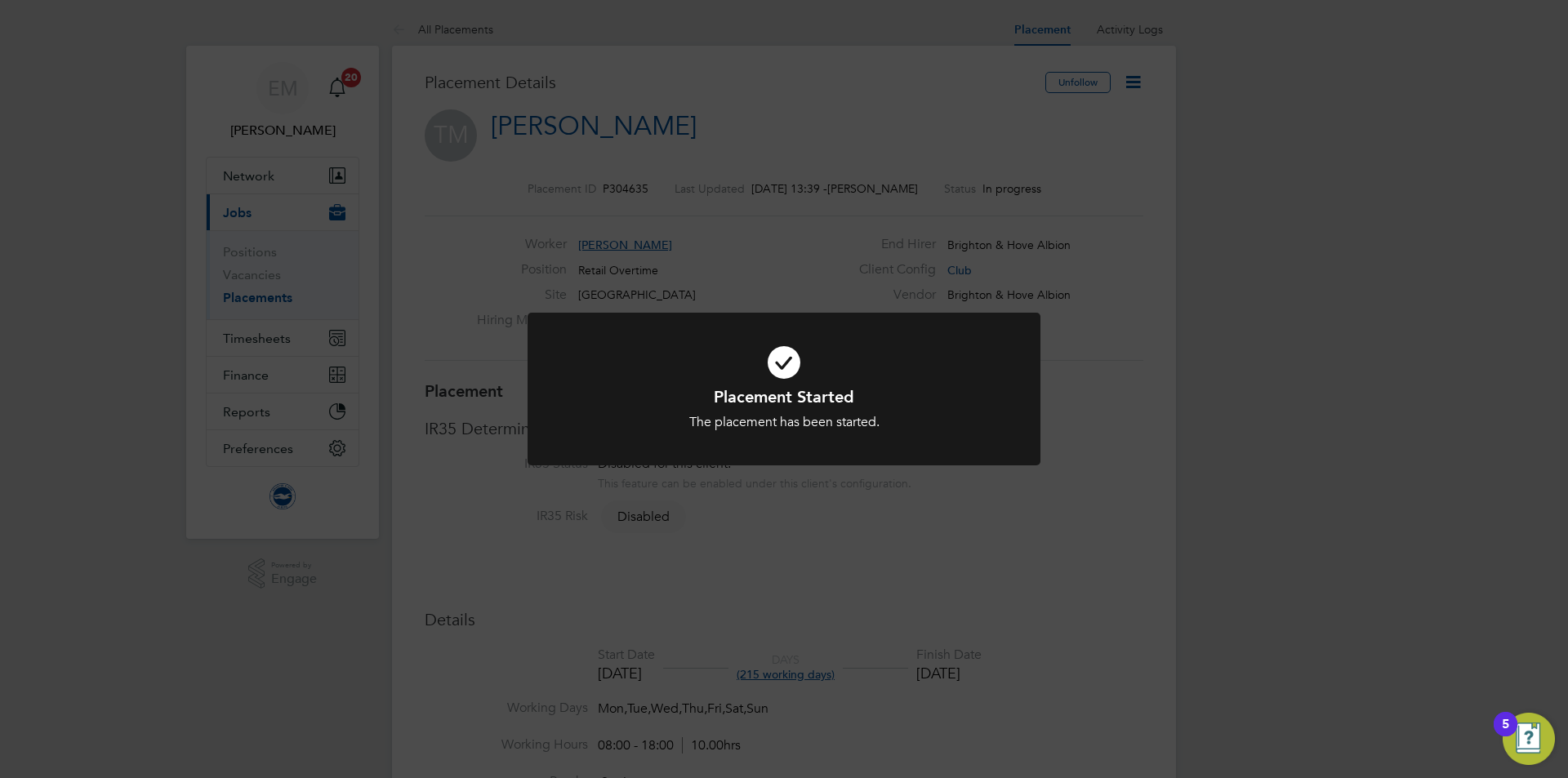
click at [767, 646] on div "Placement Started The placement has been started. Cancel Okay" at bounding box center [784, 389] width 1568 height 778
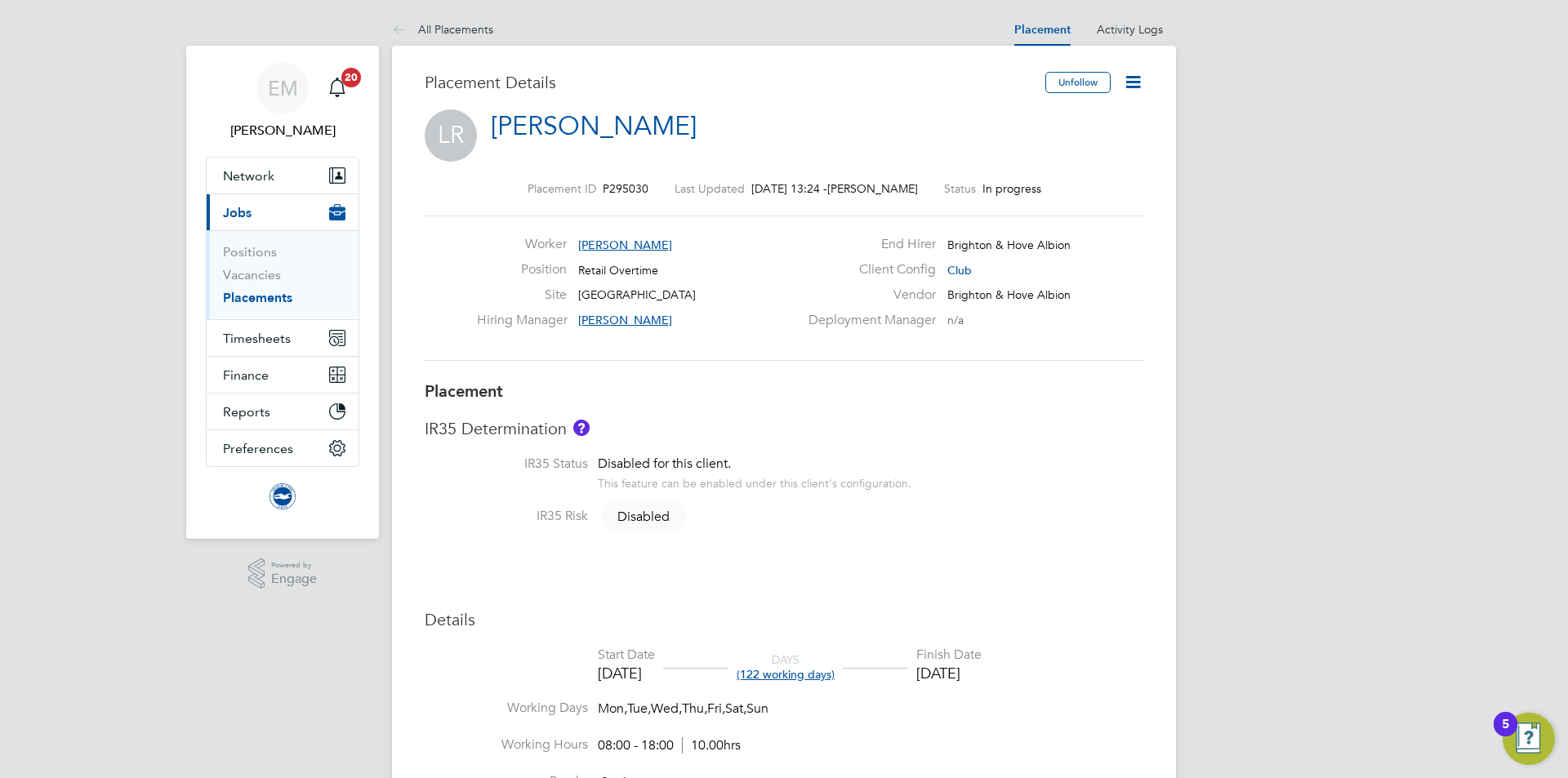
click at [1133, 85] on icon at bounding box center [1133, 82] width 21 height 21
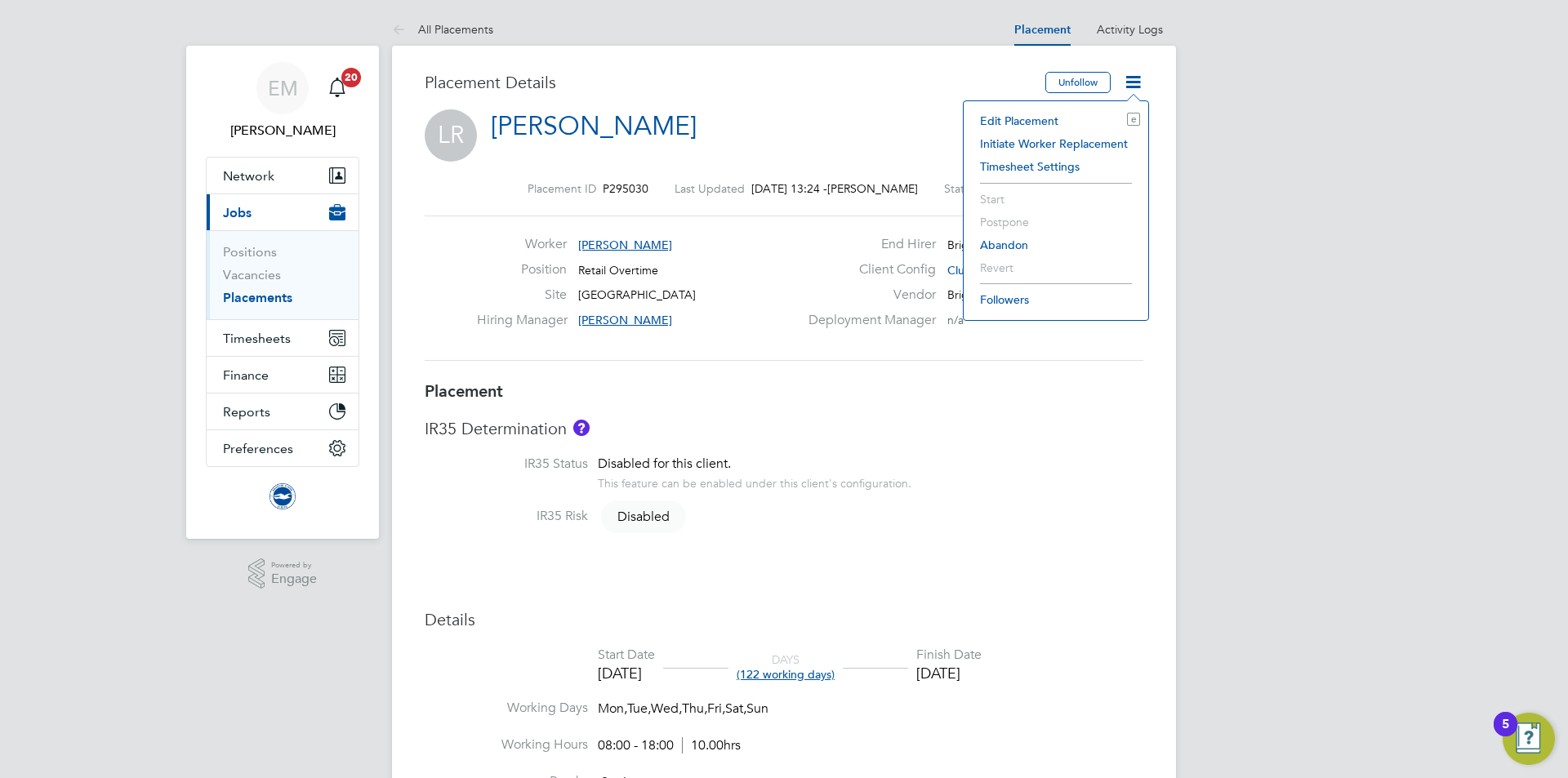
click at [1044, 118] on li "Edit Placement e" at bounding box center [1055, 120] width 168 height 23
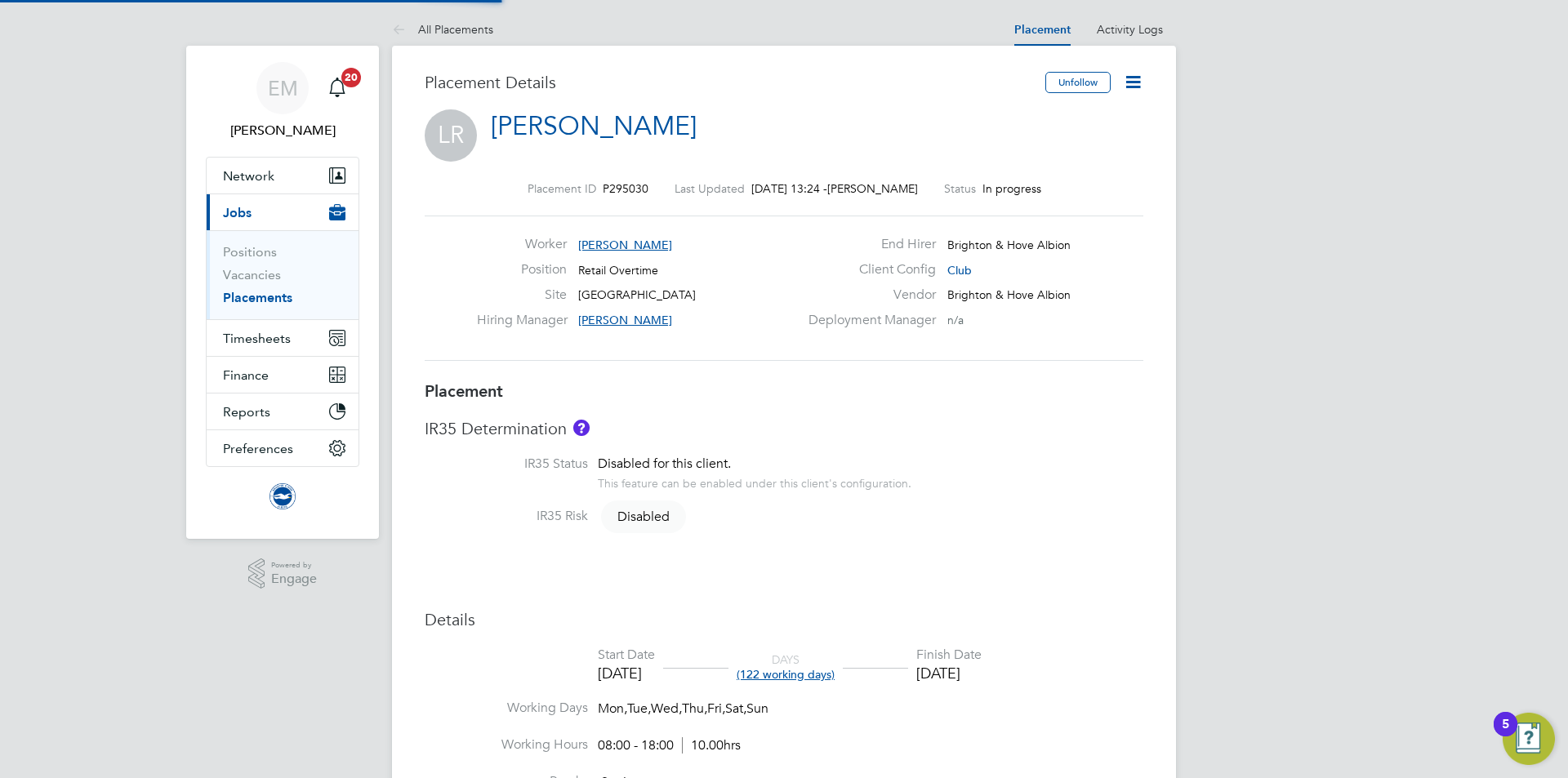
type input "[PERSON_NAME]"
type input "[DATE]"
type input "08:00"
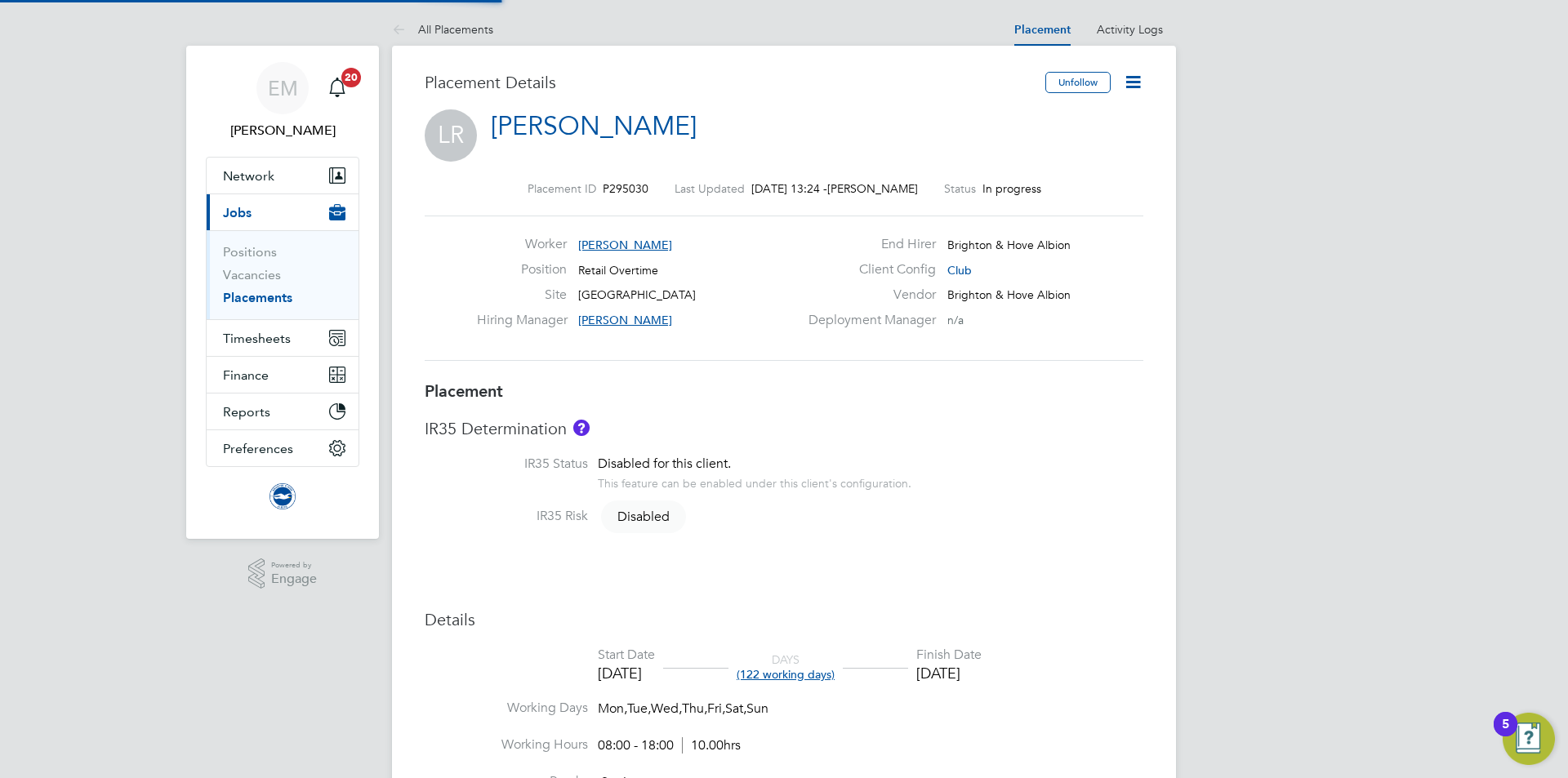
type input "18:00"
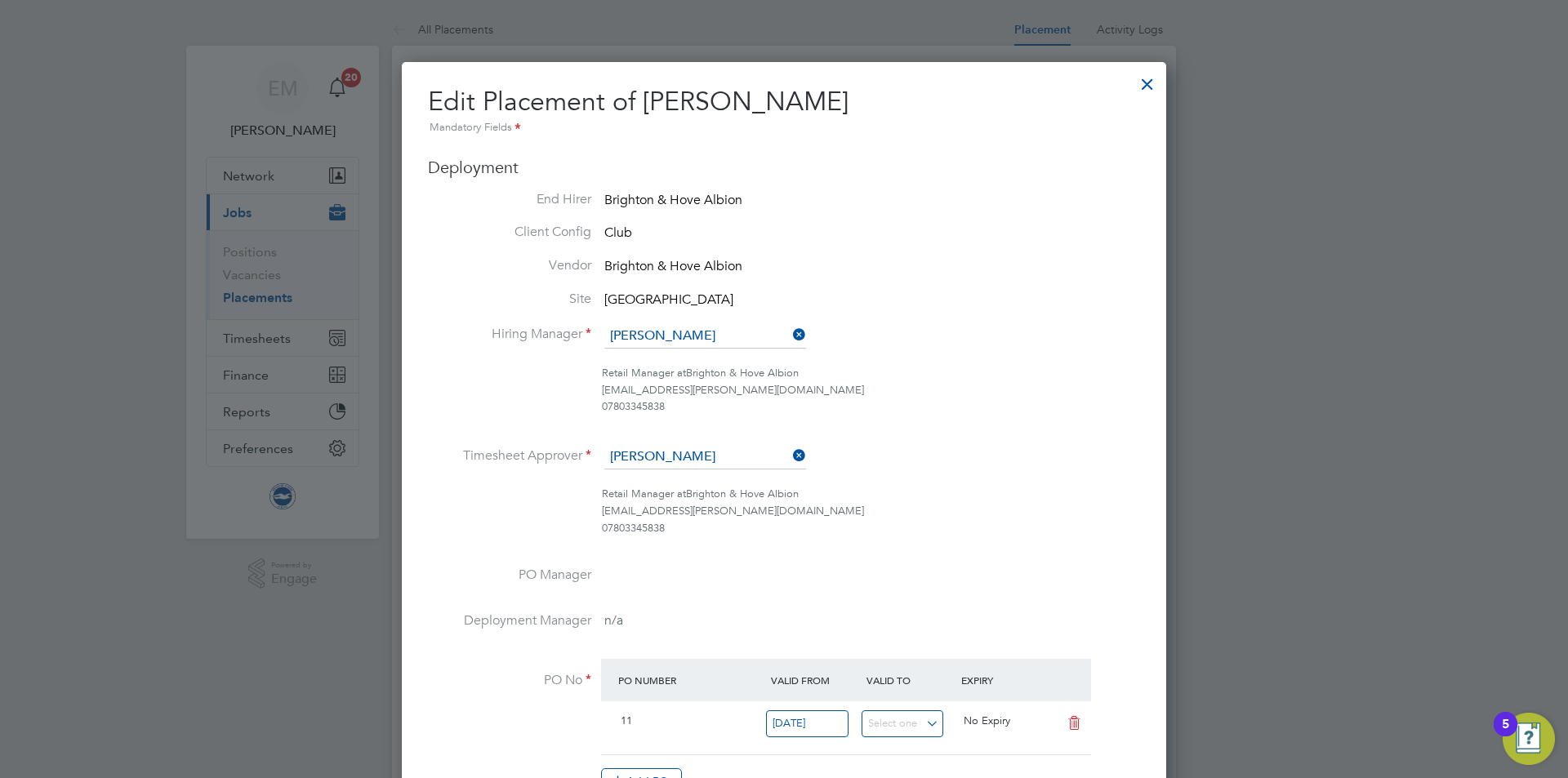
click at [1144, 86] on div at bounding box center [1147, 80] width 29 height 29
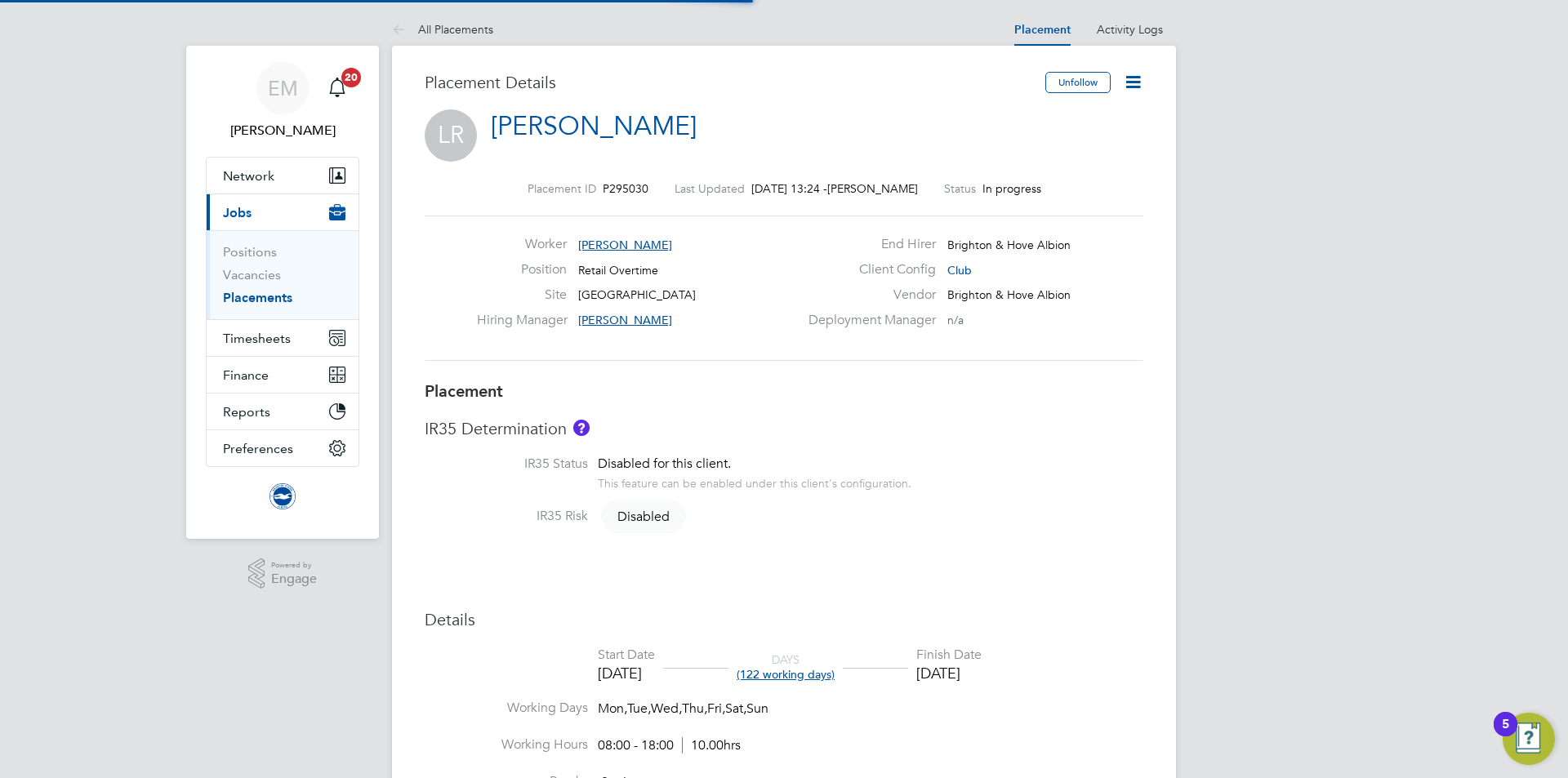
scroll to position [48, 114]
click at [269, 342] on span "Timesheets" at bounding box center [256, 338] width 68 height 15
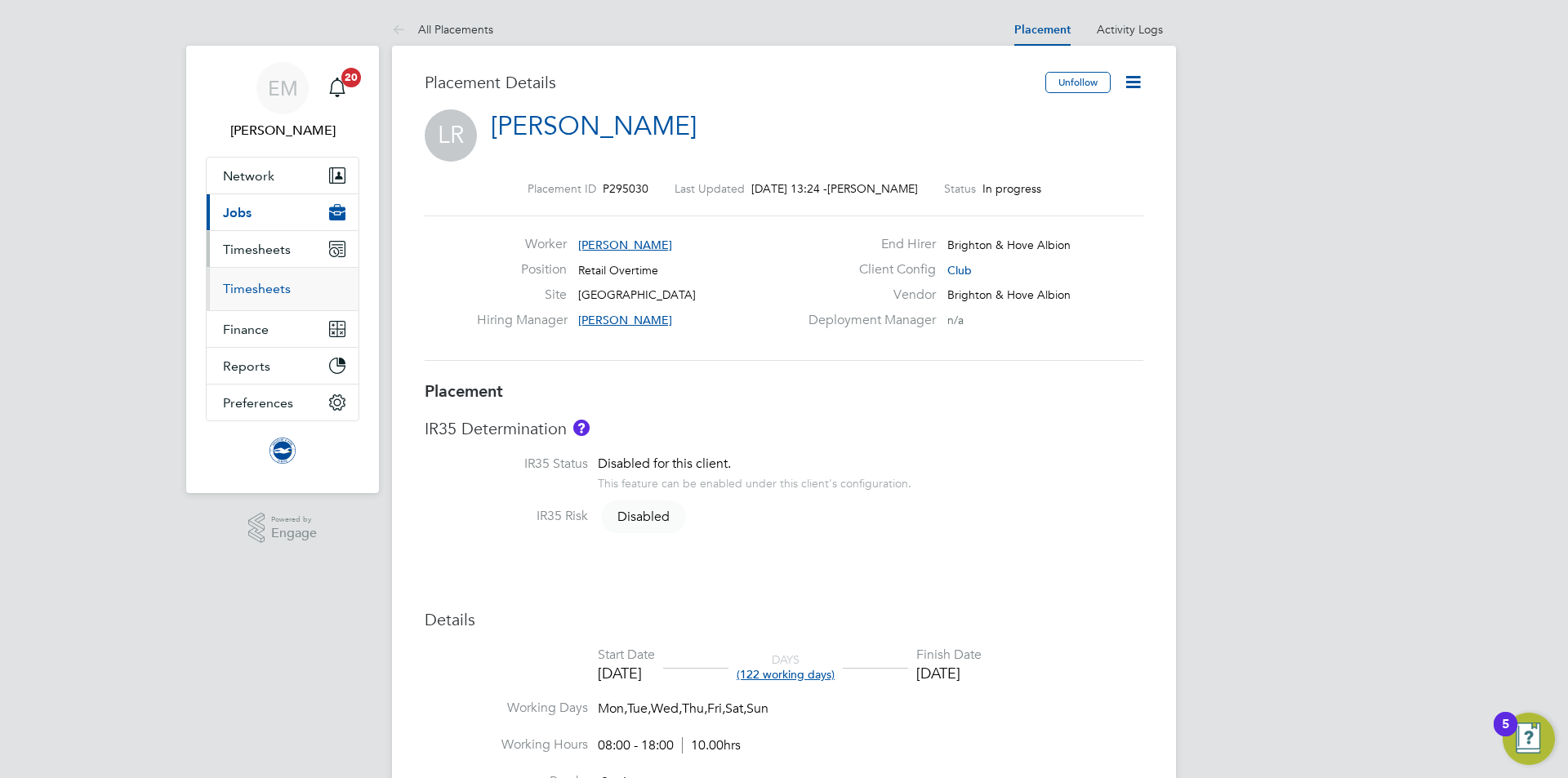
click at [263, 294] on link "Timesheets" at bounding box center [256, 288] width 68 height 15
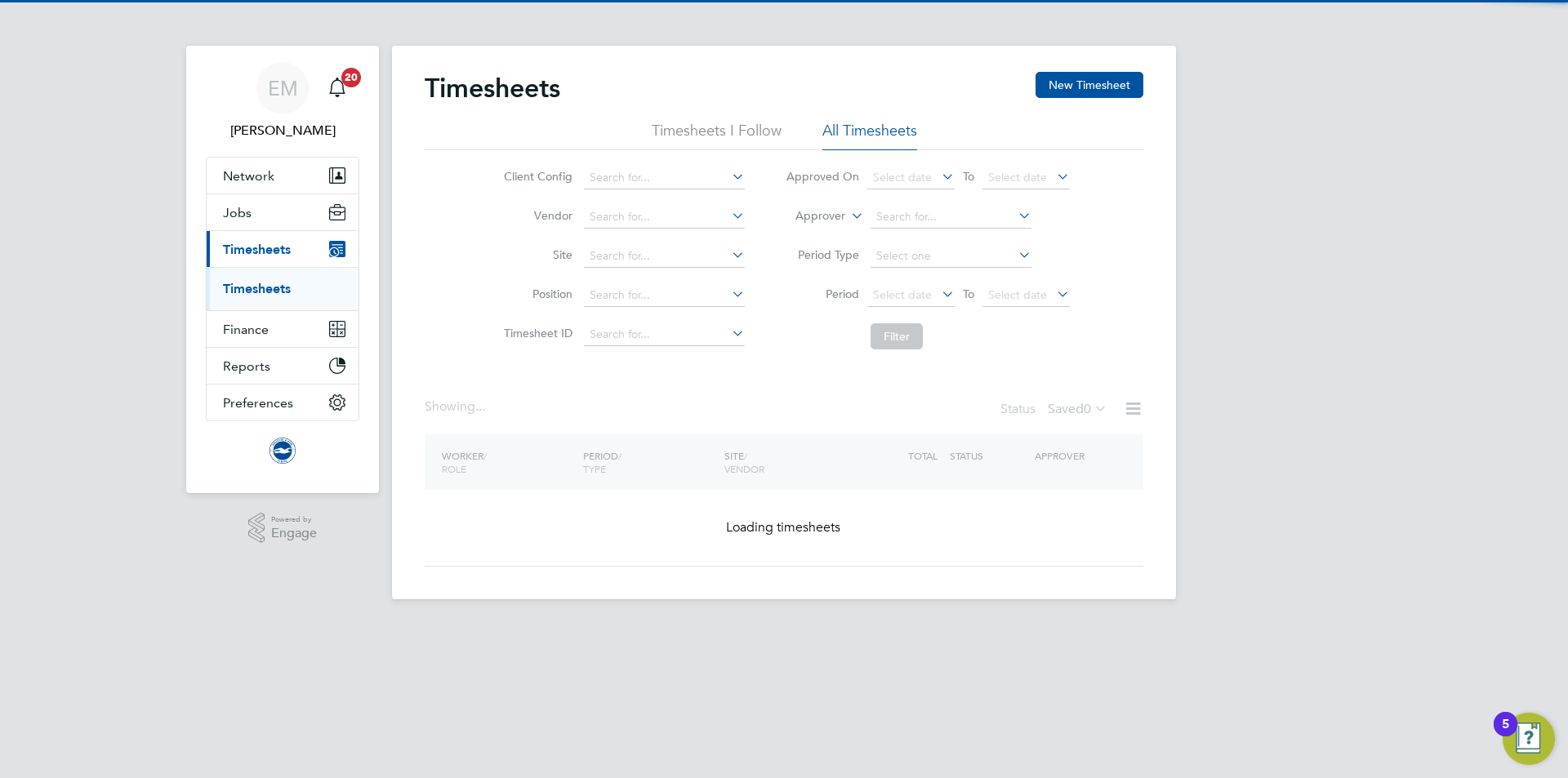
click at [827, 213] on label "Approver" at bounding box center [808, 216] width 73 height 16
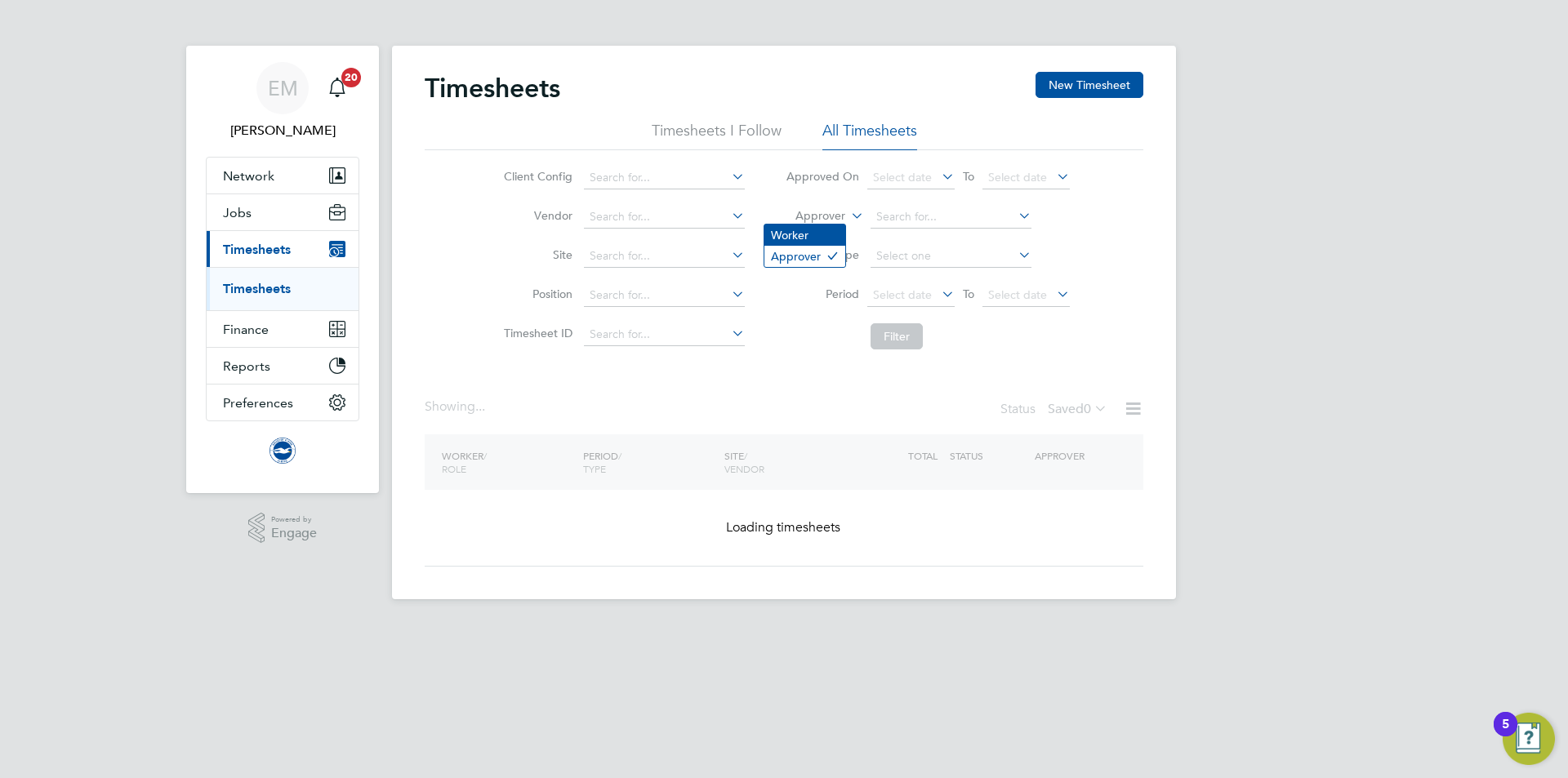
click at [798, 230] on li "Worker" at bounding box center [805, 235] width 81 height 22
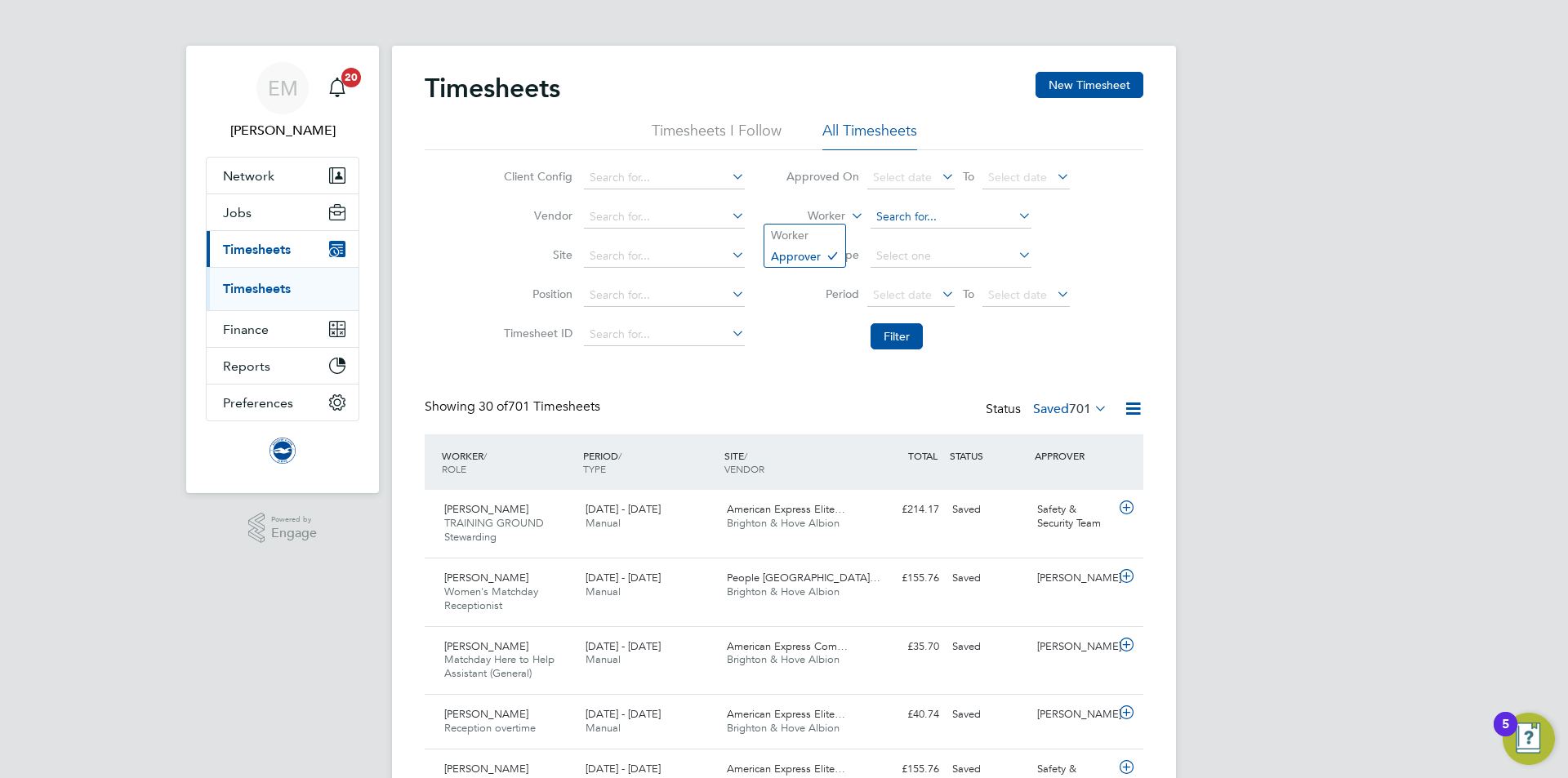
scroll to position [55, 142]
click at [893, 213] on input at bounding box center [950, 217] width 161 height 23
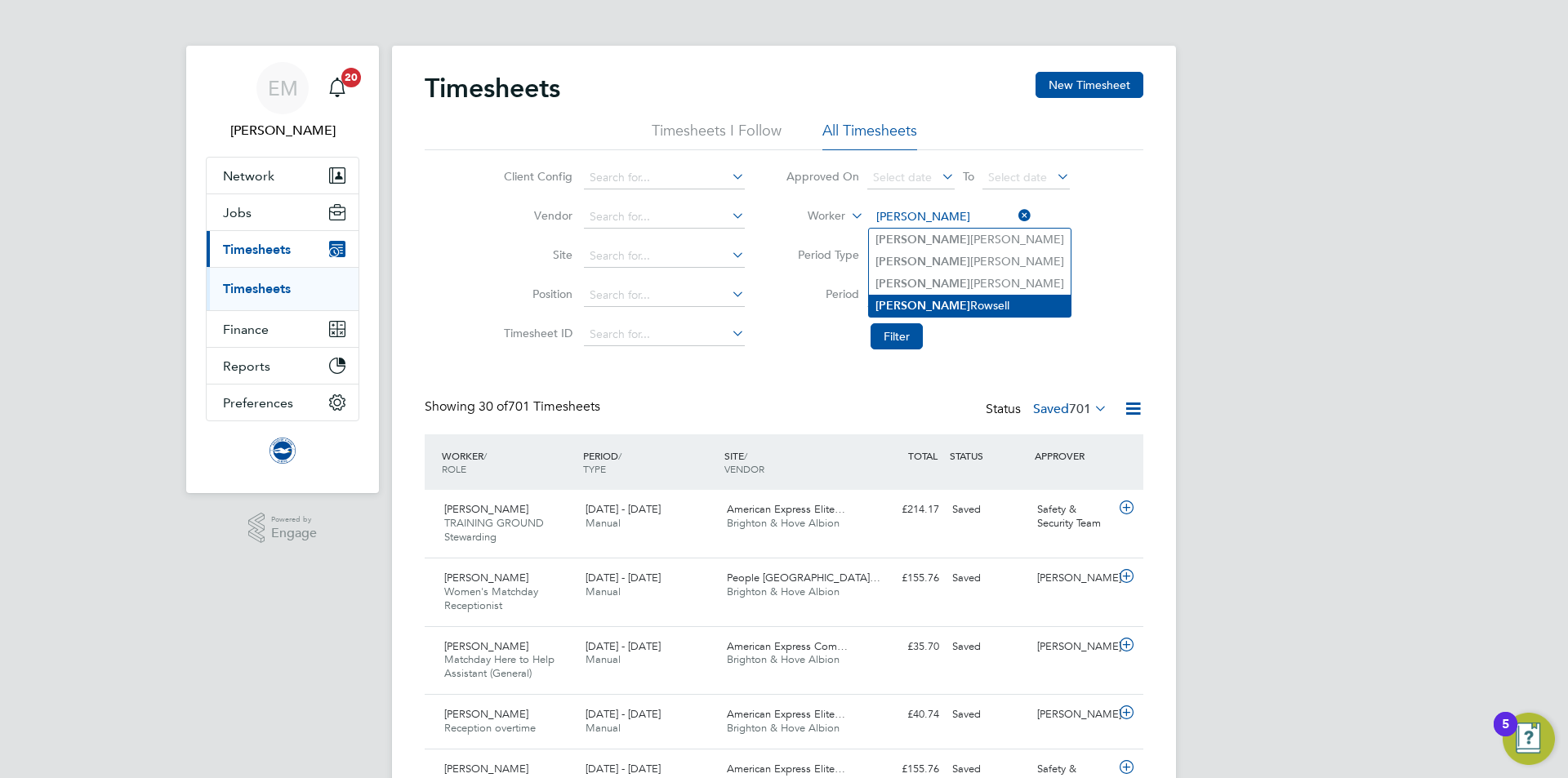
click at [884, 299] on b "Liam" at bounding box center [923, 306] width 95 height 14
type input "Liam Rowsell"
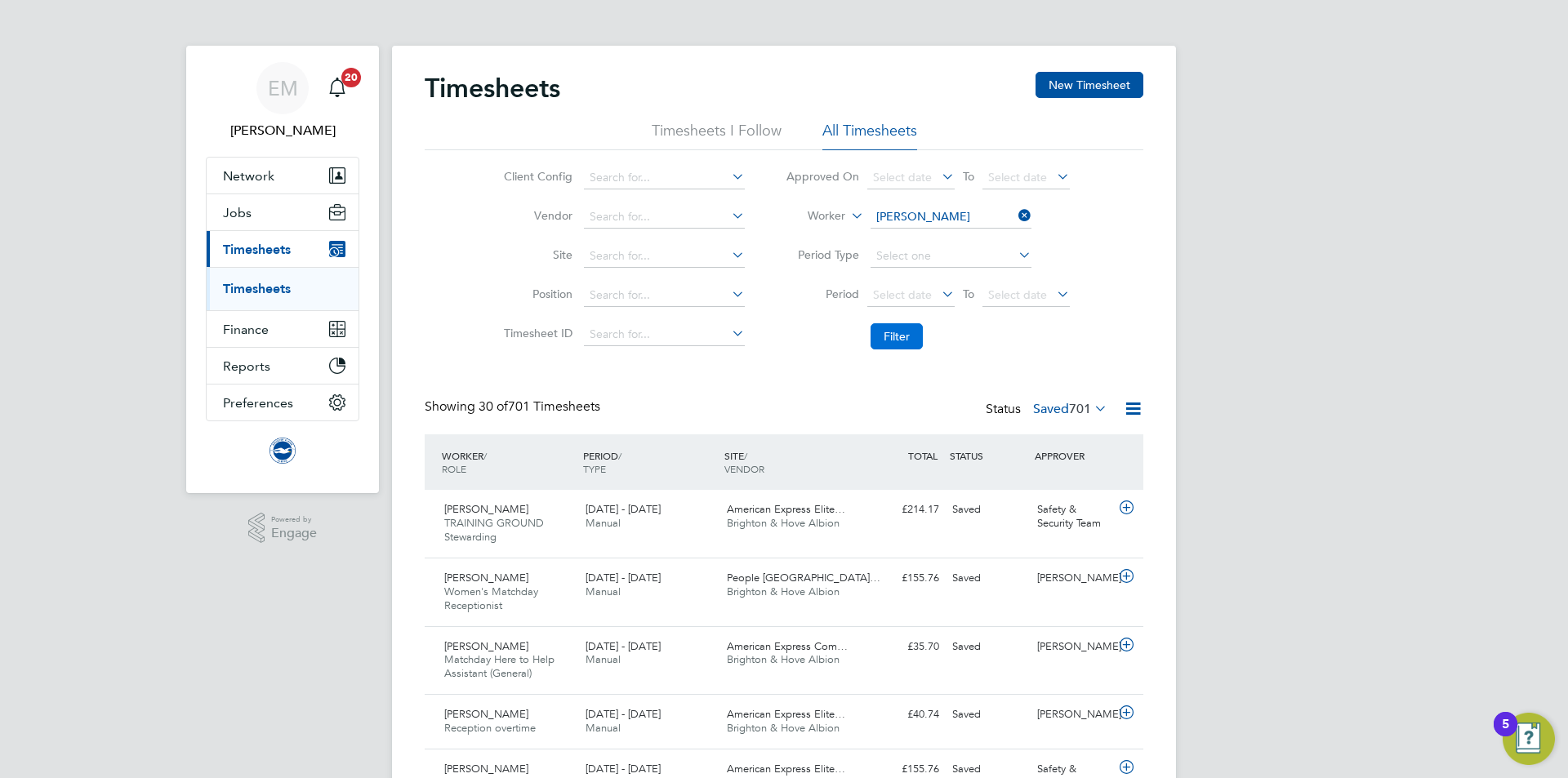
click at [893, 335] on button "Filter" at bounding box center [896, 337] width 52 height 26
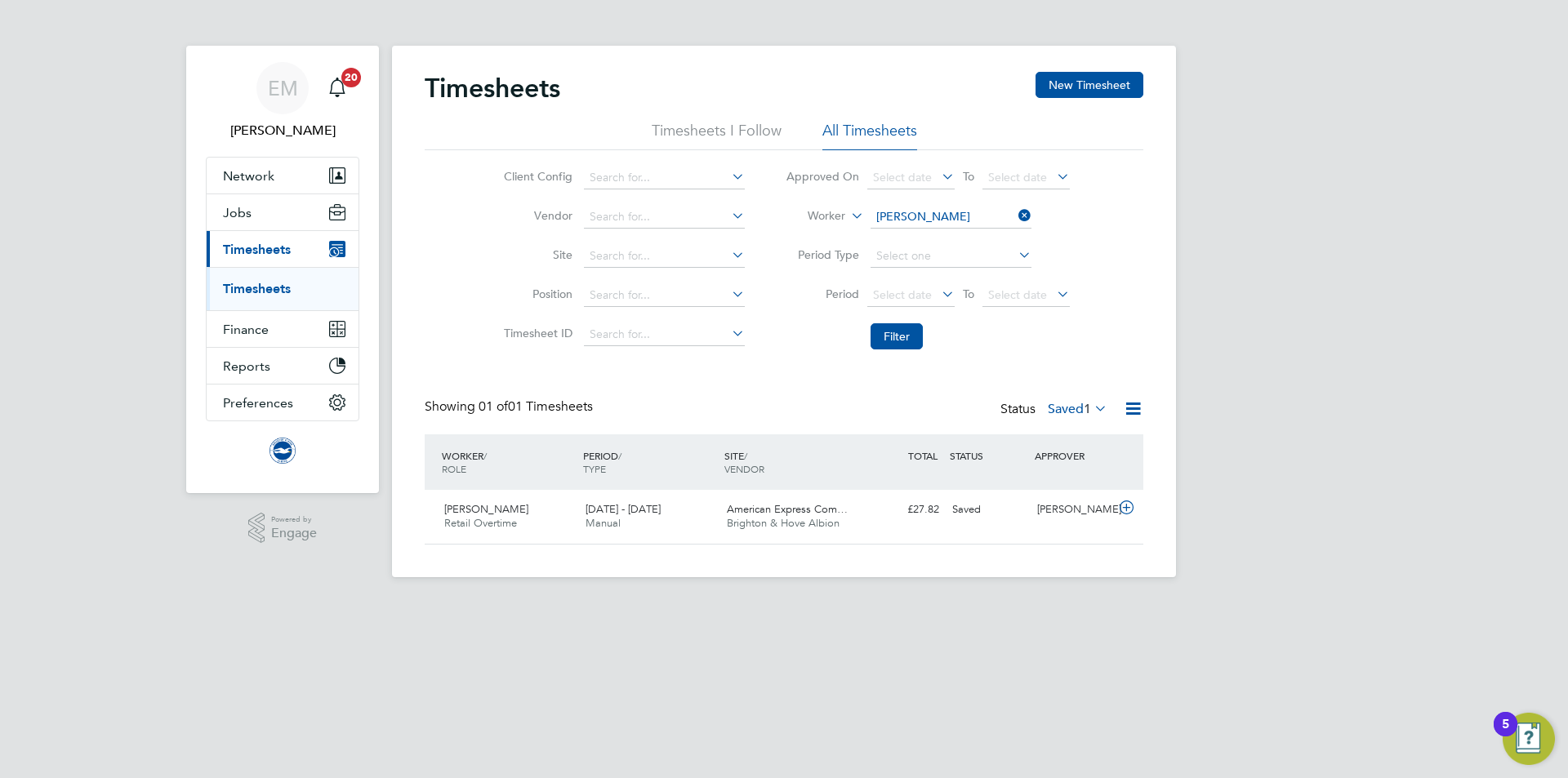
click at [1054, 406] on label "Saved 1" at bounding box center [1077, 409] width 59 height 16
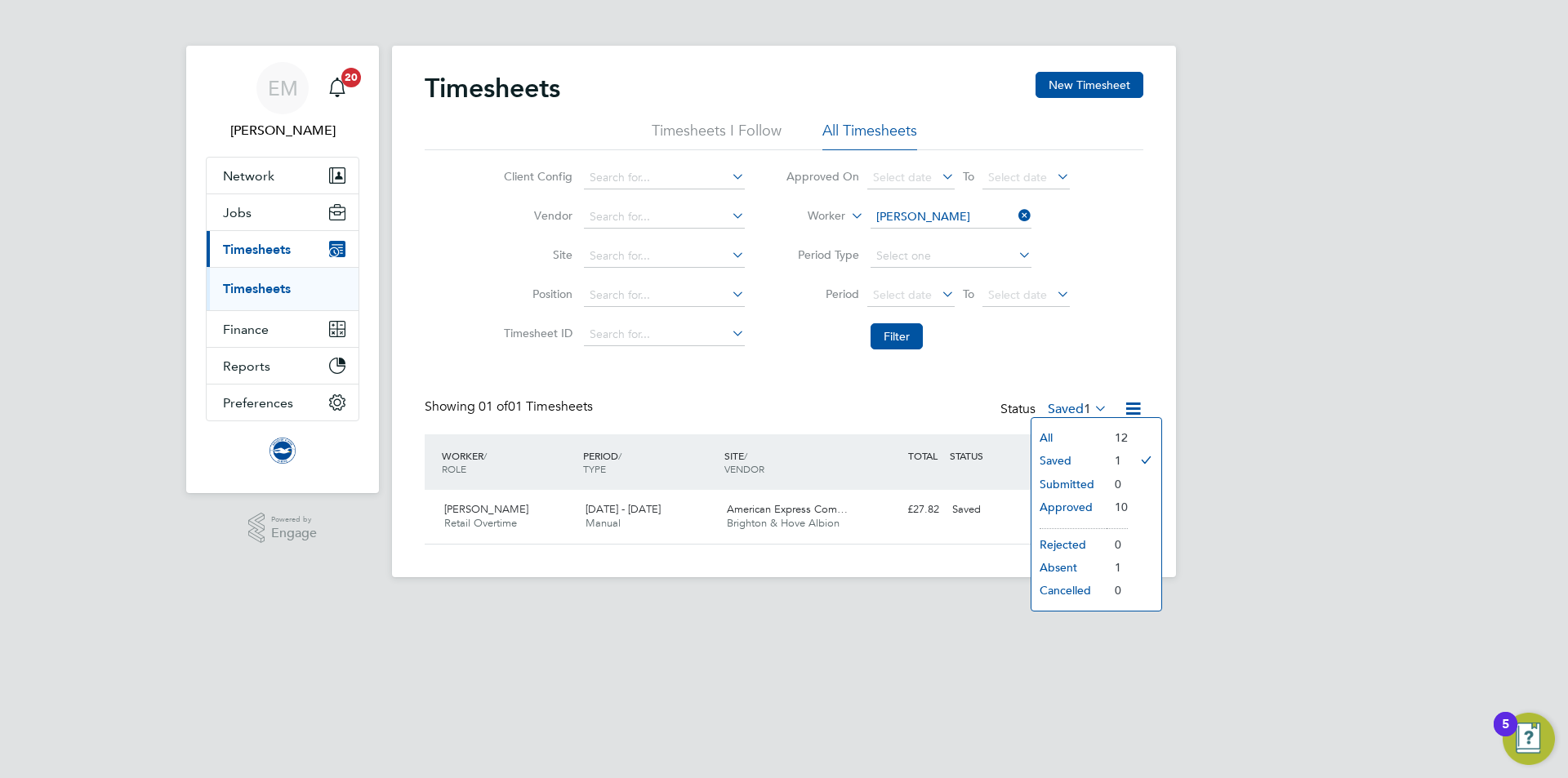
click at [1053, 431] on li "All" at bounding box center [1068, 437] width 75 height 23
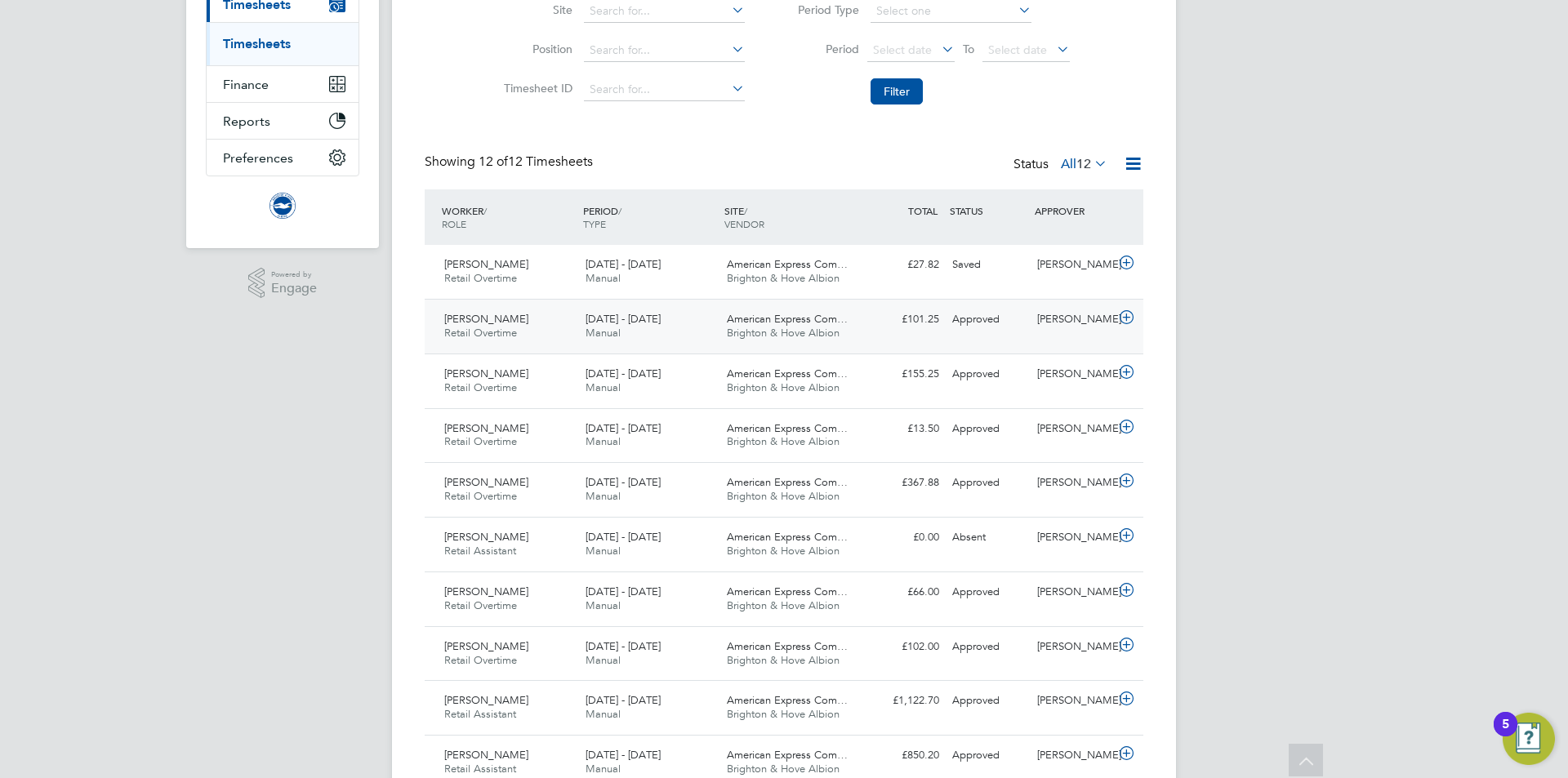
click at [658, 316] on div "1 - 31 Jul 2025 Manual" at bounding box center [650, 326] width 141 height 40
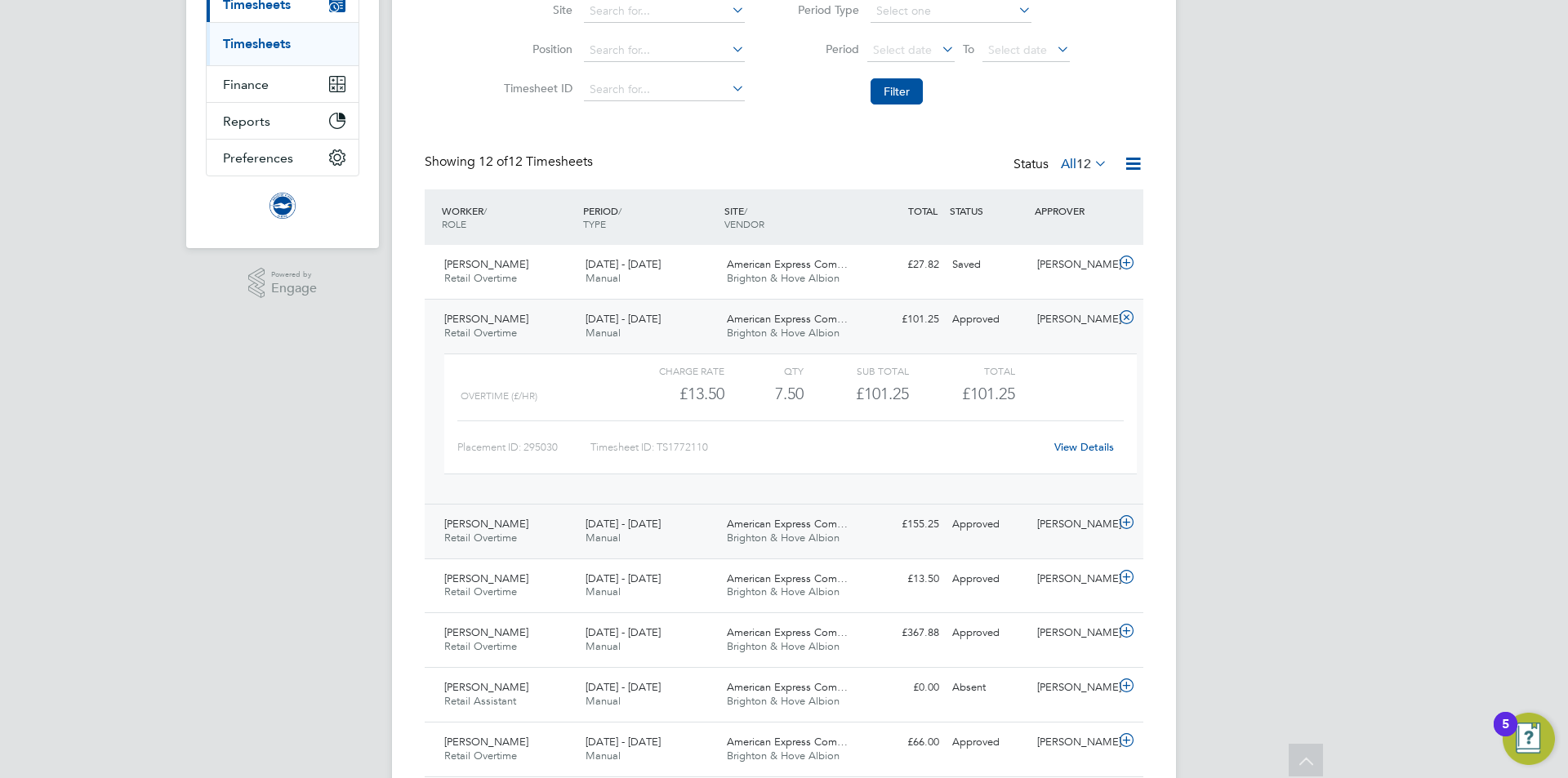
click at [648, 535] on div "1 - 30 Jun 2025 Manual" at bounding box center [650, 531] width 141 height 40
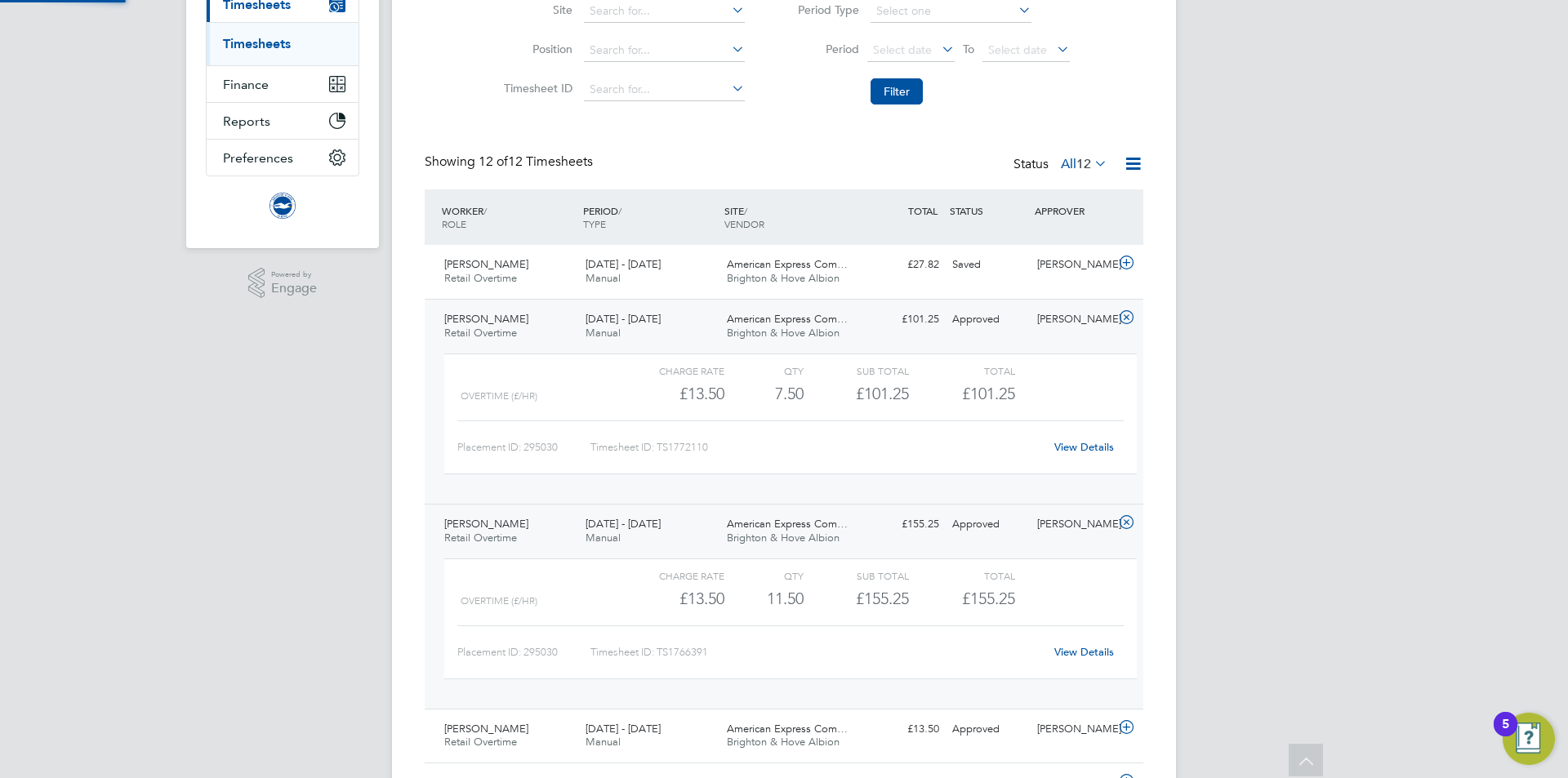
click at [650, 535] on div "1 - 30 Jun 2025 Manual" at bounding box center [650, 531] width 141 height 40
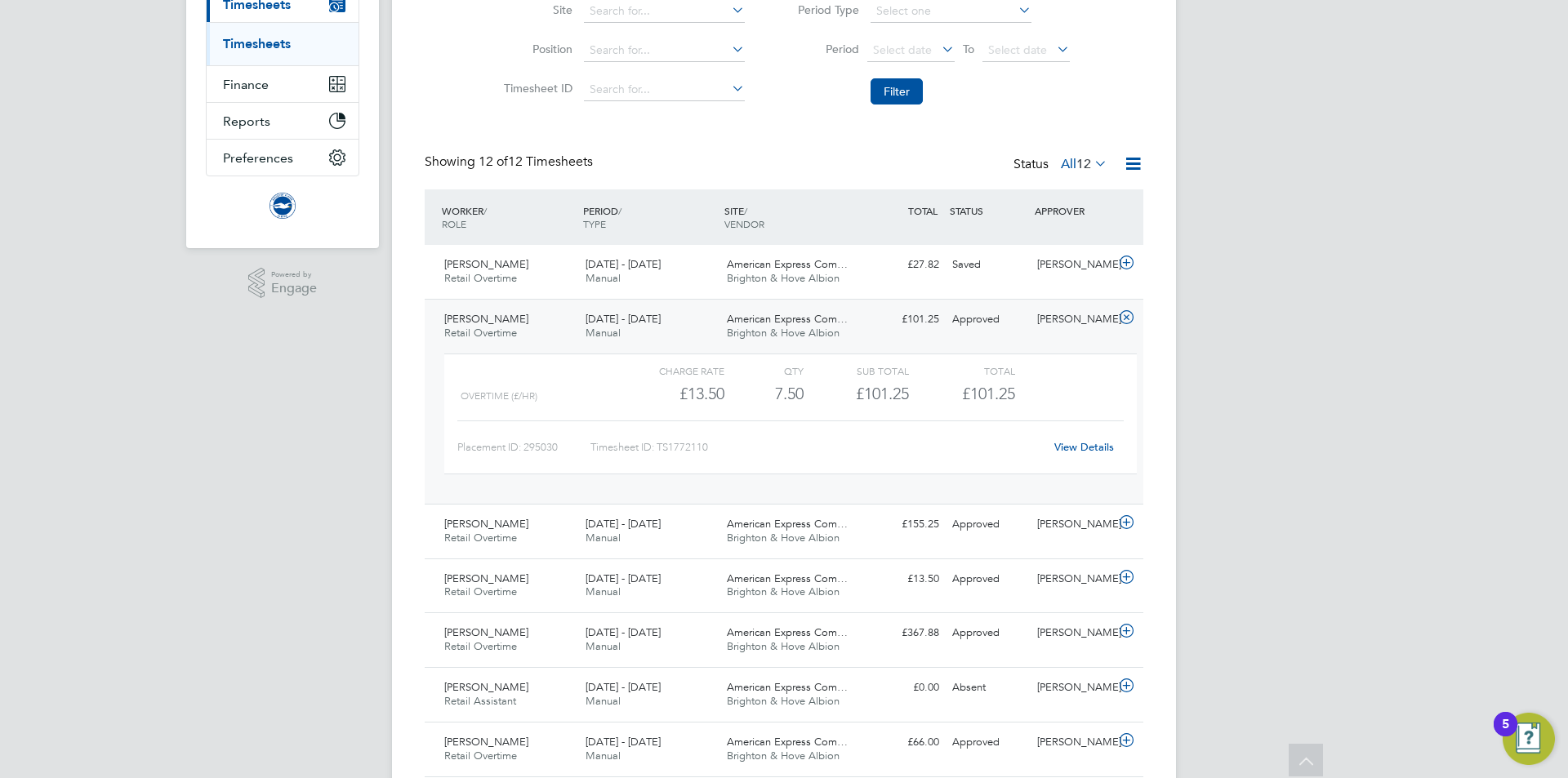
click at [657, 356] on div "Charge rate QTY Sub Total Total OVERTIME (£/HR) £13.50 7.5 7.50 8 £101.25 £101.…" at bounding box center [790, 414] width 693 height 120
click at [667, 320] on div "1 - 31 Jul 2025 Manual" at bounding box center [650, 326] width 141 height 40
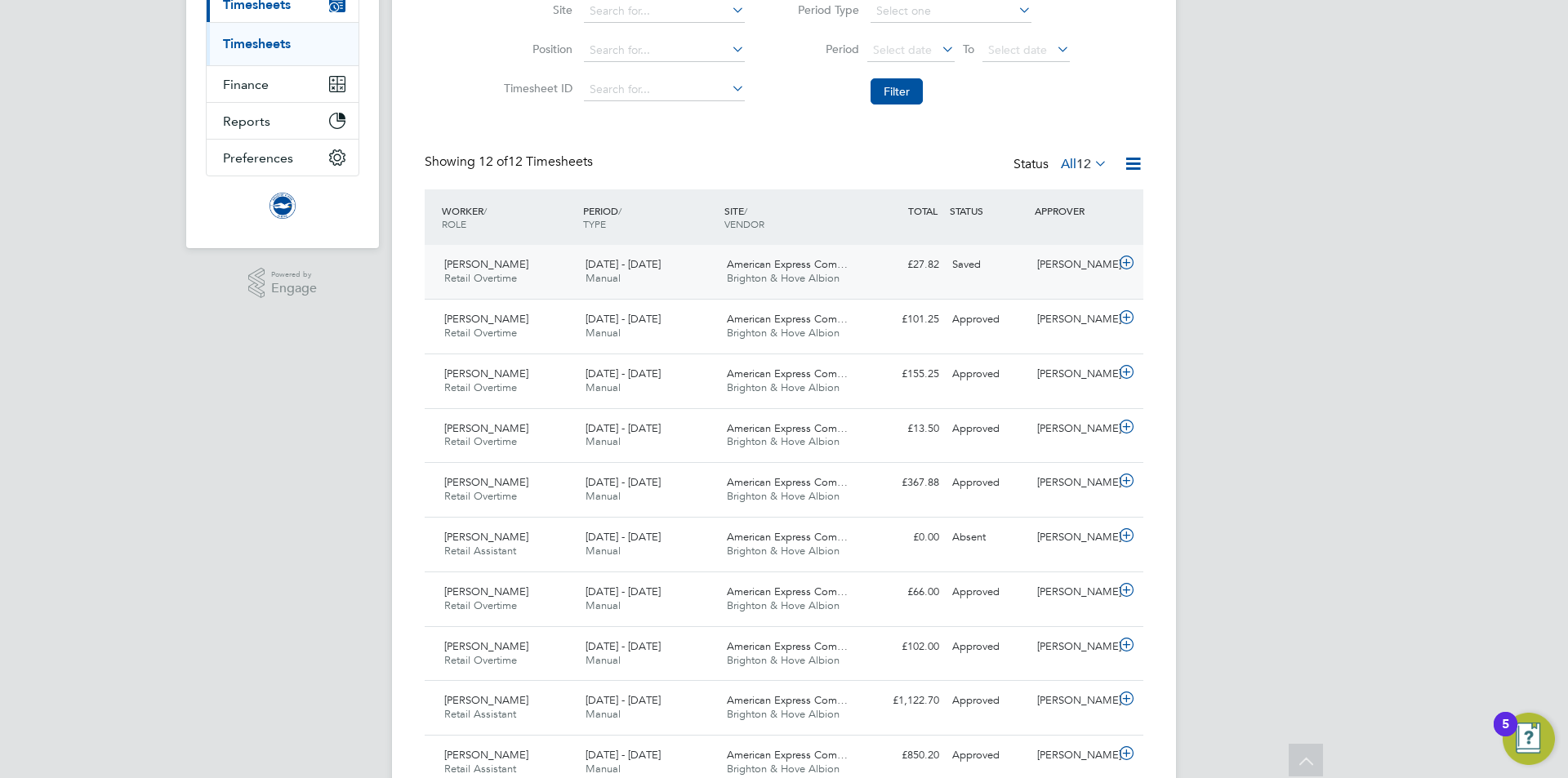
click at [690, 276] on div "1 - 30 Sep 2025 Manual" at bounding box center [650, 271] width 141 height 40
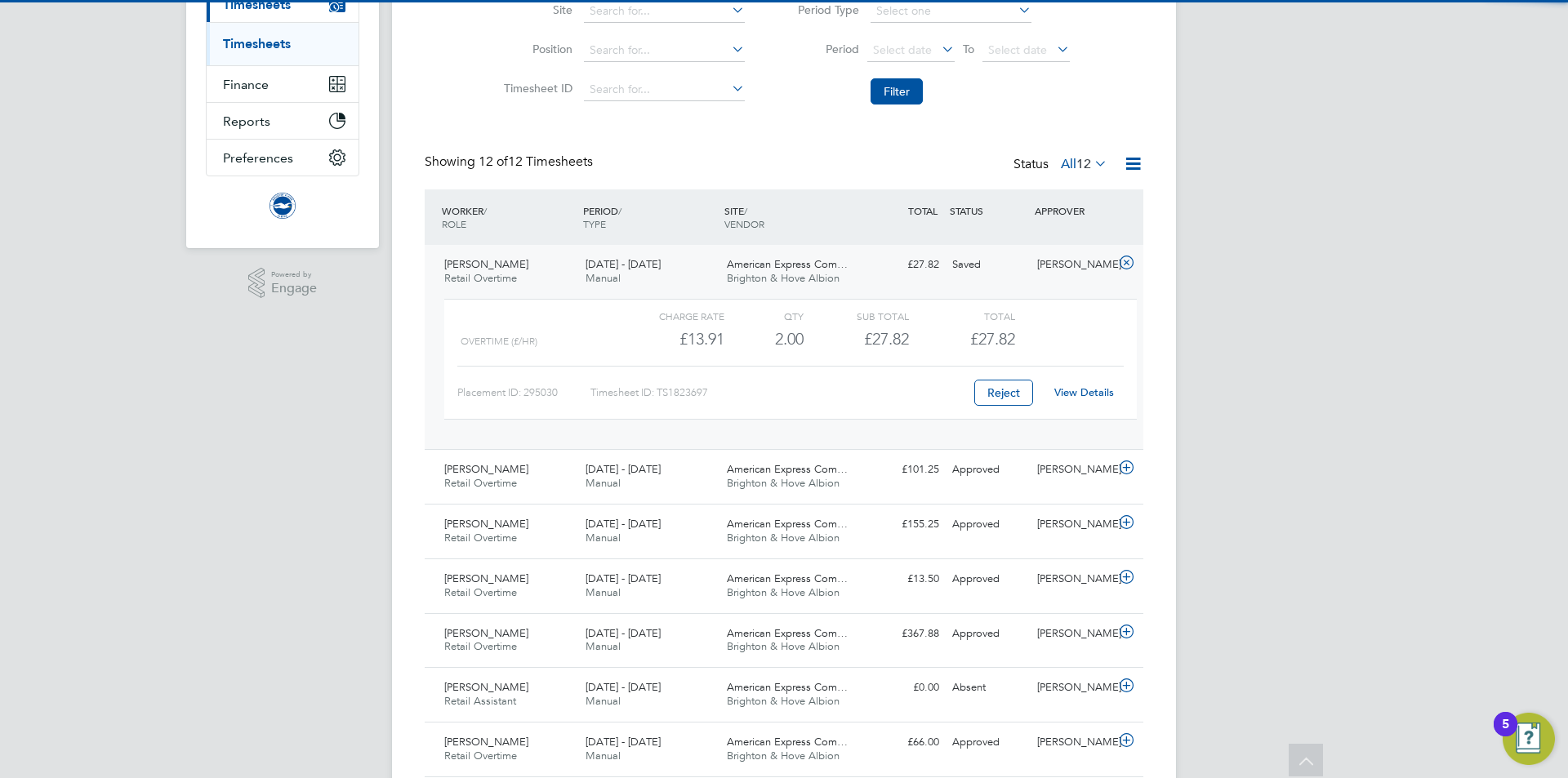
click at [690, 276] on div "1 - 30 Sep 2025 Manual" at bounding box center [650, 271] width 141 height 40
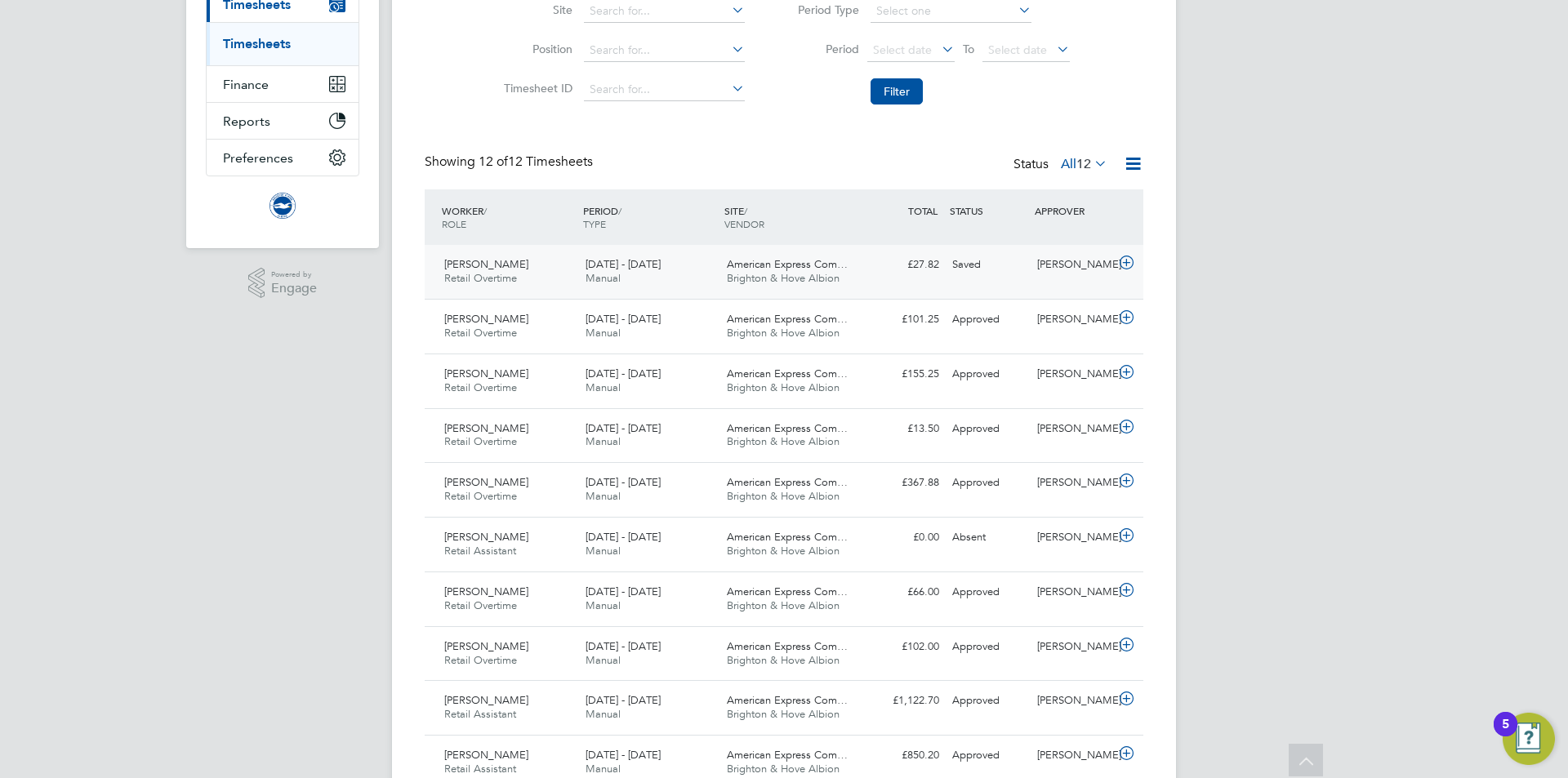
click at [691, 275] on div "1 - 30 Sep 2025 Manual" at bounding box center [650, 271] width 141 height 40
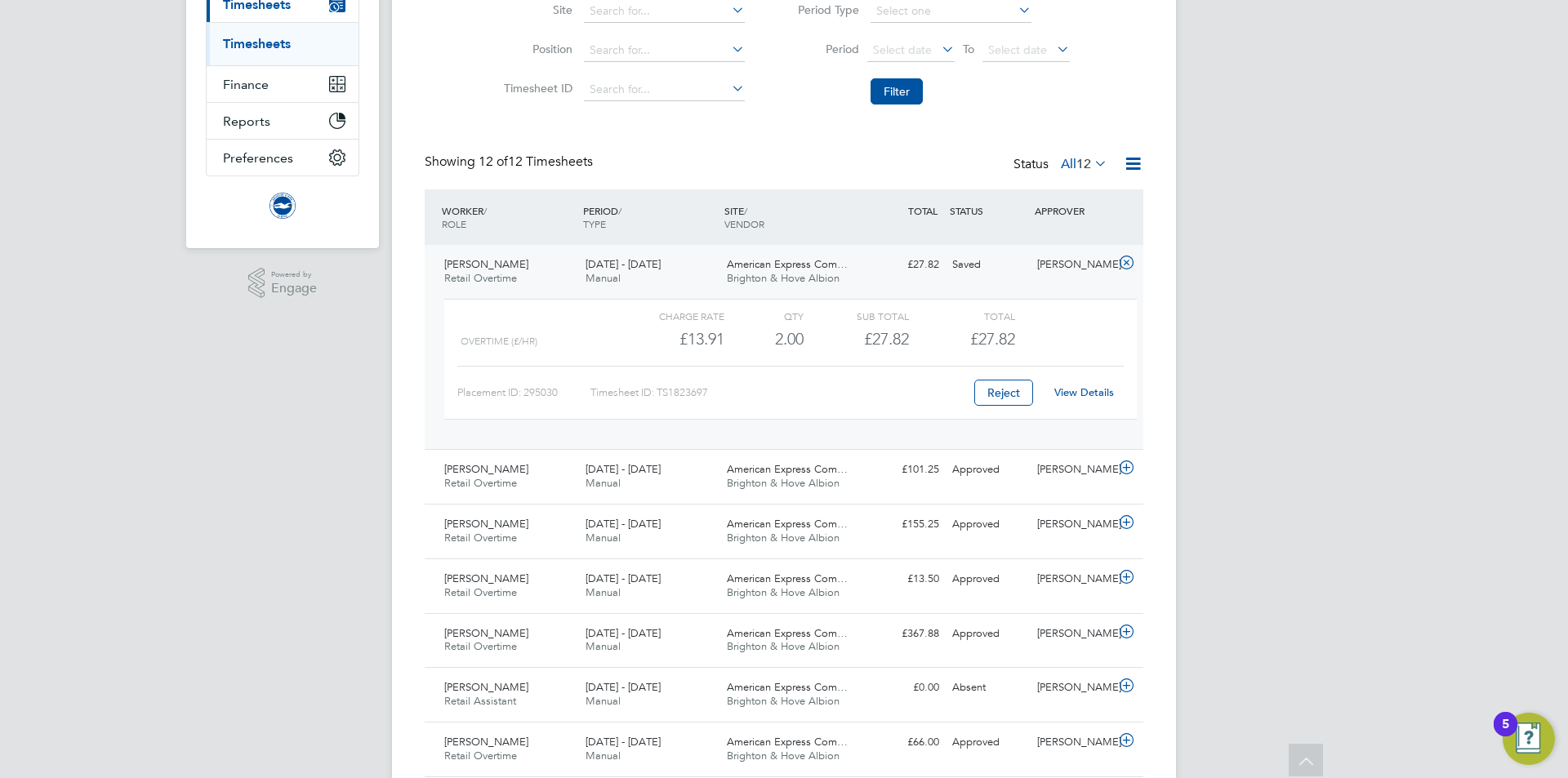
click at [693, 275] on div "1 - 30 Sep 2025 Manual" at bounding box center [650, 271] width 141 height 40
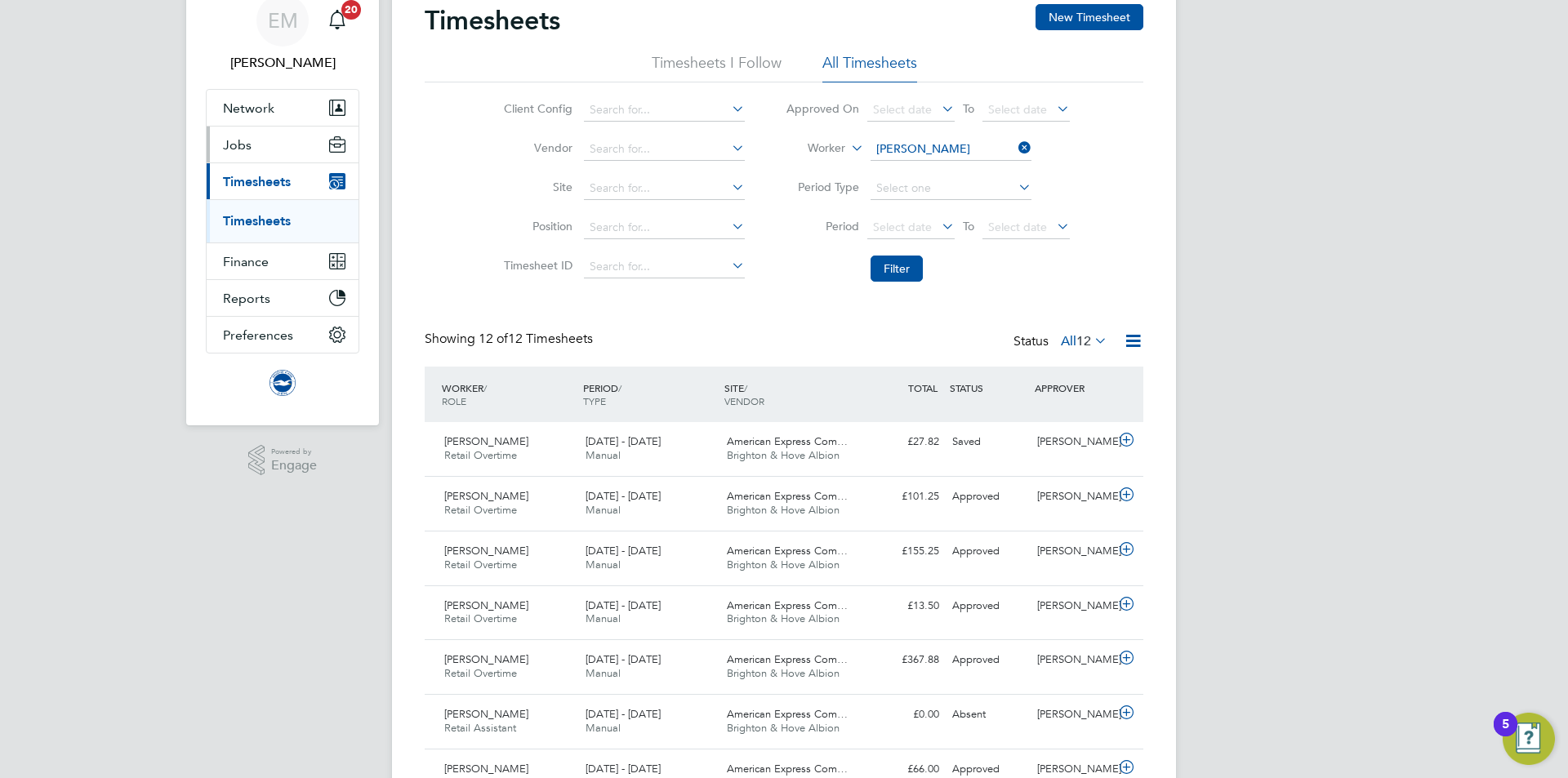
click at [235, 139] on span "Jobs" at bounding box center [237, 145] width 28 height 15
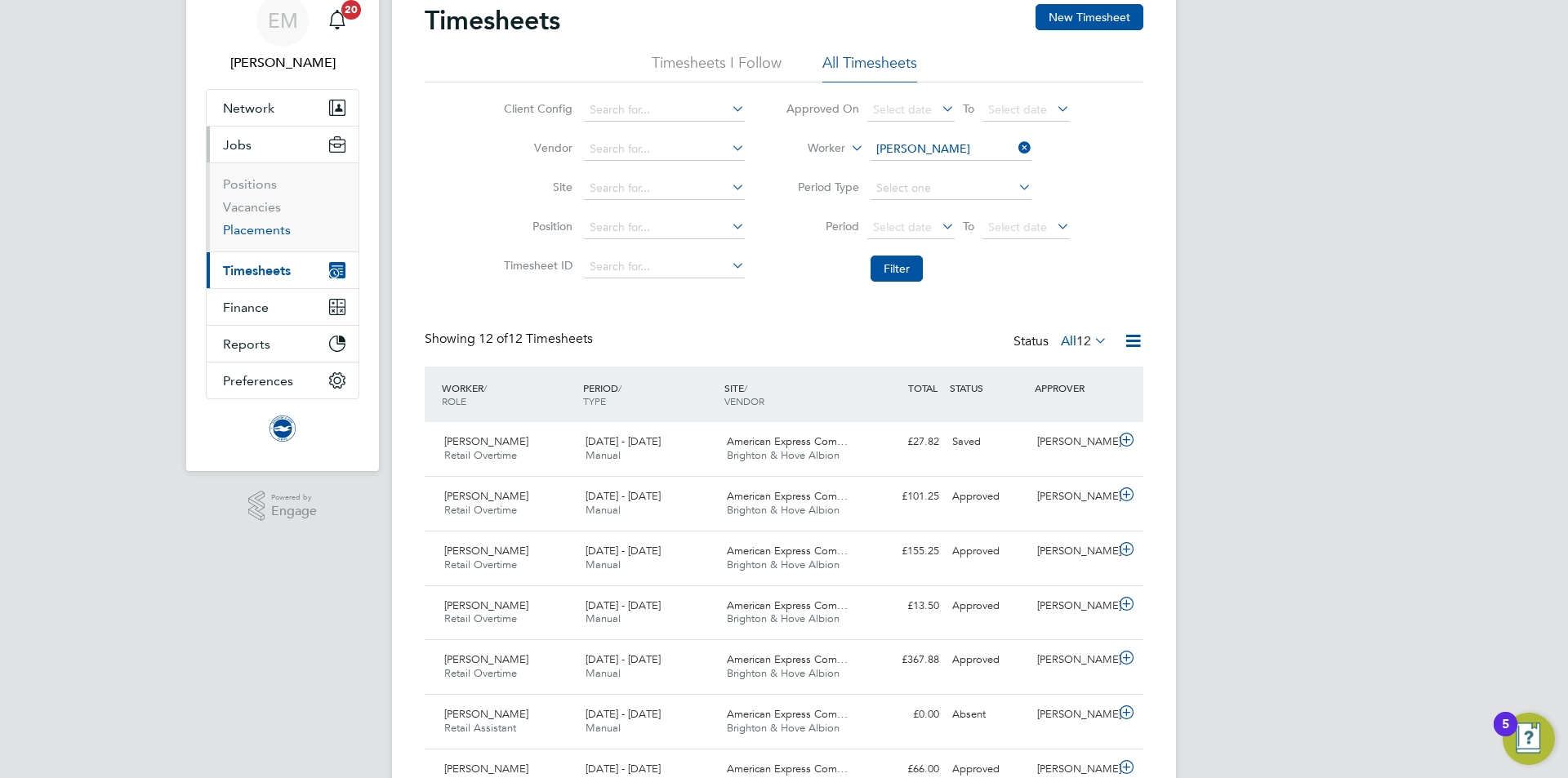
click at [231, 232] on link "Placements" at bounding box center [256, 230] width 68 height 15
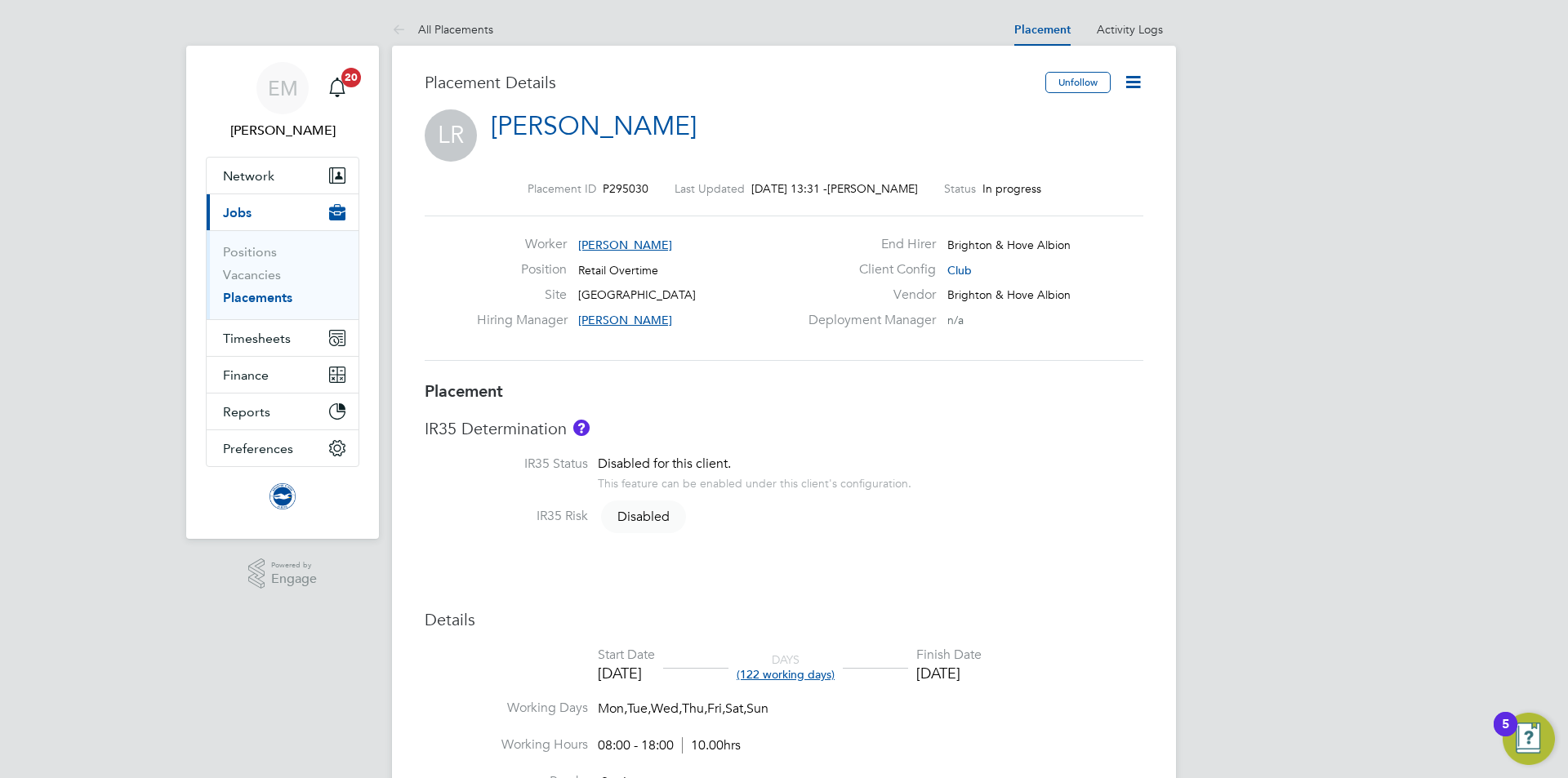
click at [1134, 81] on icon at bounding box center [1133, 82] width 21 height 21
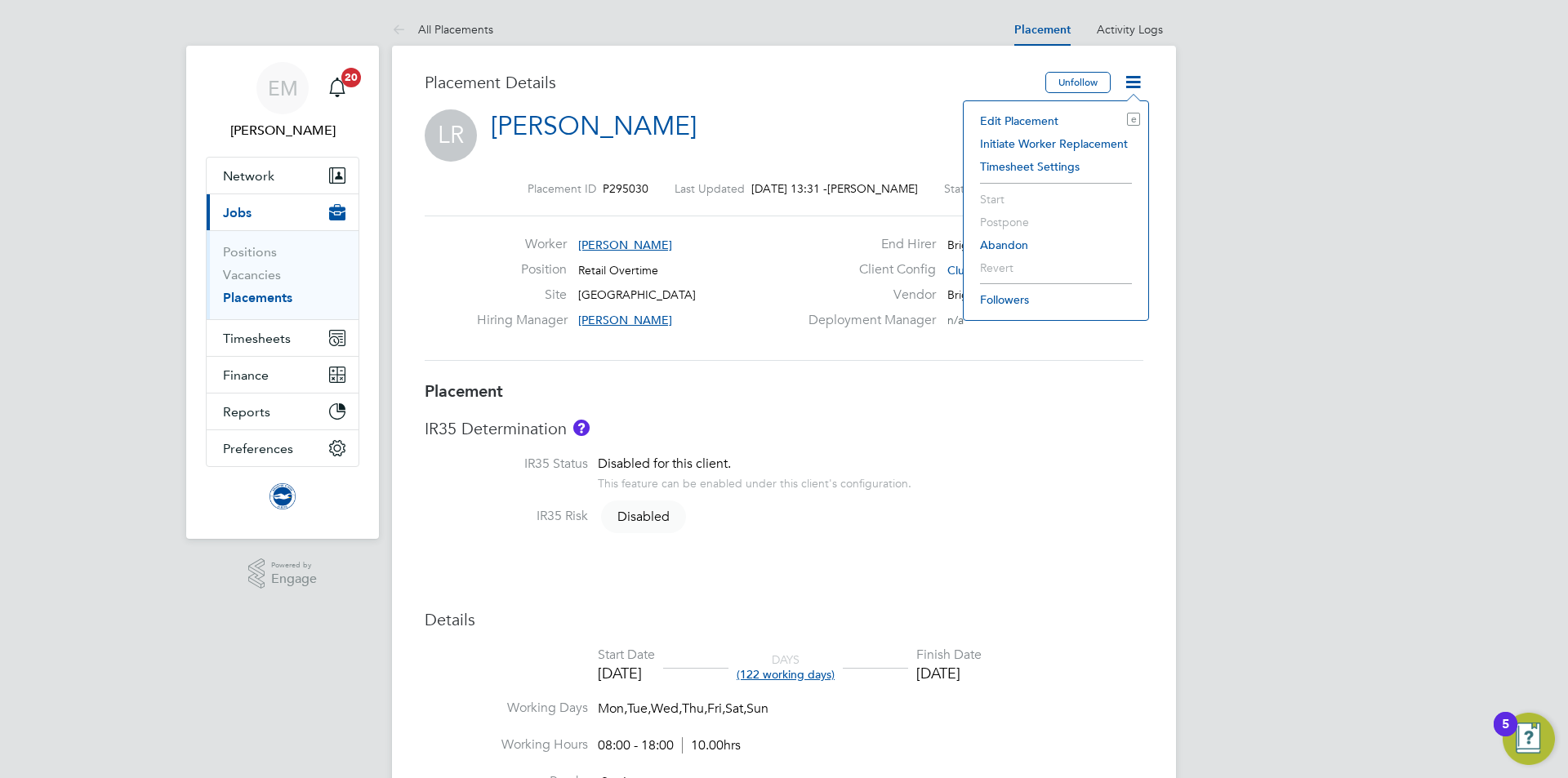
click at [1073, 115] on li "Edit Placement e" at bounding box center [1055, 120] width 168 height 23
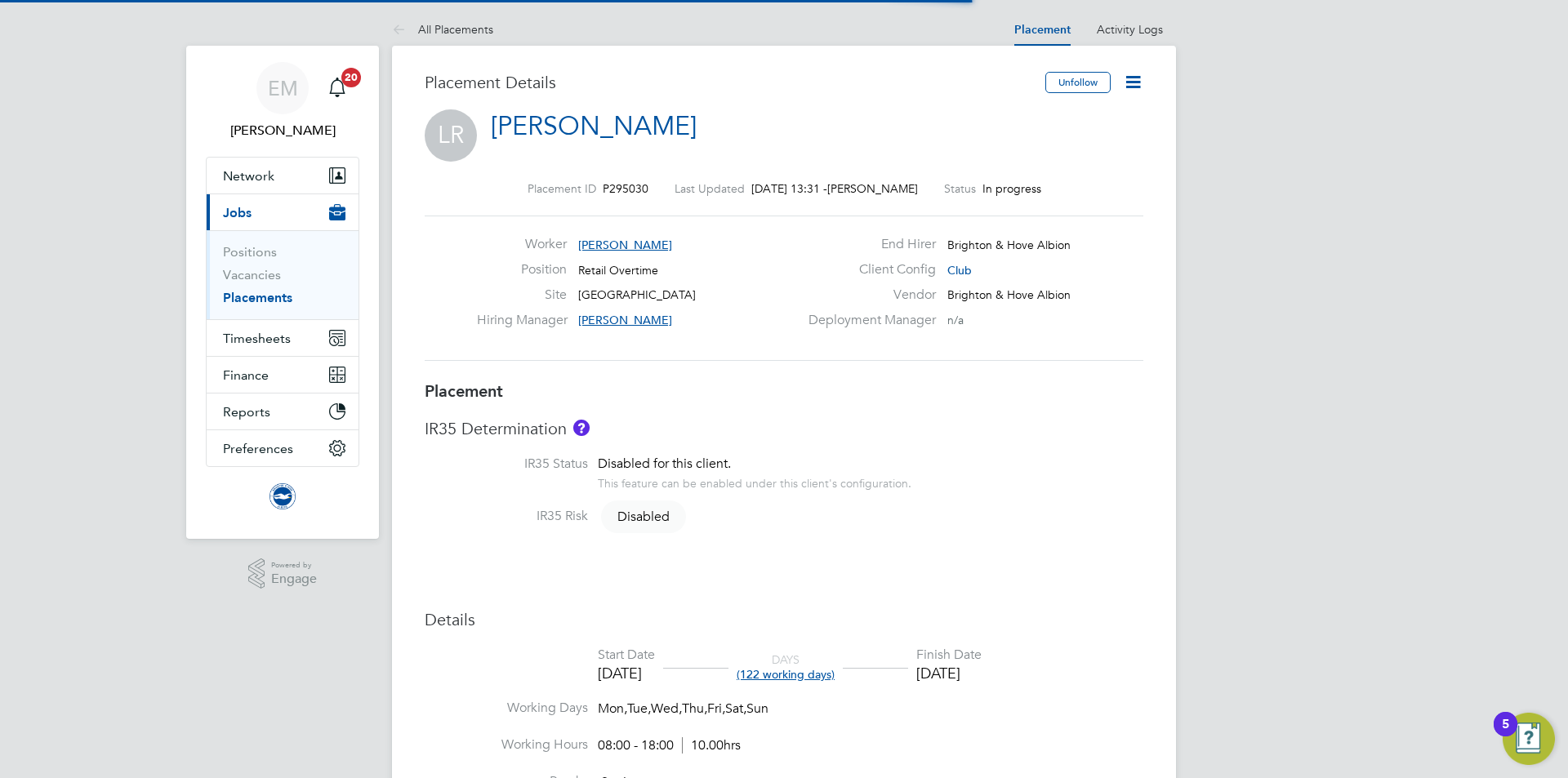
scroll to position [8, 8]
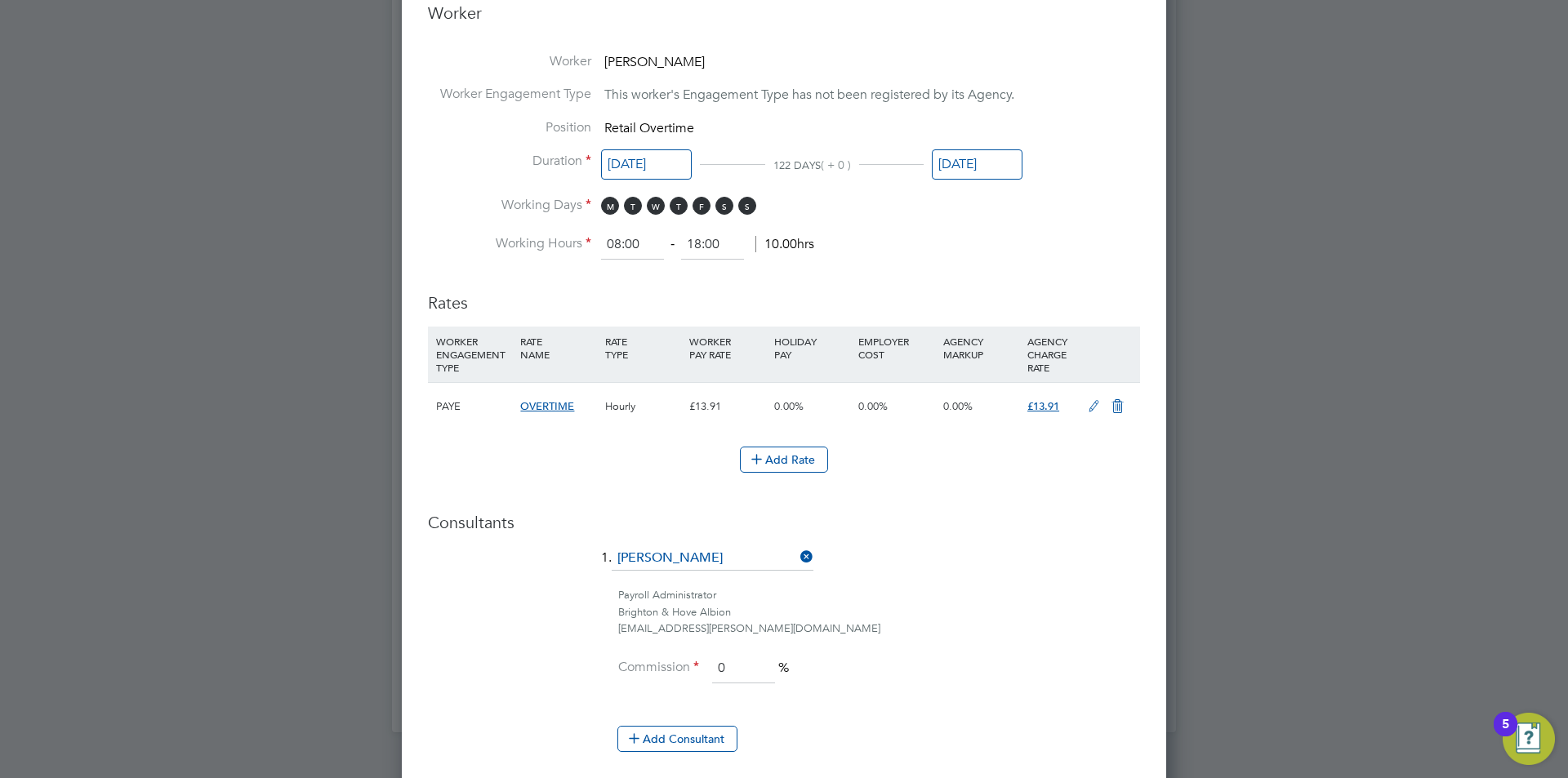
click at [1090, 403] on icon at bounding box center [1094, 406] width 21 height 13
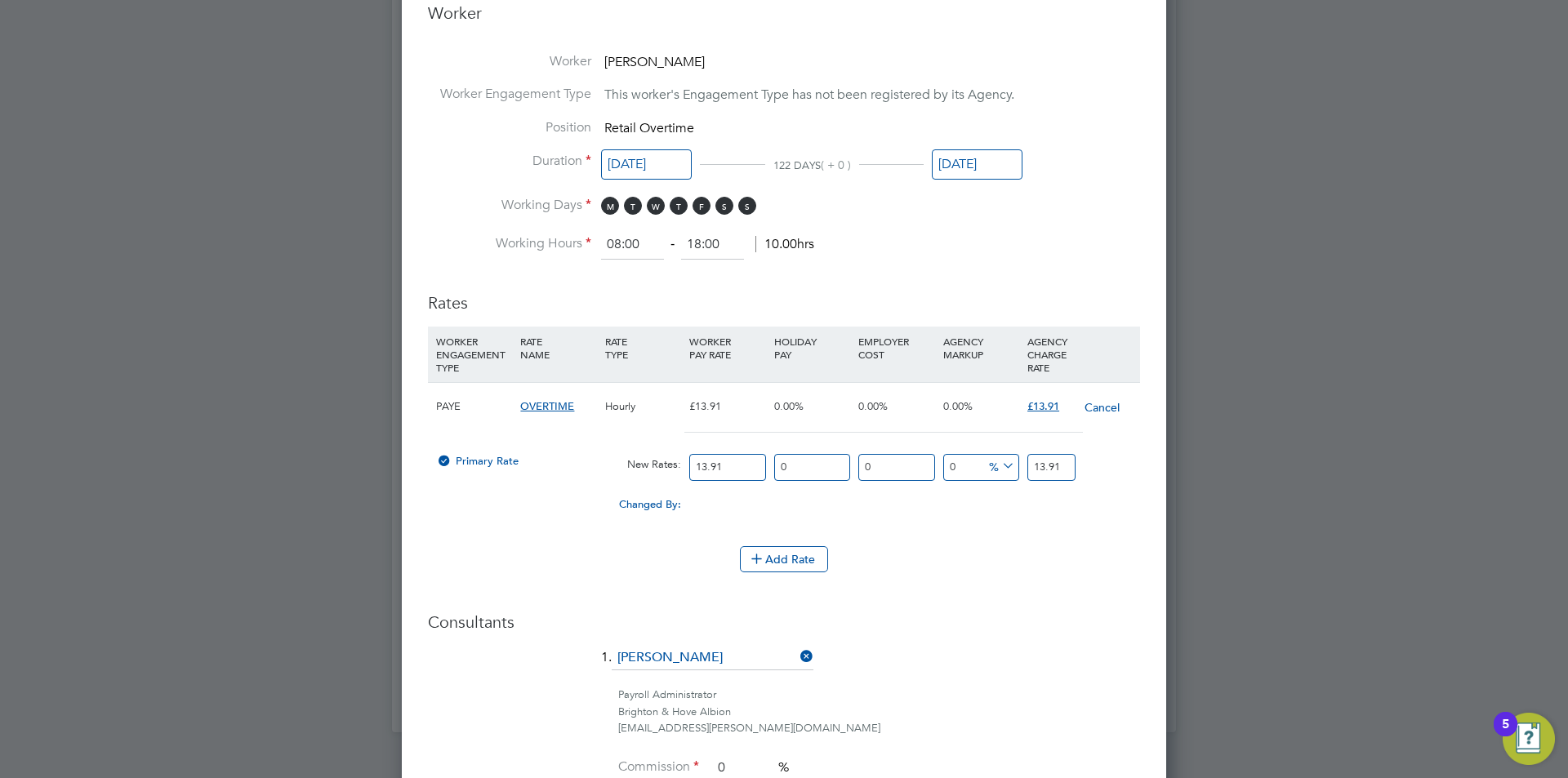
drag, startPoint x: 739, startPoint y: 469, endPoint x: 603, endPoint y: 465, distance: 136.1
click at [603, 465] on div "Primary Rate New Rates: 13.91 0 n/a 0 n/a 0 0 % 13.91" at bounding box center [783, 467] width 712 height 43
type input "1"
type input "14"
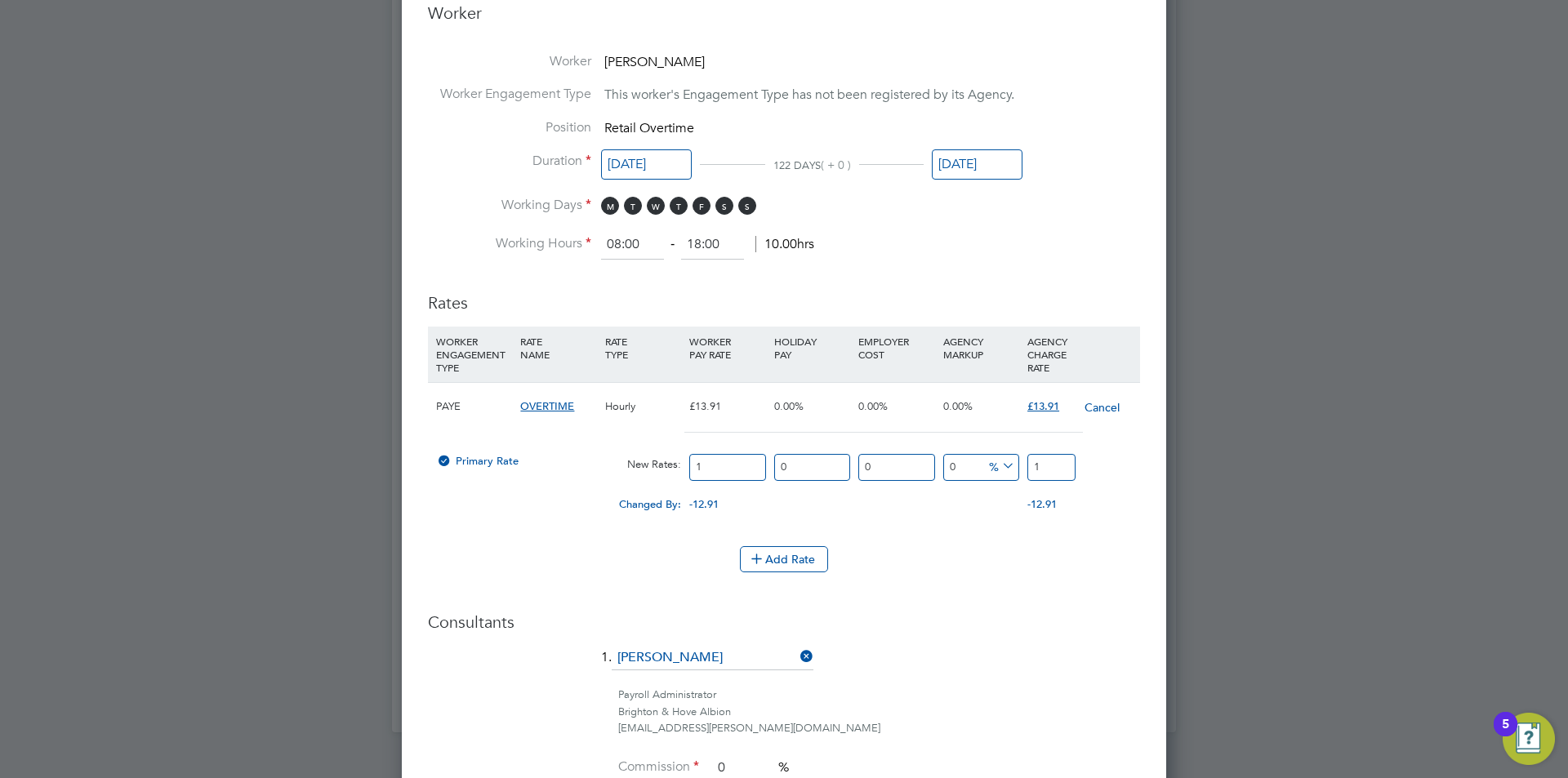
type input "14"
type input "14.2"
type input "14.29"
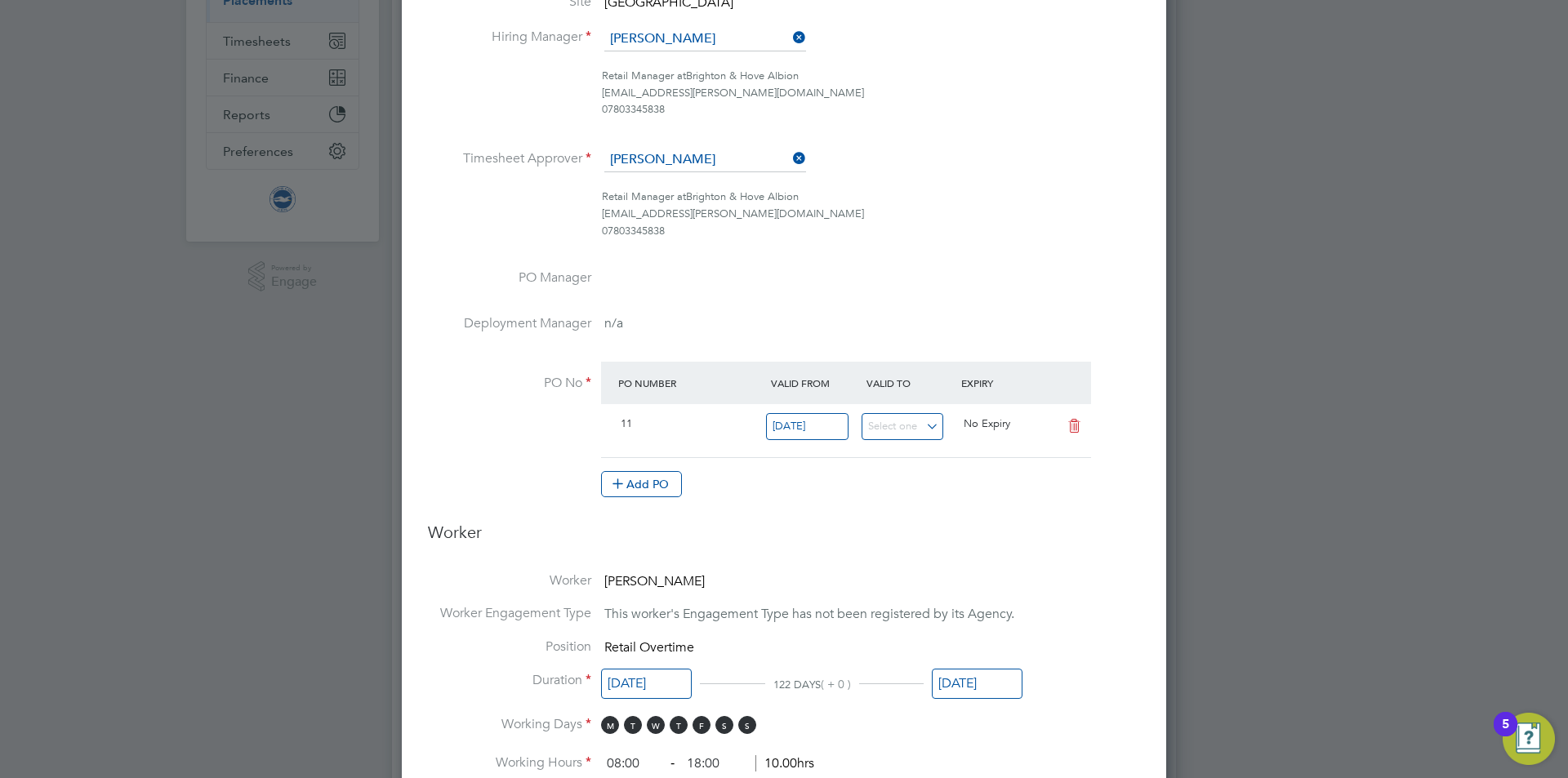
type input "14.29"
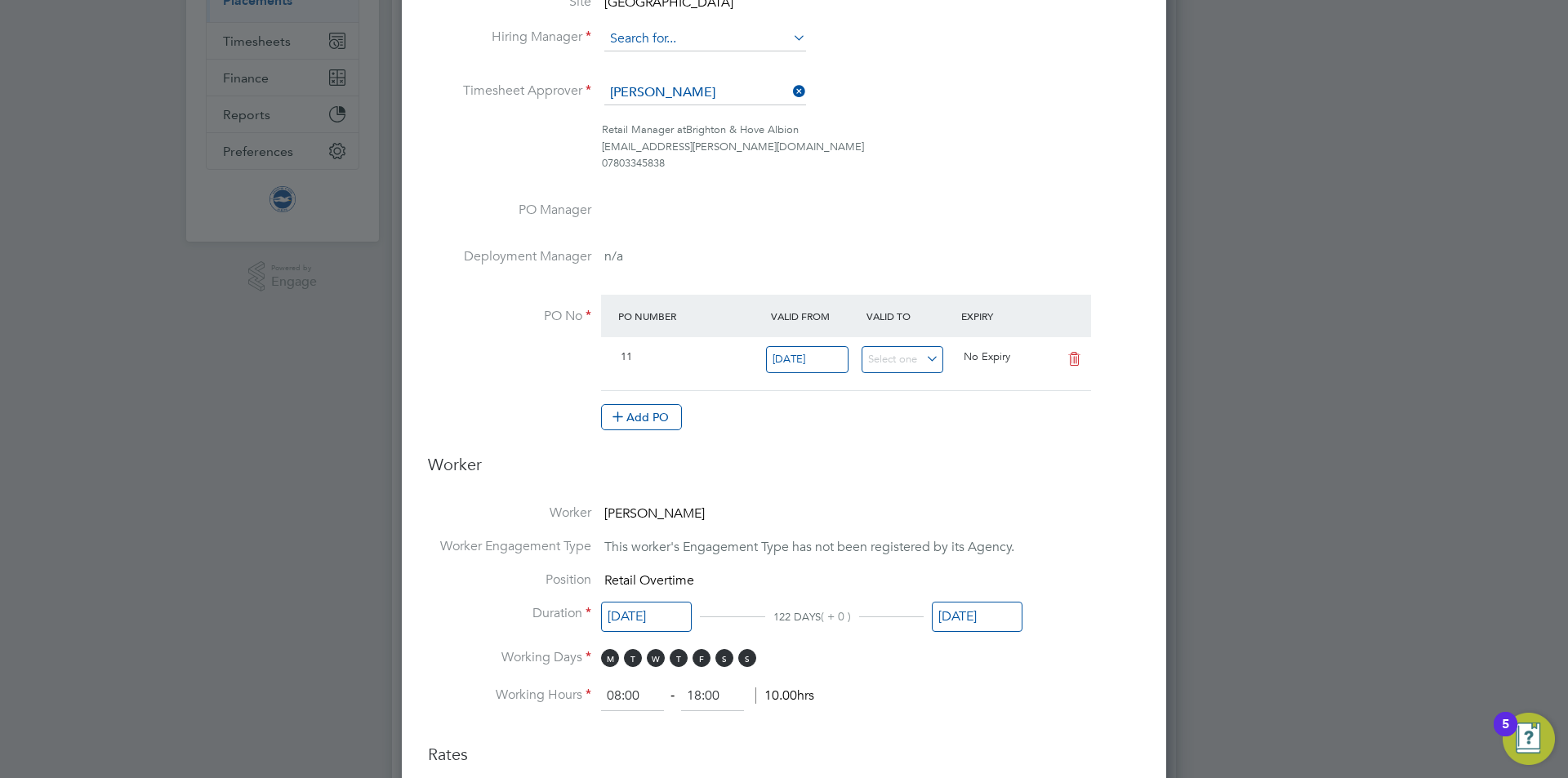
click at [670, 34] on input at bounding box center [705, 39] width 201 height 24
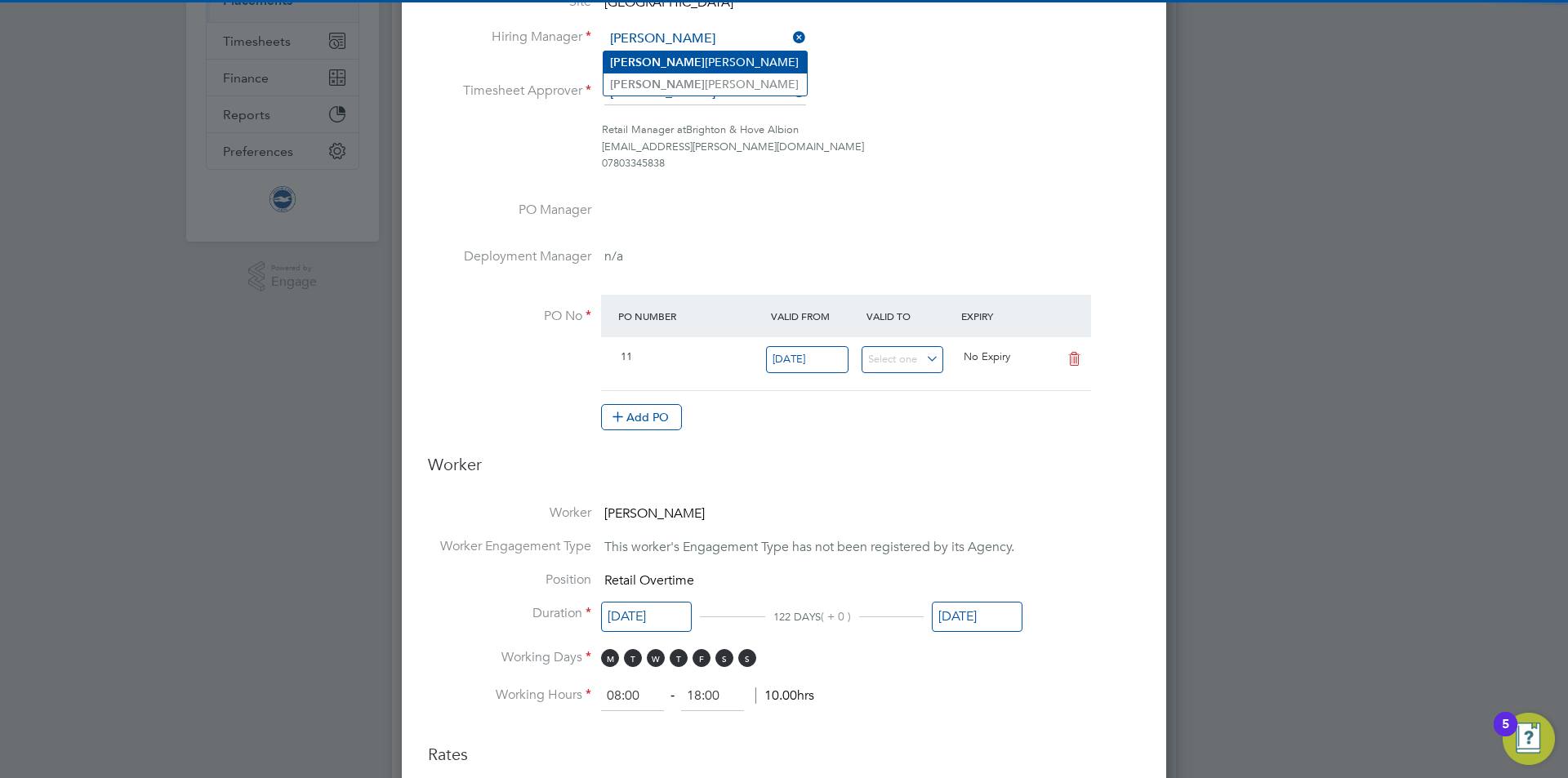
click at [662, 59] on li "James Chamberlain" at bounding box center [705, 63] width 203 height 22
type input "[PERSON_NAME]"
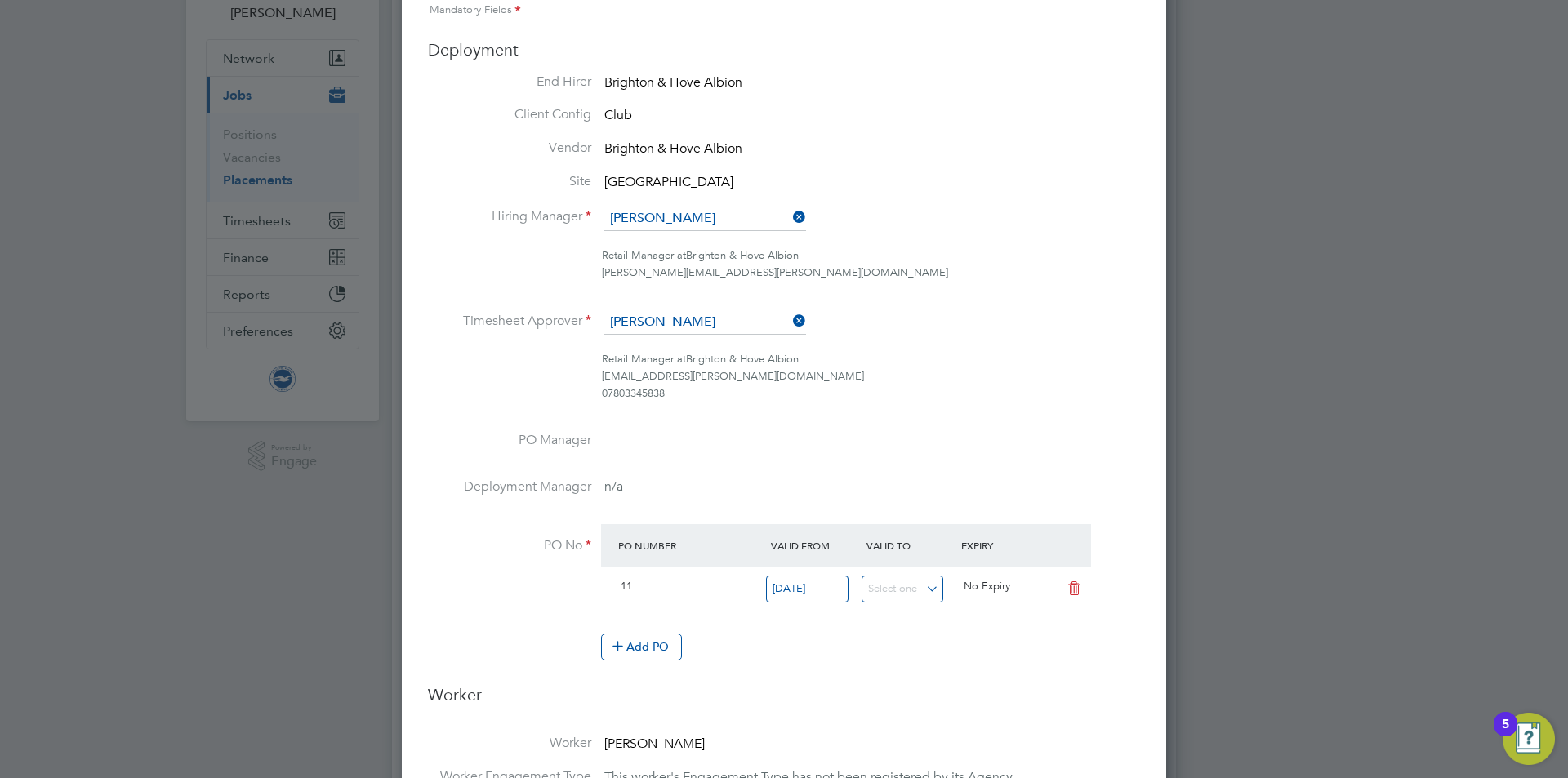
click at [632, 306] on ul "End Hirer Brighton & Hove Albion Client Config Club Vendor Brighton & Hove Albi…" at bounding box center [783, 375] width 712 height 604
click at [666, 325] on input at bounding box center [705, 323] width 201 height 24
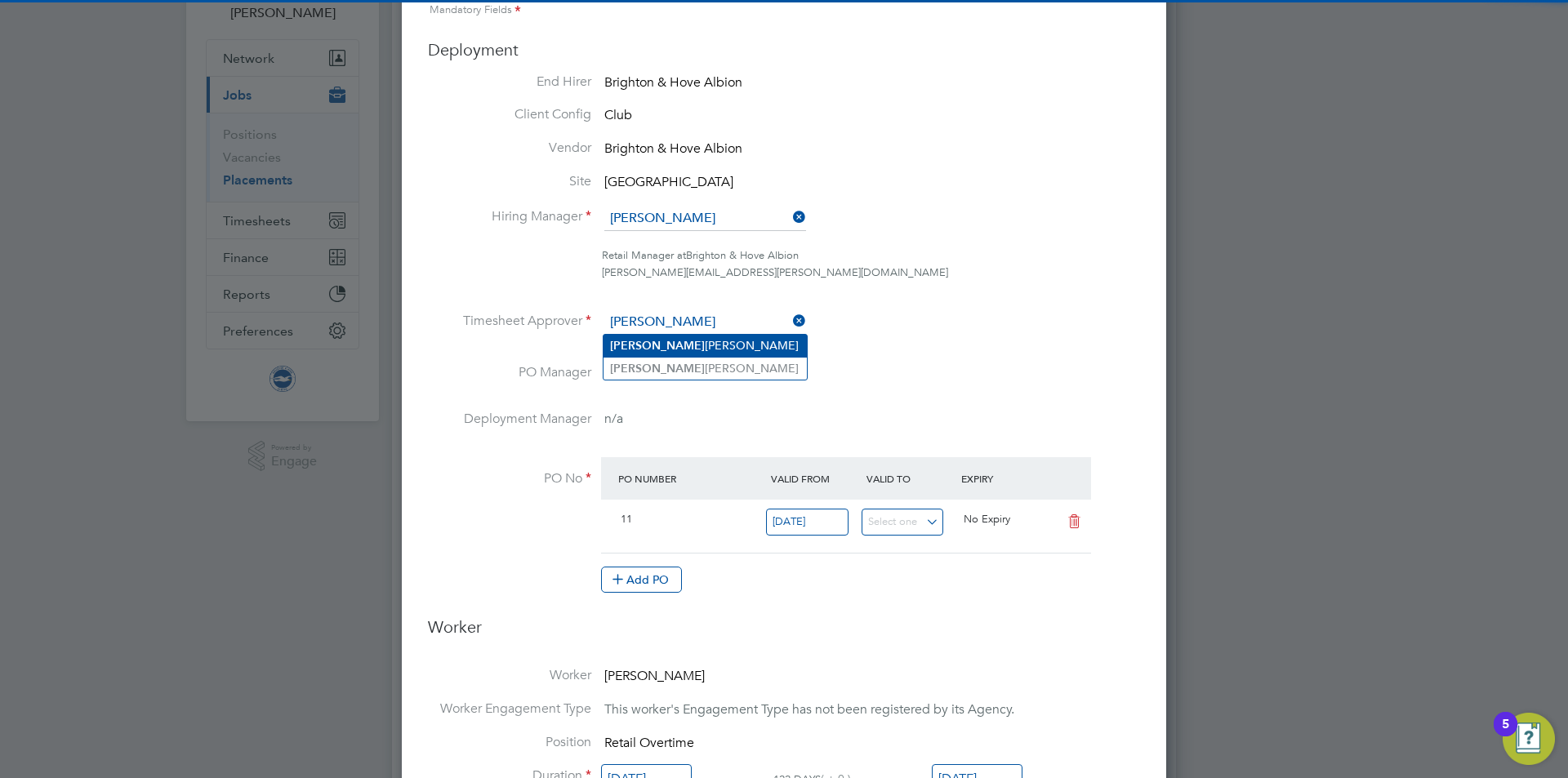
click at [681, 349] on li "James Chamberlain" at bounding box center [705, 346] width 203 height 22
type input "[PERSON_NAME]"
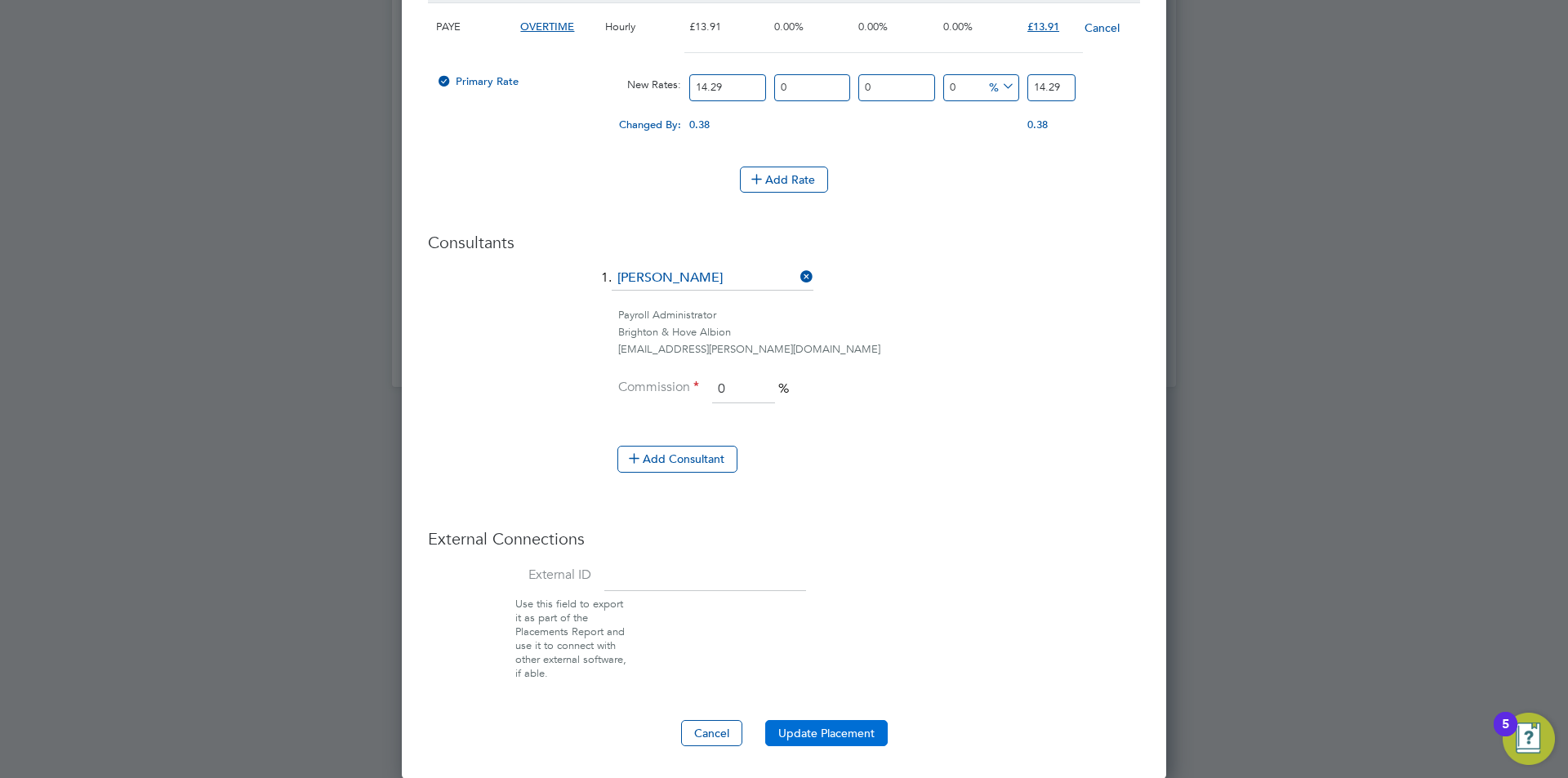
click at [816, 729] on button "Update Placement" at bounding box center [826, 733] width 122 height 26
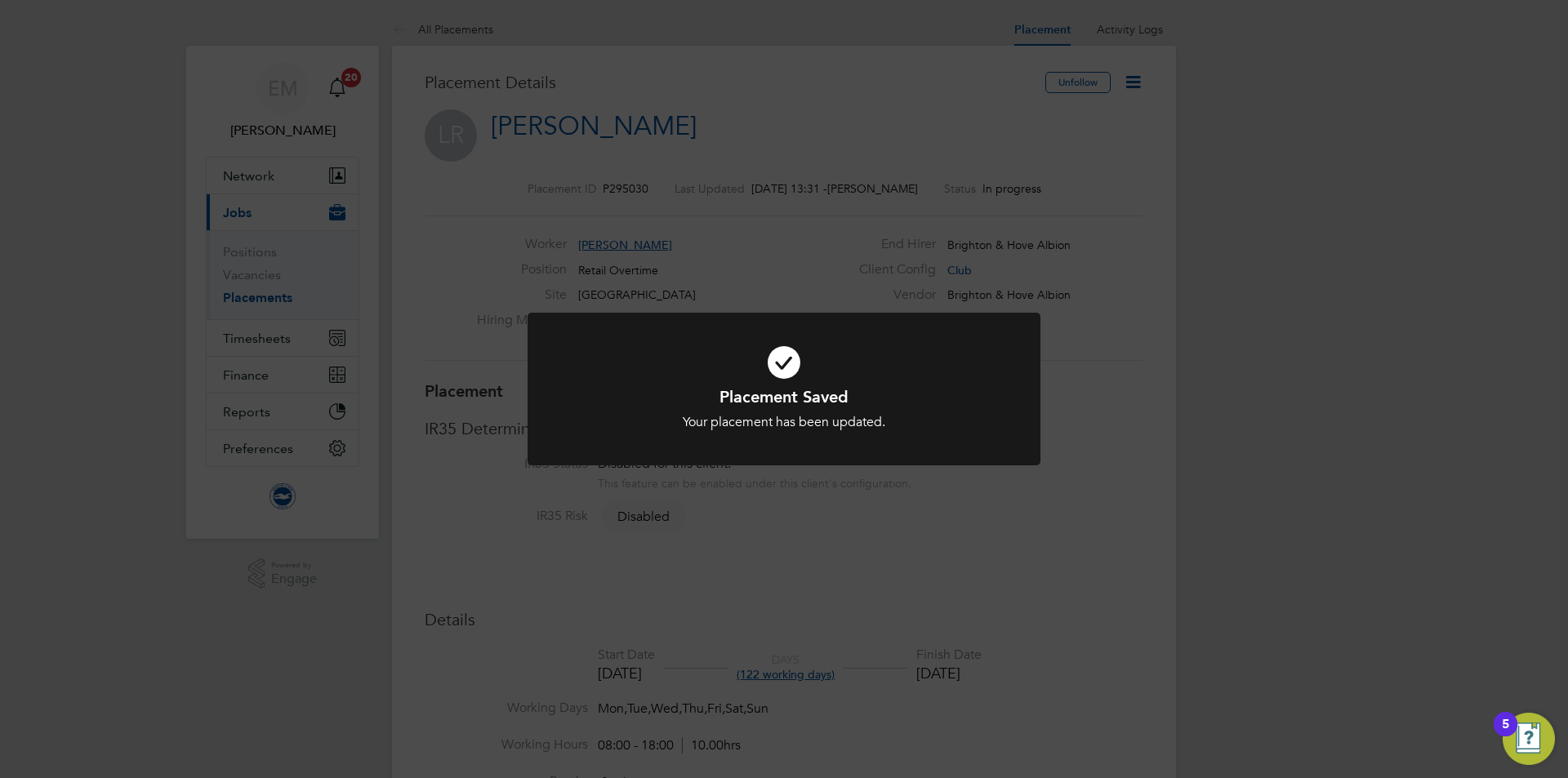
click at [1114, 354] on div "Placement Saved Your placement has been updated. Cancel Okay" at bounding box center [784, 389] width 1568 height 778
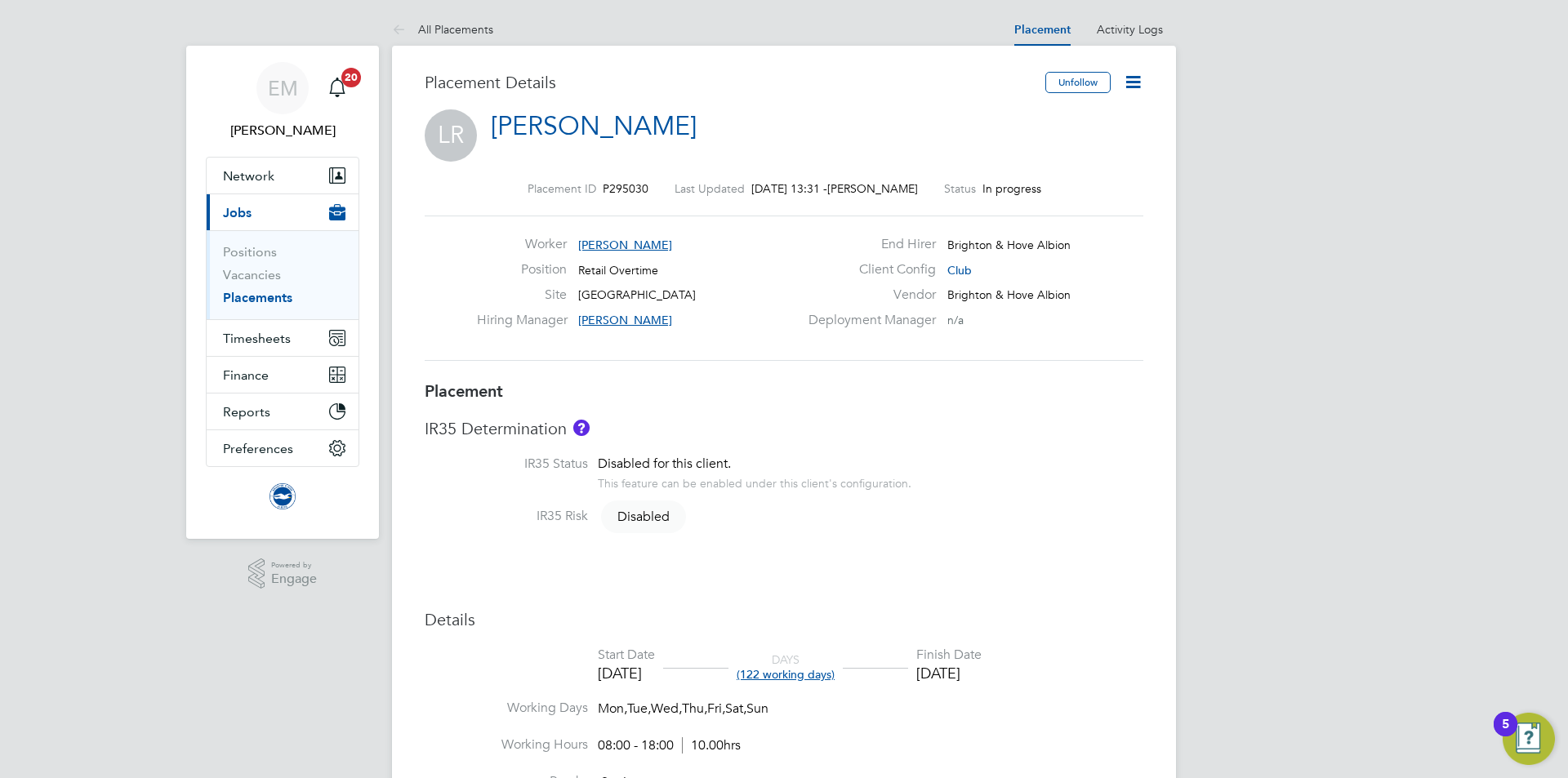
click at [1128, 79] on icon at bounding box center [1133, 82] width 21 height 21
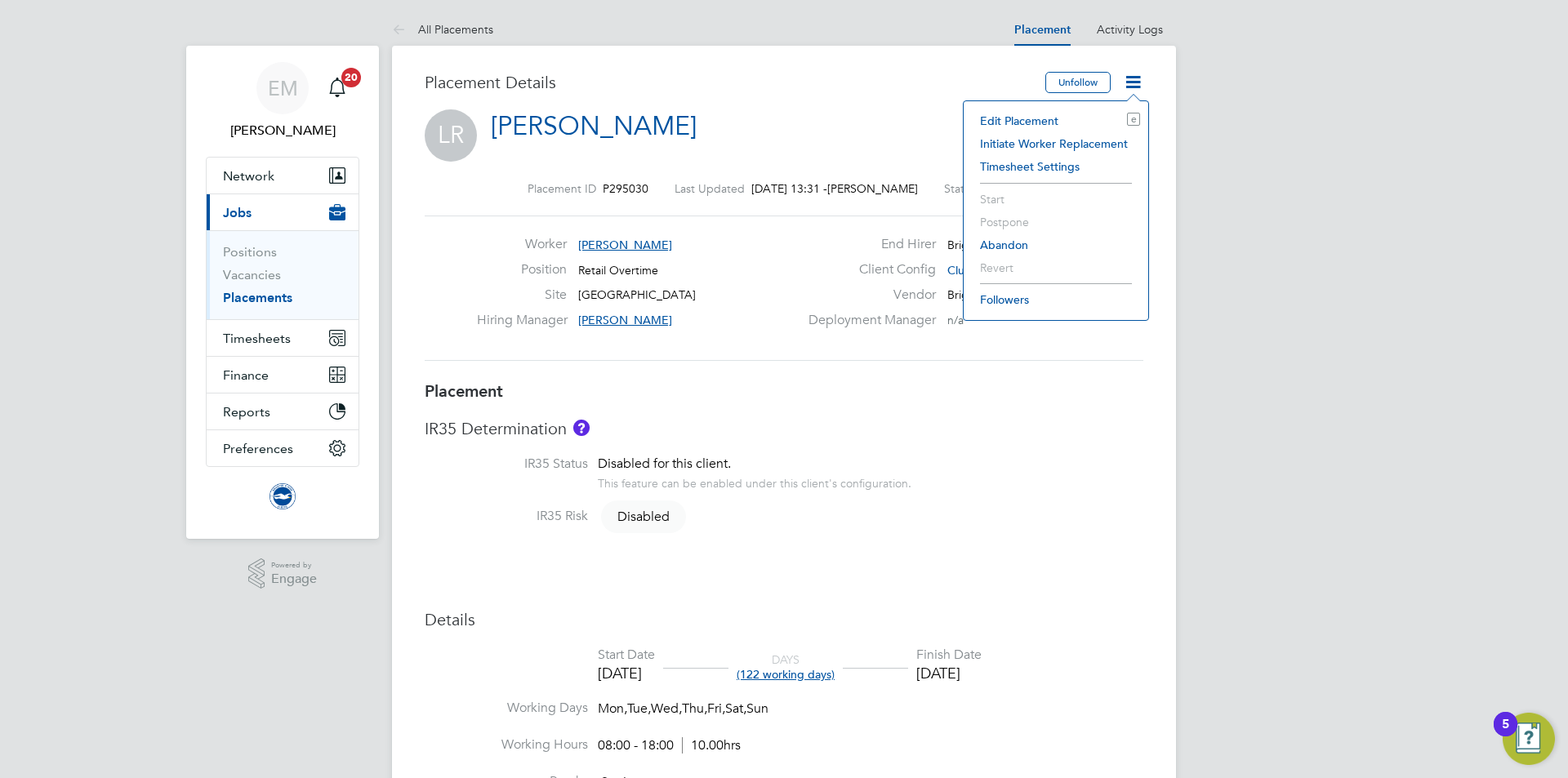
click at [1020, 114] on li "Edit Placement e" at bounding box center [1055, 120] width 168 height 23
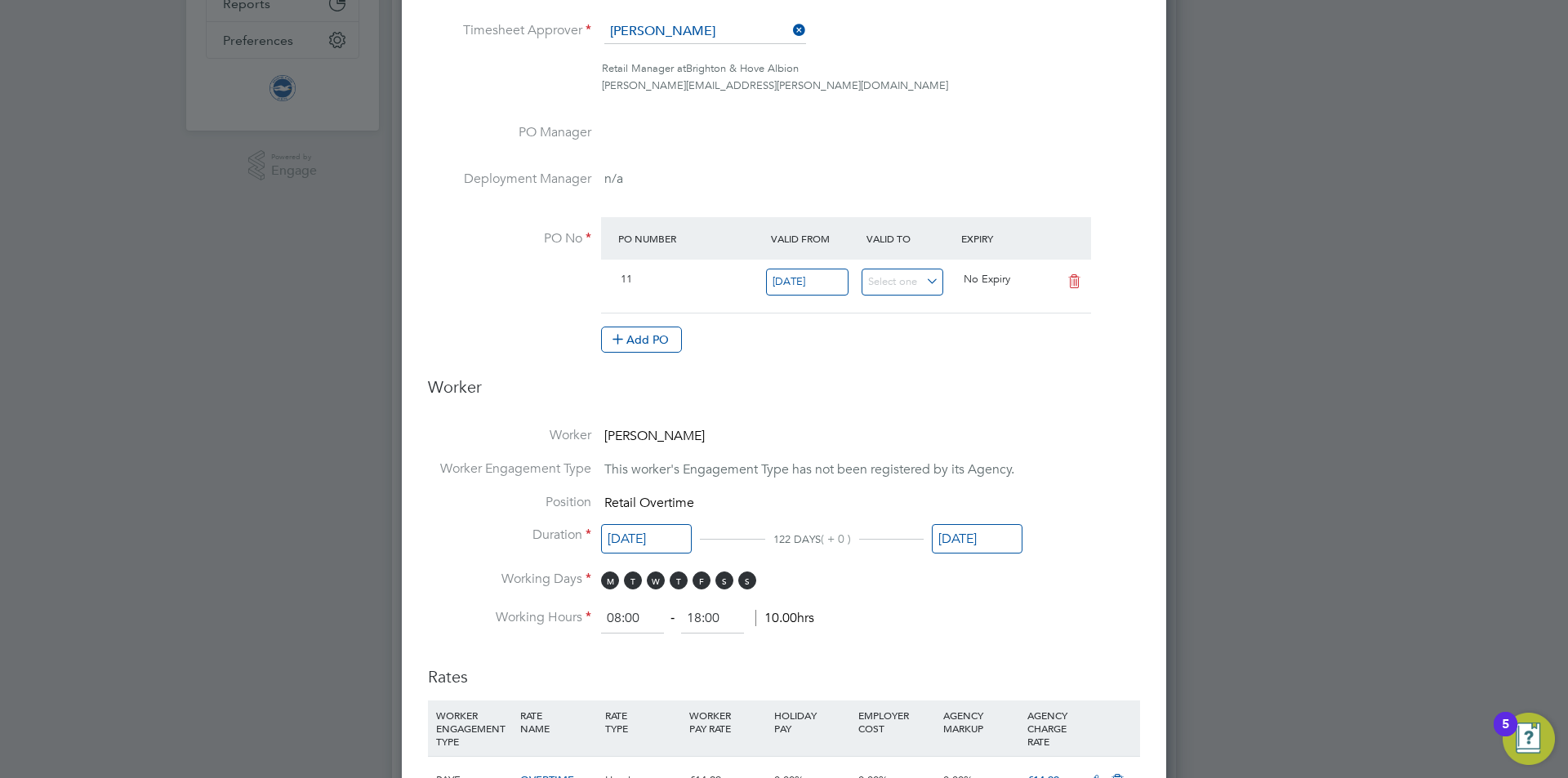
click at [974, 522] on li "Position Retail Overtime" at bounding box center [783, 510] width 712 height 34
drag, startPoint x: 973, startPoint y: 547, endPoint x: 982, endPoint y: 542, distance: 10.3
click at [982, 542] on input "30 Sep 2025" at bounding box center [976, 539] width 90 height 30
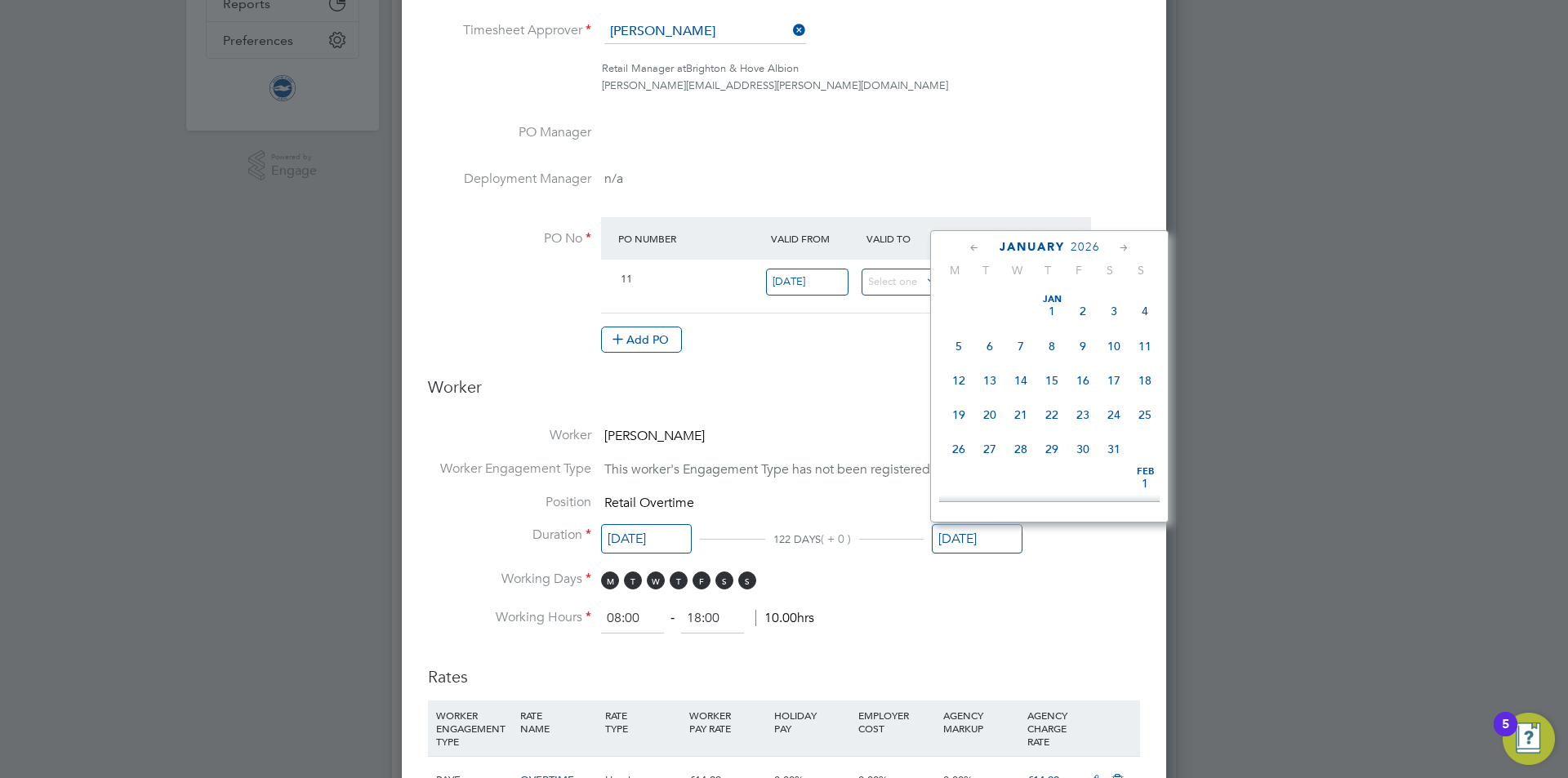
drag, startPoint x: 1124, startPoint y: 483, endPoint x: 1086, endPoint y: 505, distance: 43.9
click at [1123, 465] on span "31" at bounding box center [1114, 449] width 31 height 31
type input "31 Jan 2026"
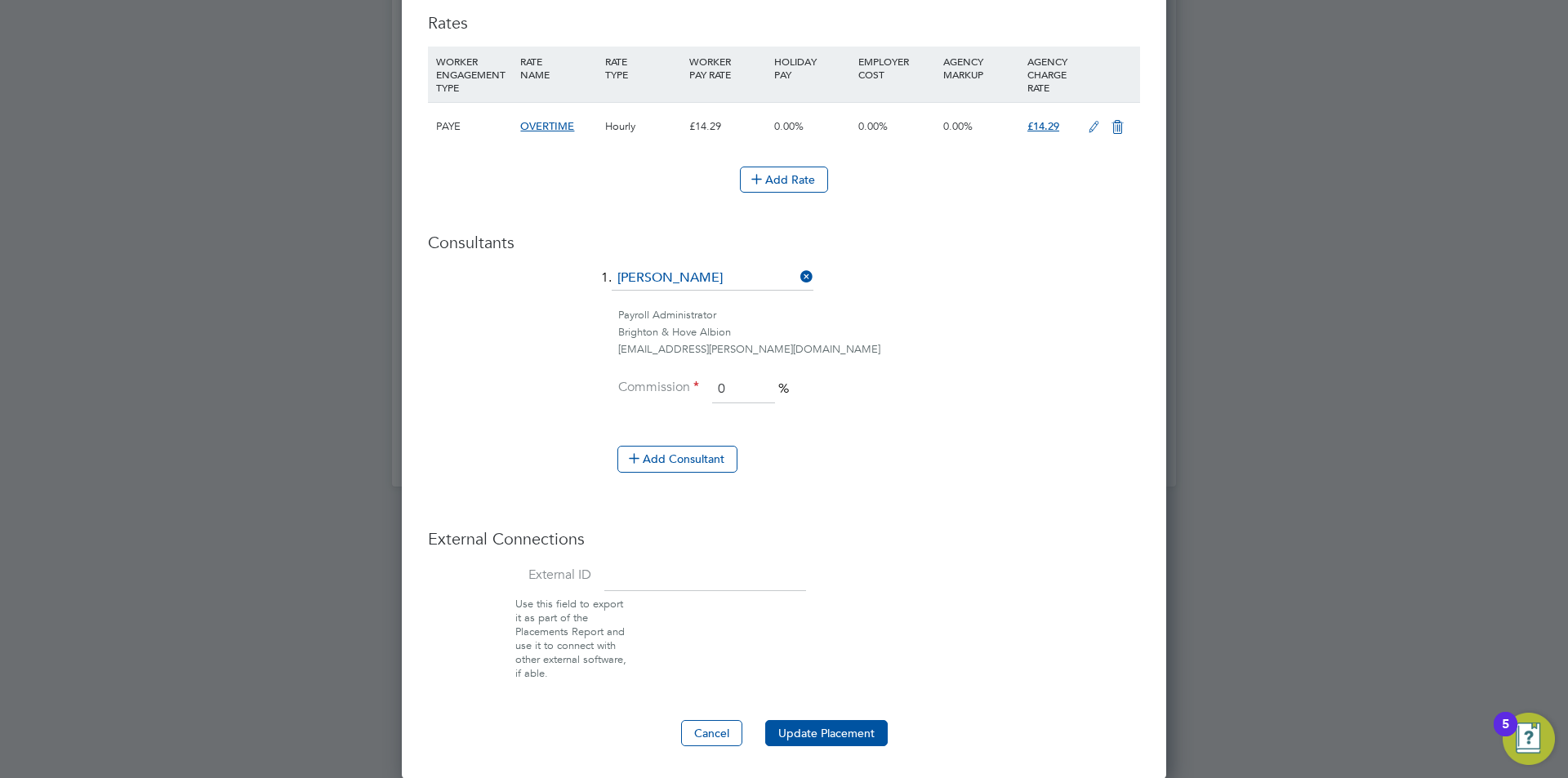
click at [849, 727] on button "Update Placement" at bounding box center [826, 733] width 122 height 26
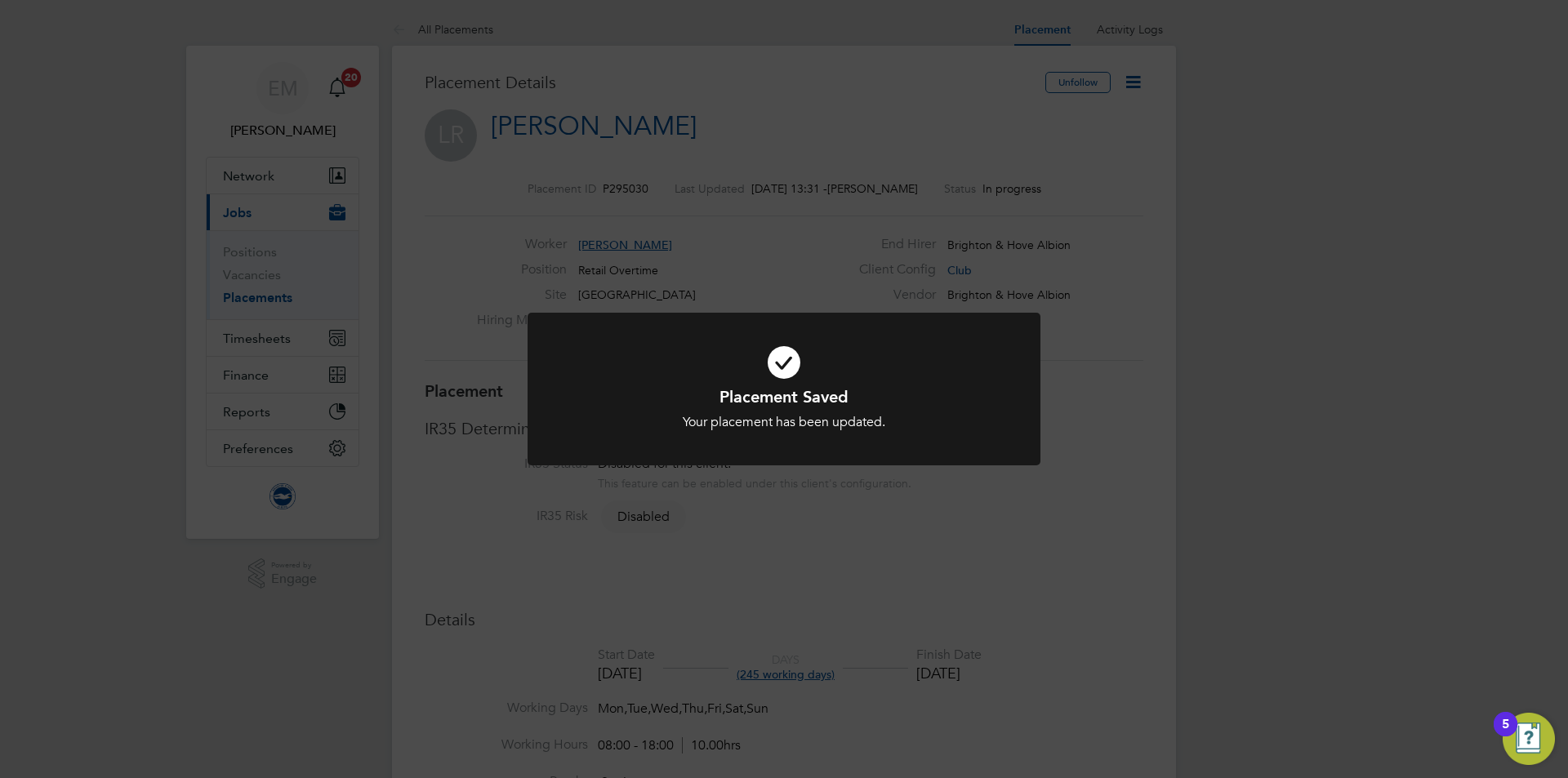
click at [730, 124] on div "Placement Saved Your placement has been updated. Cancel Okay" at bounding box center [784, 389] width 1568 height 778
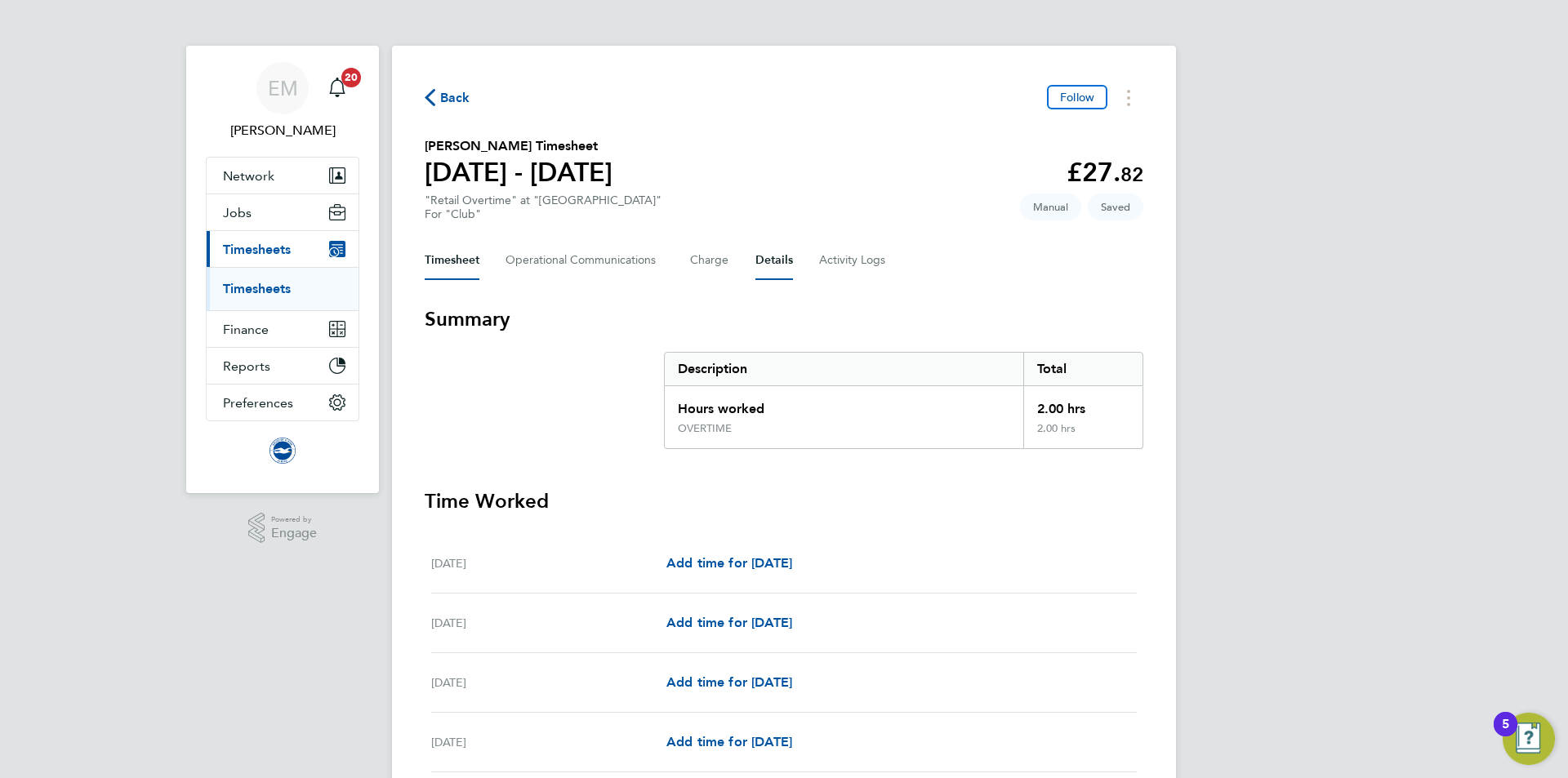
click at [775, 262] on button "Details" at bounding box center [775, 261] width 38 height 40
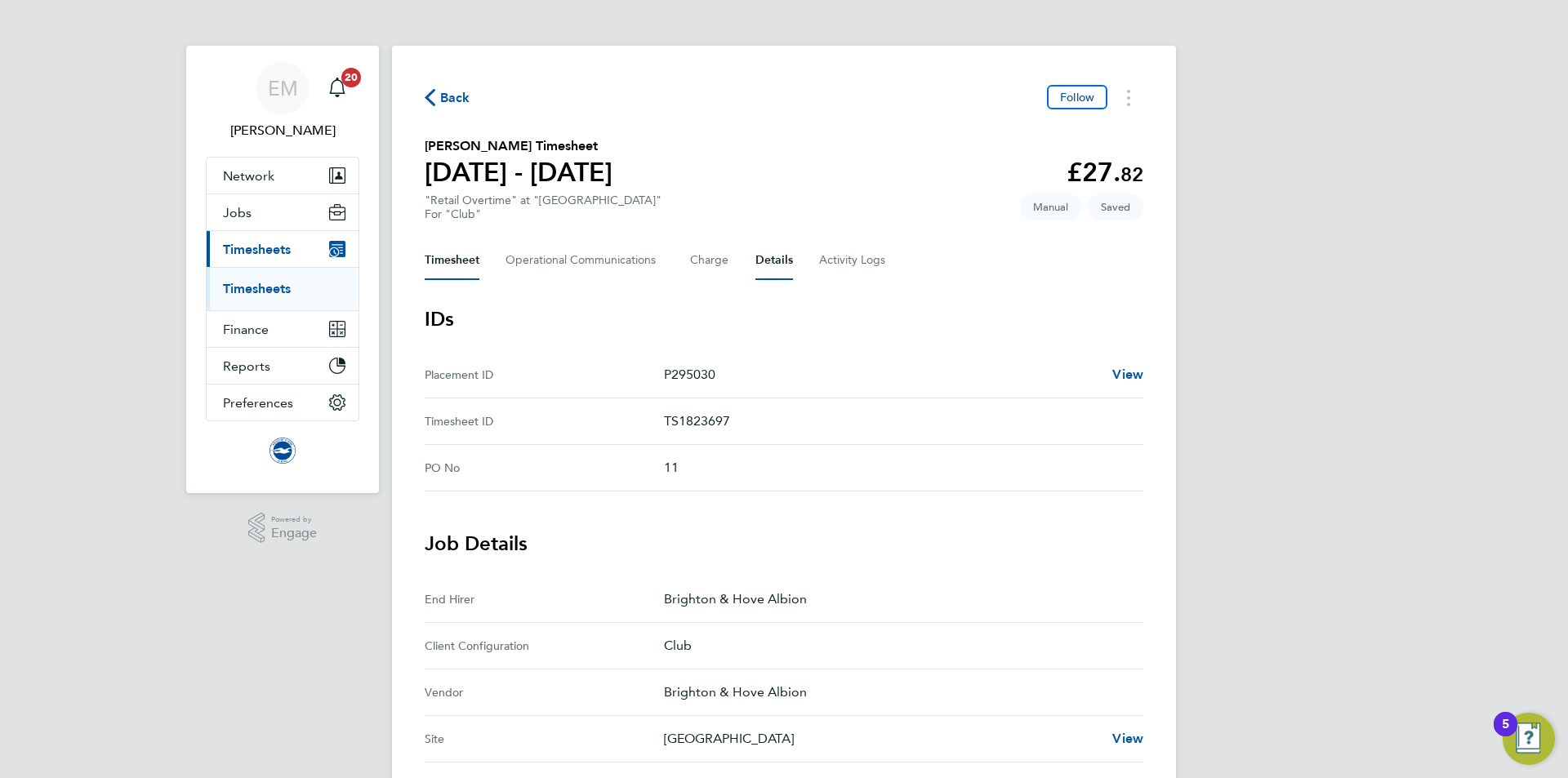
click at [465, 259] on button "Timesheet" at bounding box center [452, 261] width 55 height 40
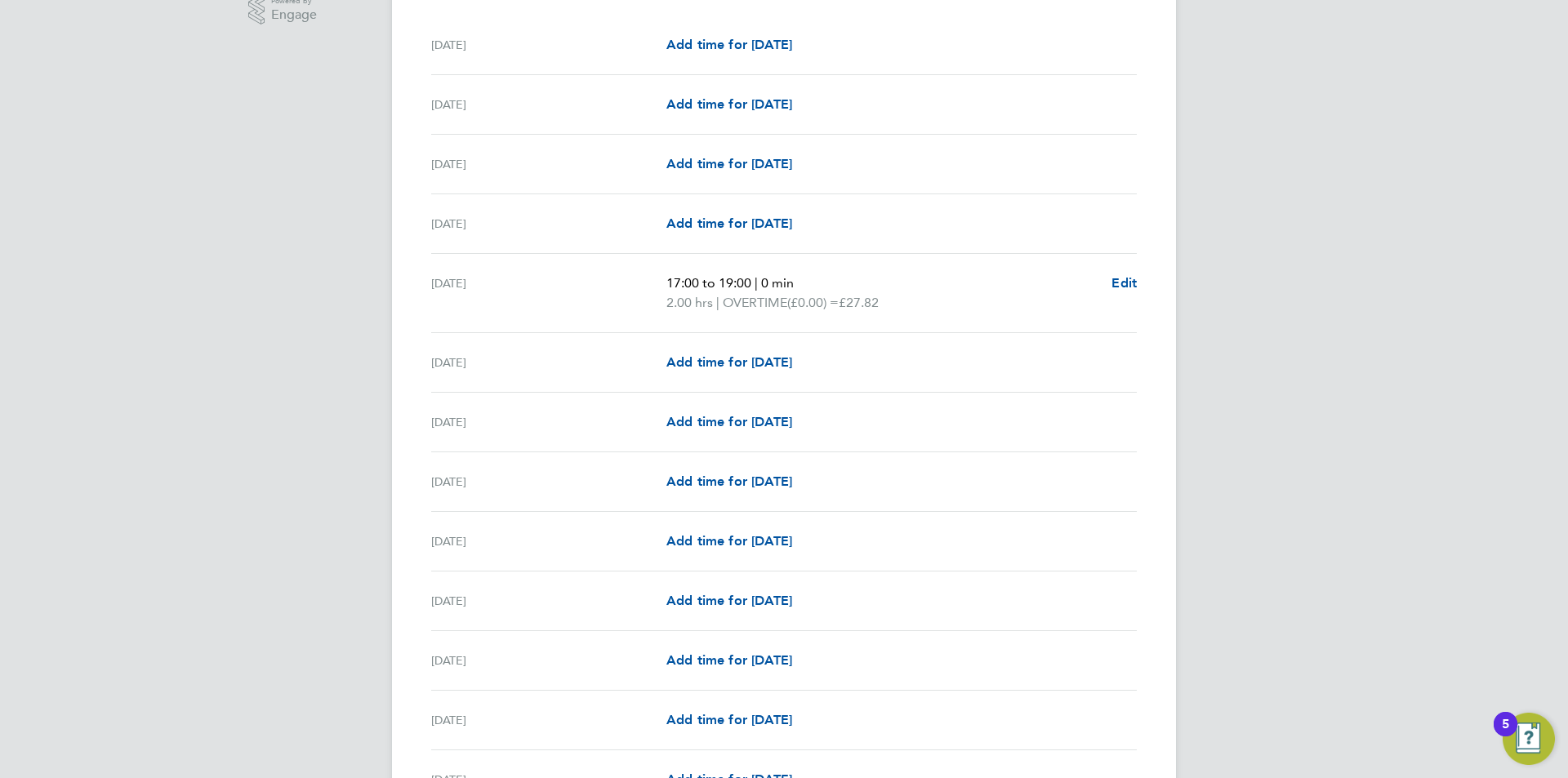
scroll to position [490, 0]
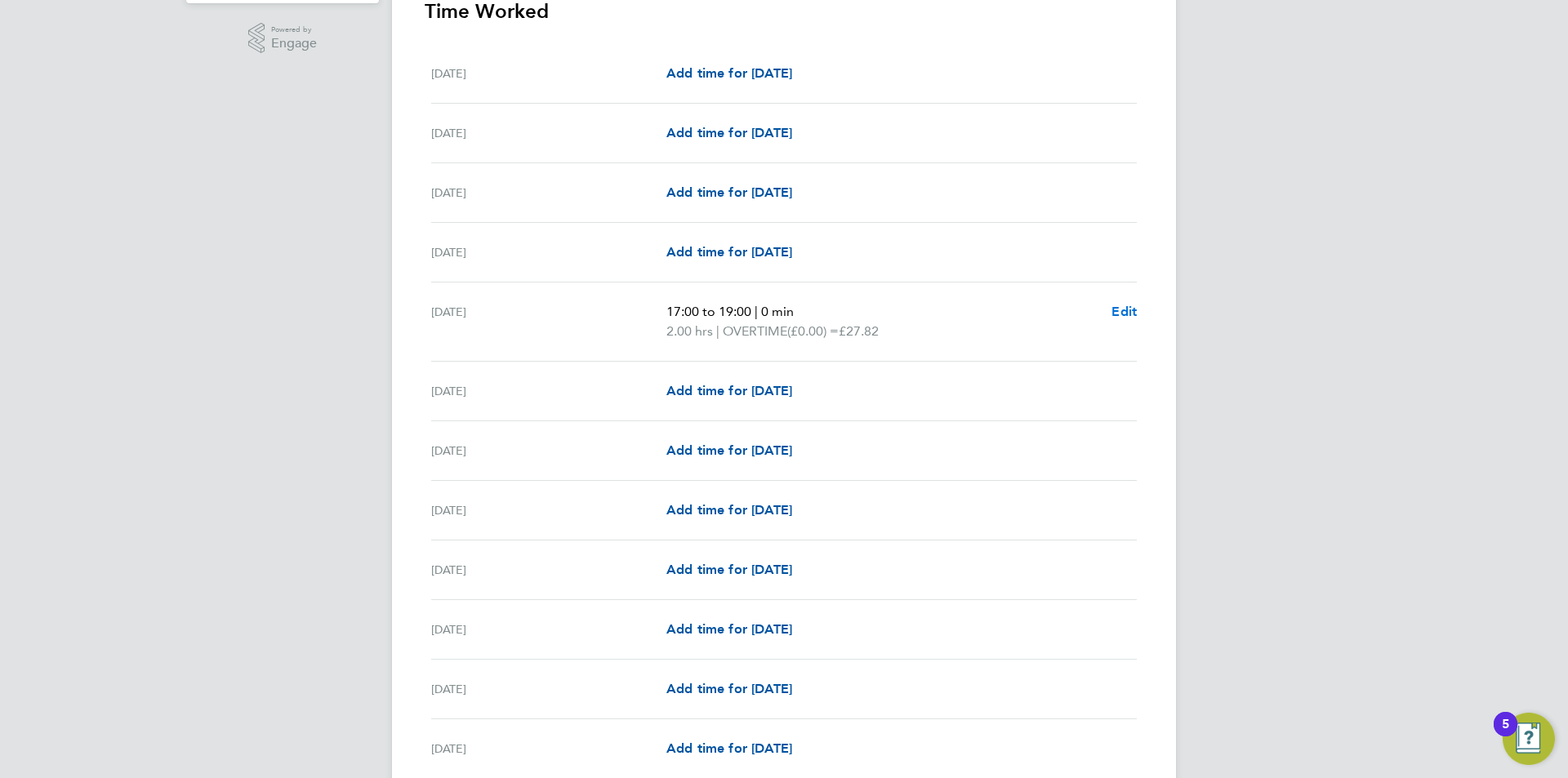
click at [1123, 309] on span "Edit" at bounding box center [1123, 312] width 25 height 15
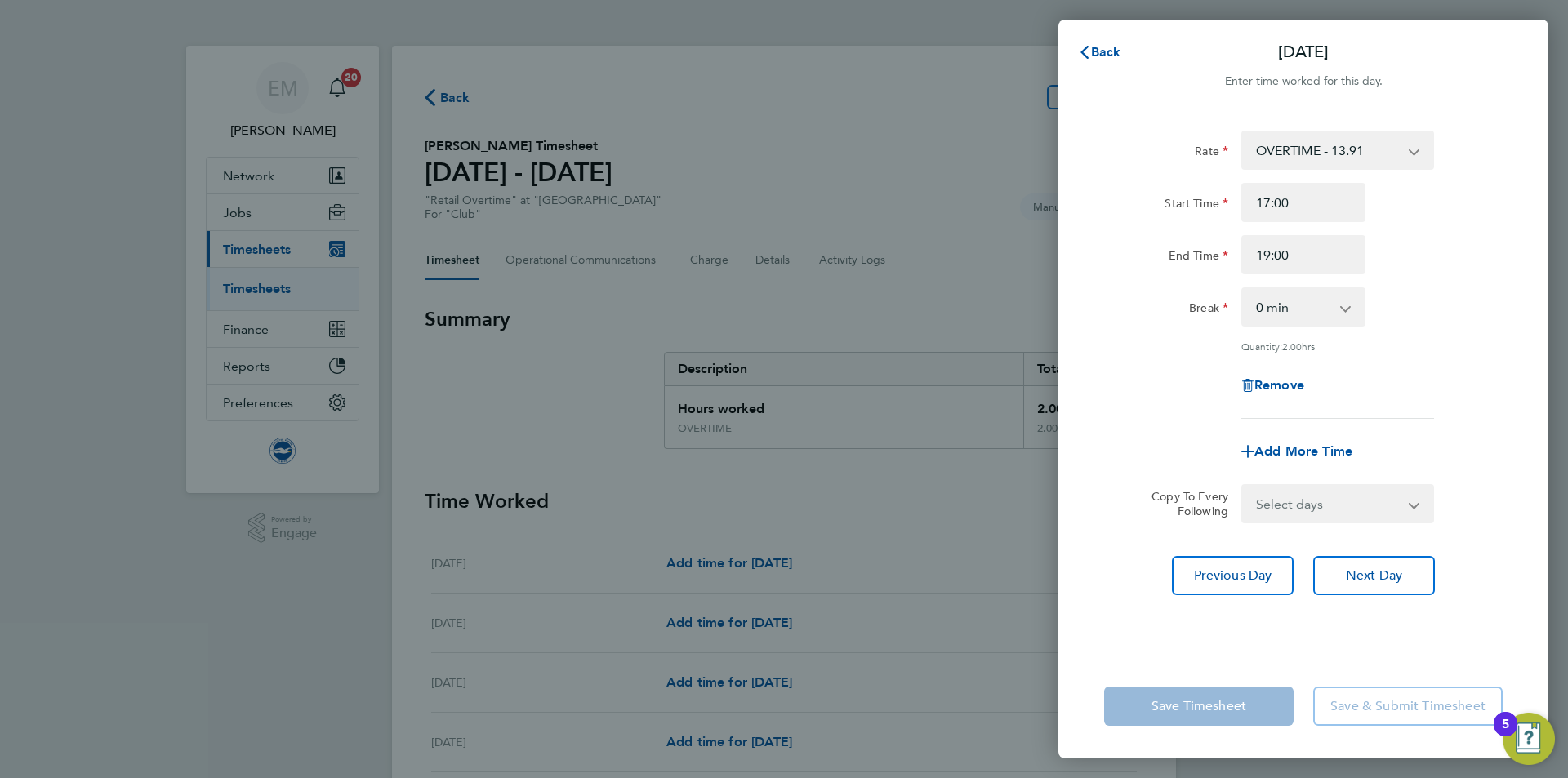
click at [1312, 138] on select "OVERTIME - 13.91 OVERTIME - 14.29" at bounding box center [1327, 151] width 170 height 36
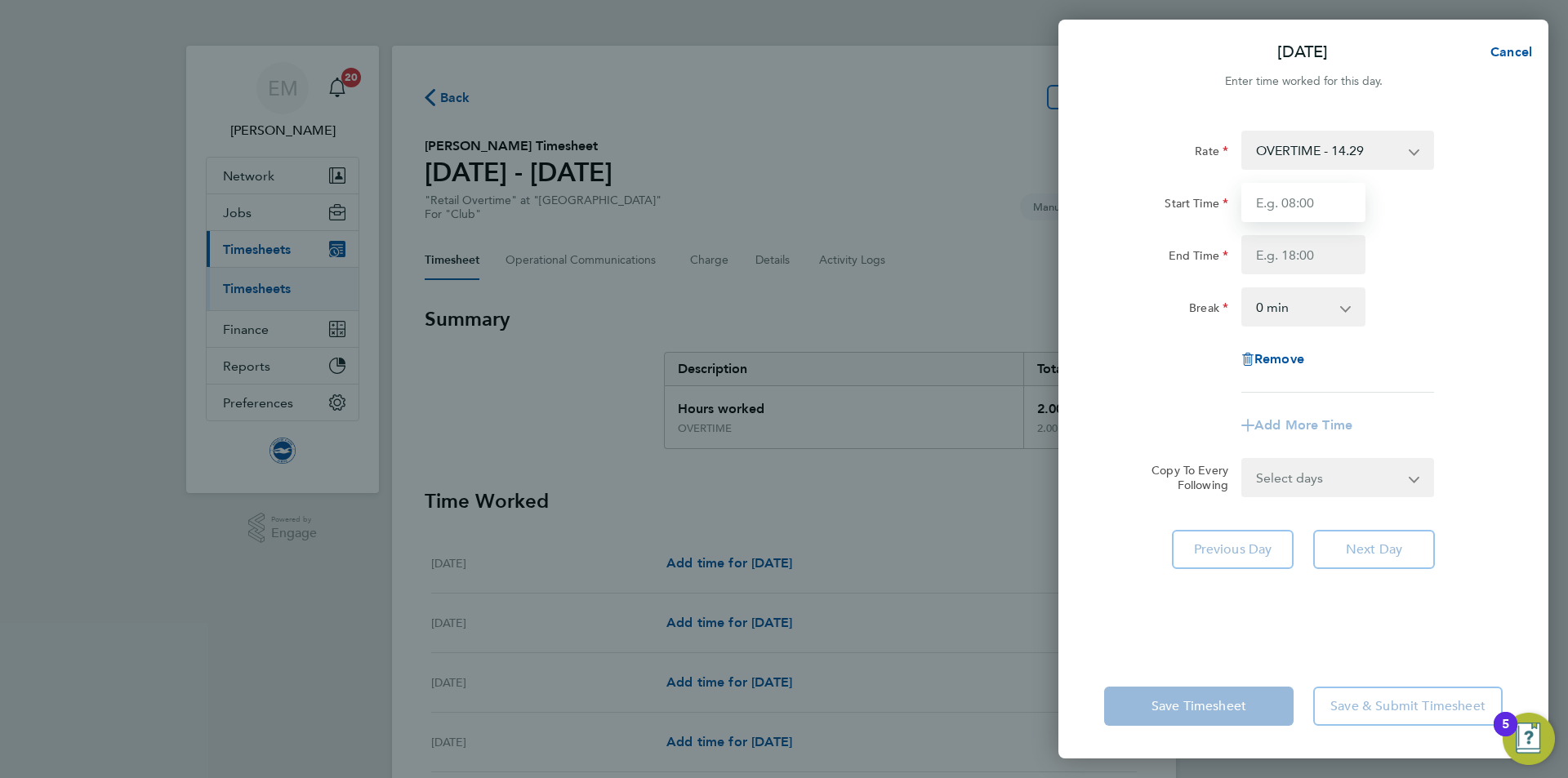
click at [1268, 204] on input "Start Time" at bounding box center [1303, 203] width 124 height 40
type input "17:00"
click at [1318, 255] on input "End Time" at bounding box center [1303, 255] width 124 height 40
type input "19:00"
click at [1447, 278] on div "Rate OVERTIME - 14.29 Start Time 17:00 End Time 19:00 Break 0 min 15 min 30 min…" at bounding box center [1303, 262] width 398 height 262
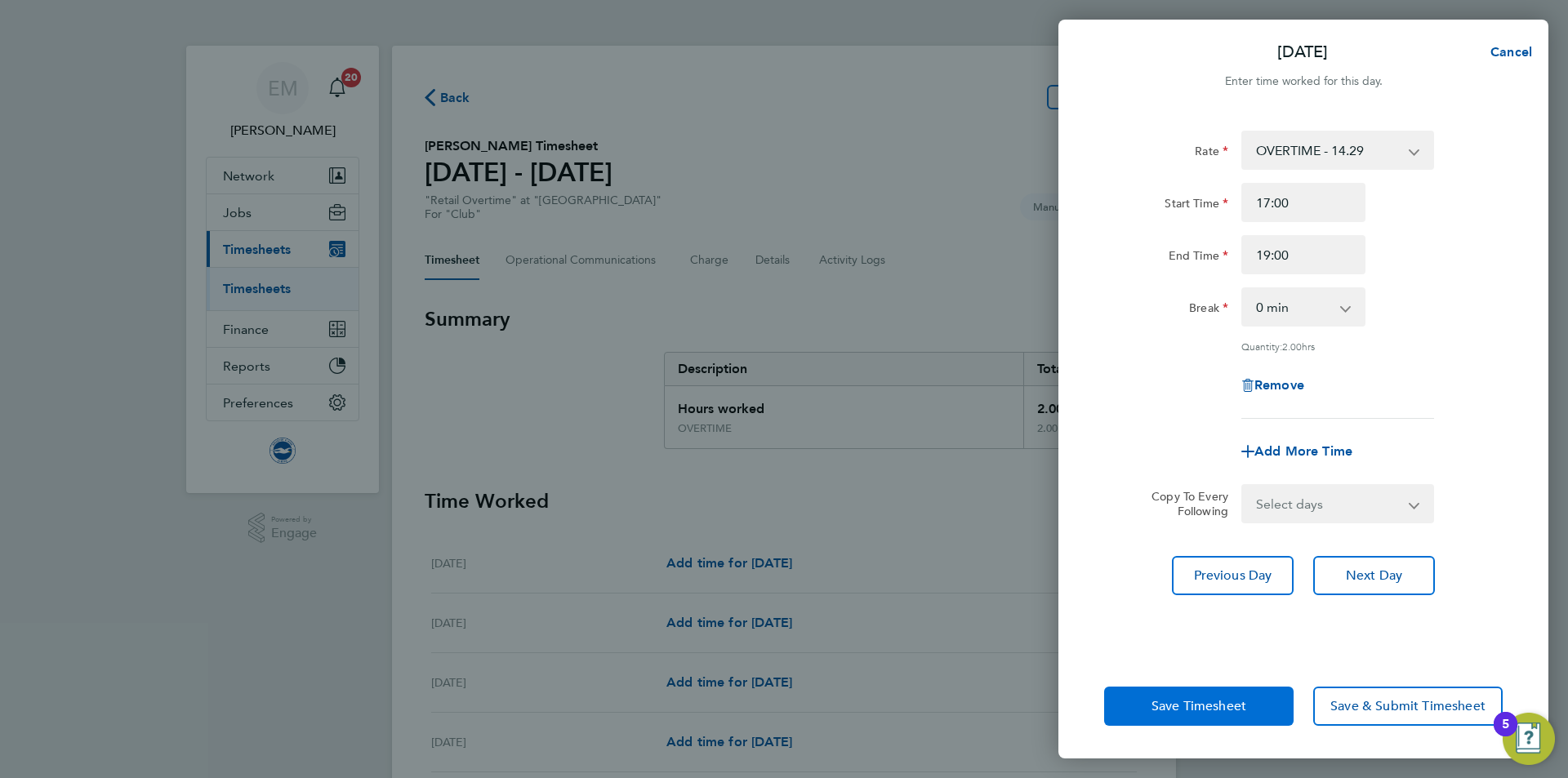
click at [1236, 696] on button "Save Timesheet" at bounding box center [1199, 707] width 189 height 40
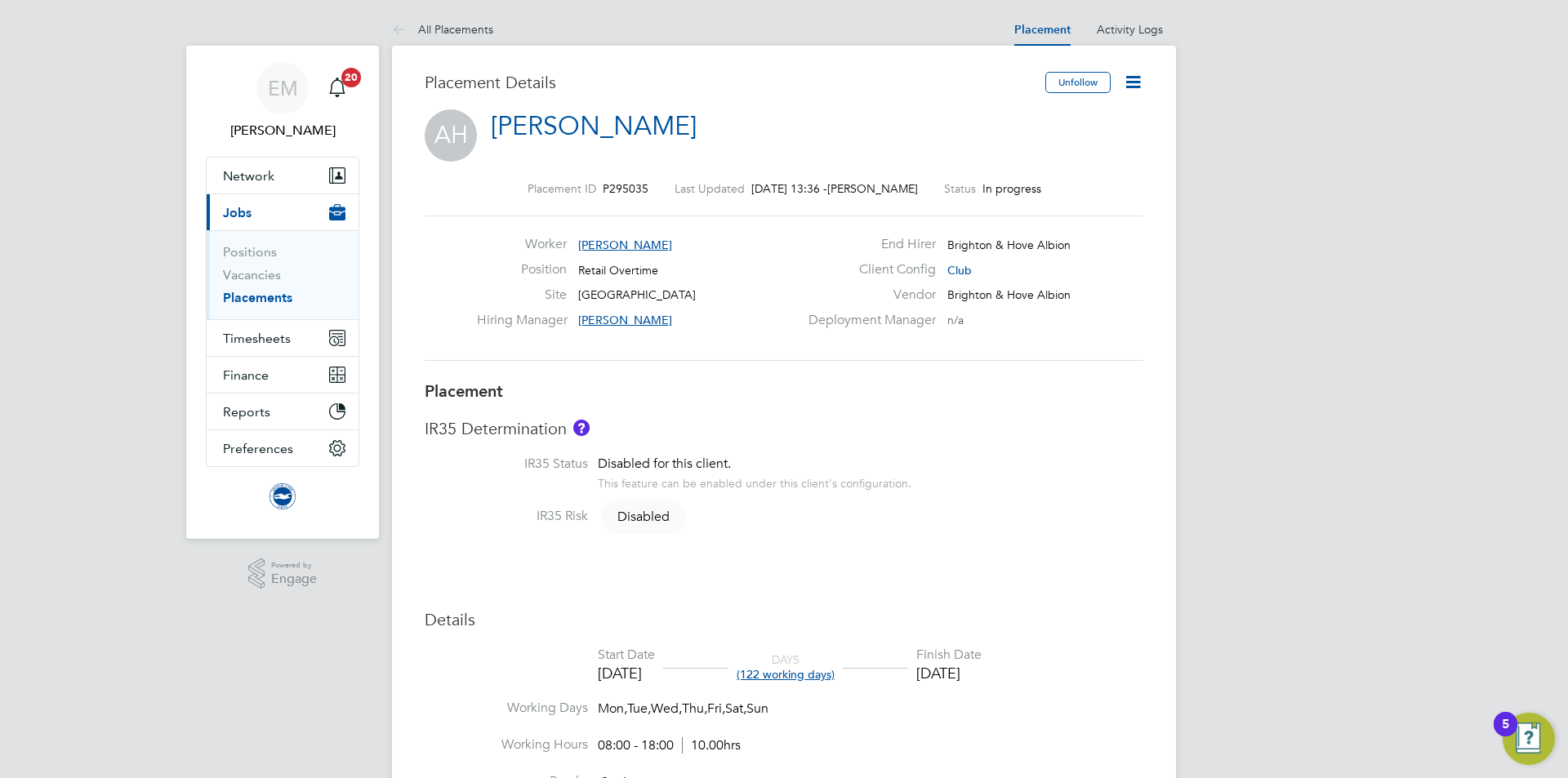
click at [1131, 76] on icon at bounding box center [1133, 82] width 21 height 21
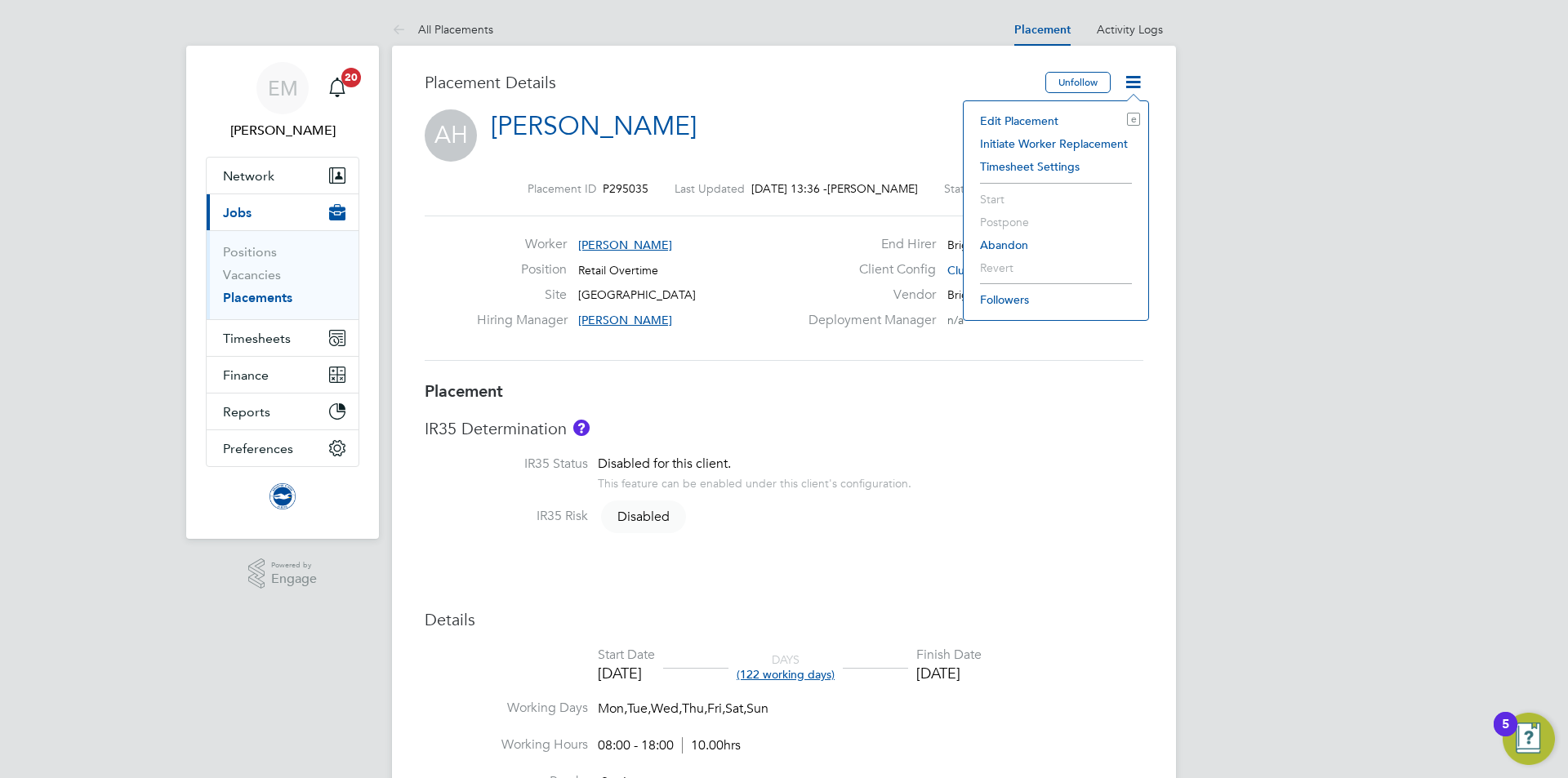
click at [1035, 113] on li "Edit Placement e" at bounding box center [1055, 120] width 168 height 23
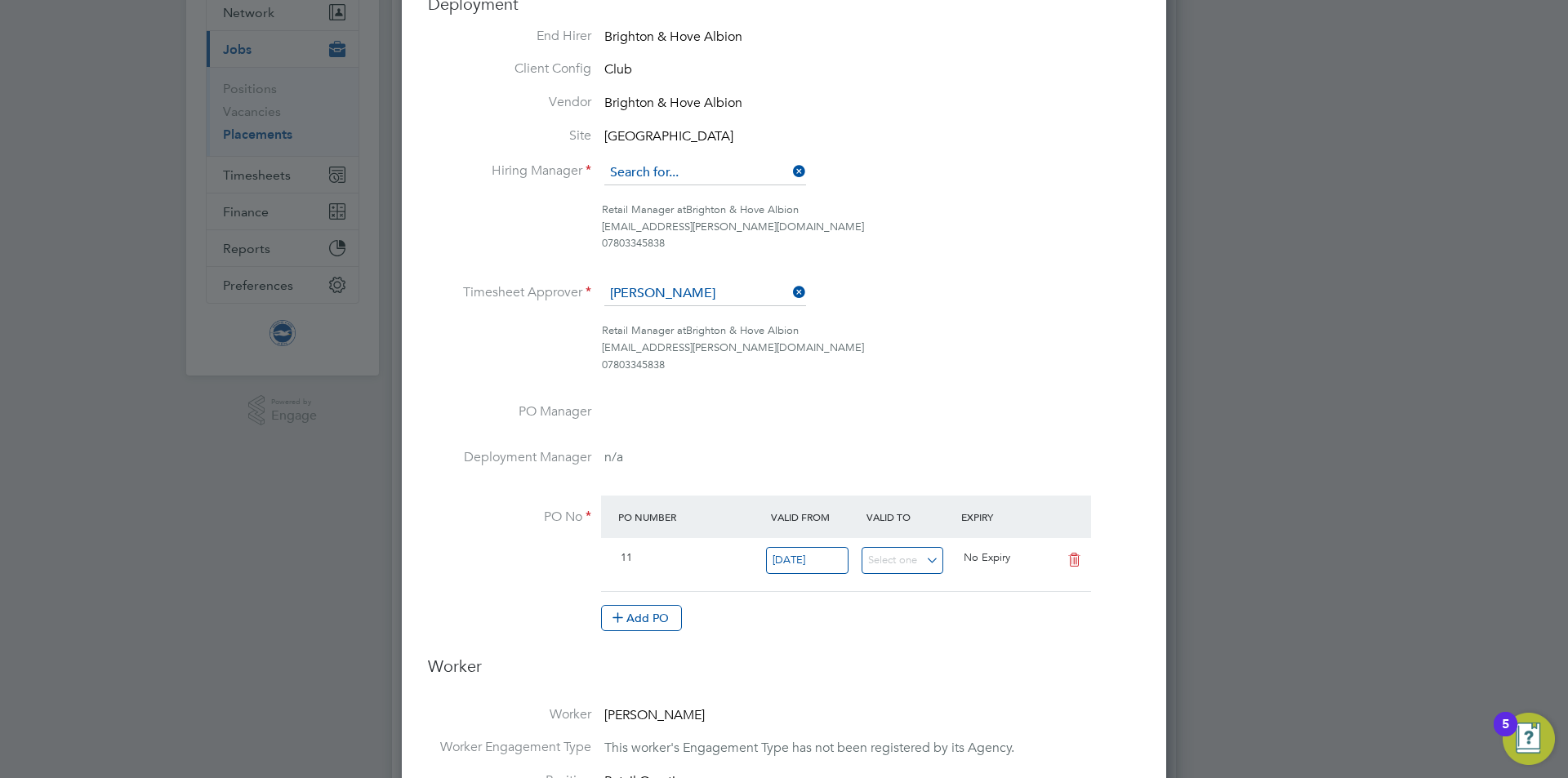
click at [652, 179] on input at bounding box center [705, 173] width 201 height 24
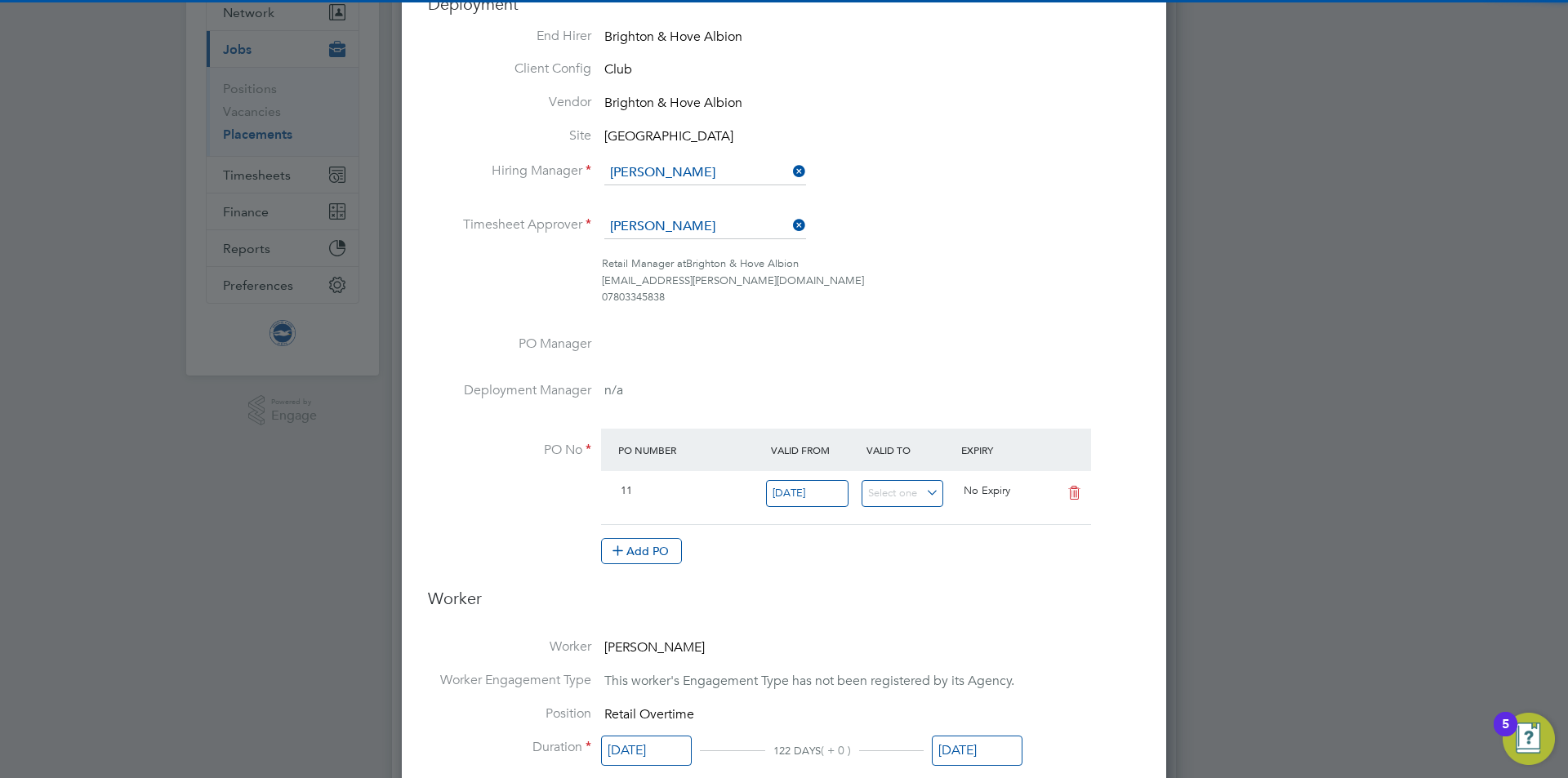
click at [738, 192] on li "[PERSON_NAME]" at bounding box center [705, 196] width 203 height 22
type input "[PERSON_NAME]"
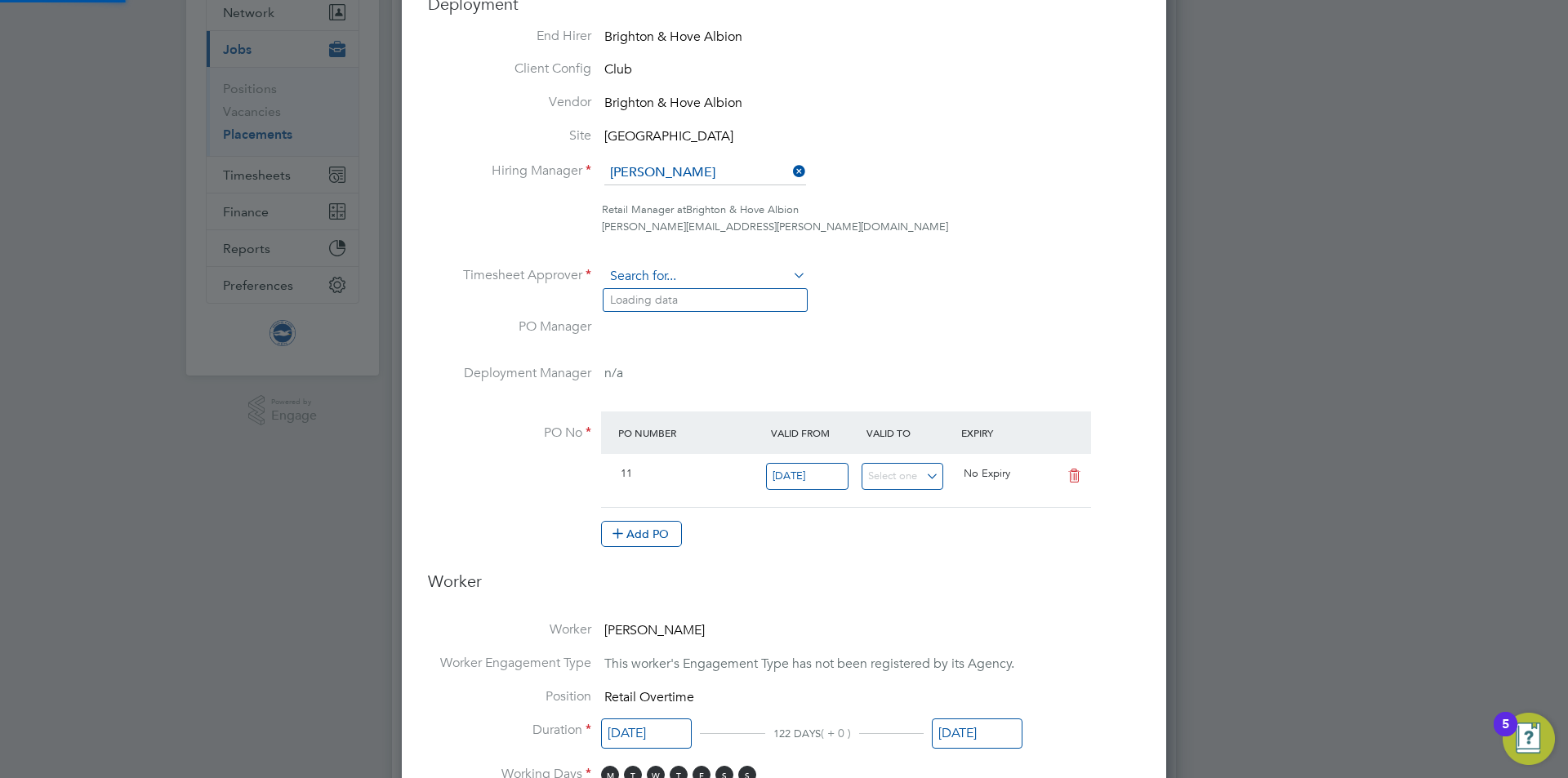
click at [707, 273] on input at bounding box center [705, 276] width 201 height 24
click at [703, 306] on li "[PERSON_NAME]" at bounding box center [705, 300] width 203 height 22
type input "[PERSON_NAME]"
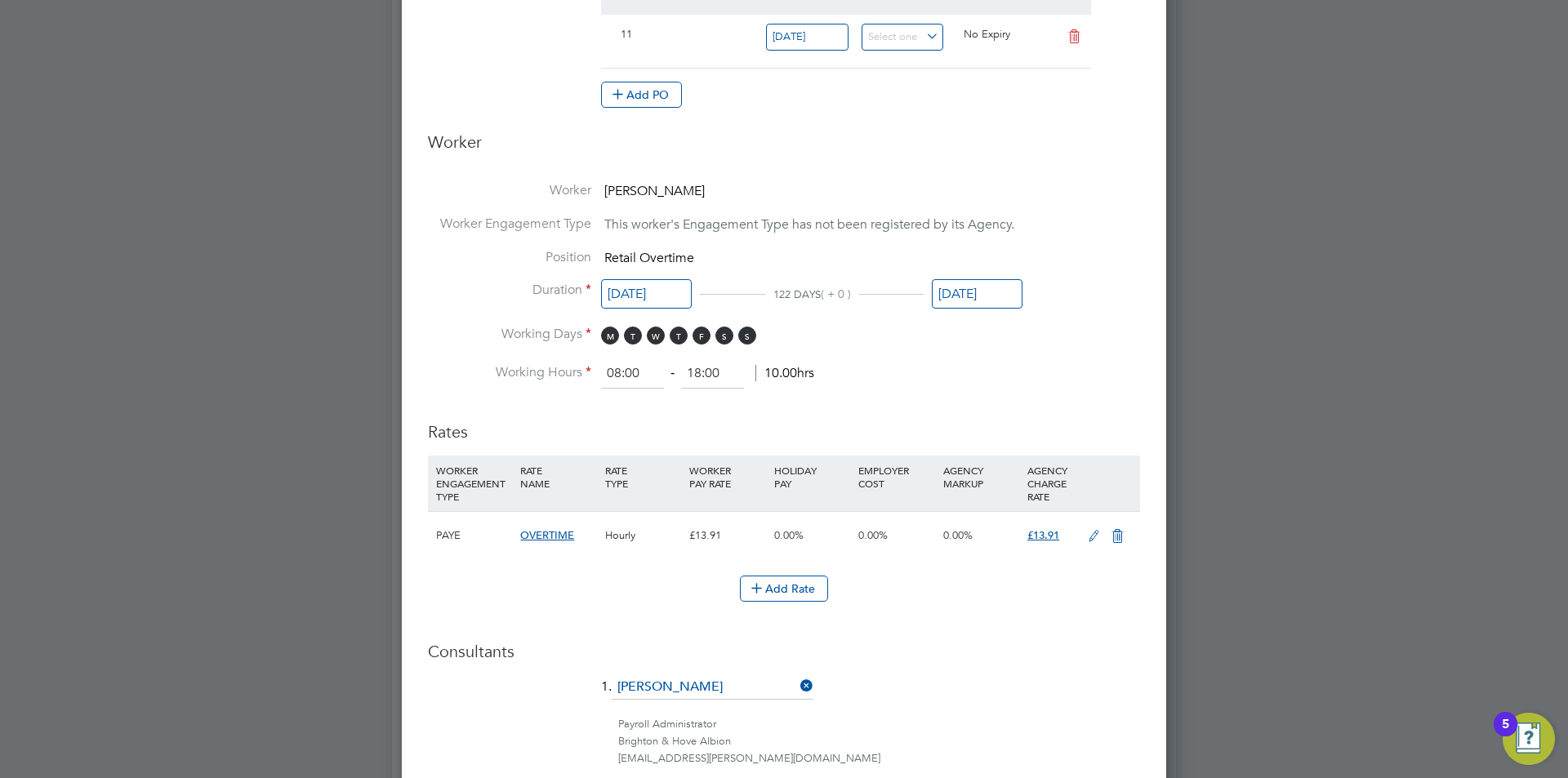
click at [979, 290] on input "[DATE]" at bounding box center [976, 293] width 90 height 30
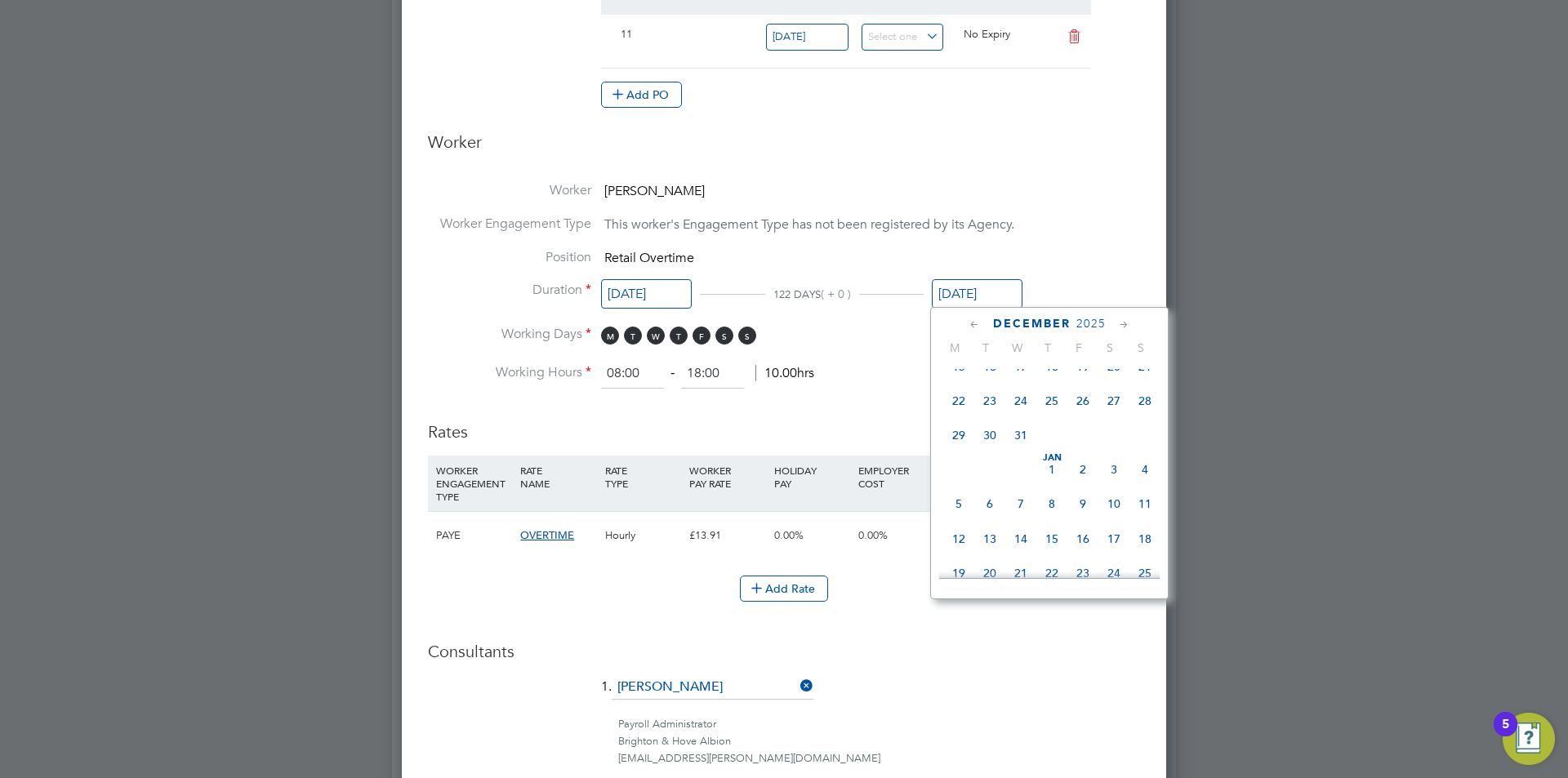
click at [1018, 451] on span "31" at bounding box center [1021, 435] width 31 height 31
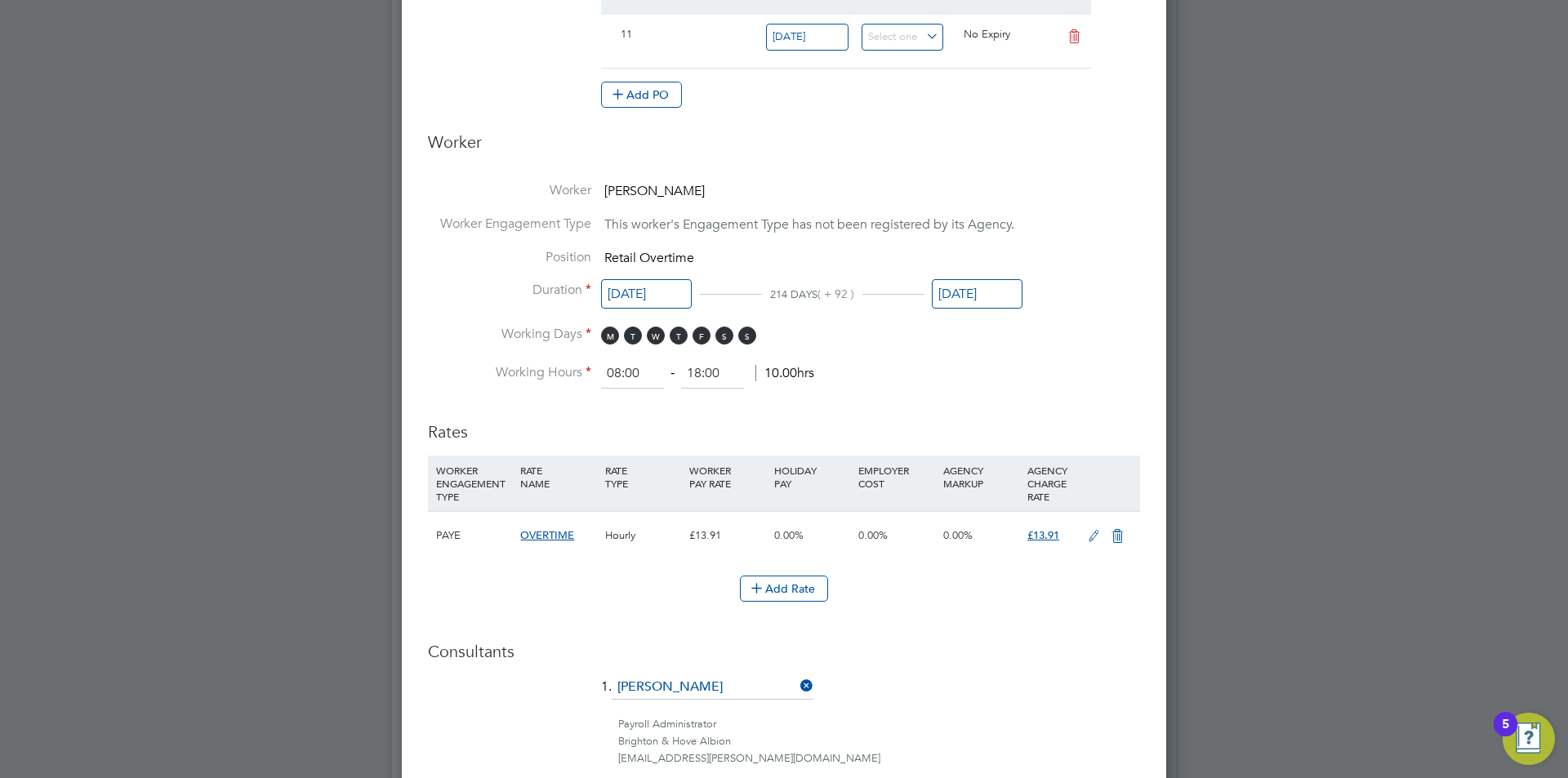
drag, startPoint x: 966, startPoint y: 287, endPoint x: 1021, endPoint y: 421, distance: 144.8
click at [967, 287] on input "[DATE]" at bounding box center [976, 293] width 90 height 30
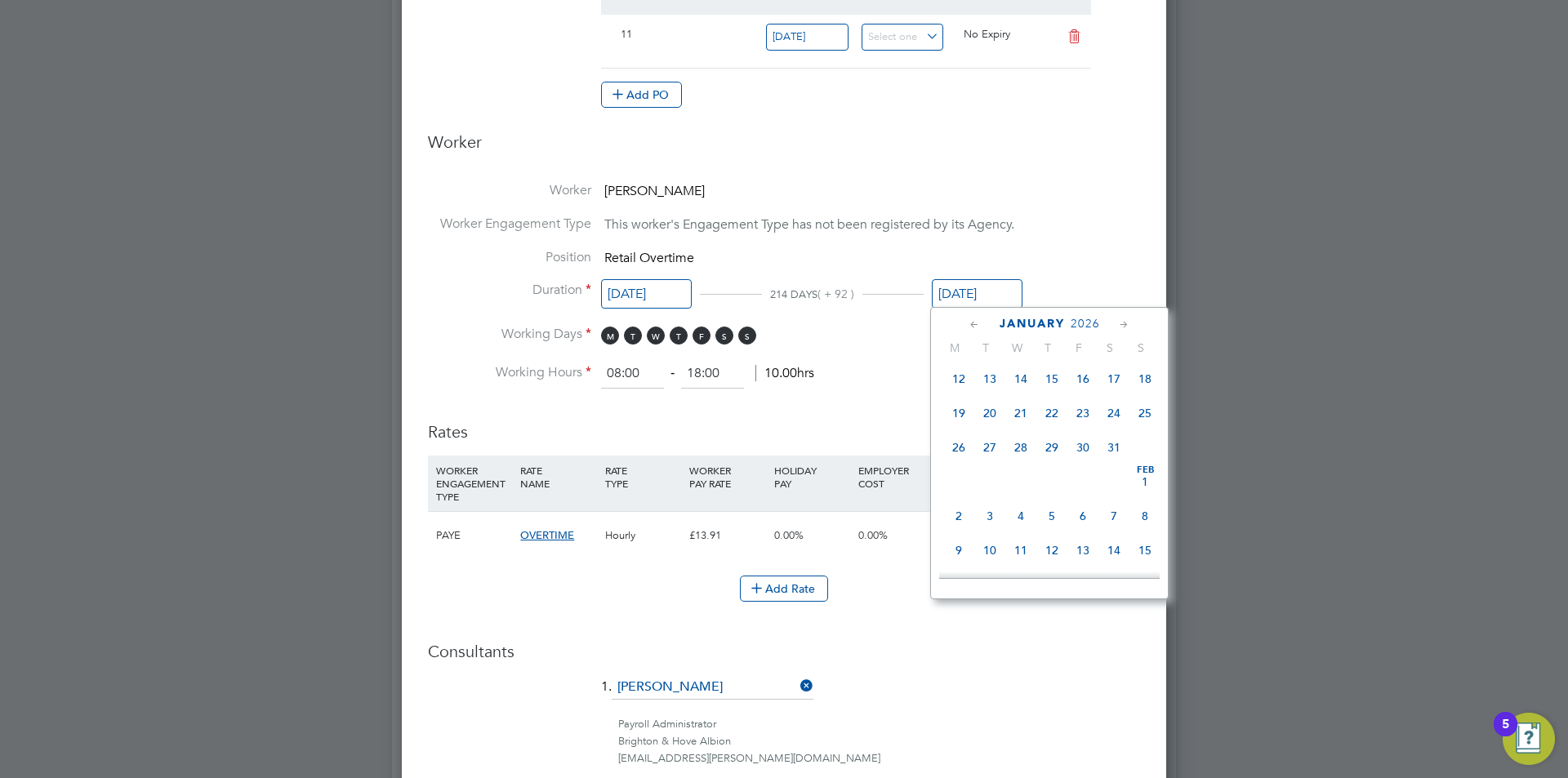
click at [1120, 463] on span "31" at bounding box center [1114, 448] width 31 height 31
type input "[DATE]"
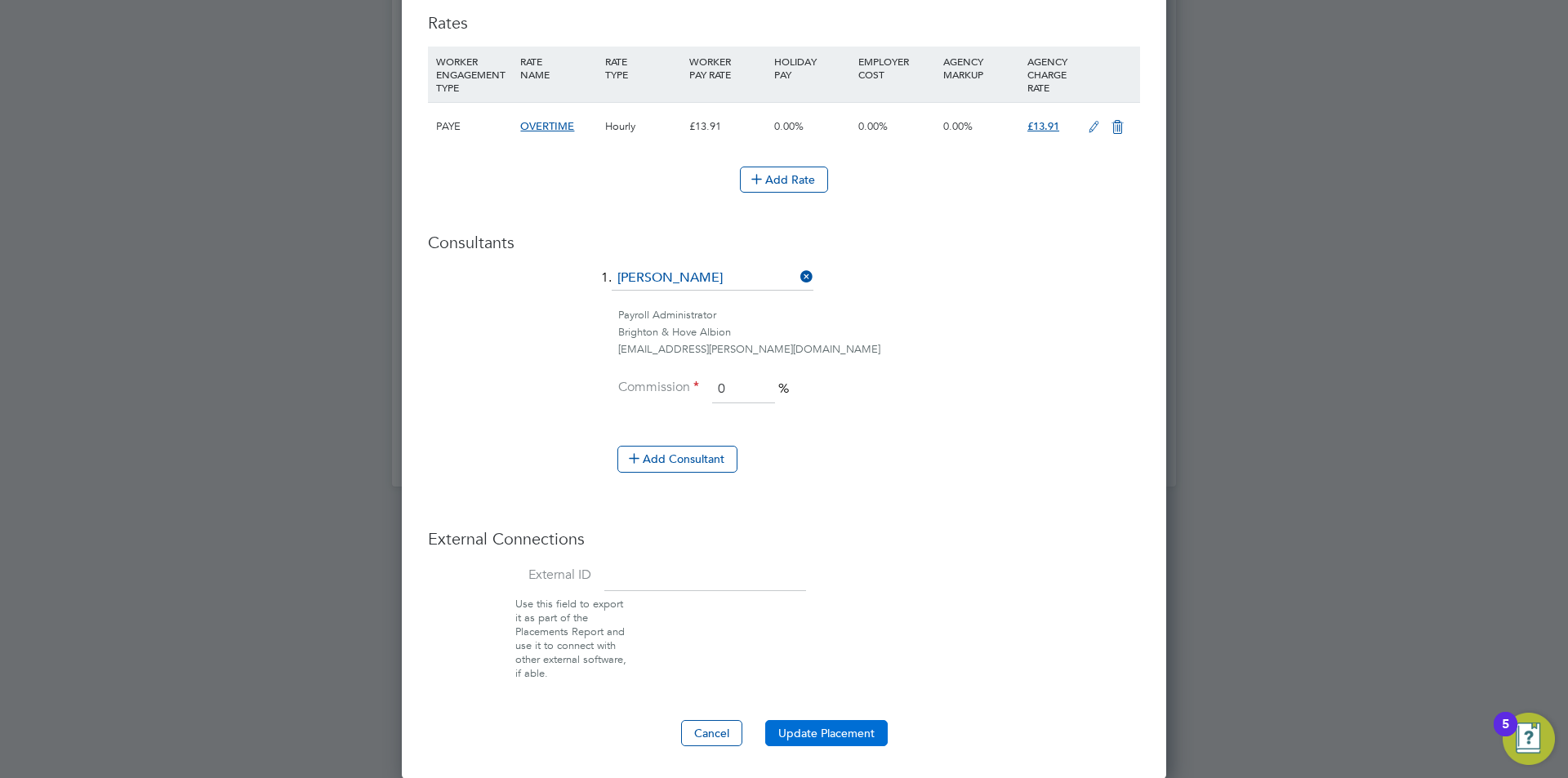
click at [857, 740] on button "Update Placement" at bounding box center [826, 733] width 122 height 26
